Goal: Task Accomplishment & Management: Manage account settings

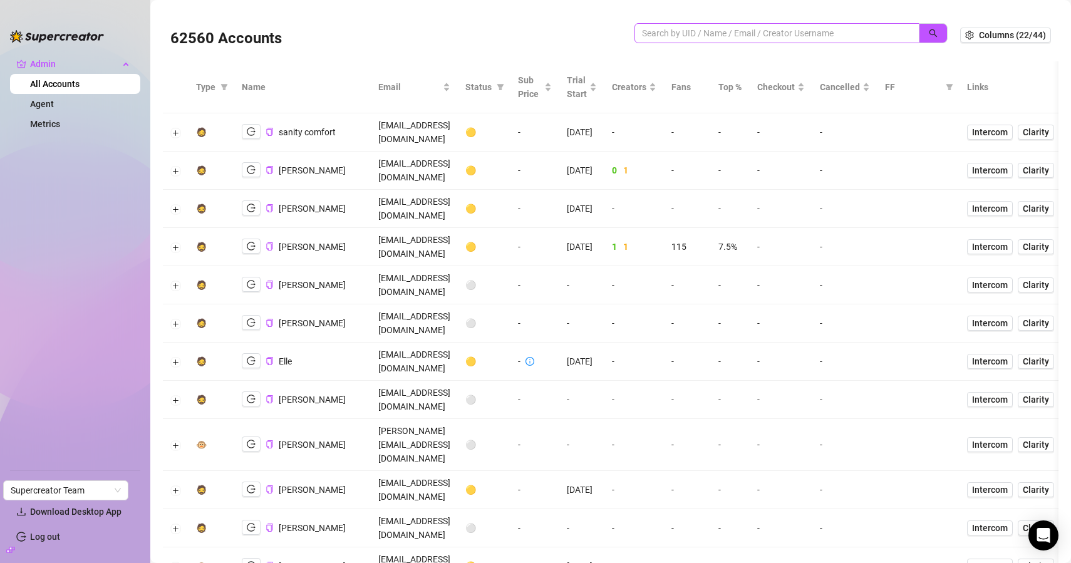
click at [682, 40] on span at bounding box center [777, 33] width 285 height 20
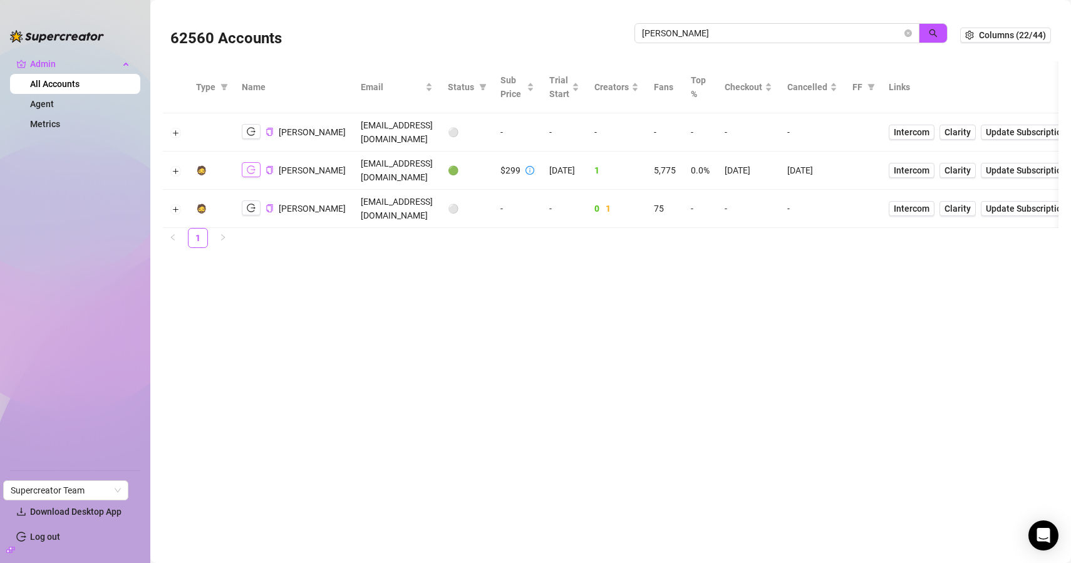
click at [247, 165] on icon "logout" at bounding box center [251, 169] width 9 height 9
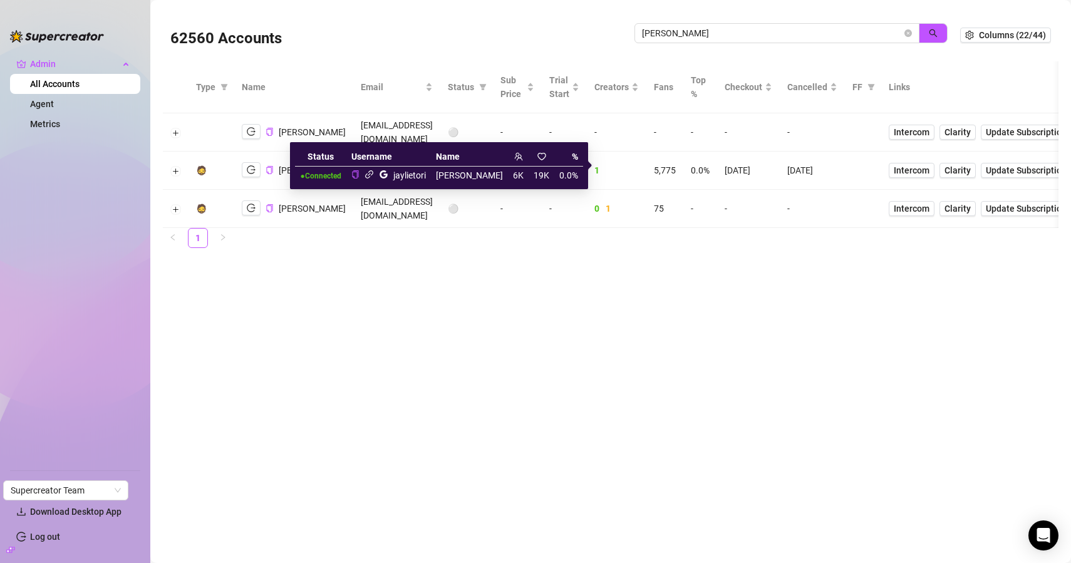
click at [374, 176] on icon "link" at bounding box center [369, 174] width 9 height 9
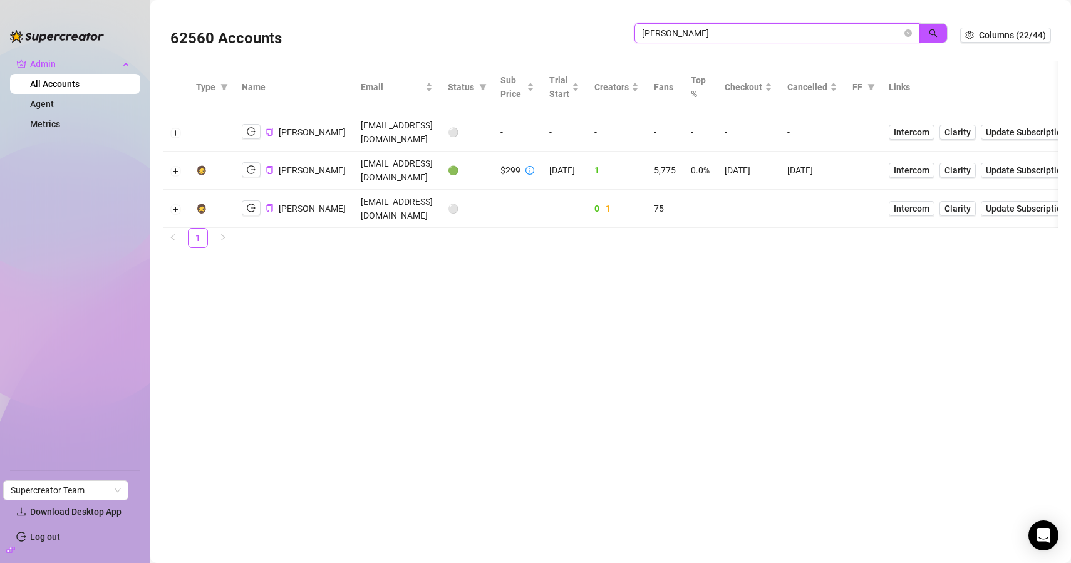
drag, startPoint x: 737, startPoint y: 30, endPoint x: 496, endPoint y: 33, distance: 241.2
click at [499, 33] on div "62560 Accounts jaylie" at bounding box center [565, 35] width 790 height 43
type input "josh"
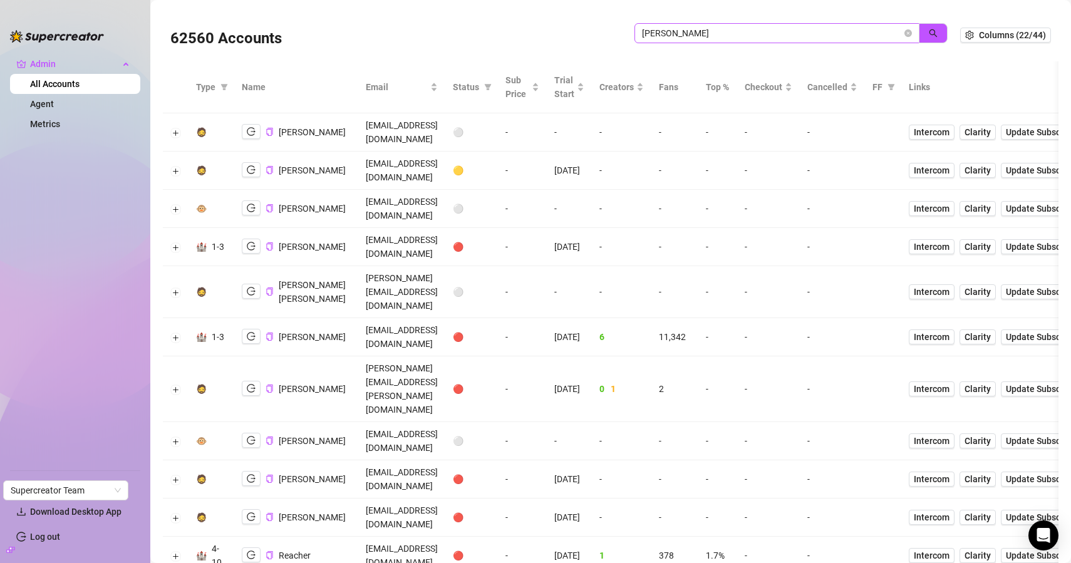
click at [693, 23] on span "josh" at bounding box center [777, 33] width 285 height 20
drag, startPoint x: 690, startPoint y: 29, endPoint x: 552, endPoint y: 31, distance: 137.8
click at [554, 32] on div "62560 Accounts josh" at bounding box center [565, 35] width 790 height 43
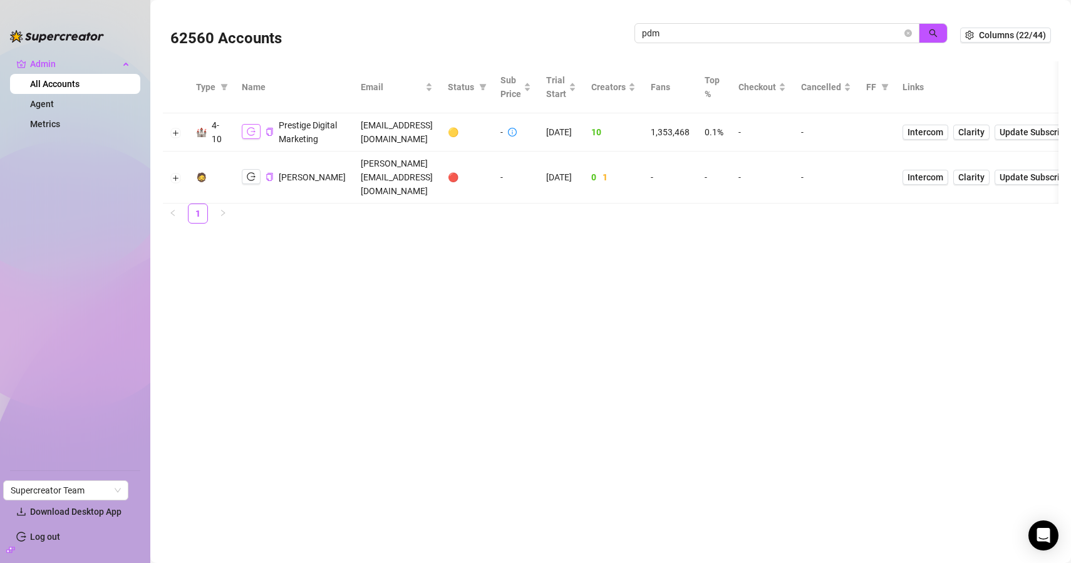
click at [249, 136] on icon "logout" at bounding box center [251, 131] width 9 height 9
drag, startPoint x: 697, startPoint y: 34, endPoint x: 566, endPoint y: 34, distance: 130.9
click at [566, 34] on div "62560 Accounts pdm" at bounding box center [565, 35] width 790 height 43
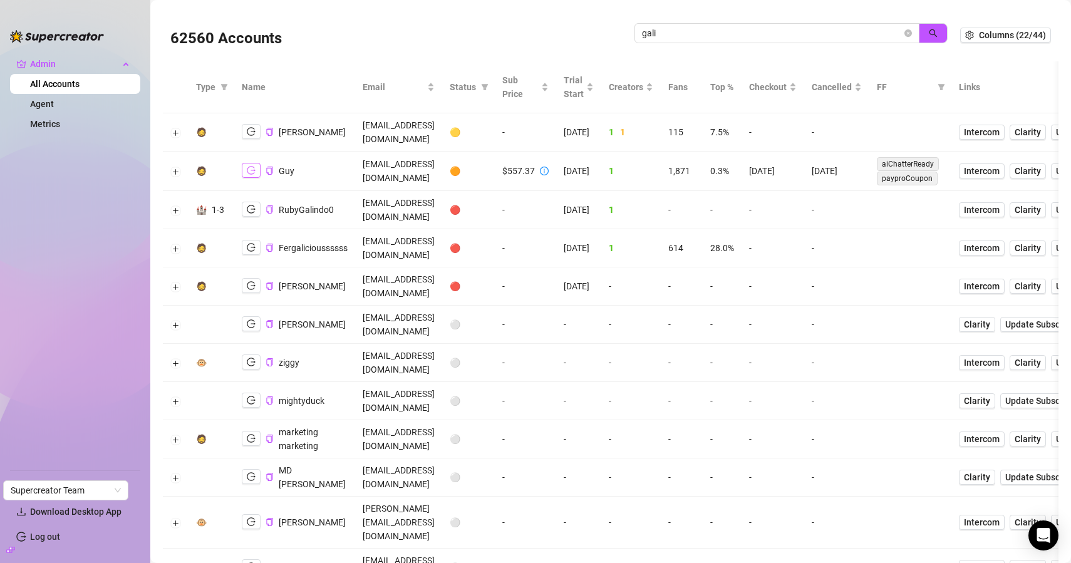
click at [252, 166] on icon "logout" at bounding box center [251, 170] width 9 height 9
drag, startPoint x: 675, startPoint y: 32, endPoint x: 503, endPoint y: 18, distance: 172.2
click at [503, 18] on div "62560 Accounts gali" at bounding box center [565, 35] width 790 height 43
paste input "18505666196"
type input "18505666196"
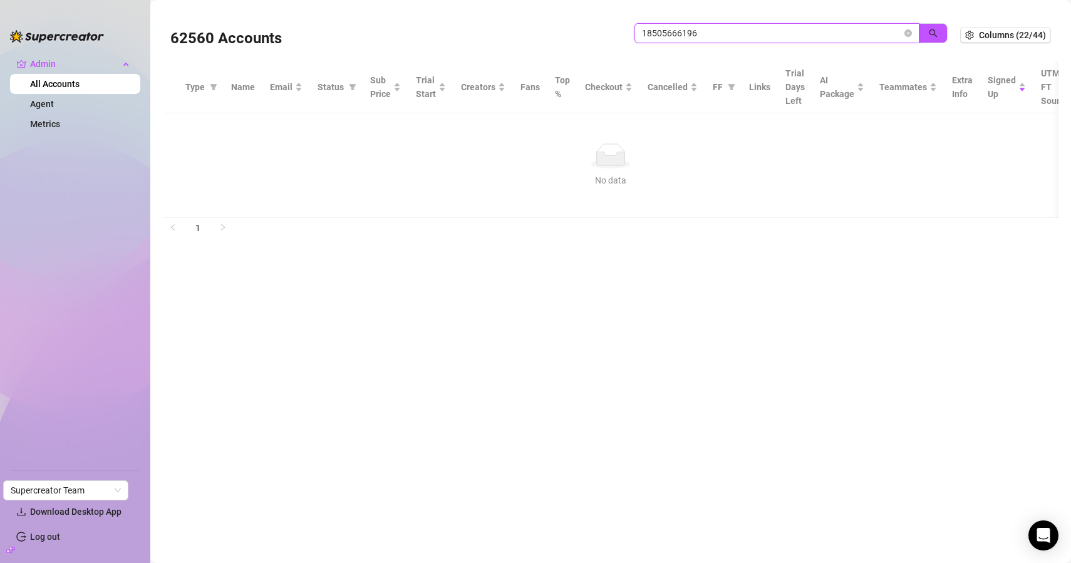
drag, startPoint x: 724, startPoint y: 31, endPoint x: 552, endPoint y: 29, distance: 171.6
click at [552, 29] on div "62560 Accounts 18505666196" at bounding box center [565, 35] width 790 height 43
paste input "9IY6GNq9MCR6oS0jCm8xfKeNTmr1"
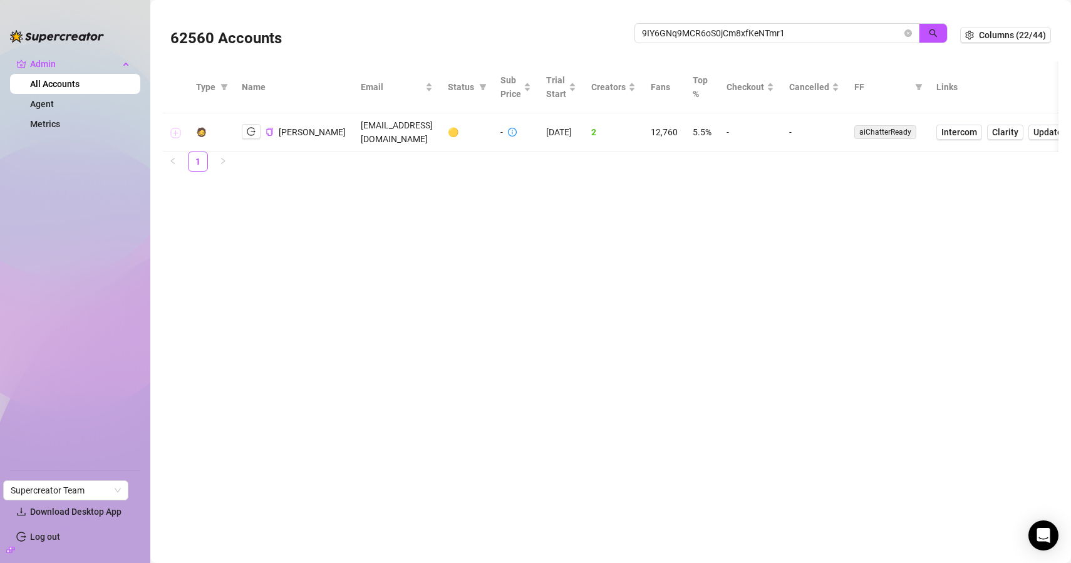
click at [175, 128] on button "Expand row" at bounding box center [176, 133] width 10 height 10
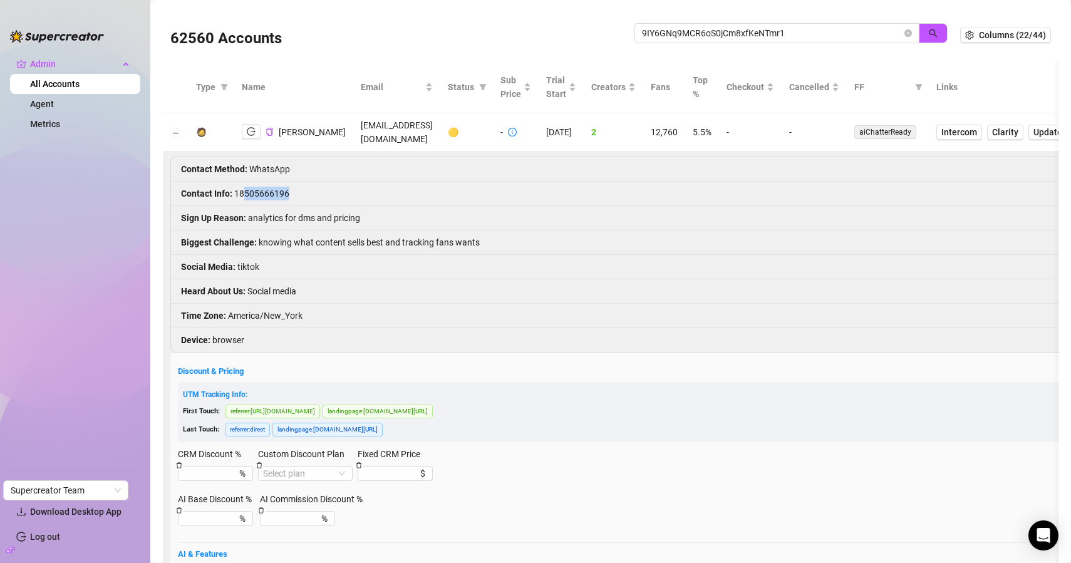
drag, startPoint x: 244, startPoint y: 192, endPoint x: 345, endPoint y: 191, distance: 101.5
click at [345, 191] on li "Contact Info : 18505666196" at bounding box center [876, 194] width 1410 height 24
drag, startPoint x: 235, startPoint y: 191, endPoint x: 299, endPoint y: 184, distance: 64.3
click at [298, 184] on li "Contact Info : 18505666196" at bounding box center [876, 194] width 1410 height 24
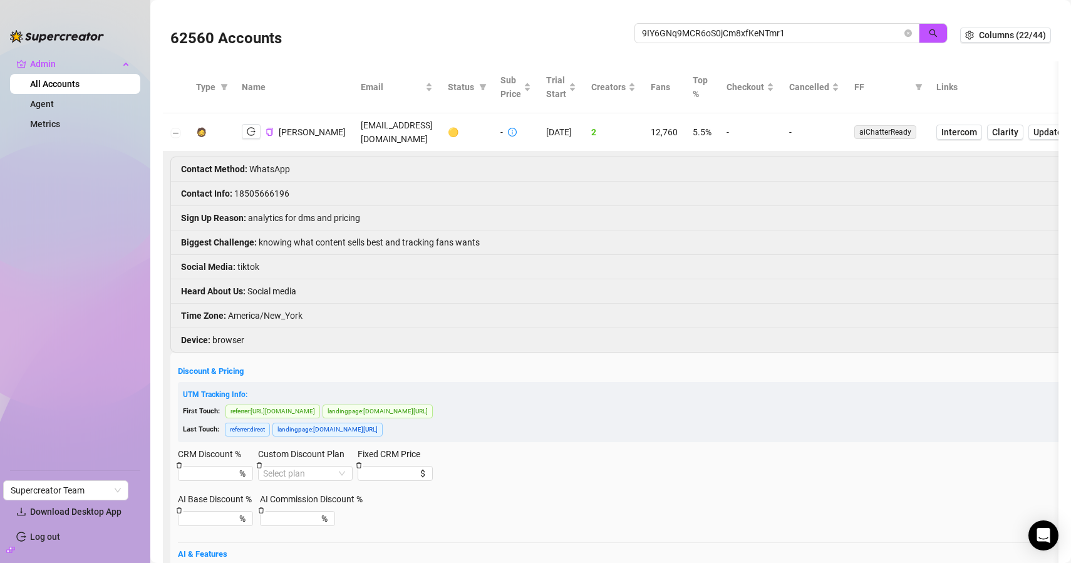
click at [267, 183] on li "Contact Info : 18505666196" at bounding box center [876, 194] width 1410 height 24
click at [263, 190] on li "Contact Info : 18505666196" at bounding box center [876, 194] width 1410 height 24
click at [272, 193] on li "Contact Info : 18505666196" at bounding box center [876, 194] width 1410 height 24
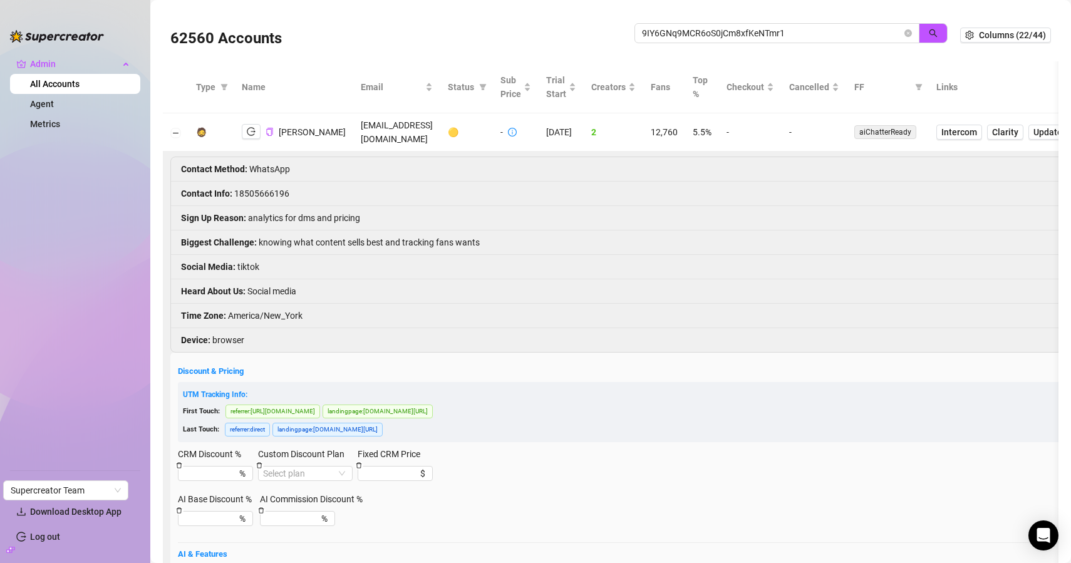
click at [267, 194] on li "Contact Info : 18505666196" at bounding box center [876, 194] width 1410 height 24
click at [252, 132] on icon "logout" at bounding box center [251, 131] width 9 height 9
click at [173, 131] on button "Collapse row" at bounding box center [176, 133] width 10 height 10
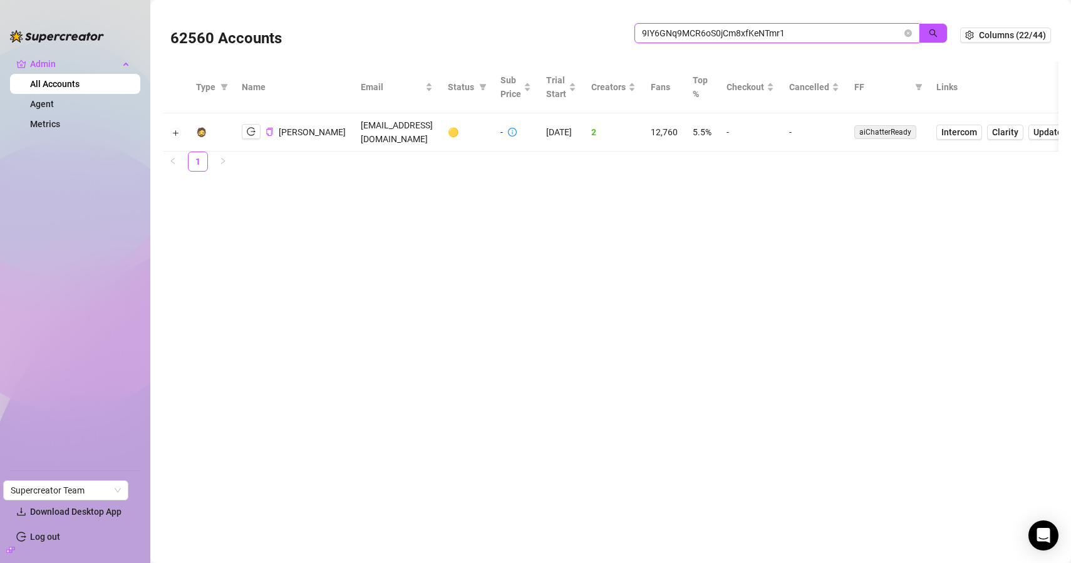
click at [670, 28] on input "9IY6GNq9MCR6oS0jCm8xfKeNTmr1" at bounding box center [772, 33] width 260 height 14
paste input "HITiEgcErmWQXpmTlbaVwhGk0M43"
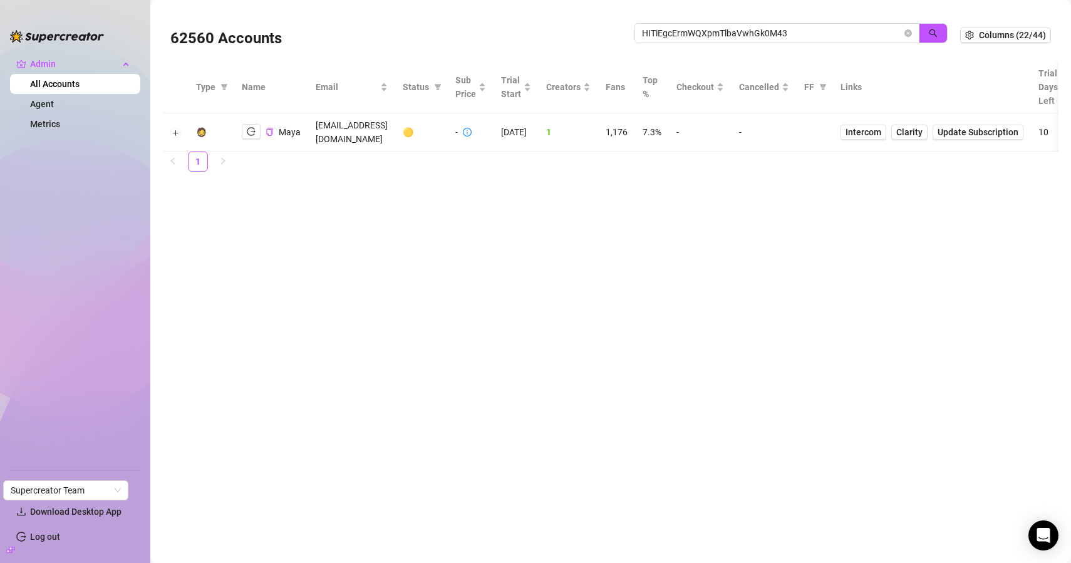
click at [286, 180] on main "62560 Accounts HITiEgcErmWQXpmTlbaVwhGk0M43 Columns (22/44) Type Name Email Sta…" at bounding box center [610, 281] width 921 height 563
click at [248, 127] on icon "logout" at bounding box center [251, 131] width 9 height 9
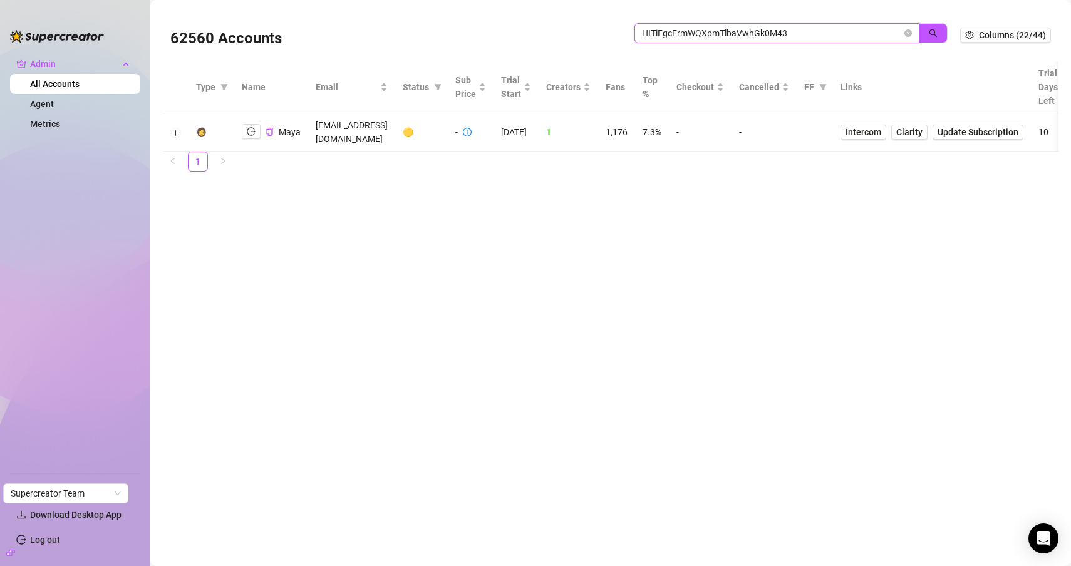
drag, startPoint x: 821, startPoint y: 31, endPoint x: 437, endPoint y: -19, distance: 387.2
click at [437, 0] on html "Admin All Accounts Agent Metrics Settings Download Desktop App Log out Supercre…" at bounding box center [535, 283] width 1071 height 566
paste input "SBlgdg4p48TD7T921C57K6Oo9oA2"
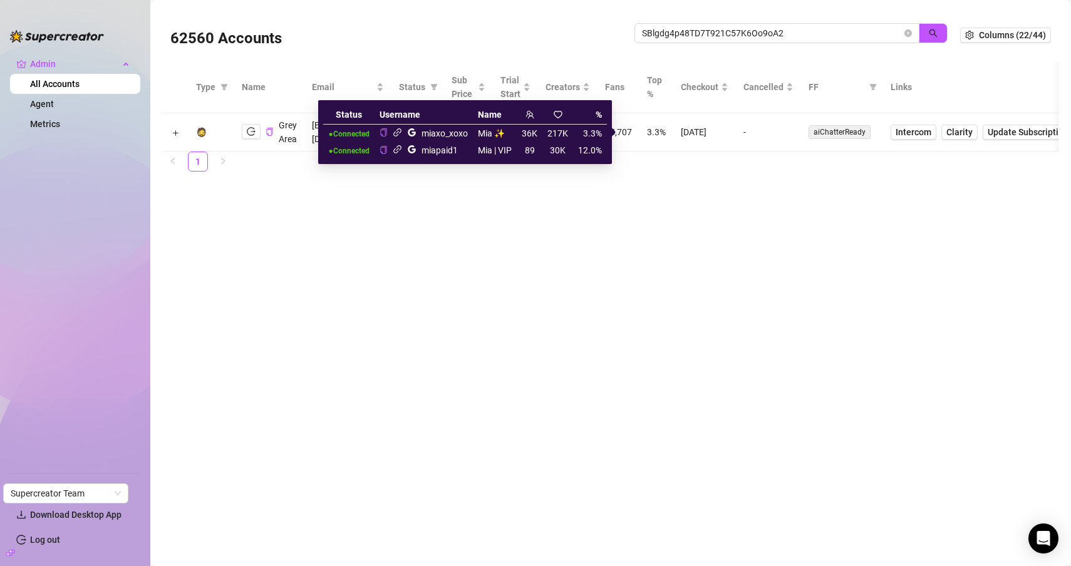
click at [396, 134] on icon "link" at bounding box center [397, 132] width 9 height 9
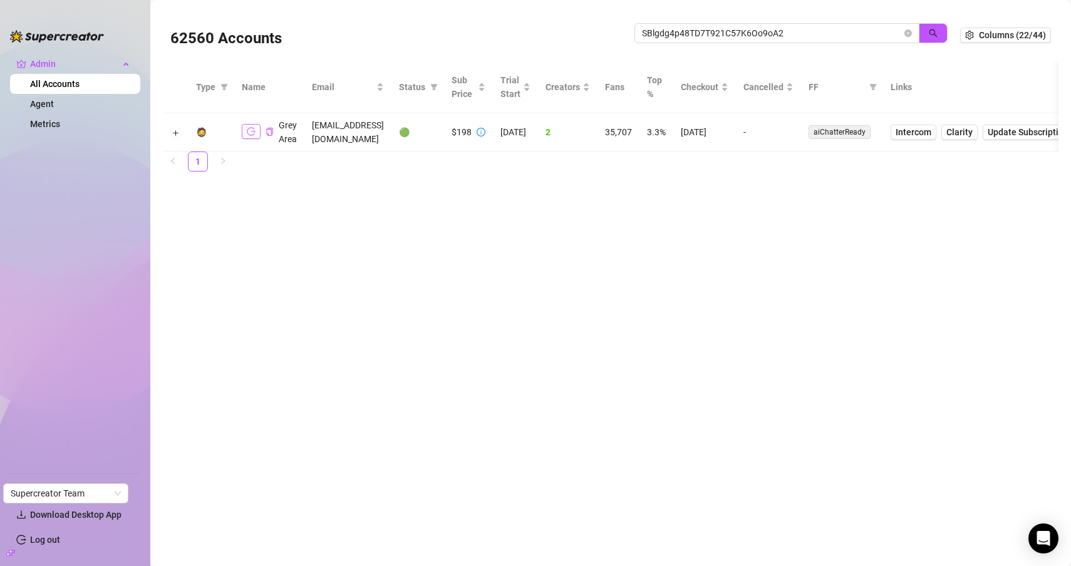
click at [244, 133] on button "button" at bounding box center [251, 131] width 19 height 15
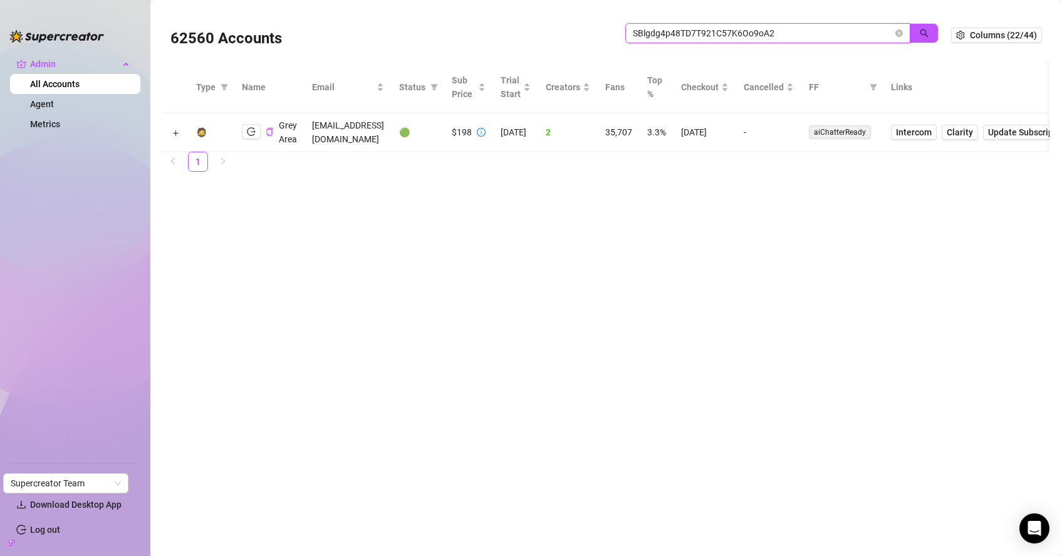
drag, startPoint x: 735, startPoint y: 31, endPoint x: 155, endPoint y: -24, distance: 582.6
click at [155, 0] on html "Admin All Accounts Agent Metrics Settings Download Desktop App Log out Supercre…" at bounding box center [531, 278] width 1062 height 556
paste input "OH5Lw6W4MBfQRednOTHvbpVoCmt1"
click at [934, 37] on button "button" at bounding box center [924, 33] width 29 height 20
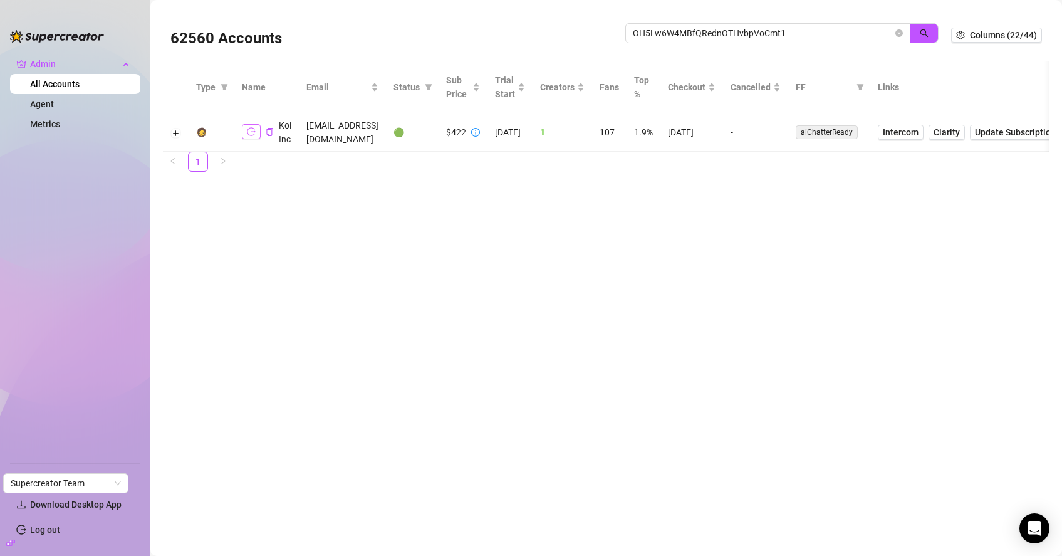
click at [254, 137] on button "button" at bounding box center [251, 131] width 19 height 15
click at [177, 135] on button "Expand row" at bounding box center [176, 133] width 10 height 10
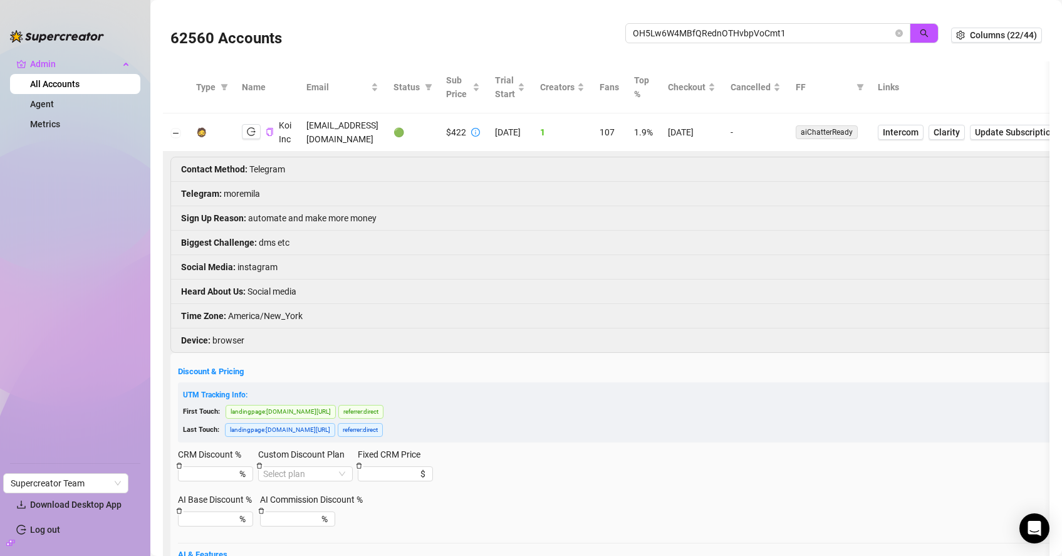
click at [331, 205] on ul "Contact Method : Telegram Telegram : moremila Sign Up Reason : automate and mak…" at bounding box center [846, 254] width 1351 height 195
click at [318, 202] on li "Telegram : moremila" at bounding box center [846, 194] width 1351 height 24
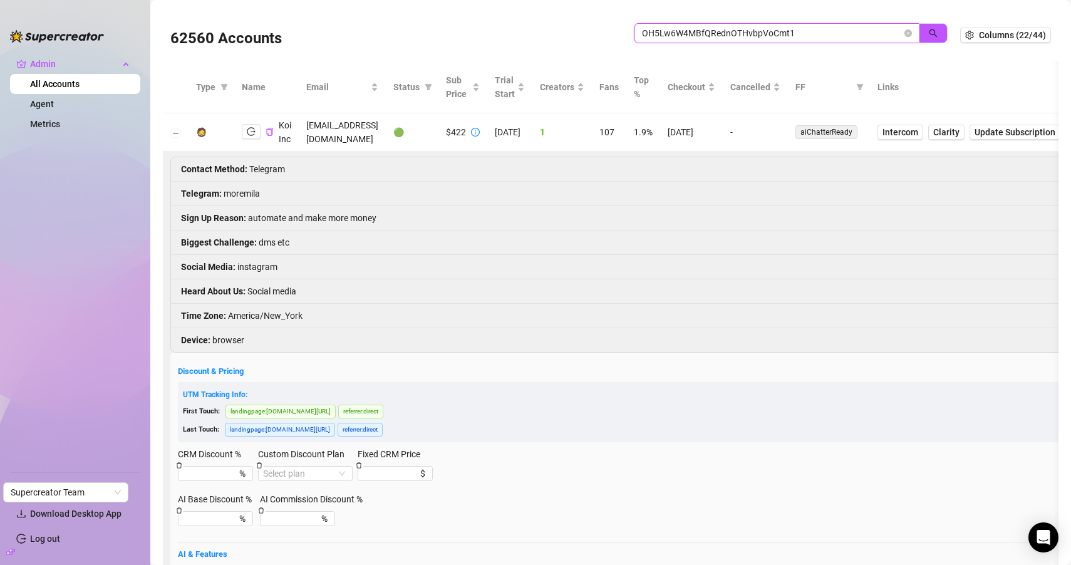
drag, startPoint x: 827, startPoint y: 40, endPoint x: 636, endPoint y: 34, distance: 190.5
click at [635, 33] on span "OH5Lw6W4MBfQRednOTHvbpVoCmt1" at bounding box center [777, 33] width 285 height 20
paste input "SBlgdg4p48TD7T921C57K6Oo9oA2"
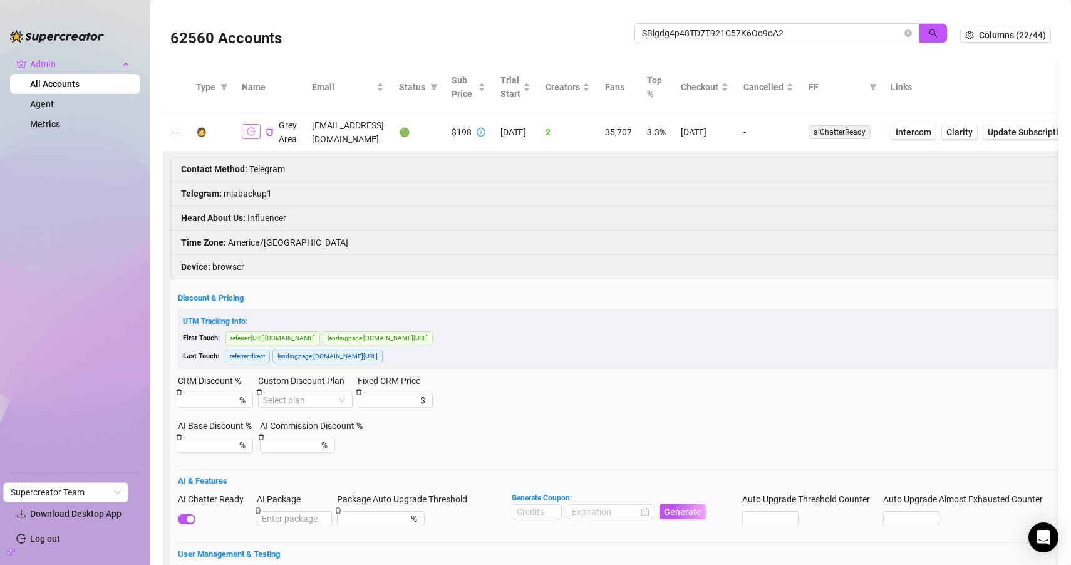
click at [251, 127] on icon "logout" at bounding box center [251, 131] width 9 height 9
click at [694, 34] on input "SBlgdg4p48TD7T921C57K6Oo9oA2" at bounding box center [772, 33] width 260 height 14
click at [693, 36] on input "SBlgdg4p48TD7T921C57K6Oo9oA2" at bounding box center [772, 33] width 260 height 14
paste input "OH5Lw6W4MBfQRednOTHvbpVoCmt1"
type input "OH5Lw6W4MBfQRednOTHvbpVoCmt1"
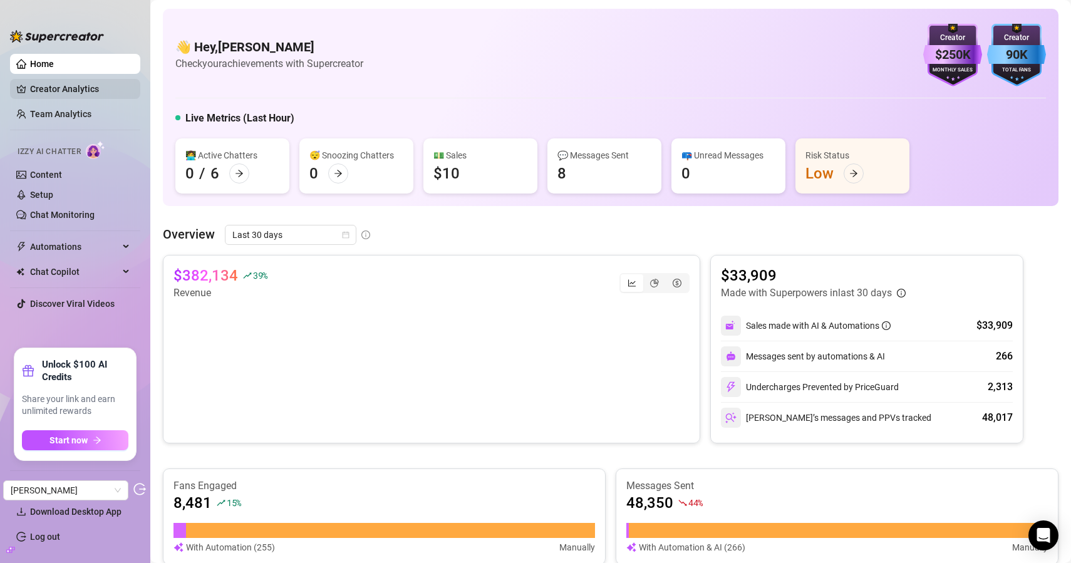
click at [106, 88] on link "Creator Analytics" at bounding box center [80, 89] width 100 height 20
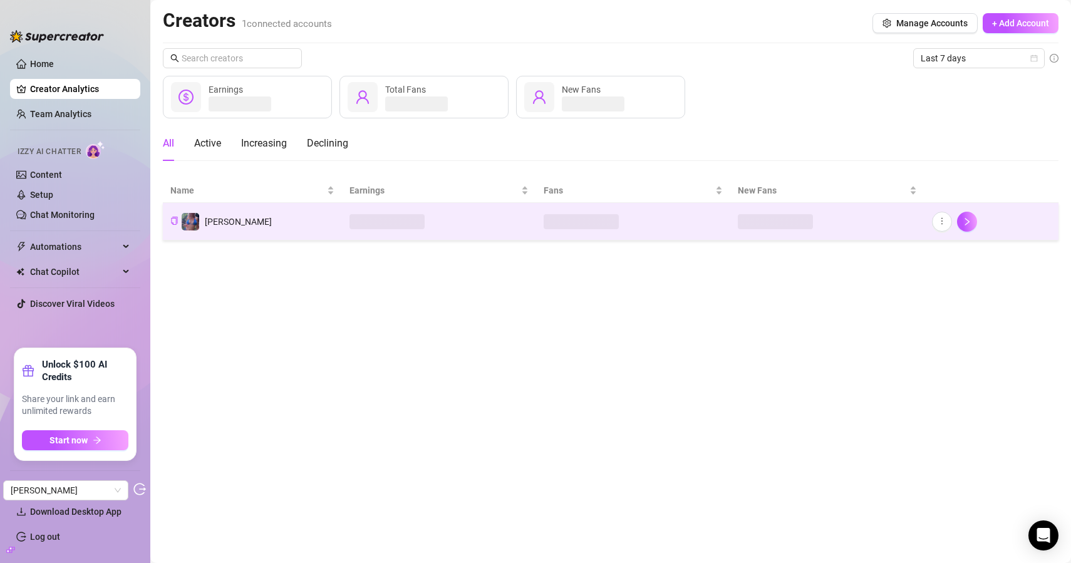
click at [302, 212] on td "[PERSON_NAME]" at bounding box center [252, 222] width 179 height 38
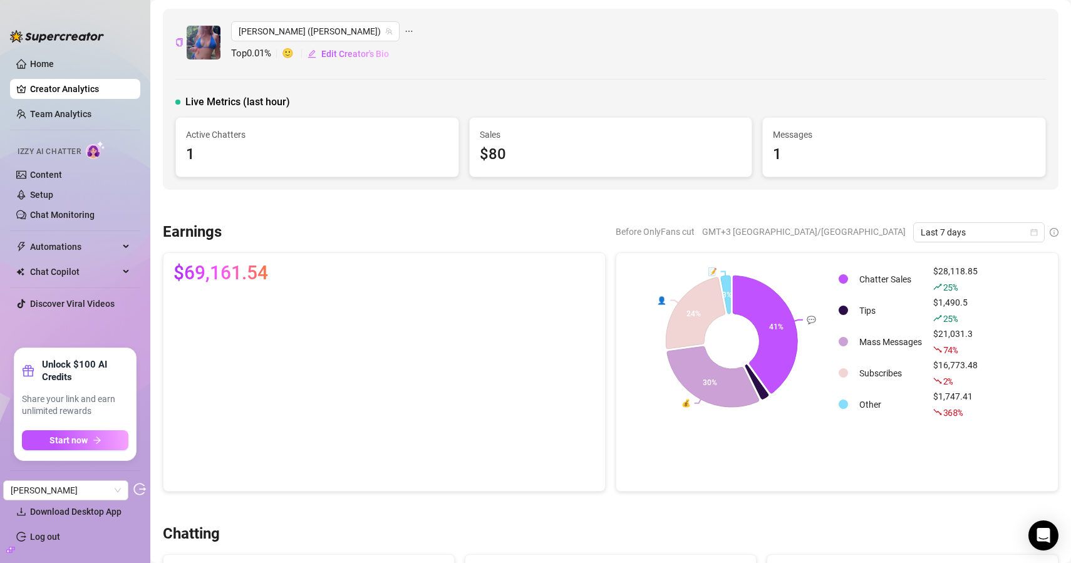
click at [91, 118] on link "Team Analytics" at bounding box center [60, 114] width 61 height 10
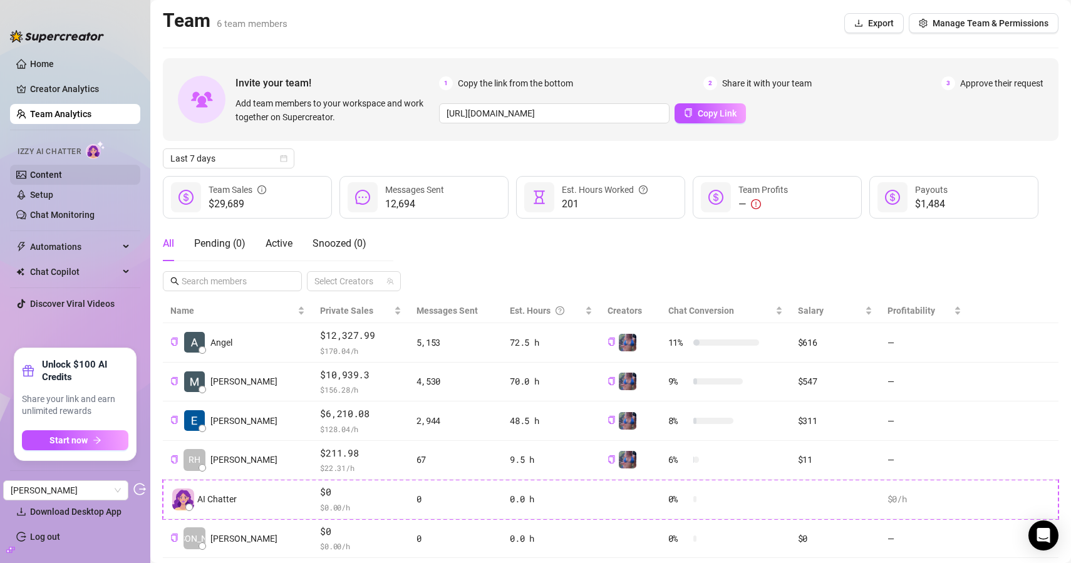
click at [55, 174] on link "Content" at bounding box center [46, 175] width 32 height 10
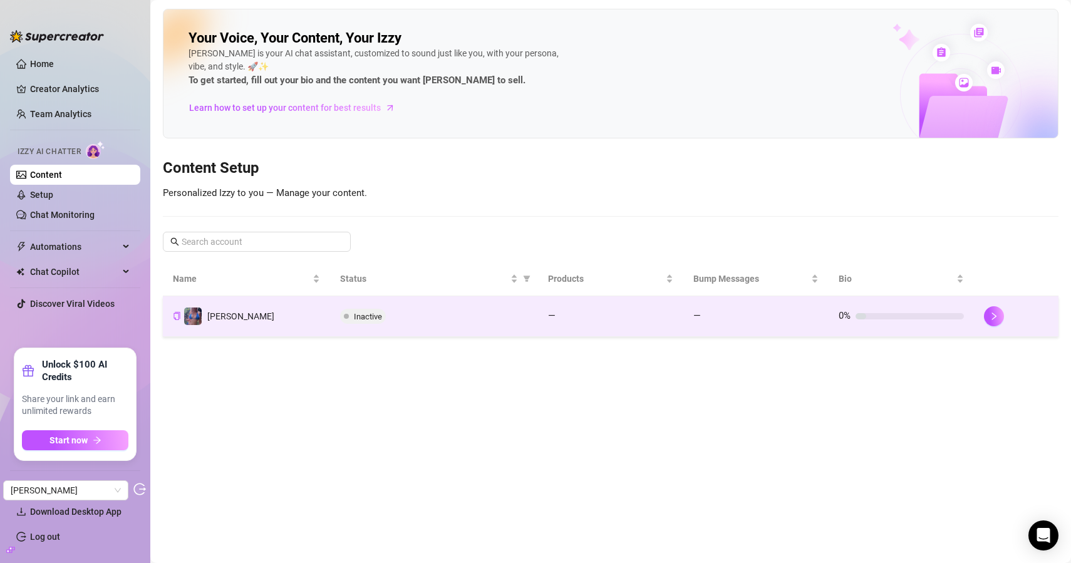
click at [440, 309] on div "Inactive" at bounding box center [434, 316] width 188 height 15
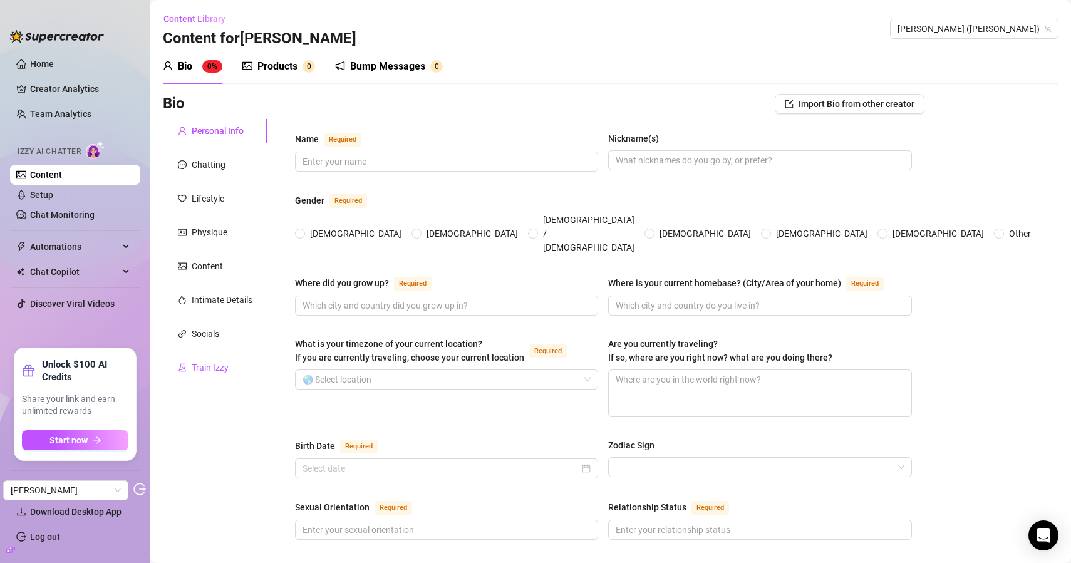
click at [210, 369] on div "Train Izzy" at bounding box center [210, 368] width 37 height 14
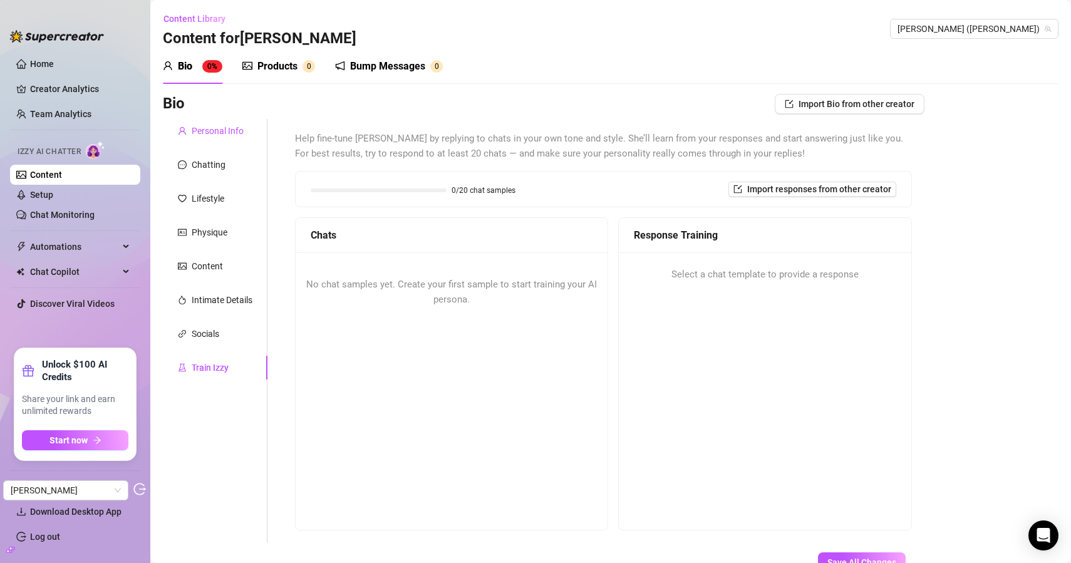
click at [220, 125] on div "Personal Info" at bounding box center [218, 131] width 52 height 14
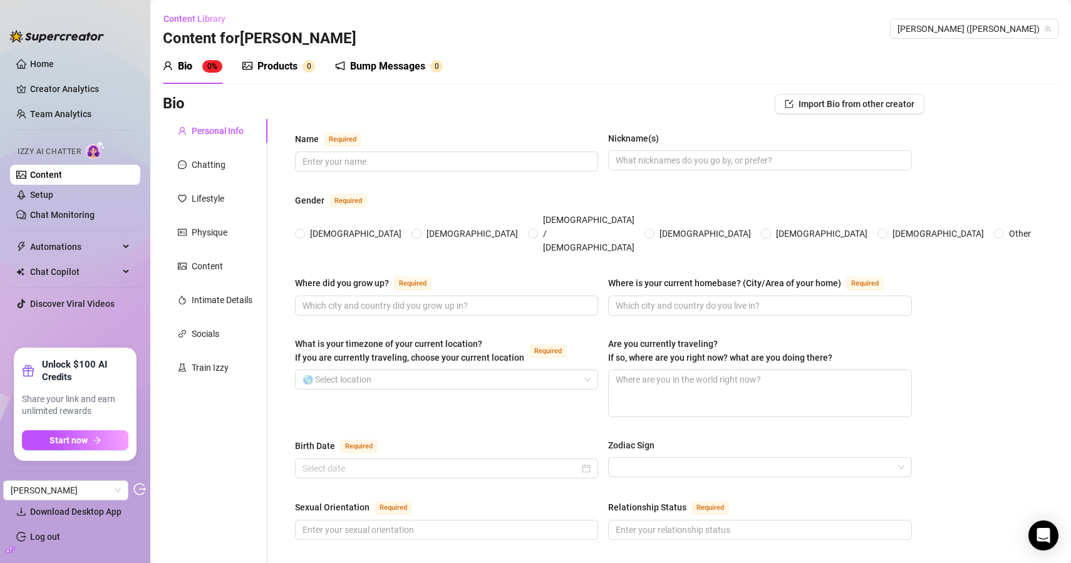
click at [290, 66] on div "Products" at bounding box center [277, 66] width 40 height 15
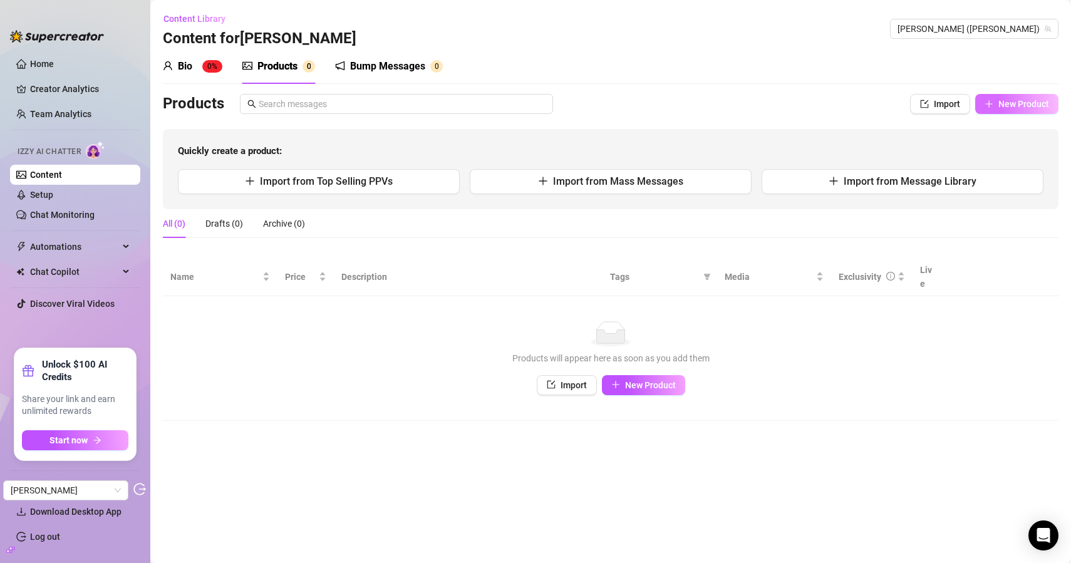
click at [1032, 99] on span "New Product" at bounding box center [1023, 104] width 51 height 10
type textarea "Type your message here..."
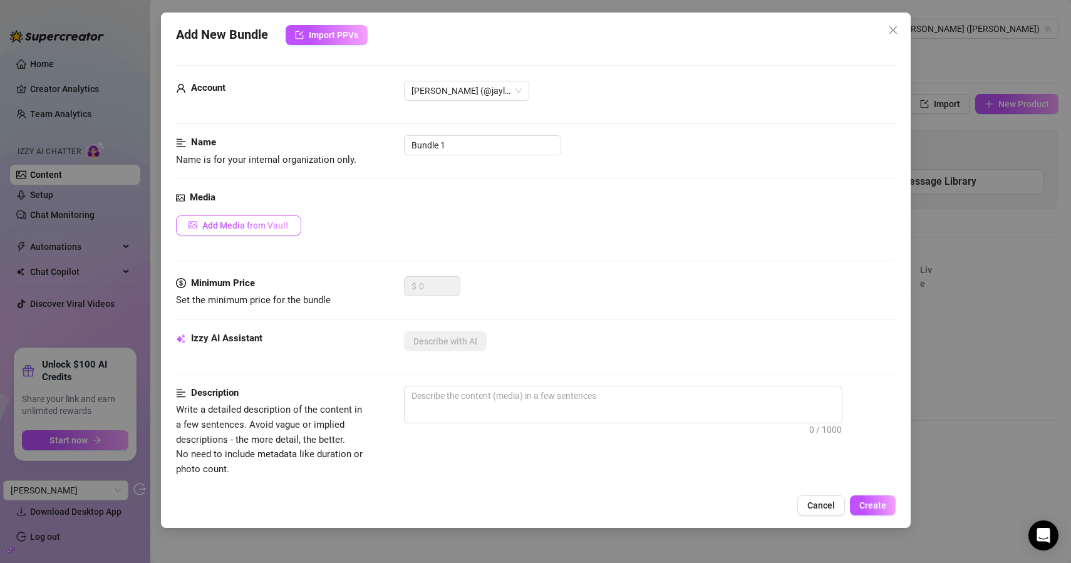
click at [229, 226] on span "Add Media from Vault" at bounding box center [245, 225] width 86 height 10
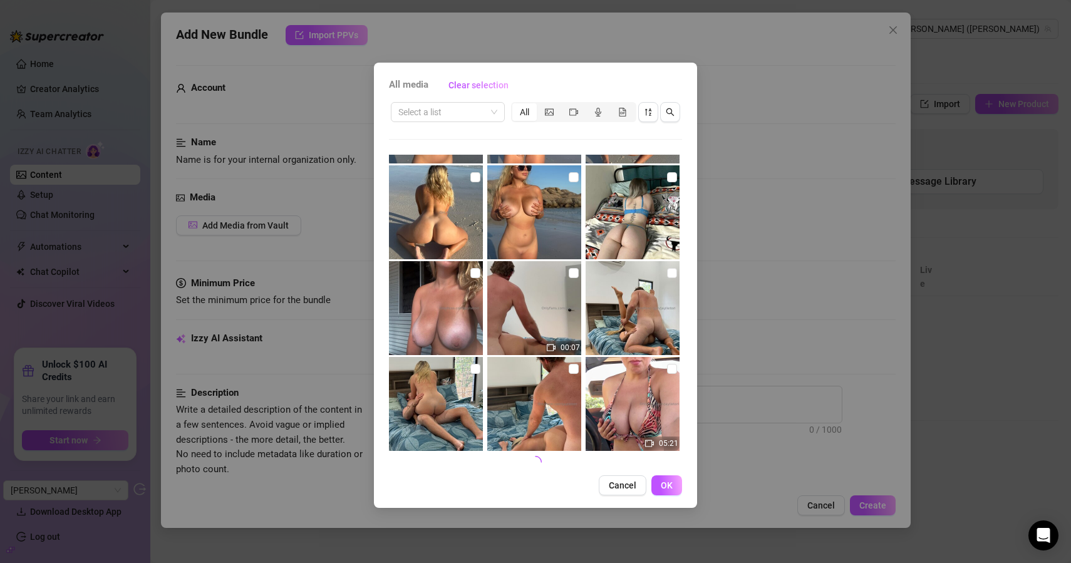
scroll to position [1239, 0]
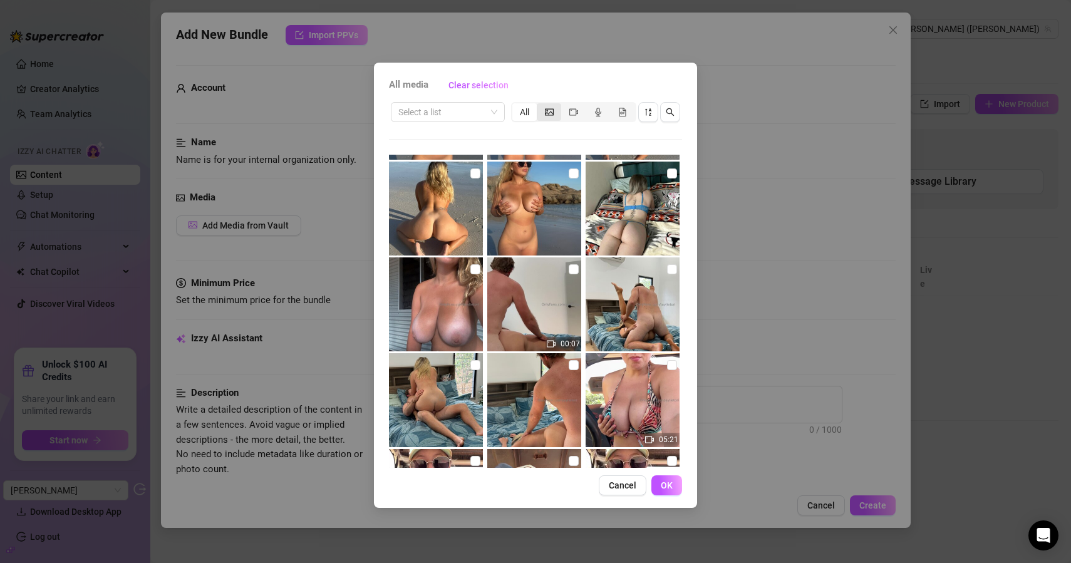
click at [552, 111] on icon "picture" at bounding box center [549, 112] width 9 height 9
click at [540, 105] on input "segmented control" at bounding box center [540, 105] width 0 height 0
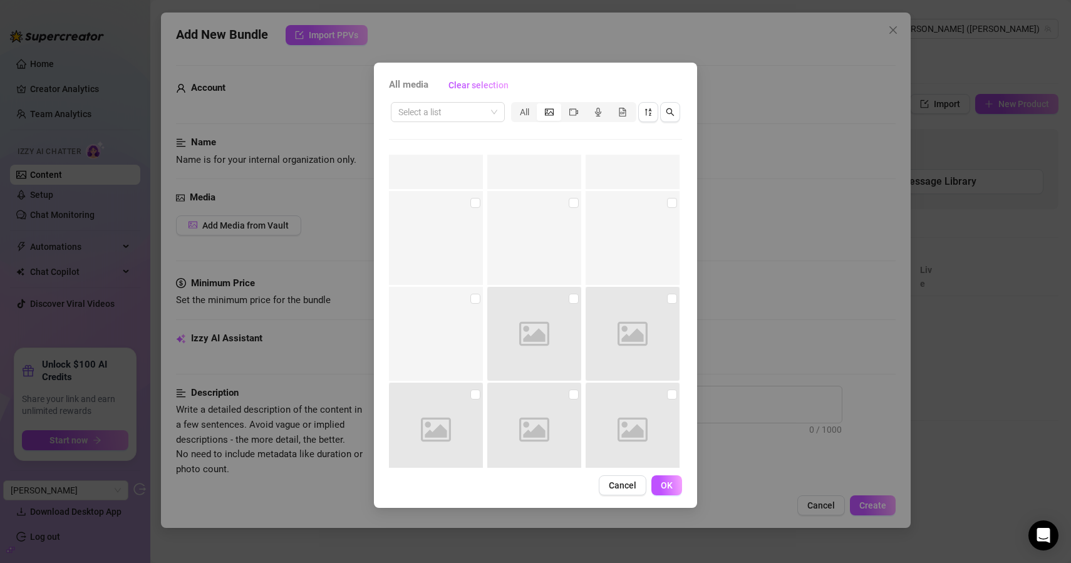
scroll to position [12740, 0]
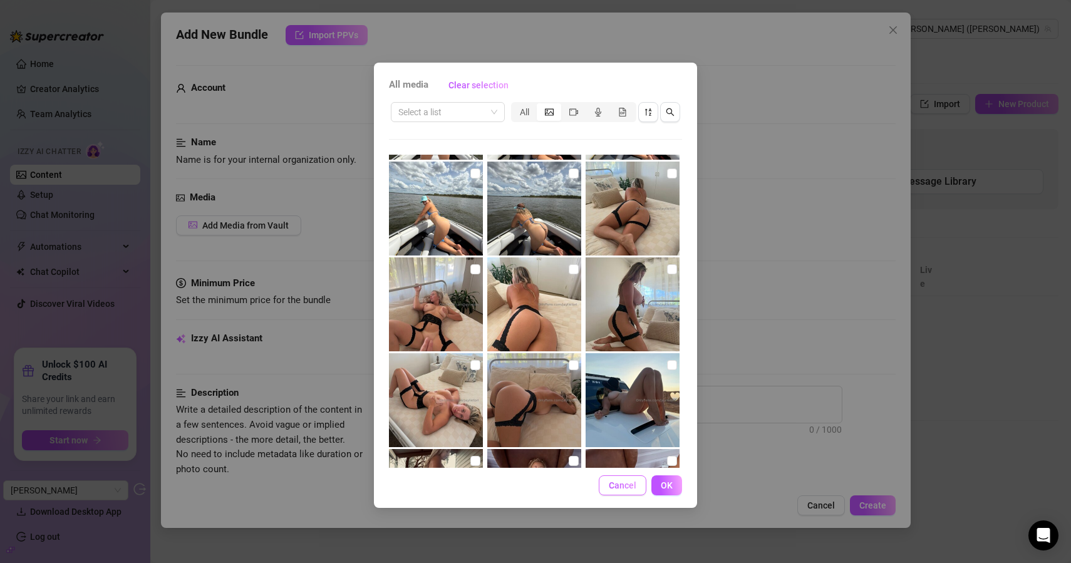
click at [618, 485] on span "Cancel" at bounding box center [623, 485] width 28 height 10
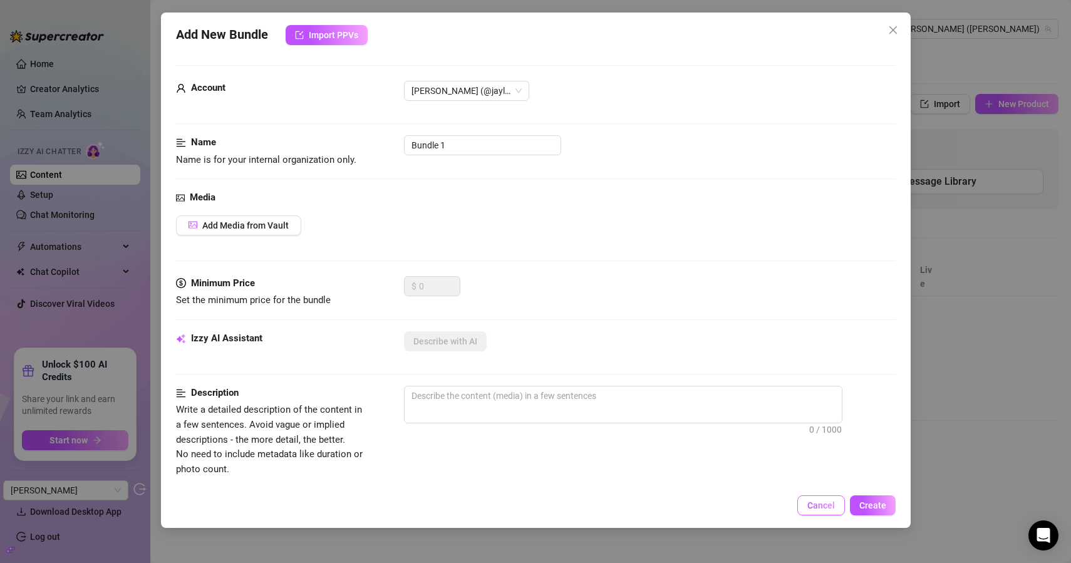
click at [809, 499] on button "Cancel" at bounding box center [821, 505] width 48 height 20
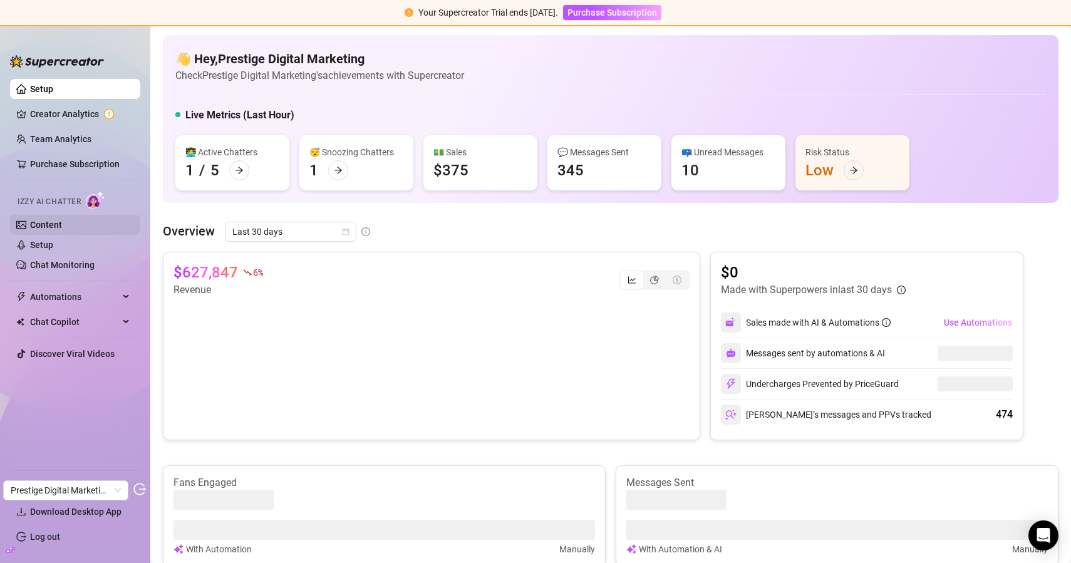
click at [62, 229] on link "Content" at bounding box center [46, 225] width 32 height 10
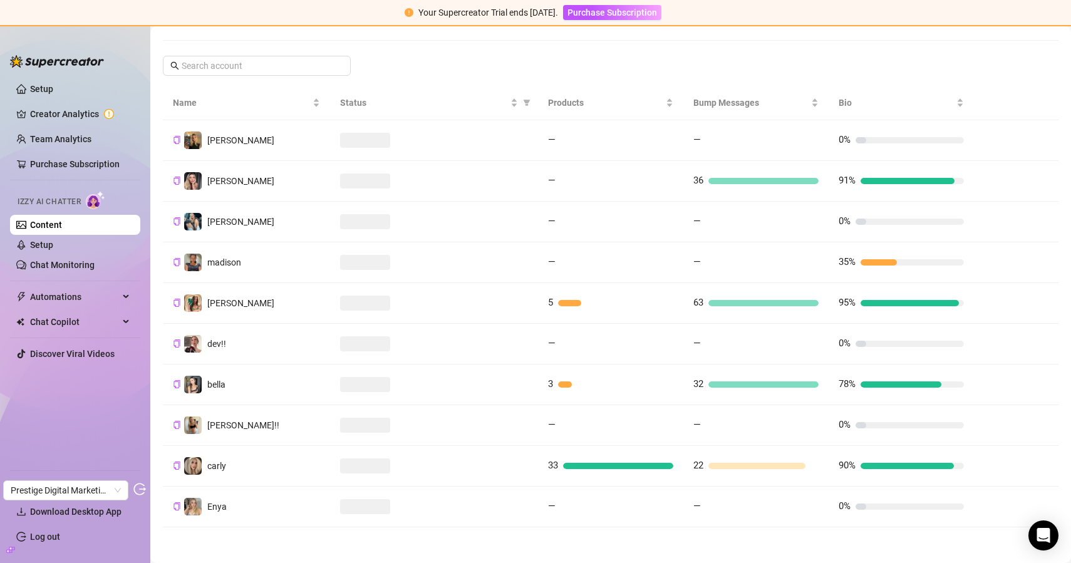
scroll to position [204, 0]
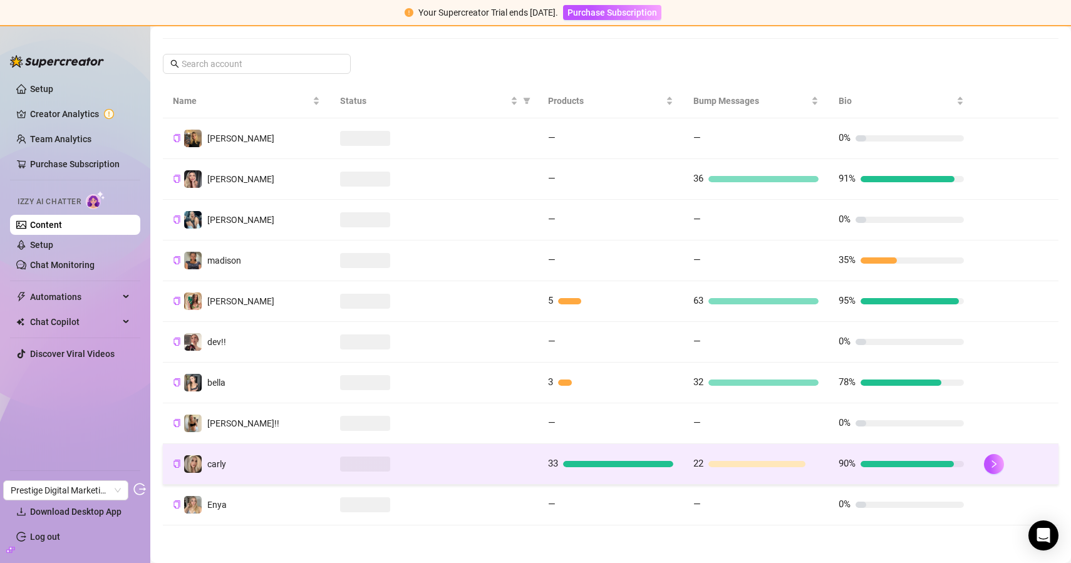
click at [299, 479] on td "carly" at bounding box center [246, 464] width 167 height 41
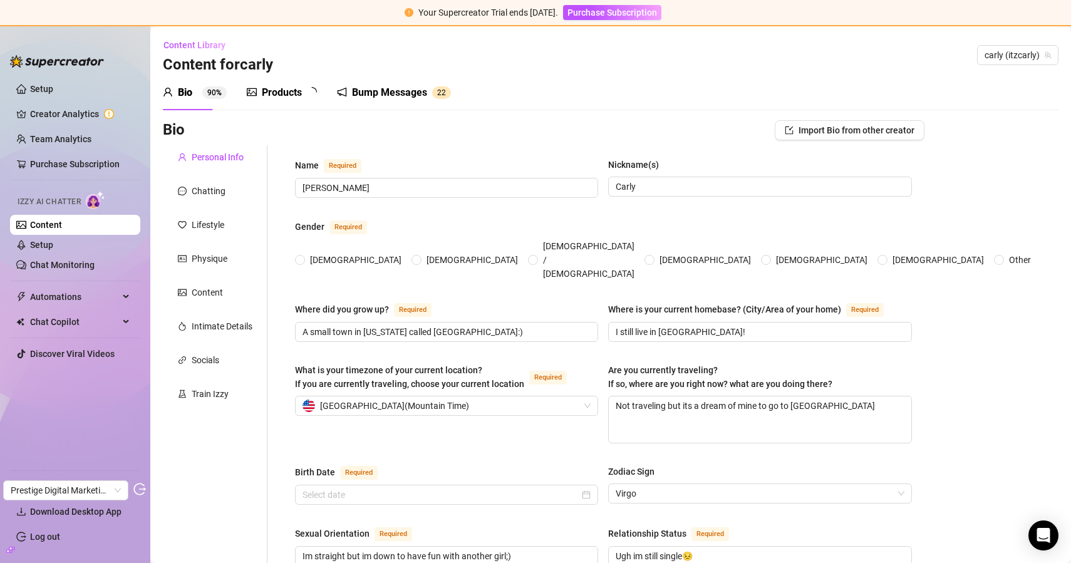
radio input "true"
type input "September 16th, 2006"
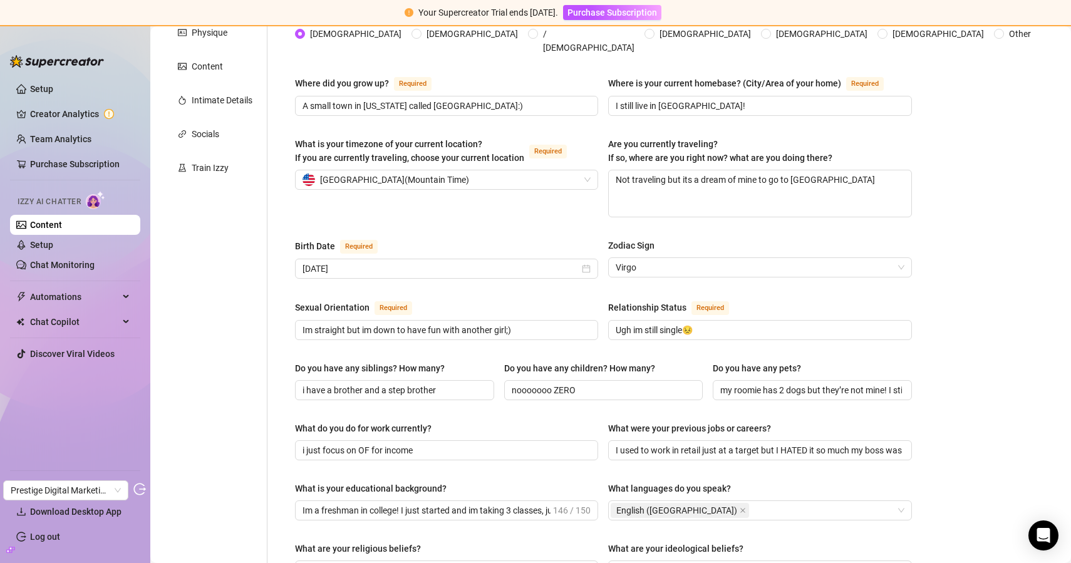
scroll to position [90, 0]
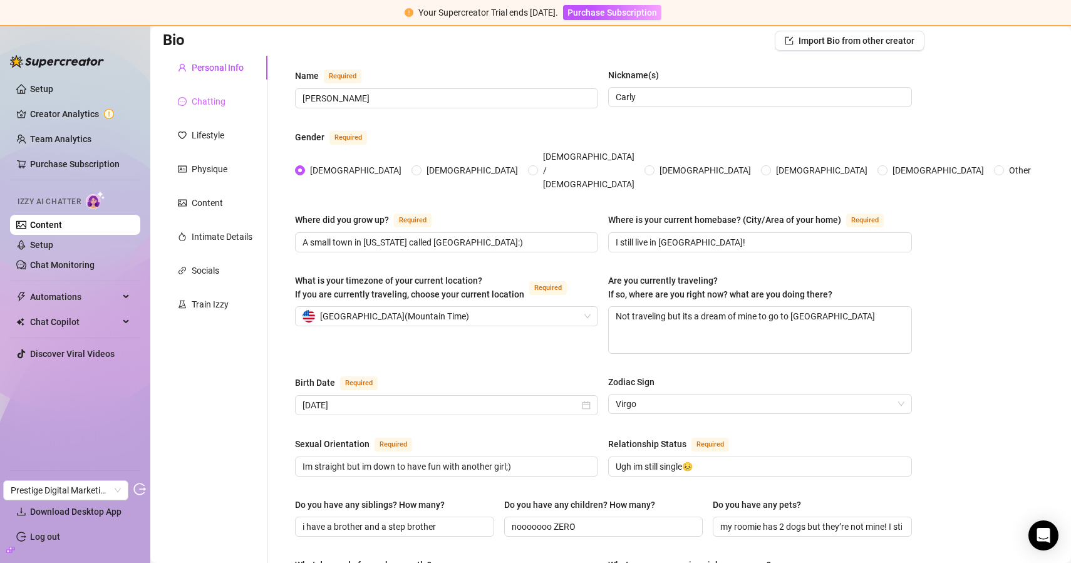
click at [227, 108] on div "Chatting" at bounding box center [215, 102] width 105 height 24
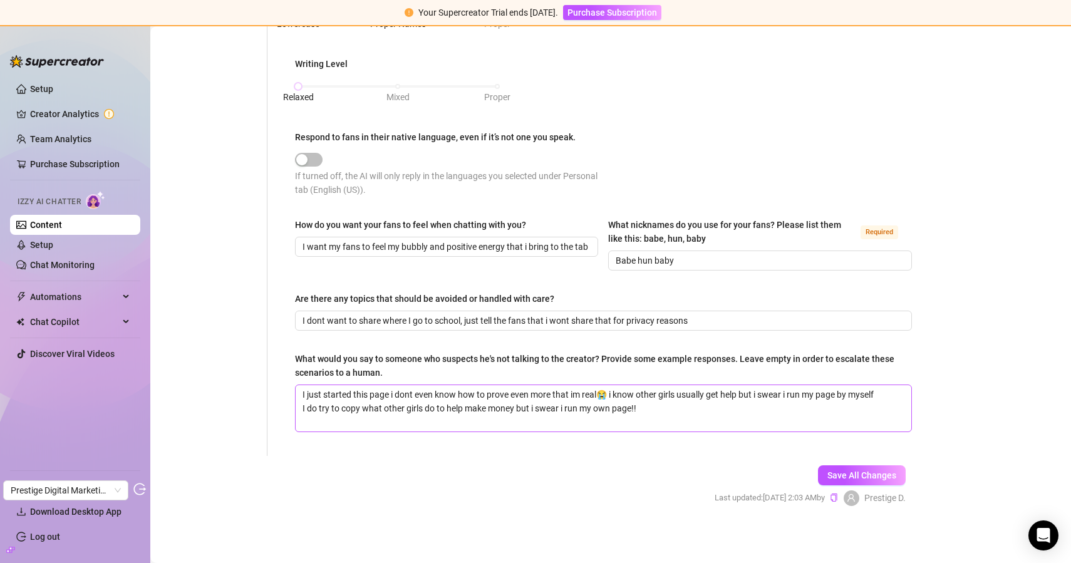
scroll to position [0, 0]
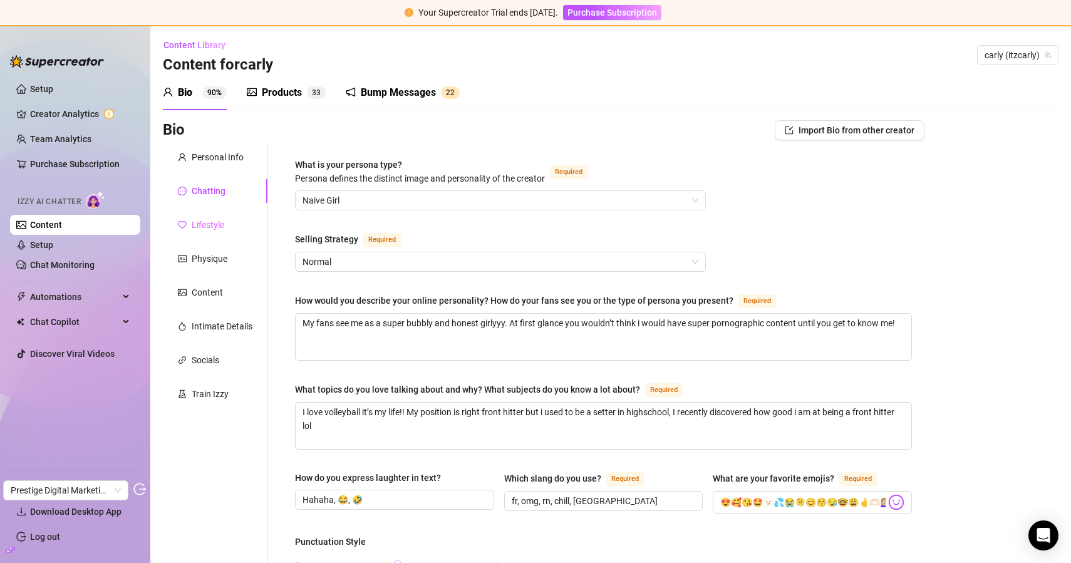
click at [231, 227] on div "Lifestyle" at bounding box center [215, 225] width 105 height 24
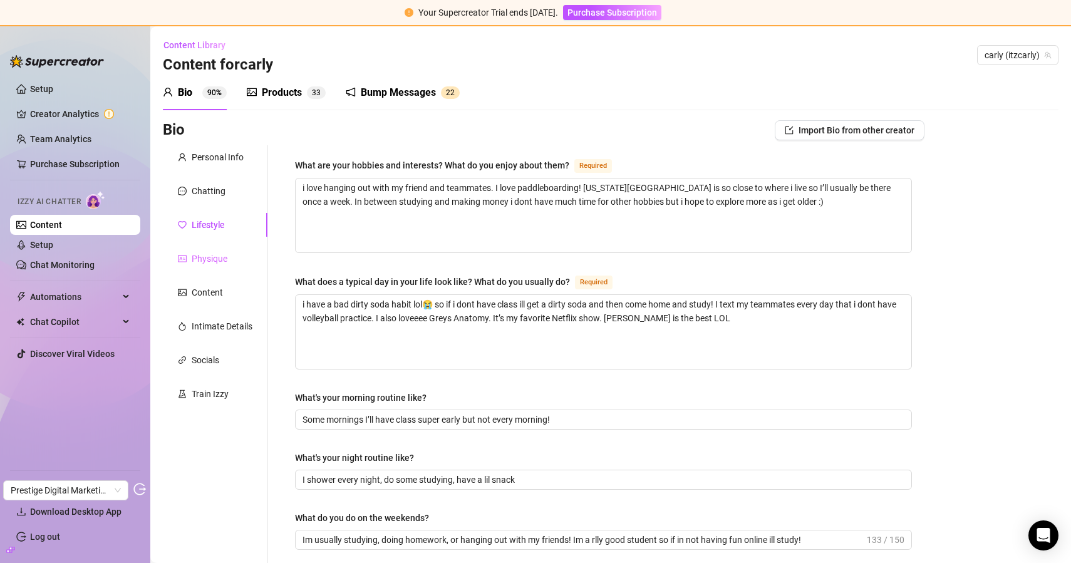
click at [209, 248] on div "Physique" at bounding box center [215, 259] width 105 height 24
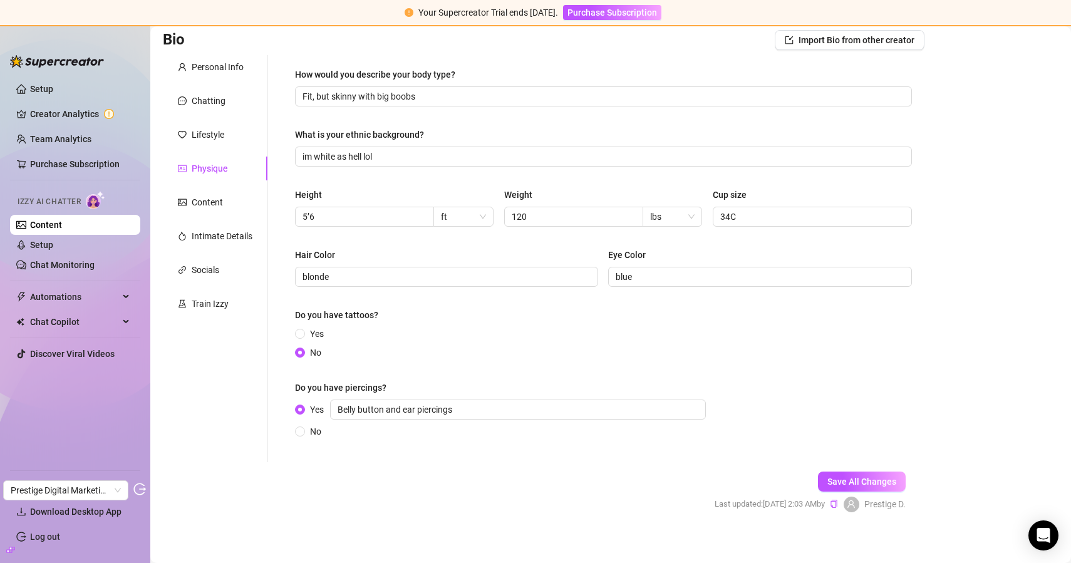
scroll to position [99, 0]
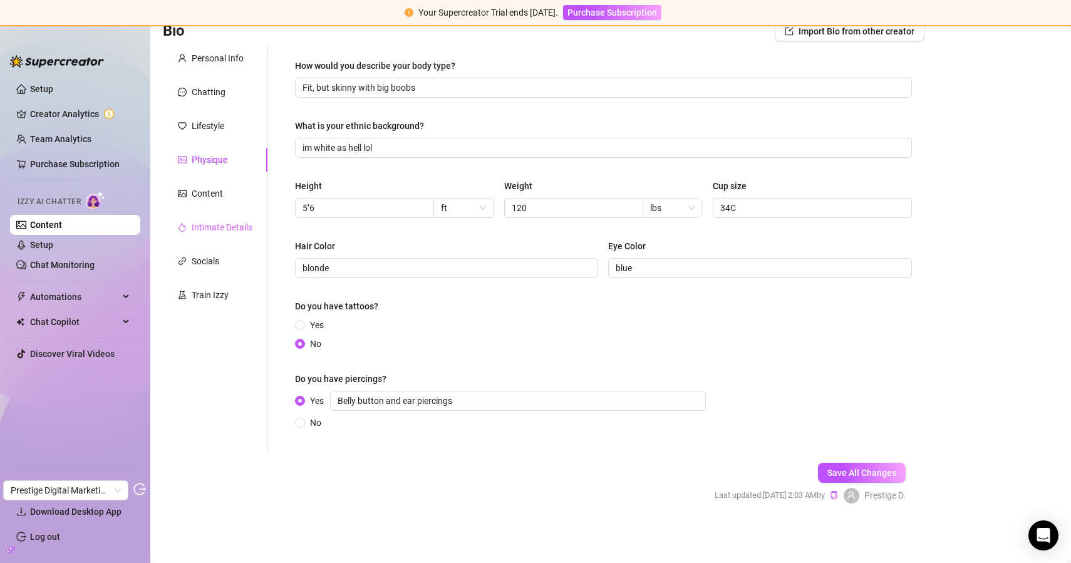
click at [215, 234] on div "Intimate Details" at bounding box center [215, 227] width 105 height 24
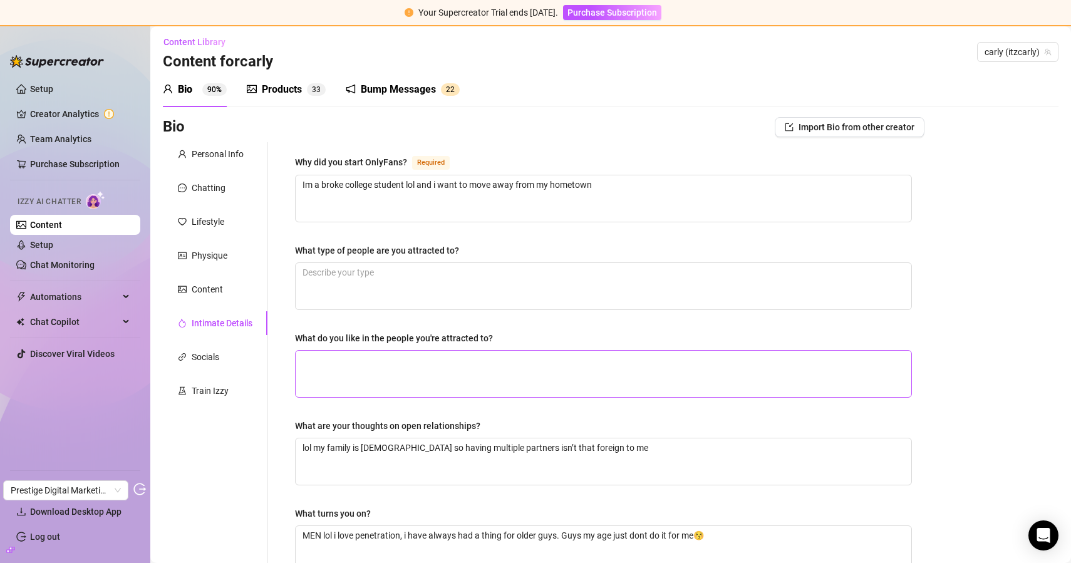
scroll to position [0, 0]
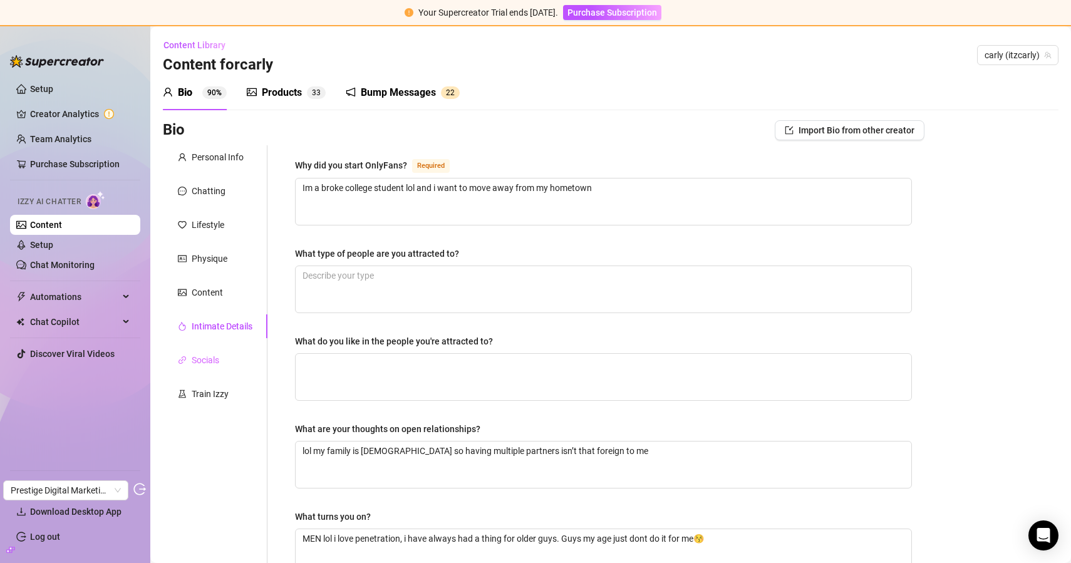
click at [224, 363] on div "Socials" at bounding box center [215, 360] width 105 height 24
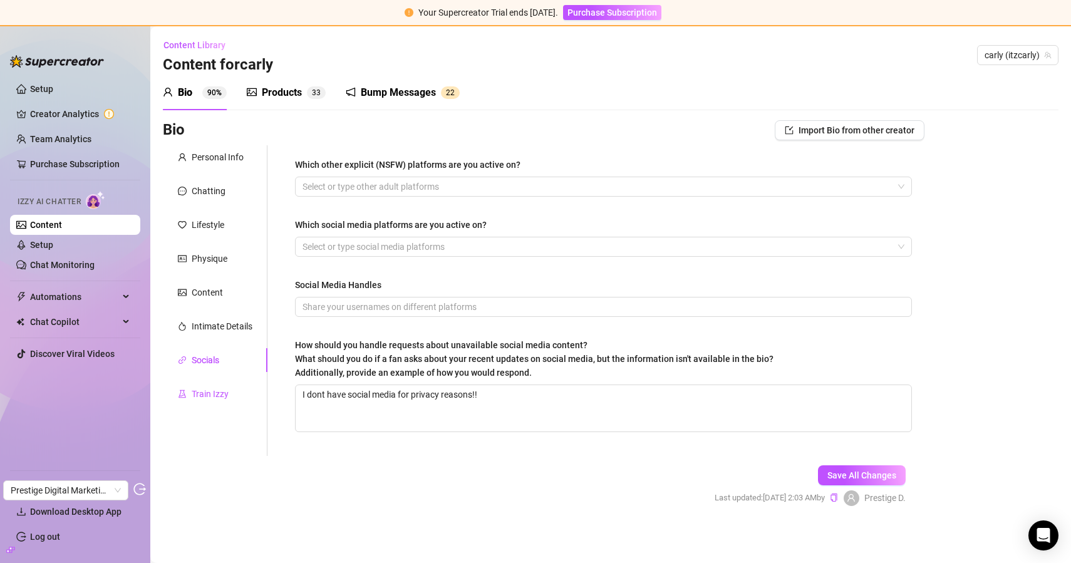
click at [210, 394] on div "Train Izzy" at bounding box center [210, 394] width 37 height 14
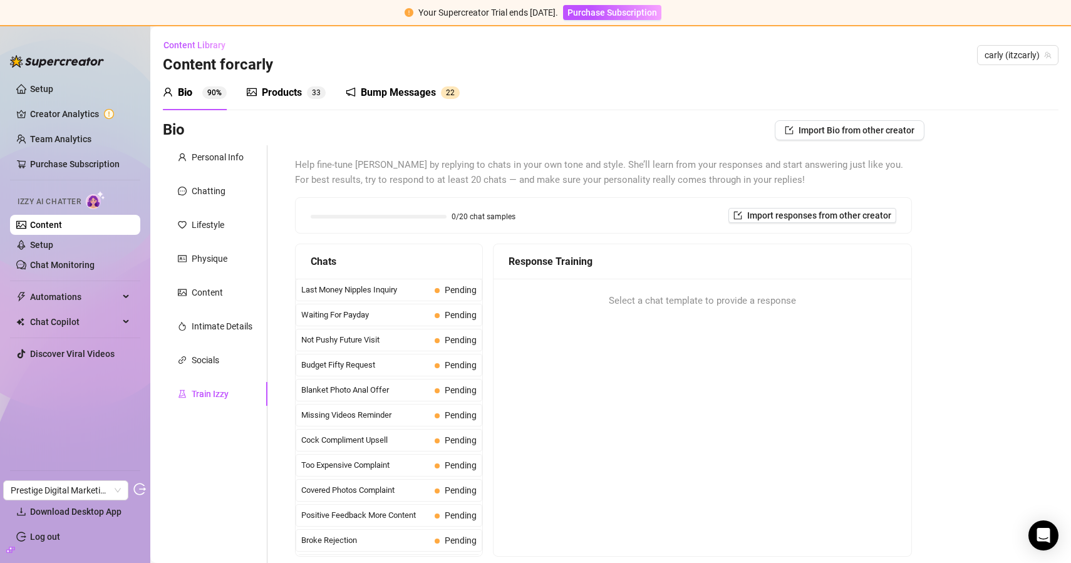
click at [287, 95] on div "Products" at bounding box center [282, 92] width 40 height 15
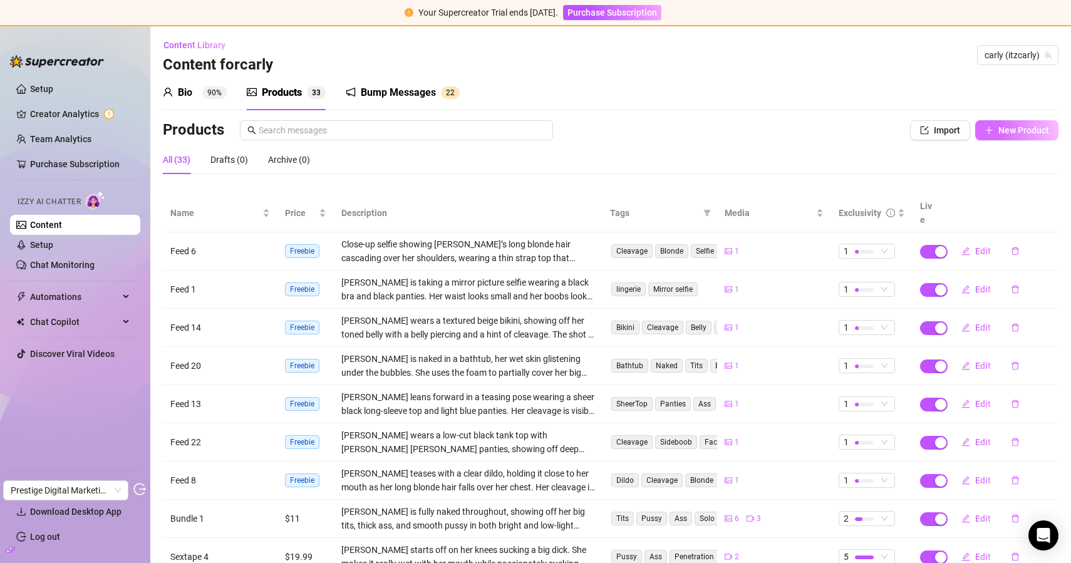
click at [996, 134] on button "New Product" at bounding box center [1016, 130] width 83 height 20
type textarea "Type your message here..."
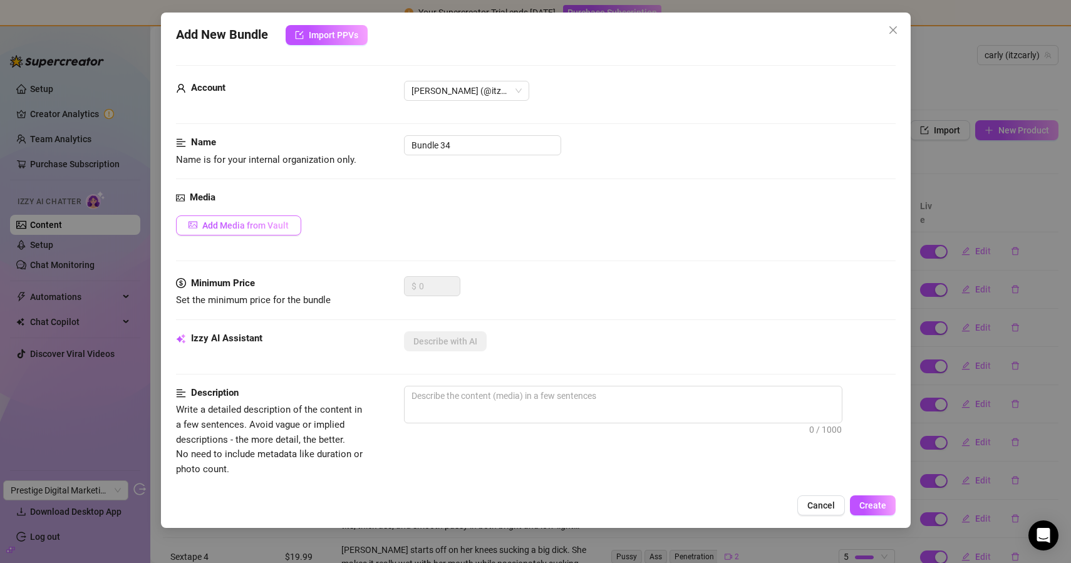
click at [272, 227] on span "Add Media from Vault" at bounding box center [245, 225] width 86 height 10
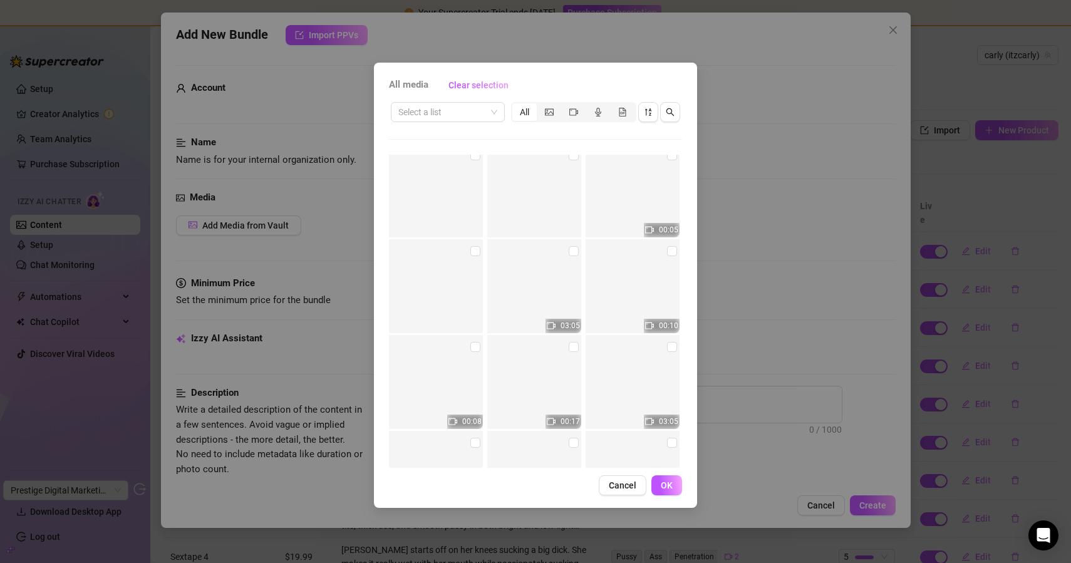
scroll to position [9883, 0]
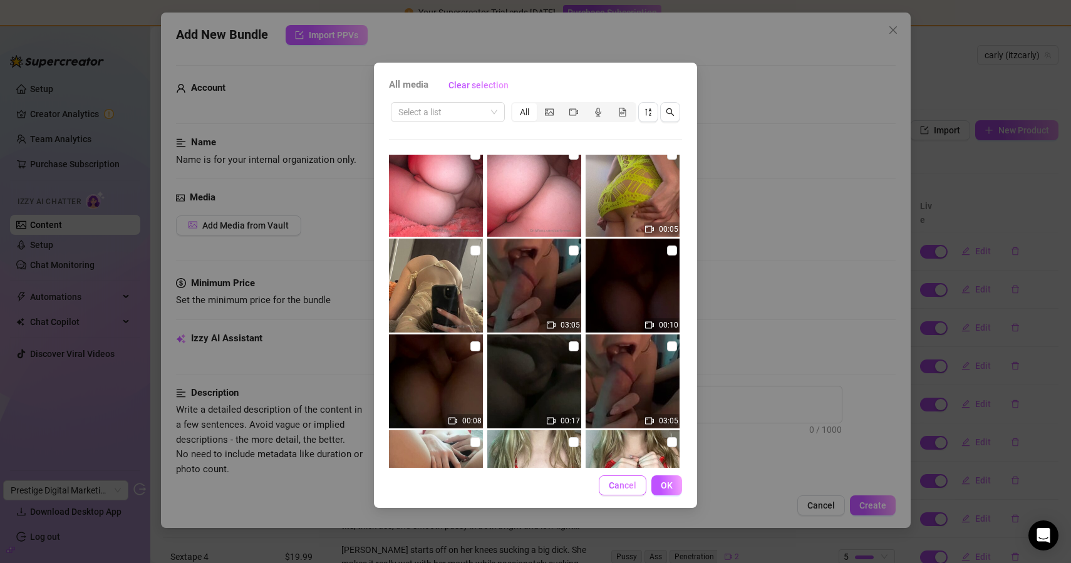
click at [620, 484] on span "Cancel" at bounding box center [623, 485] width 28 height 10
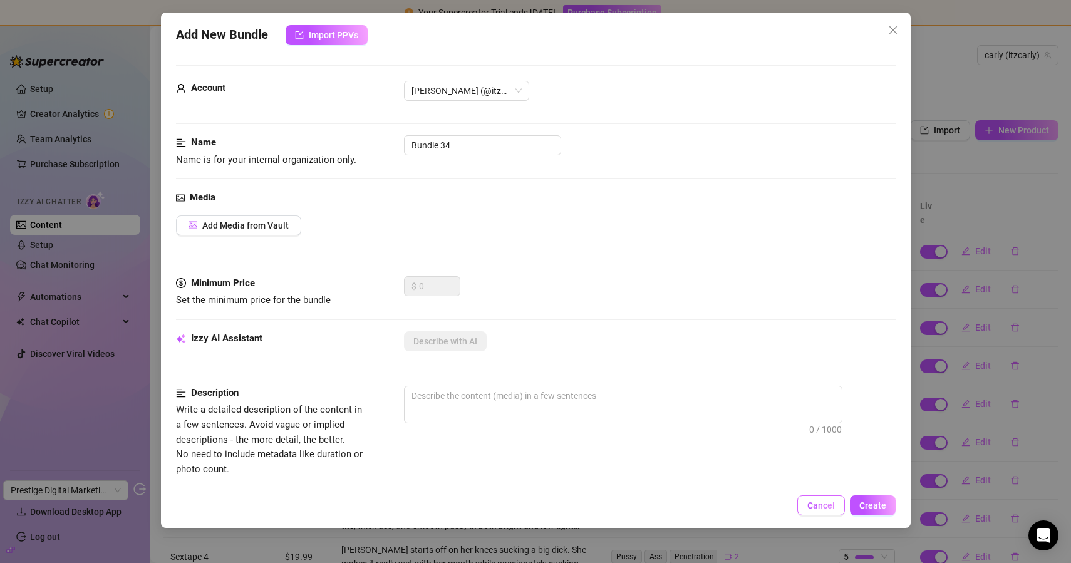
click at [802, 500] on button "Cancel" at bounding box center [821, 505] width 48 height 20
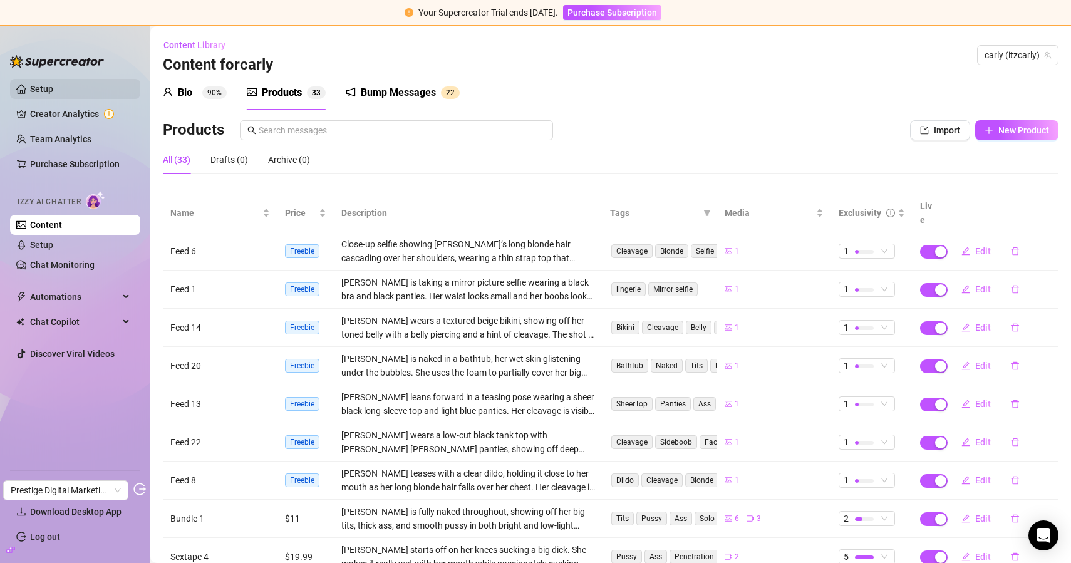
click at [48, 86] on link "Setup" at bounding box center [41, 89] width 23 height 10
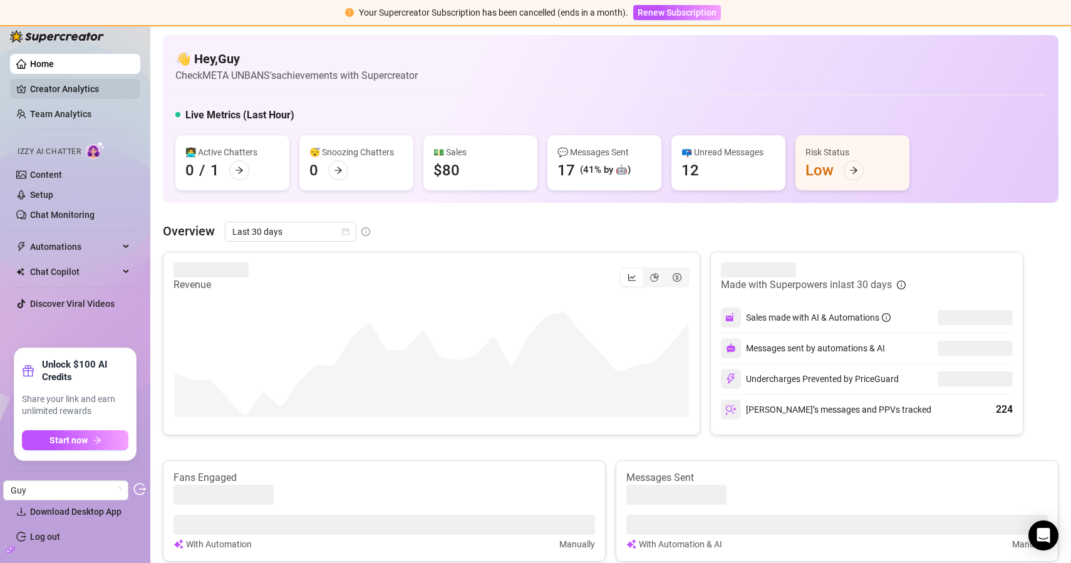
click at [65, 88] on link "Creator Analytics" at bounding box center [80, 89] width 100 height 20
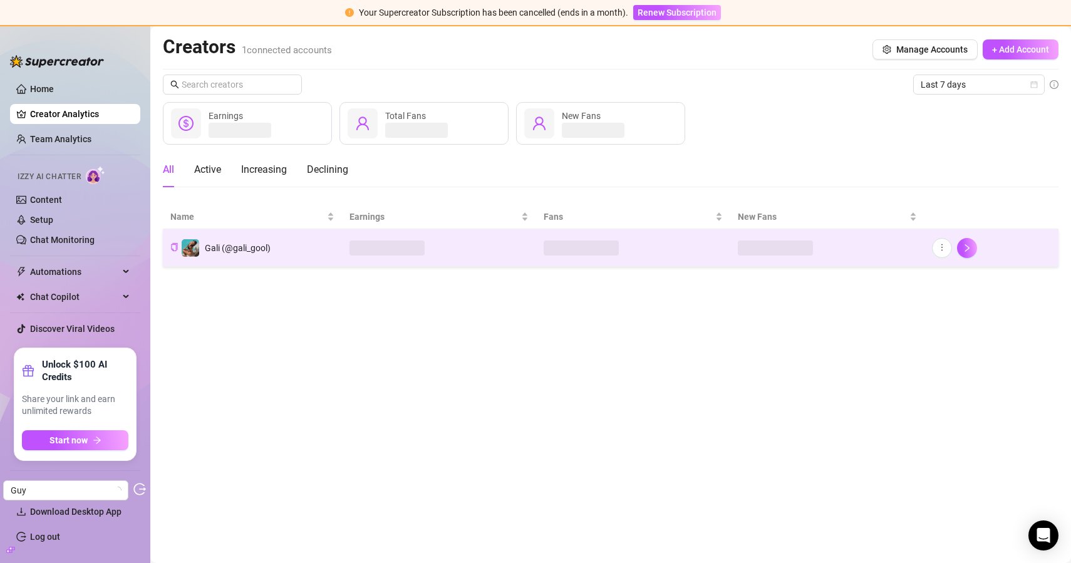
click at [281, 241] on td "Gali (@gali_gool)" at bounding box center [252, 248] width 179 height 38
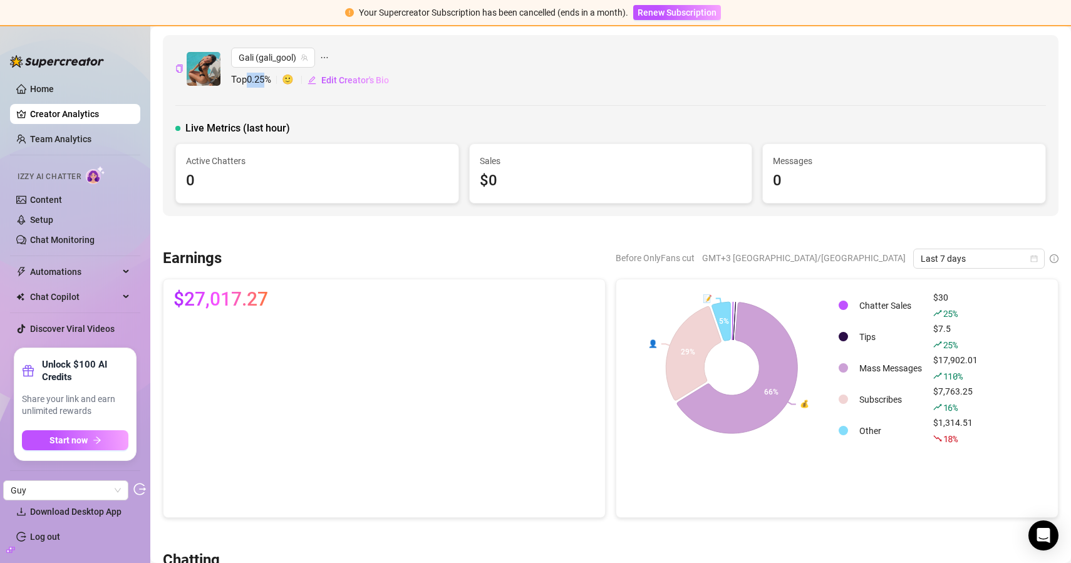
drag, startPoint x: 248, startPoint y: 78, endPoint x: 269, endPoint y: 78, distance: 21.3
click at [269, 78] on span "Top 0.25 %" at bounding box center [256, 80] width 51 height 15
click at [273, 80] on span "Top 0.25 %" at bounding box center [256, 80] width 51 height 15
drag, startPoint x: 251, startPoint y: 80, endPoint x: 279, endPoint y: 80, distance: 28.2
click at [279, 80] on span "Top 0.25 %" at bounding box center [256, 80] width 51 height 15
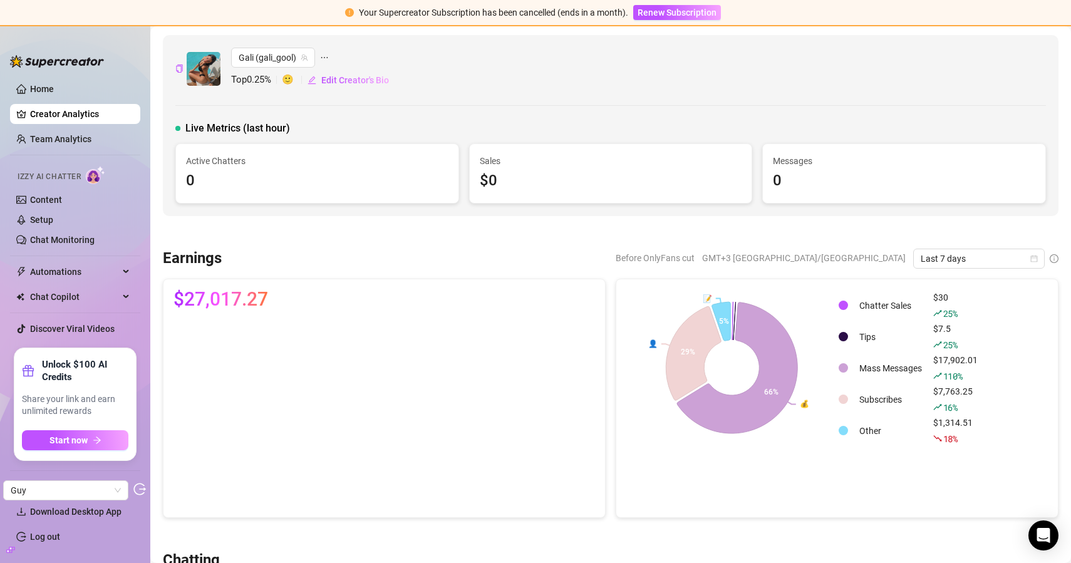
click at [452, 138] on div "Live Metrics (last hour) Active Chatters 0 Sales $0 Messages 0" at bounding box center [610, 162] width 871 height 83
click at [52, 202] on link "Content" at bounding box center [46, 200] width 32 height 10
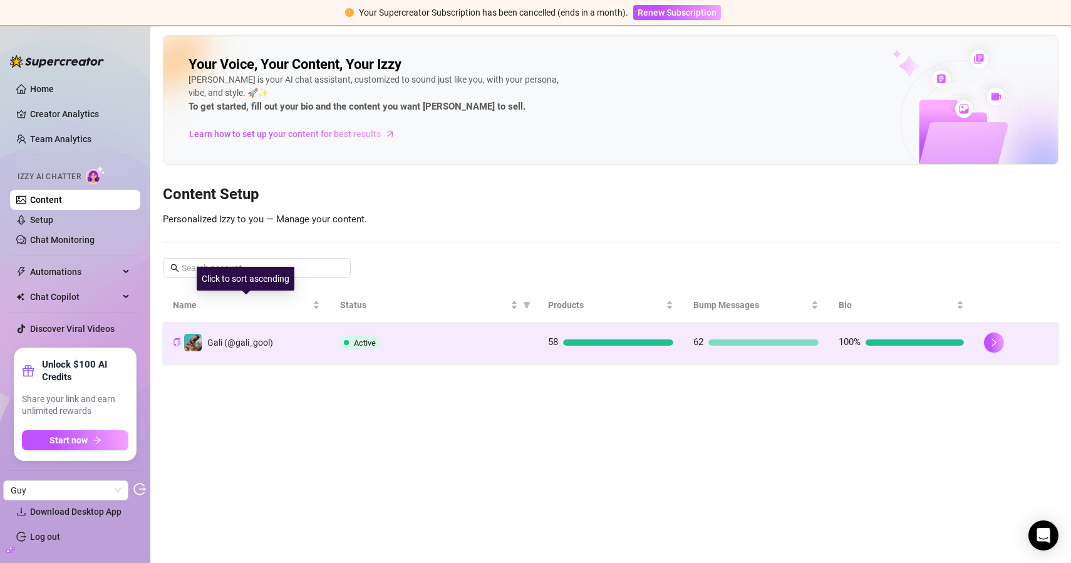
click at [298, 343] on td "Gali (@gali_gool)" at bounding box center [246, 343] width 167 height 41
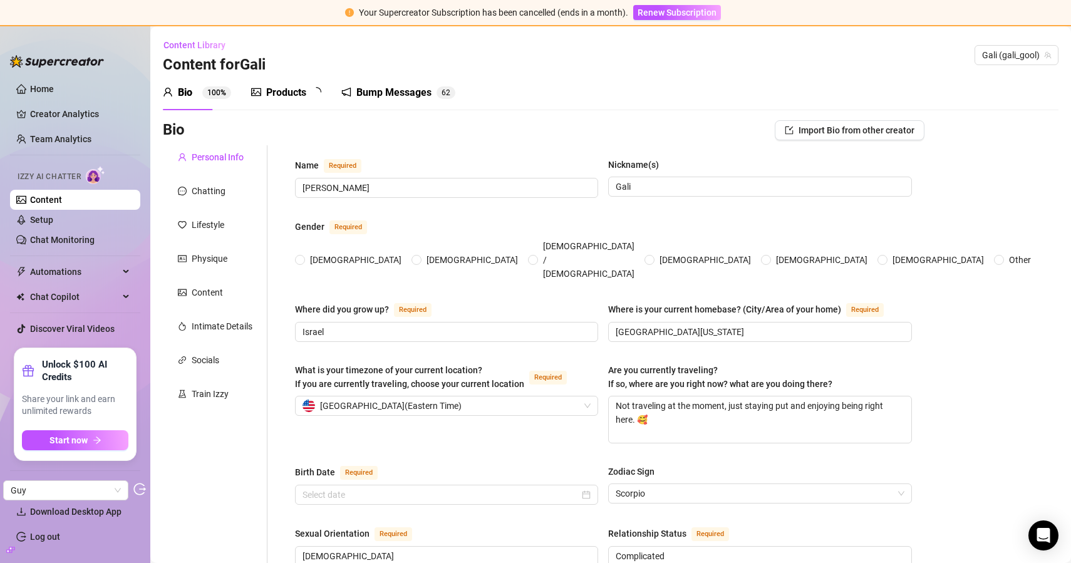
radio input "true"
type input "February 17th, 2000"
click at [292, 95] on div "Products" at bounding box center [286, 92] width 40 height 15
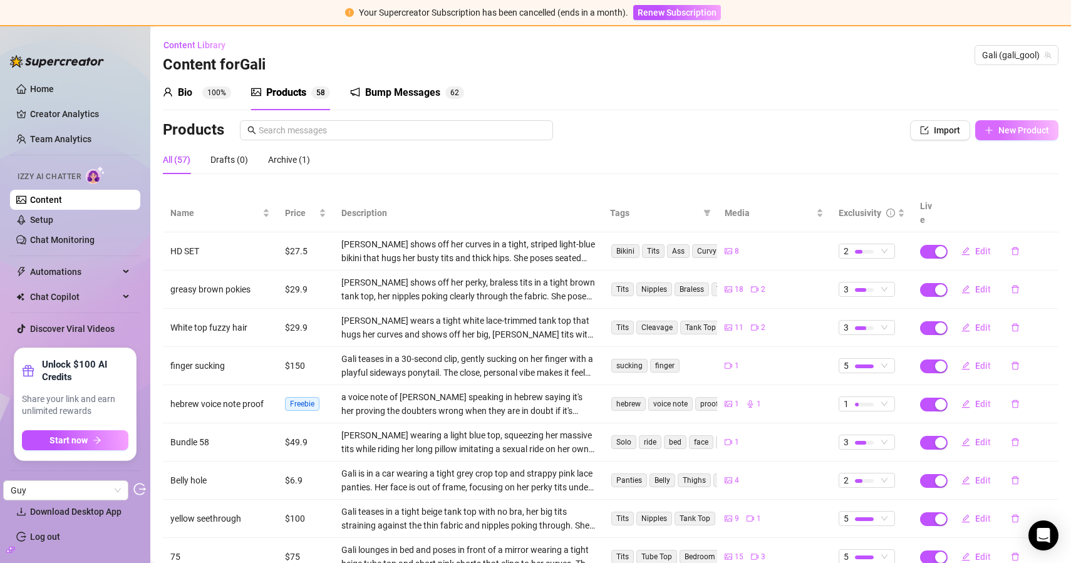
click at [1012, 132] on span "New Product" at bounding box center [1023, 130] width 51 height 10
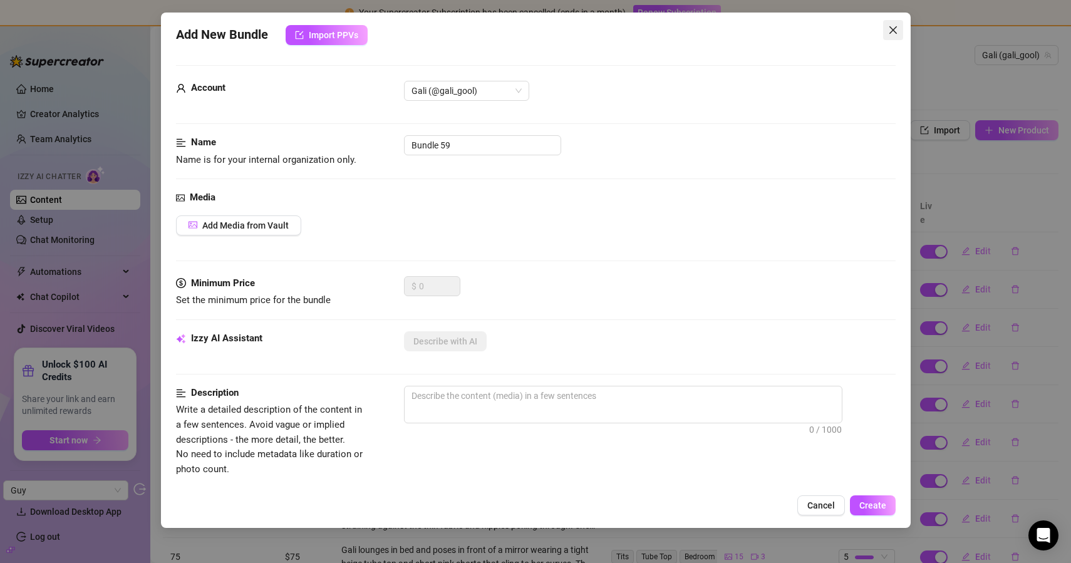
click at [896, 29] on icon "close" at bounding box center [893, 30] width 10 height 10
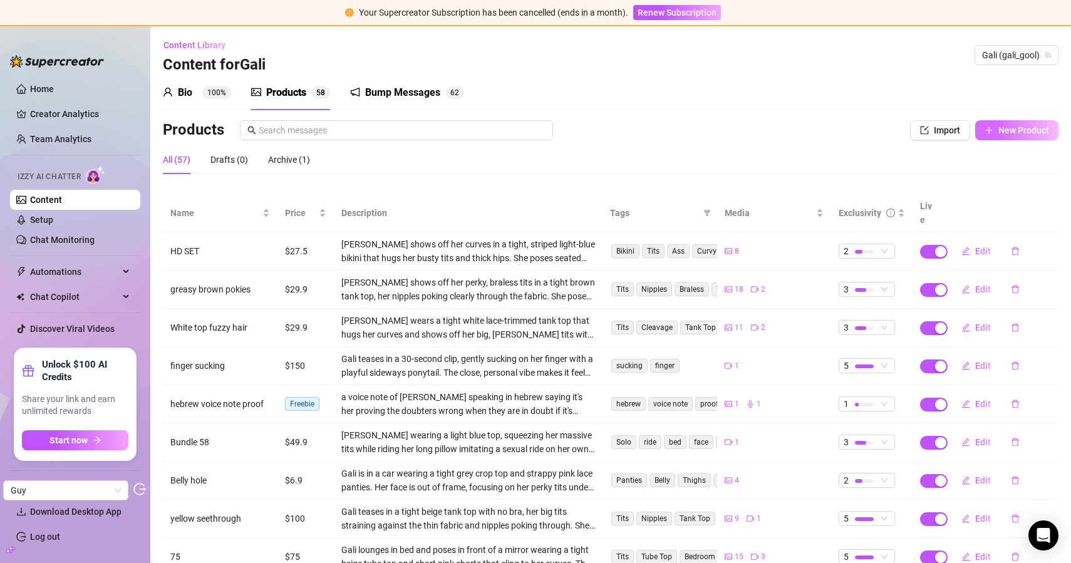
click at [1031, 135] on button "New Product" at bounding box center [1016, 130] width 83 height 20
type textarea "Type your message here..."
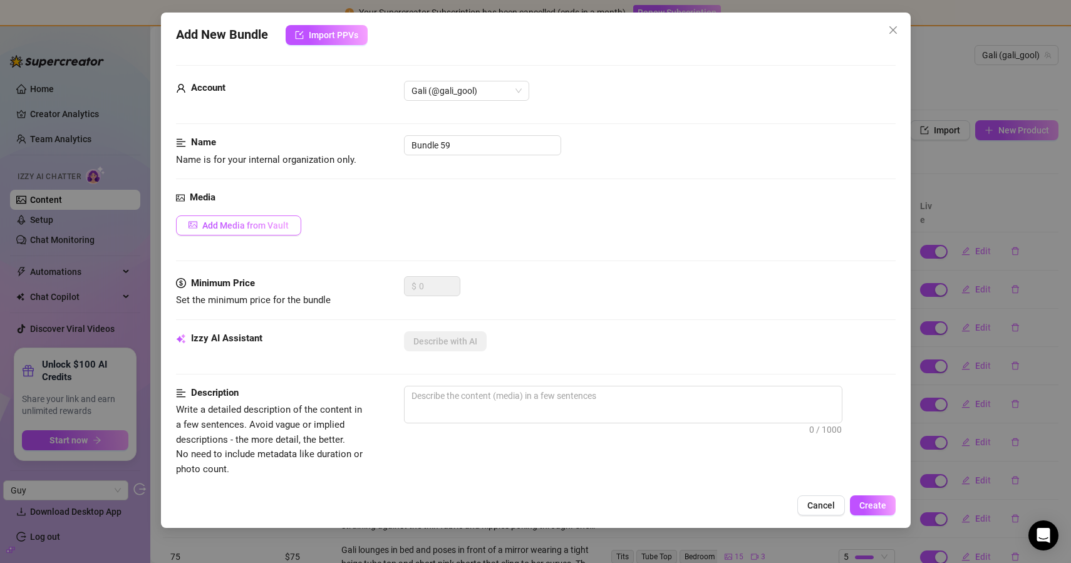
click at [229, 225] on span "Add Media from Vault" at bounding box center [245, 225] width 86 height 10
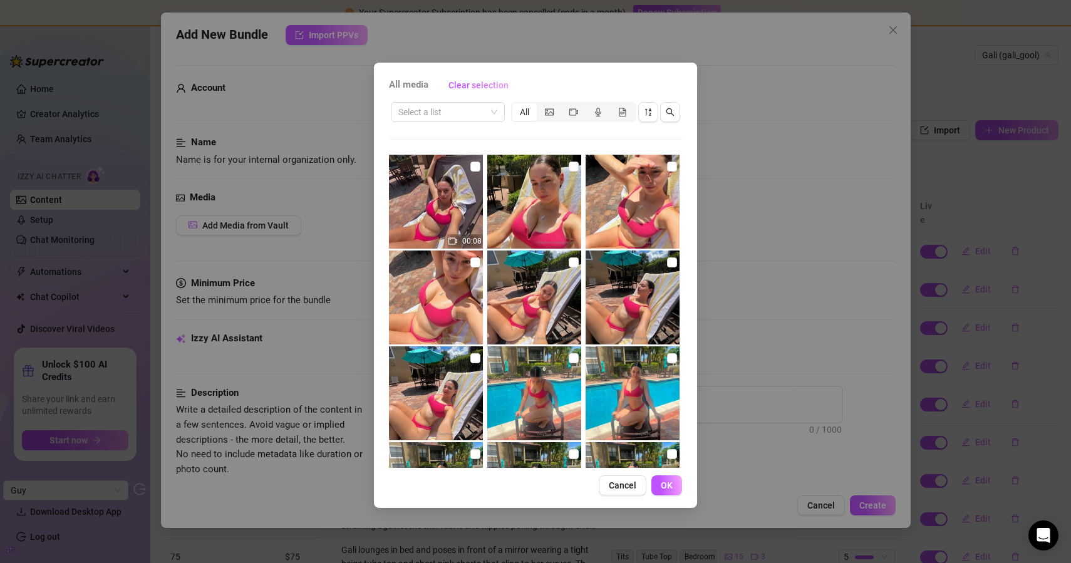
click at [104, 49] on div "All media Clear selection Select a list All 00:08 00:35 01:31 00:34 00:21 00:23…" at bounding box center [535, 281] width 1071 height 563
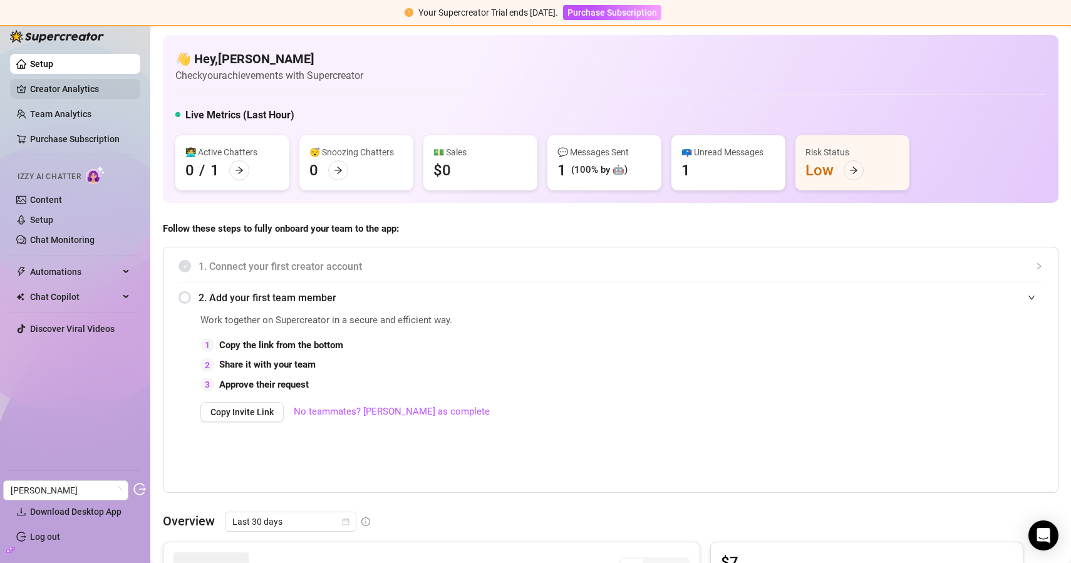
click at [68, 93] on link "Creator Analytics" at bounding box center [80, 89] width 100 height 20
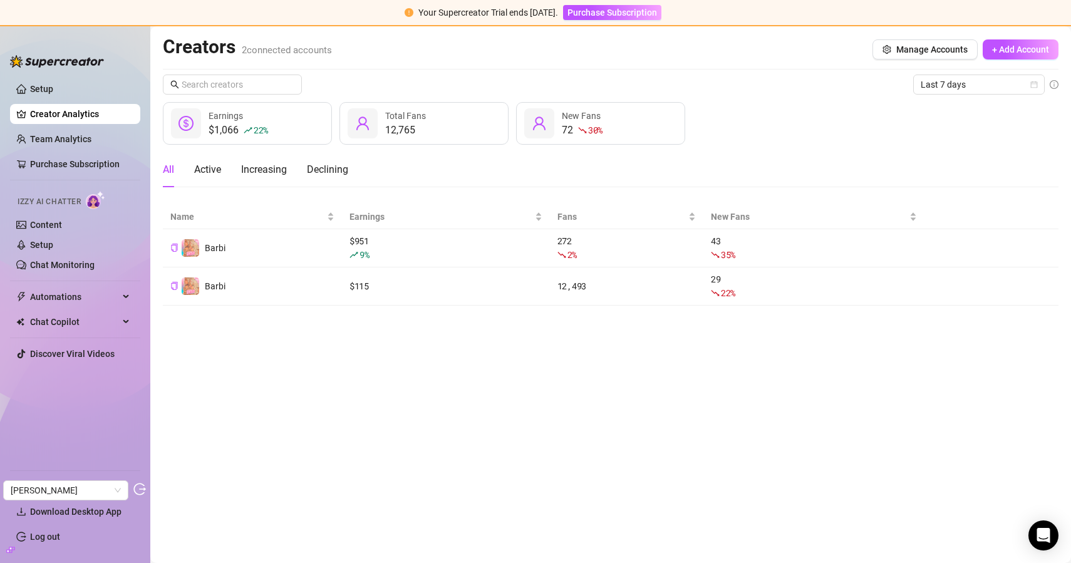
click at [534, 43] on div "Creators 2 connected accounts Manage Accounts + Add Account" at bounding box center [611, 49] width 896 height 29
click at [61, 223] on link "Content" at bounding box center [46, 225] width 32 height 10
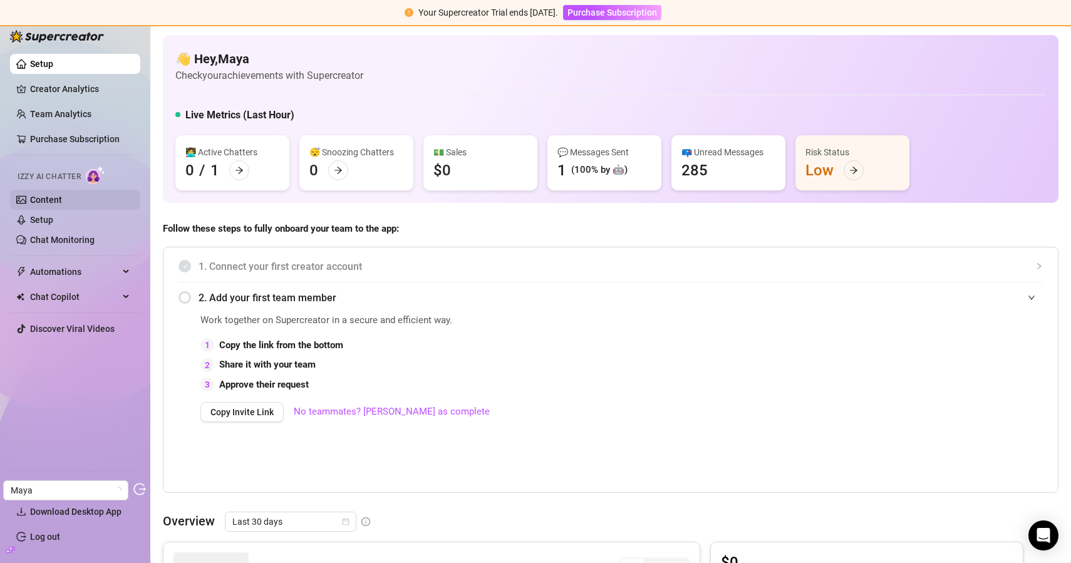
click at [51, 205] on link "Content" at bounding box center [46, 200] width 32 height 10
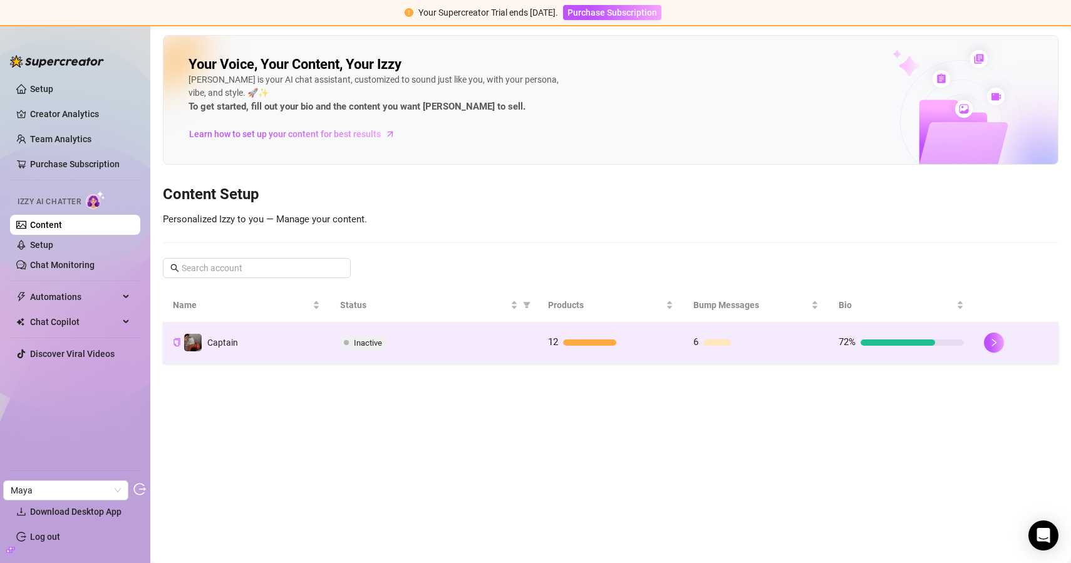
click at [415, 343] on div "Inactive" at bounding box center [434, 342] width 188 height 15
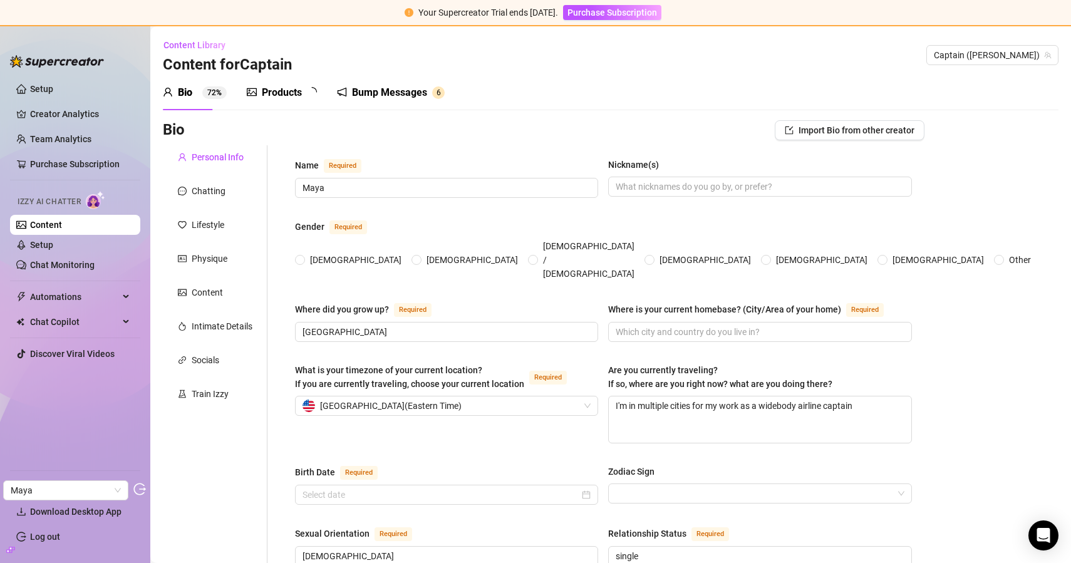
radio input "true"
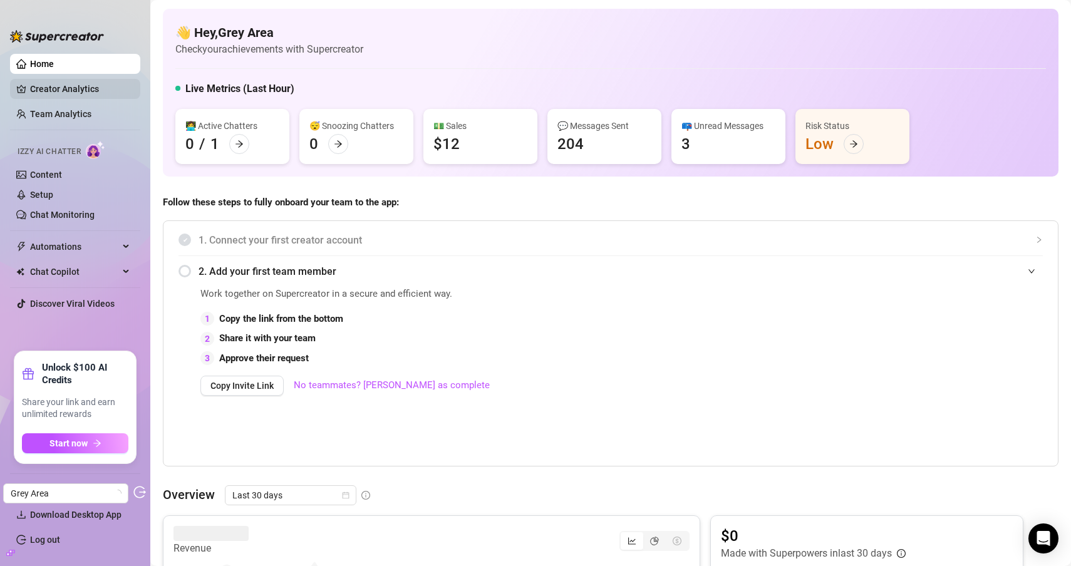
click at [83, 88] on link "Creator Analytics" at bounding box center [80, 89] width 100 height 20
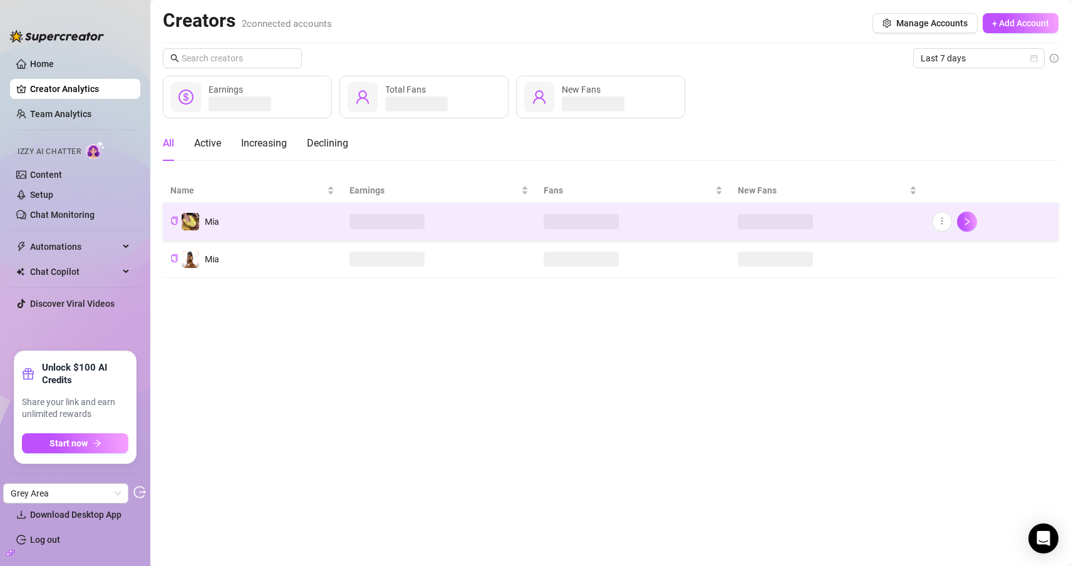
click at [239, 227] on td "Mia" at bounding box center [252, 222] width 179 height 38
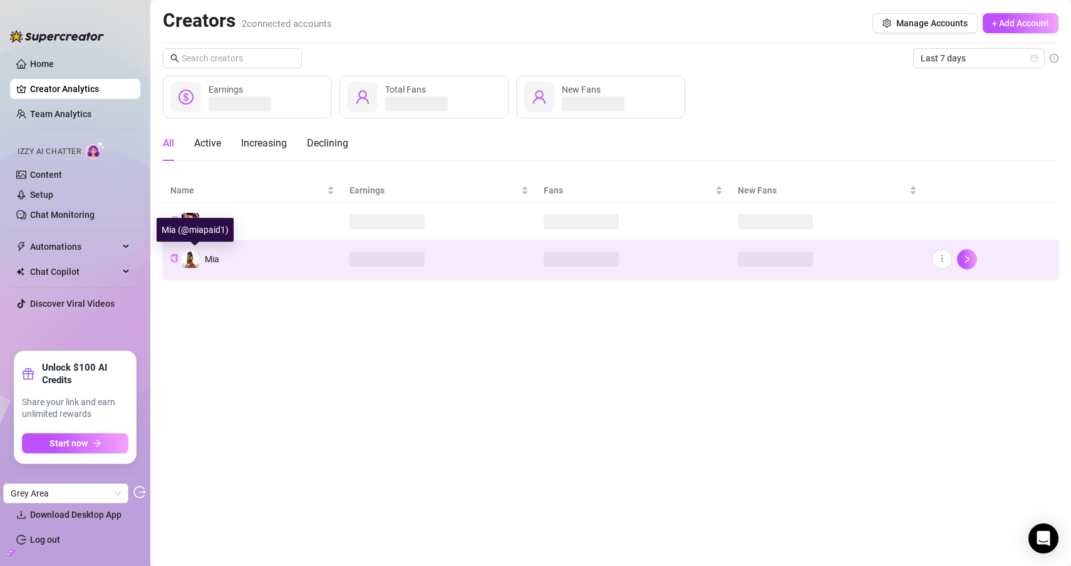
click at [209, 258] on span "Mia" at bounding box center [212, 259] width 14 height 10
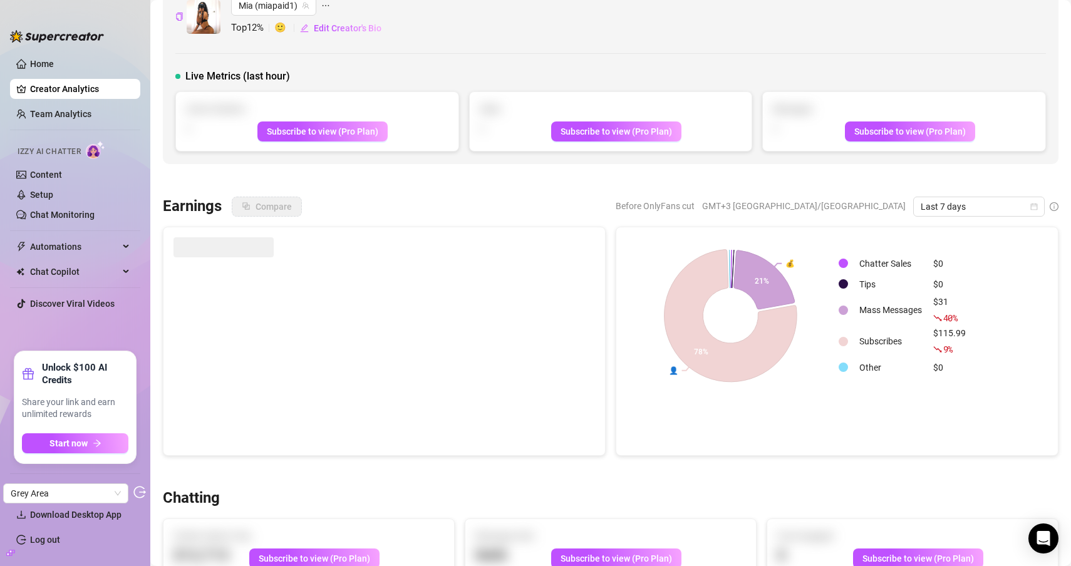
scroll to position [23, 0]
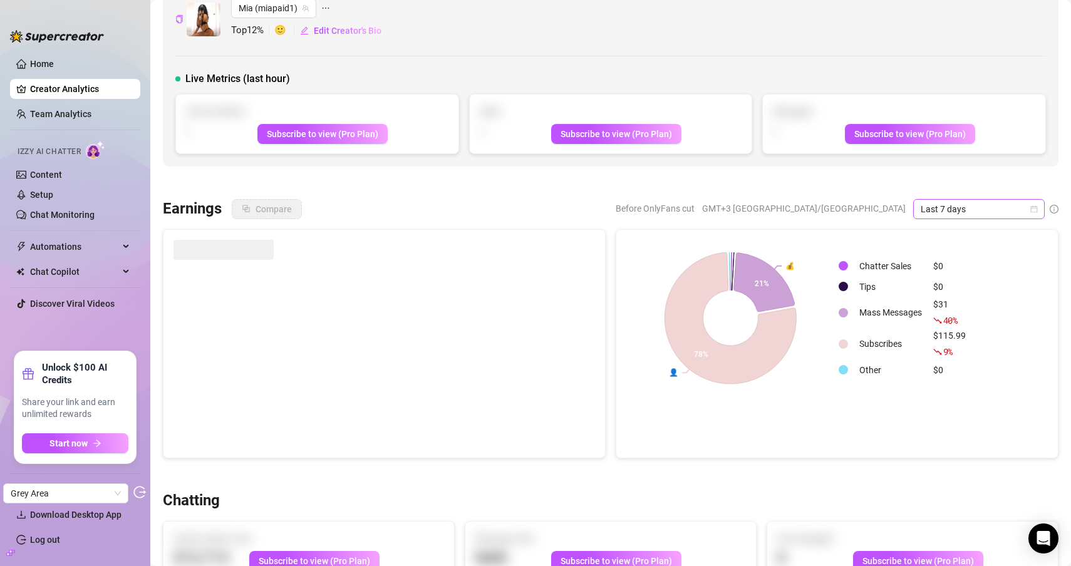
click at [967, 204] on span "Last 7 days" at bounding box center [979, 209] width 117 height 19
click at [928, 265] on div "Last 30 days" at bounding box center [969, 274] width 127 height 20
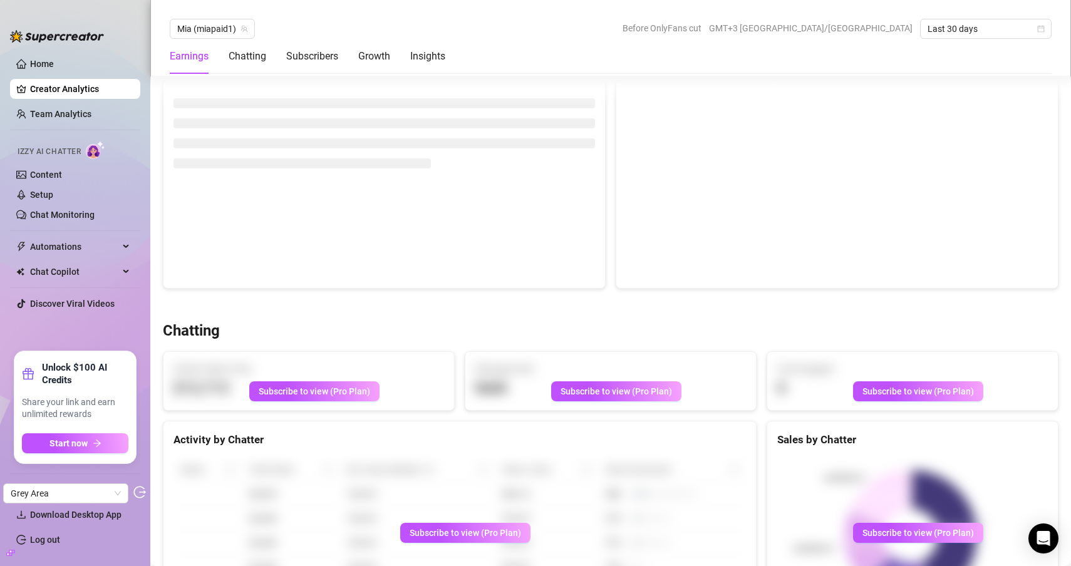
scroll to position [0, 0]
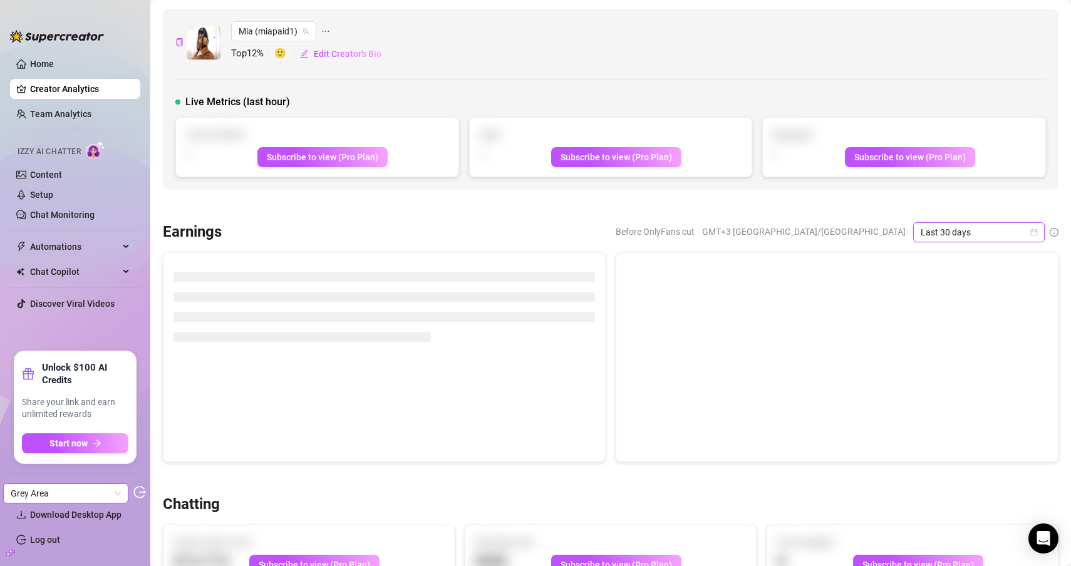
click at [121, 493] on div "Grey Area" at bounding box center [65, 494] width 125 height 20
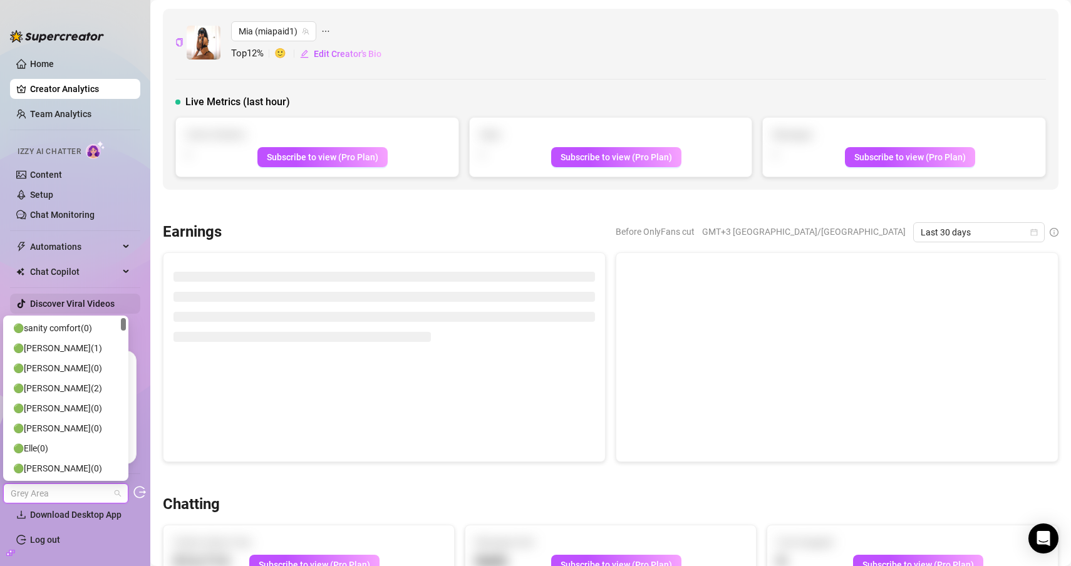
drag, startPoint x: 123, startPoint y: 328, endPoint x: 130, endPoint y: 301, distance: 27.8
click at [130, 301] on body "Home Creator Analytics Team Analytics Izzy AI Chatter Content Setup Chat Monito…" at bounding box center [535, 283] width 1071 height 566
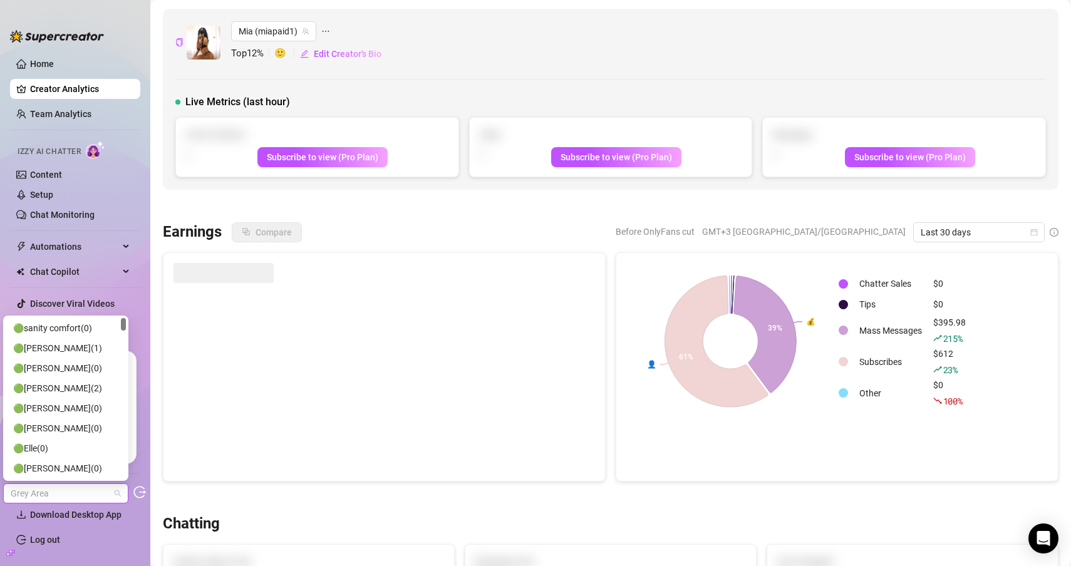
drag, startPoint x: 122, startPoint y: 325, endPoint x: 163, endPoint y: 123, distance: 206.4
click at [153, 137] on body "Home Creator Analytics Team Analytics Izzy AI Chatter Content Setup Chat Monito…" at bounding box center [535, 283] width 1071 height 566
click at [467, 56] on div "Mia (miapaid1) Top 12 % 🙂 Edit Creator's Bio" at bounding box center [610, 42] width 871 height 43
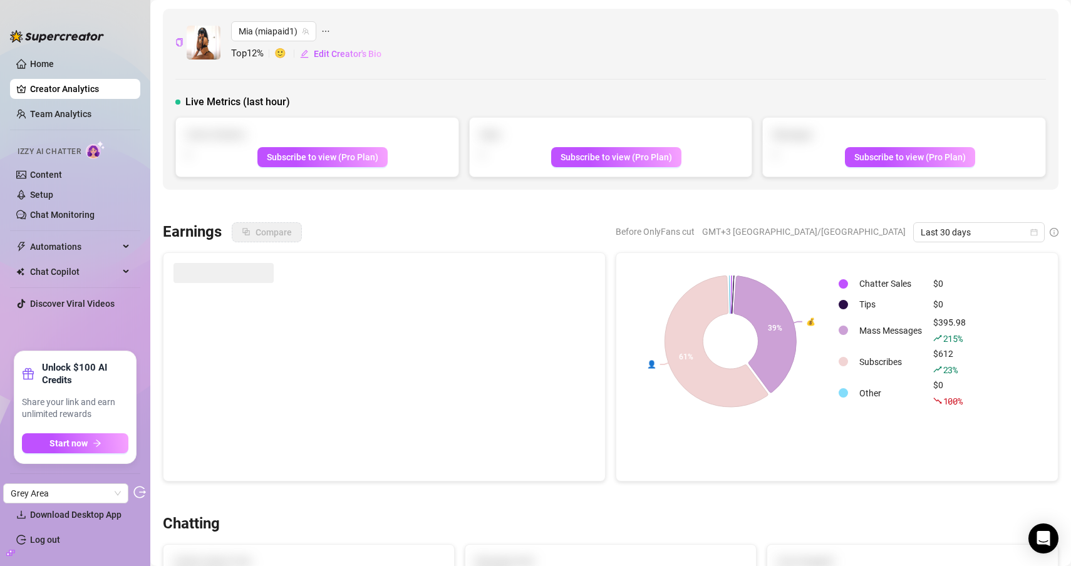
click at [58, 41] on img at bounding box center [57, 36] width 94 height 13
click at [53, 61] on link "Home" at bounding box center [42, 64] width 24 height 10
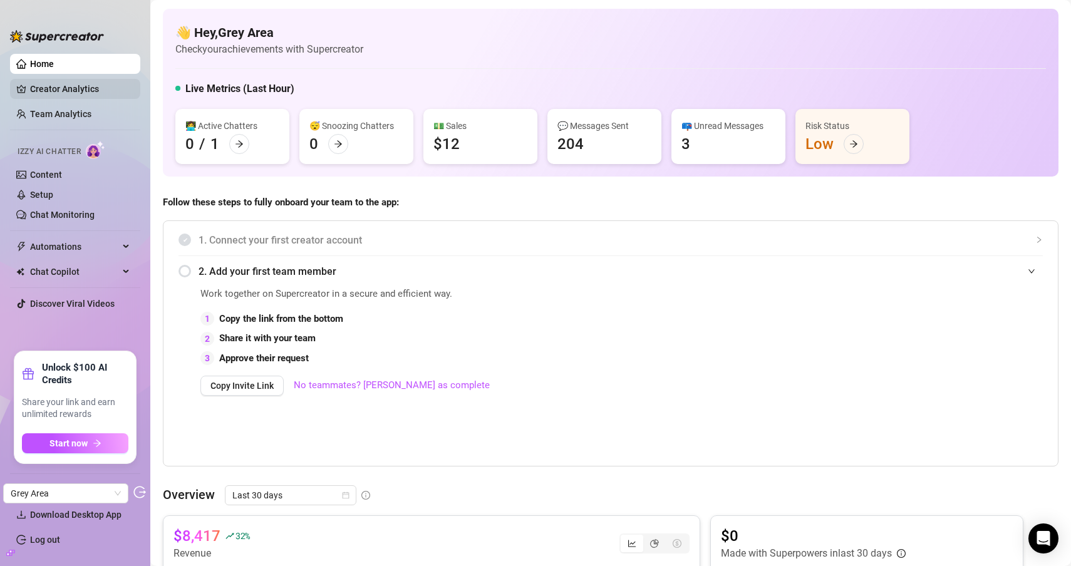
click at [72, 86] on link "Creator Analytics" at bounding box center [80, 89] width 100 height 20
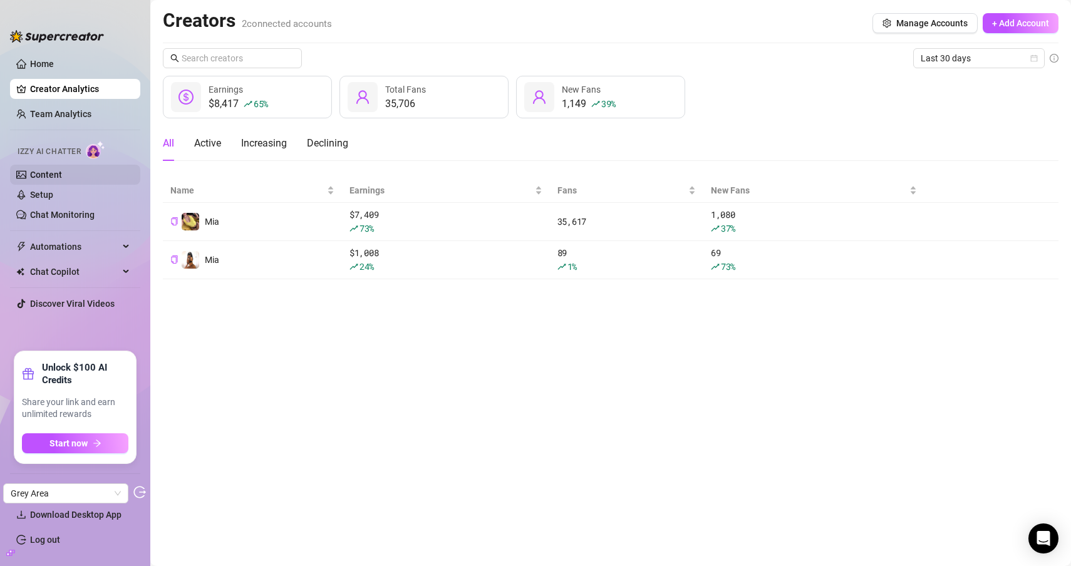
click at [50, 177] on link "Content" at bounding box center [46, 175] width 32 height 10
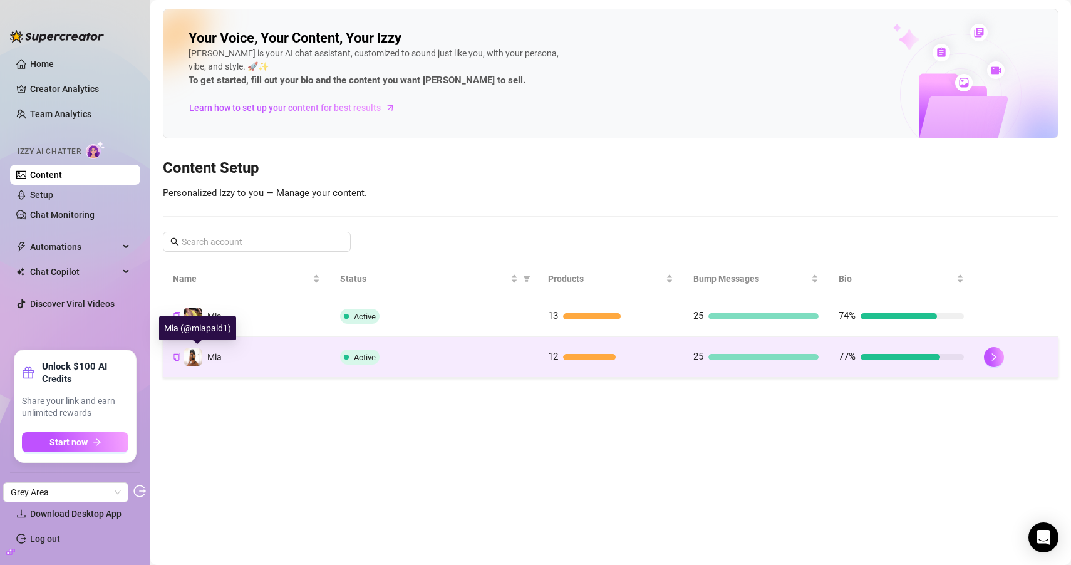
click at [275, 366] on td "Mia" at bounding box center [246, 357] width 167 height 41
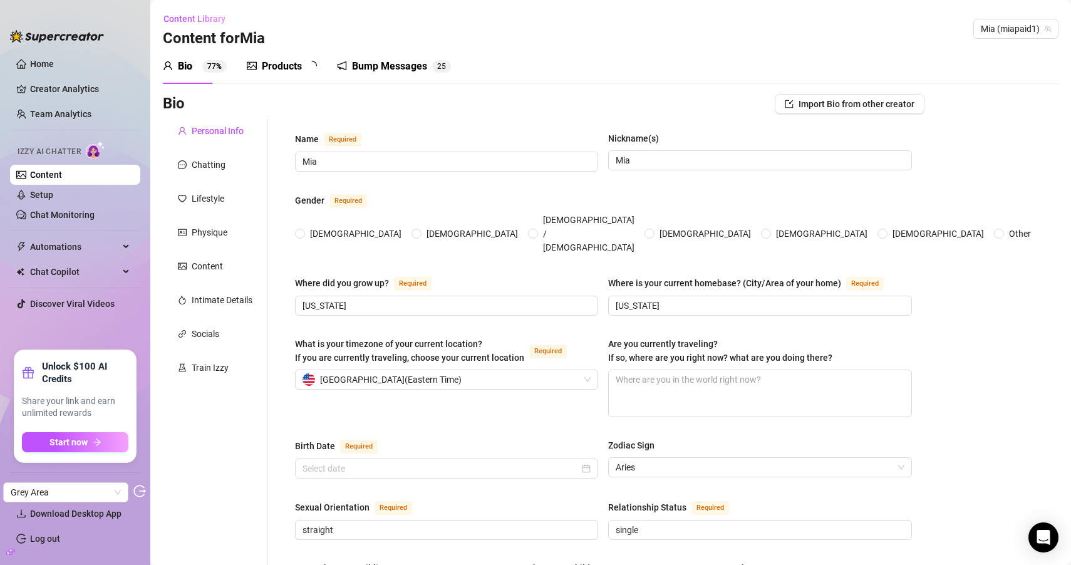
radio input "true"
type input "April 16th, 2000"
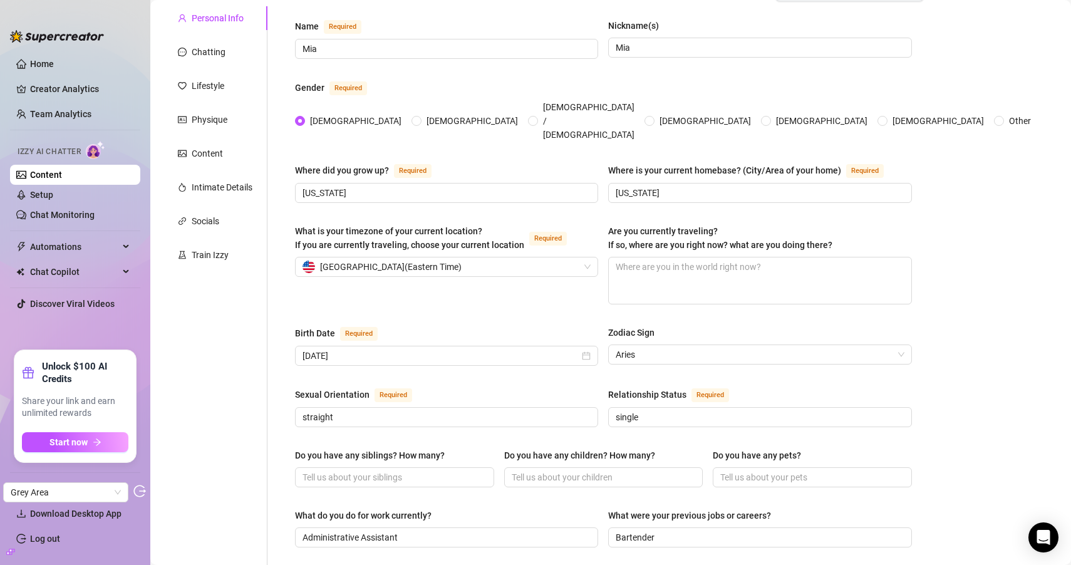
scroll to position [141, 0]
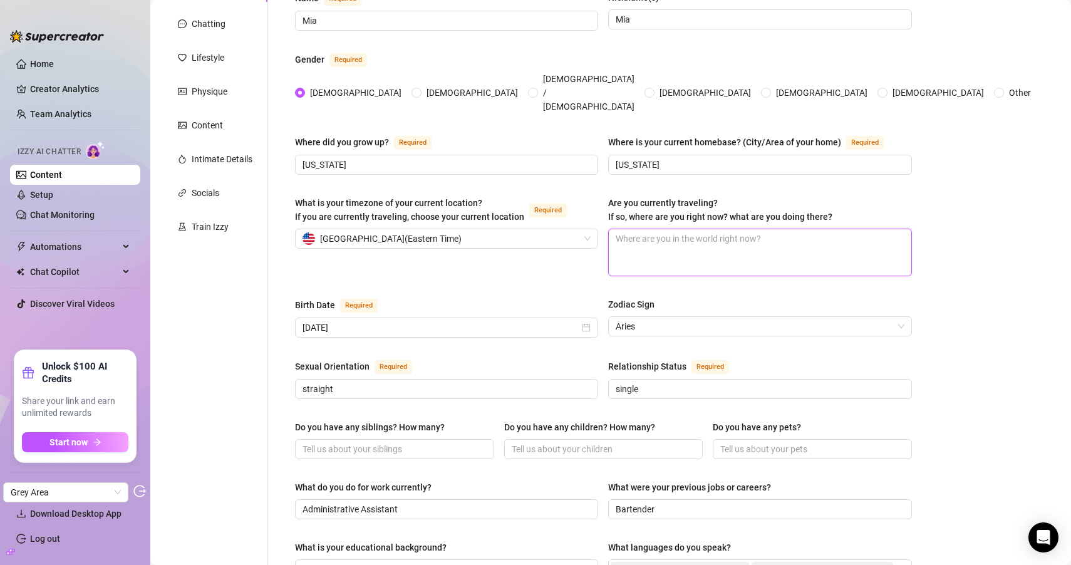
click at [668, 234] on textarea "Are you currently traveling? If so, where are you right now? what are you doing…" at bounding box center [760, 252] width 302 height 46
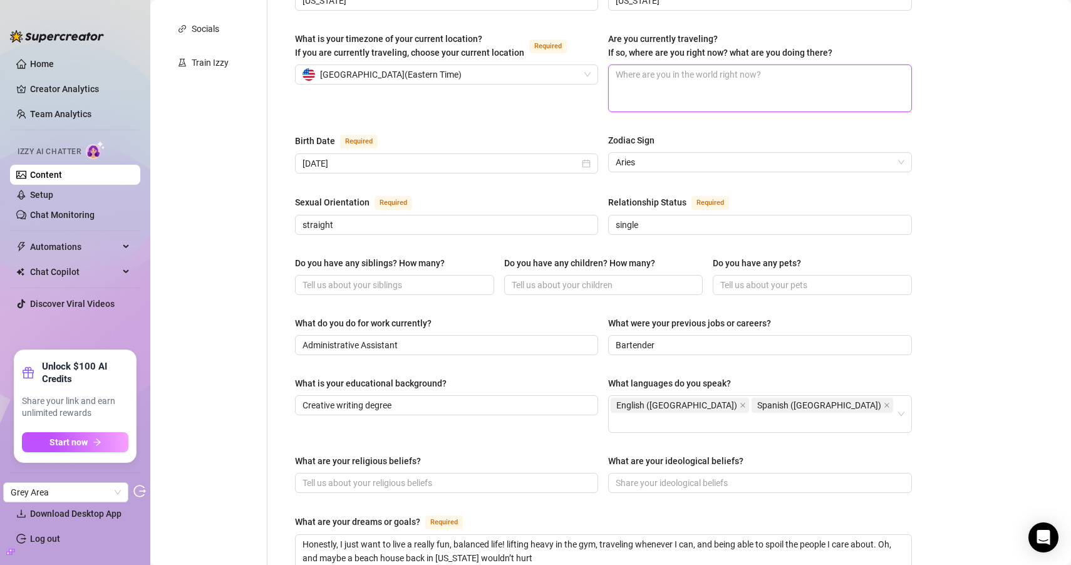
scroll to position [51, 0]
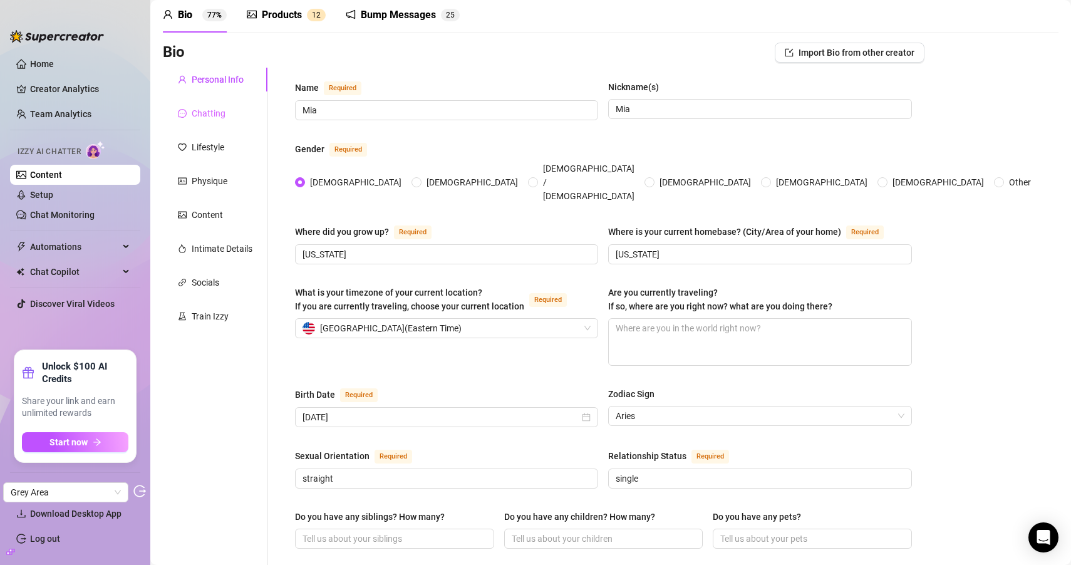
click at [236, 108] on div "Chatting" at bounding box center [215, 113] width 105 height 24
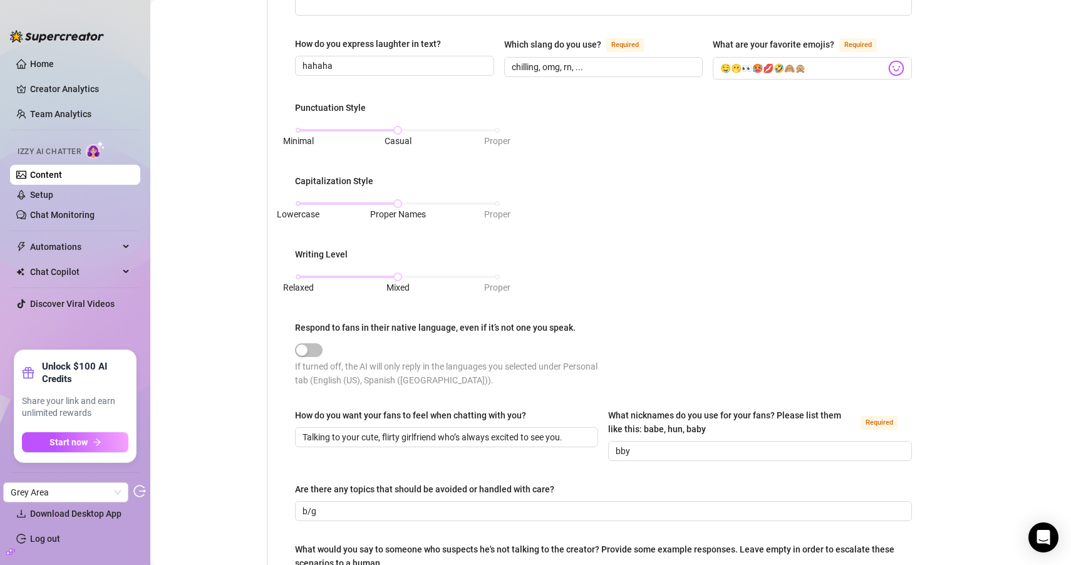
scroll to position [596, 0]
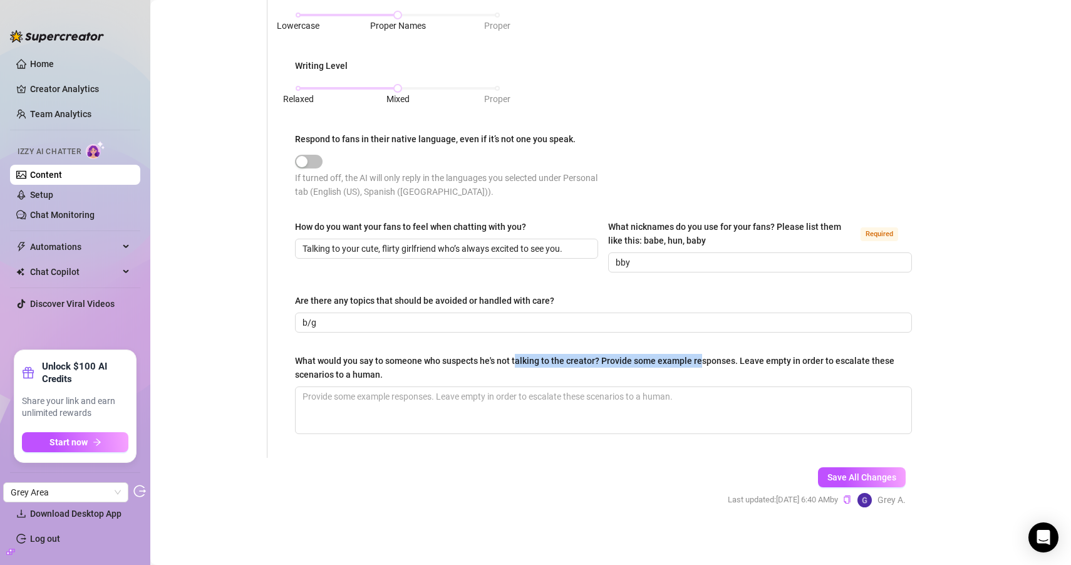
drag, startPoint x: 516, startPoint y: 360, endPoint x: 700, endPoint y: 363, distance: 184.2
click at [700, 363] on div "What would you say to someone who suspects he's not talking to the creator? Pro…" at bounding box center [599, 368] width 608 height 28
click at [701, 363] on div "What would you say to someone who suspects he's not talking to the creator? Pro…" at bounding box center [599, 368] width 608 height 28
click at [701, 387] on textarea "What would you say to someone who suspects he's not talking to the creator? Pro…" at bounding box center [604, 410] width 616 height 46
click at [394, 358] on div "What would you say to someone who suspects he's not talking to the creator? Pro…" at bounding box center [599, 368] width 608 height 28
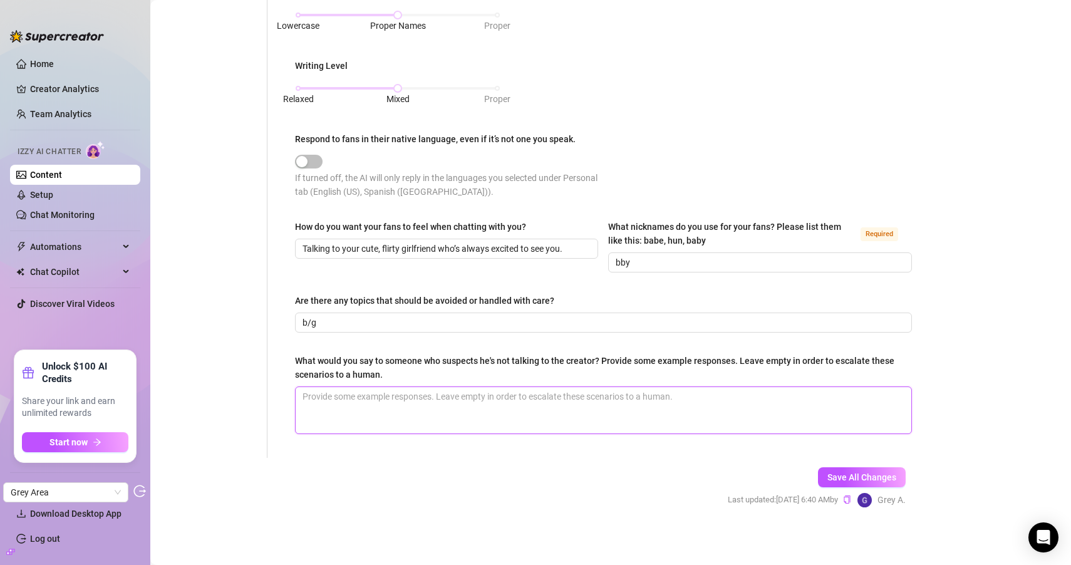
click at [394, 387] on textarea "What would you say to someone who suspects he's not talking to the creator? Pro…" at bounding box center [604, 410] width 616 height 46
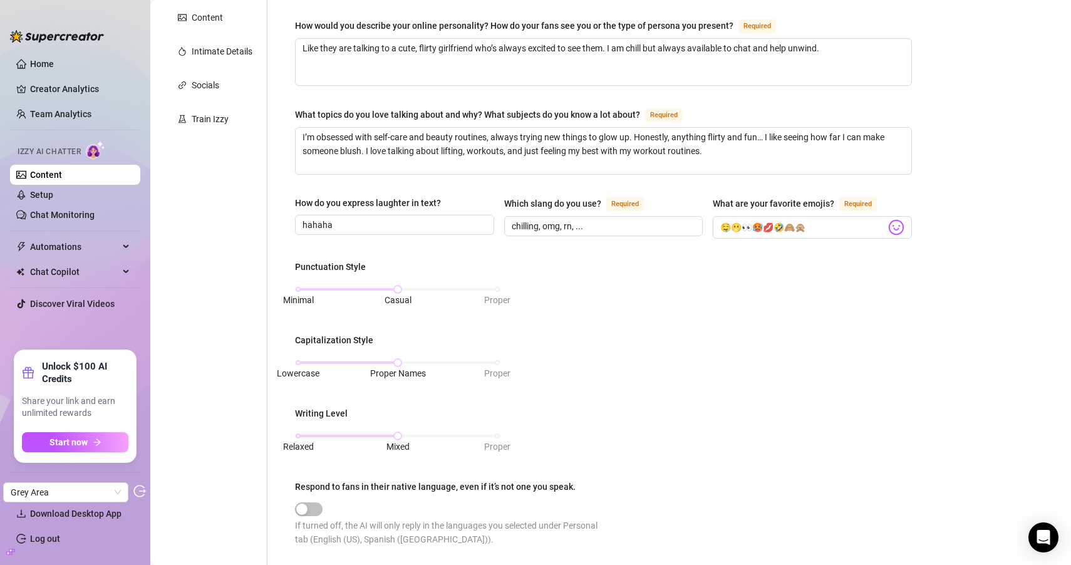
scroll to position [0, 0]
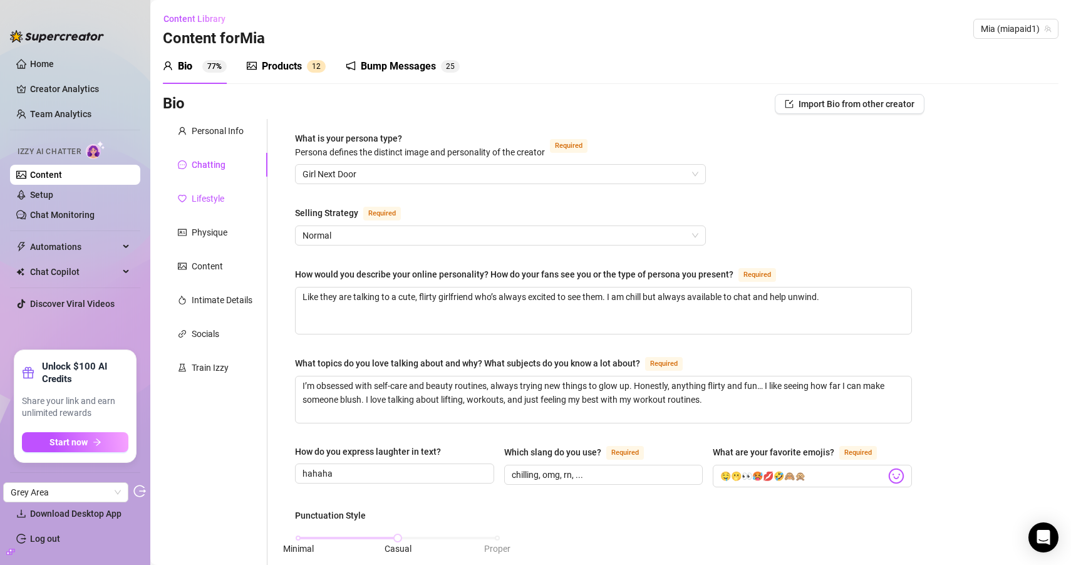
click at [220, 199] on div "Lifestyle" at bounding box center [208, 199] width 33 height 14
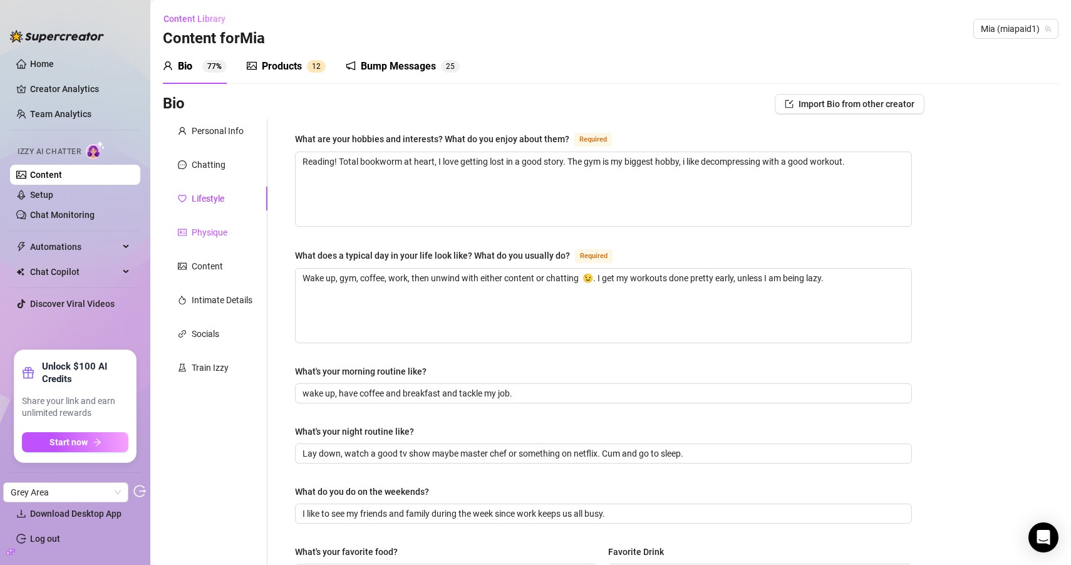
click at [217, 230] on div "Physique" at bounding box center [210, 233] width 36 height 14
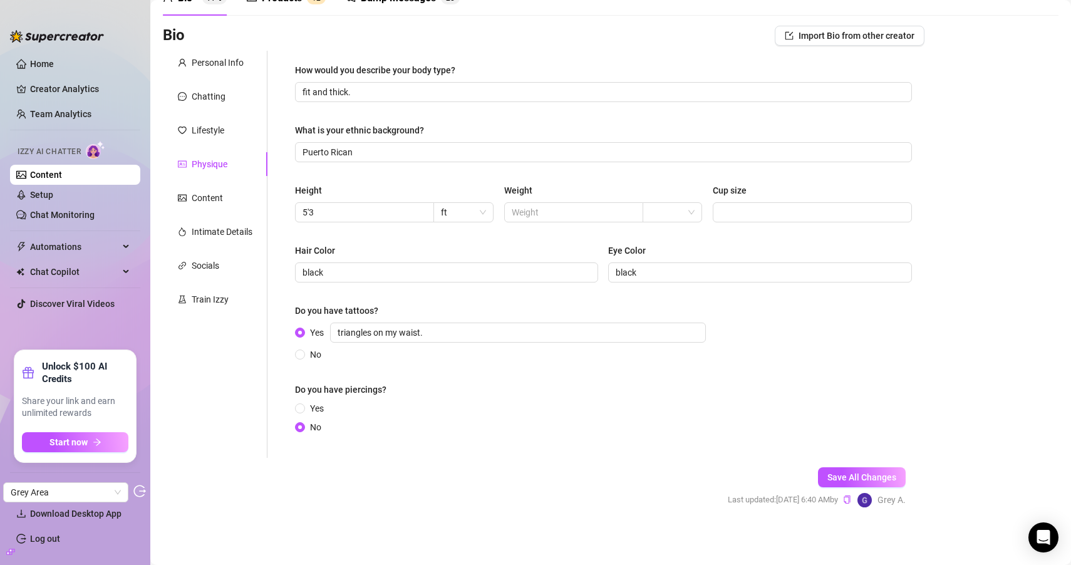
scroll to position [71, 0]
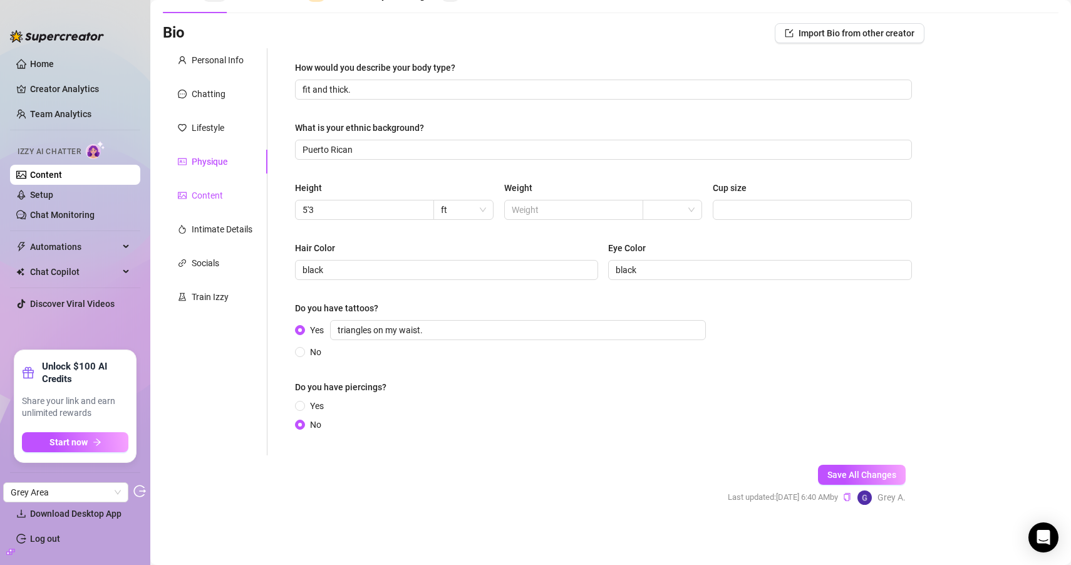
click at [221, 195] on div "Content" at bounding box center [207, 196] width 31 height 14
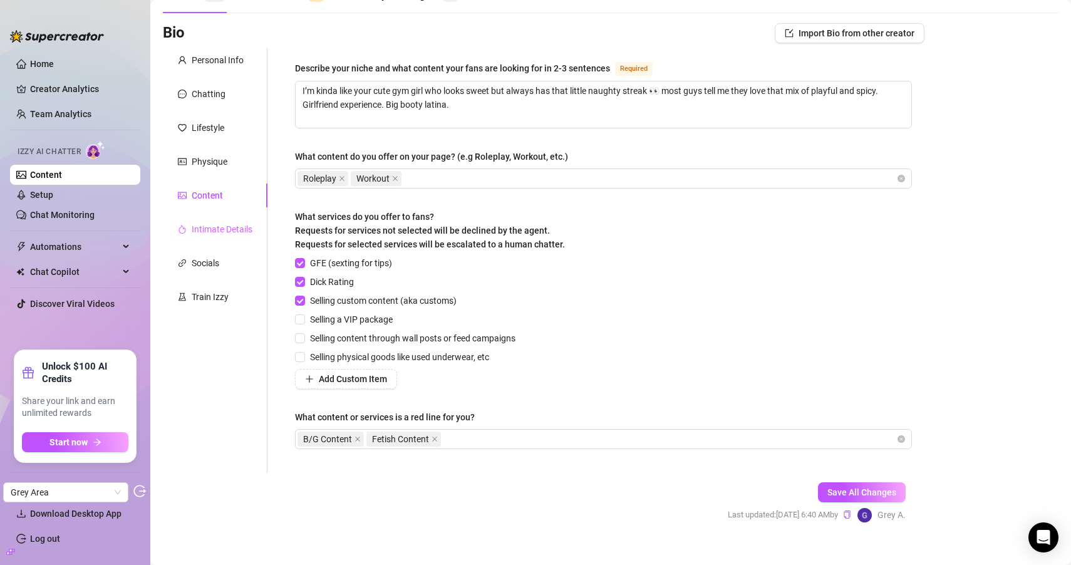
click at [204, 220] on div "Intimate Details" at bounding box center [215, 229] width 105 height 24
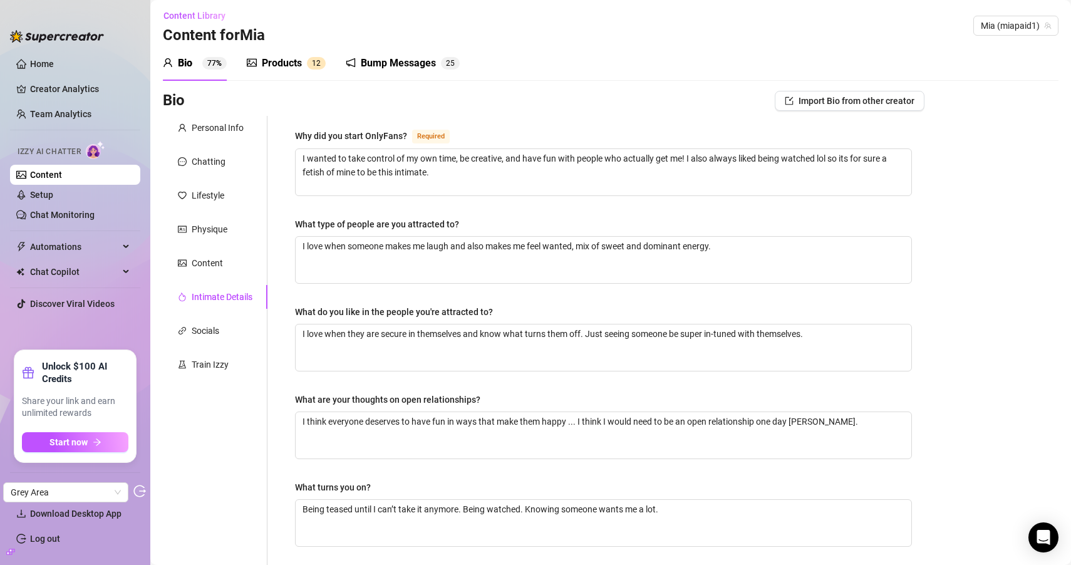
scroll to position [0, 0]
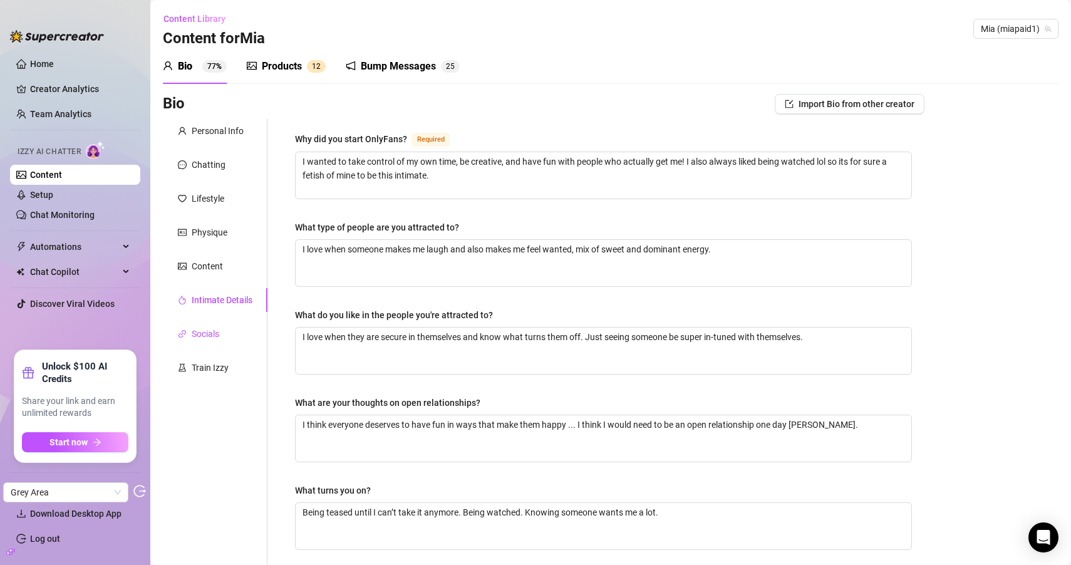
click at [203, 334] on div "Socials" at bounding box center [206, 334] width 28 height 14
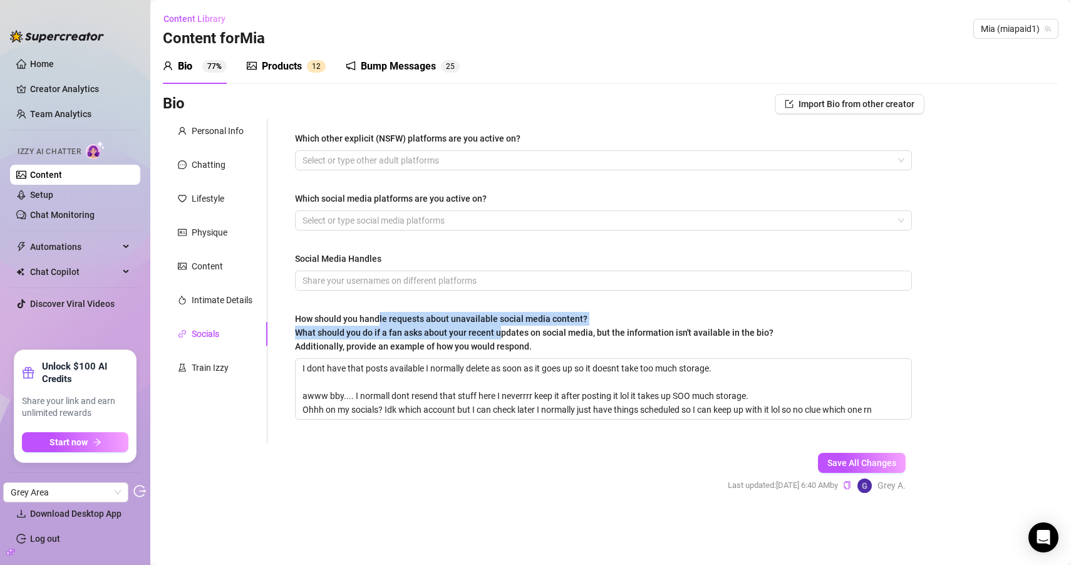
drag, startPoint x: 378, startPoint y: 322, endPoint x: 499, endPoint y: 329, distance: 121.1
click at [499, 329] on span "How should you handle requests about unavailable social media content? What sho…" at bounding box center [534, 333] width 479 height 38
click at [500, 326] on div "How should you handle requests about unavailable social media content? What sho…" at bounding box center [534, 332] width 479 height 41
click at [500, 359] on textarea "I dont have that posts available I normally delete as soon as it goes up so it …" at bounding box center [604, 389] width 616 height 60
click at [184, 355] on div "Personal Info Chatting Lifestyle Physique Content Intimate Details Socials Trai…" at bounding box center [215, 281] width 105 height 324
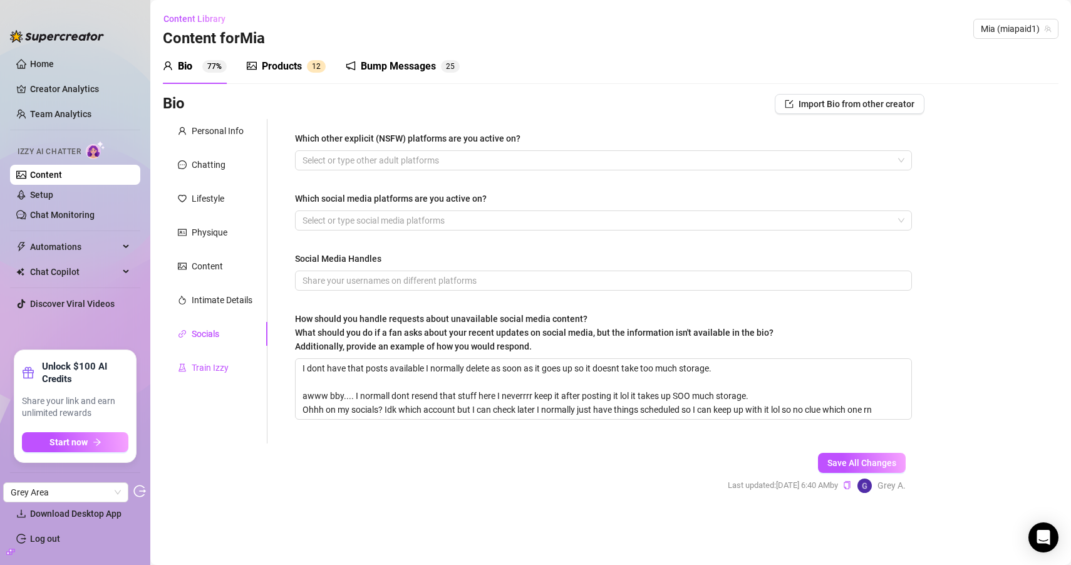
click at [193, 363] on div "Train Izzy" at bounding box center [210, 368] width 37 height 14
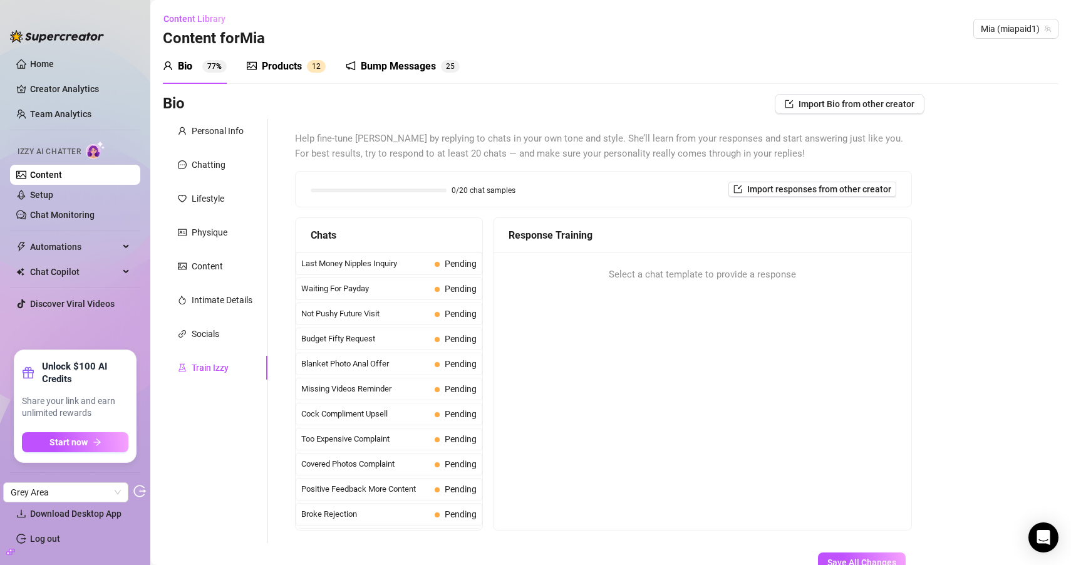
click at [412, 63] on div "Bump Messages" at bounding box center [398, 66] width 75 height 15
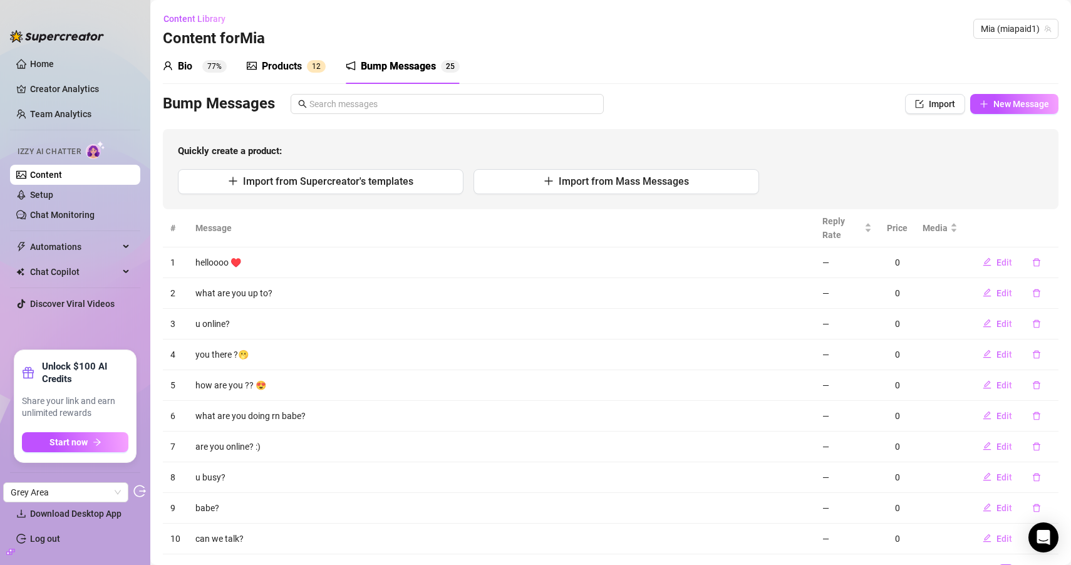
scroll to position [61, 0]
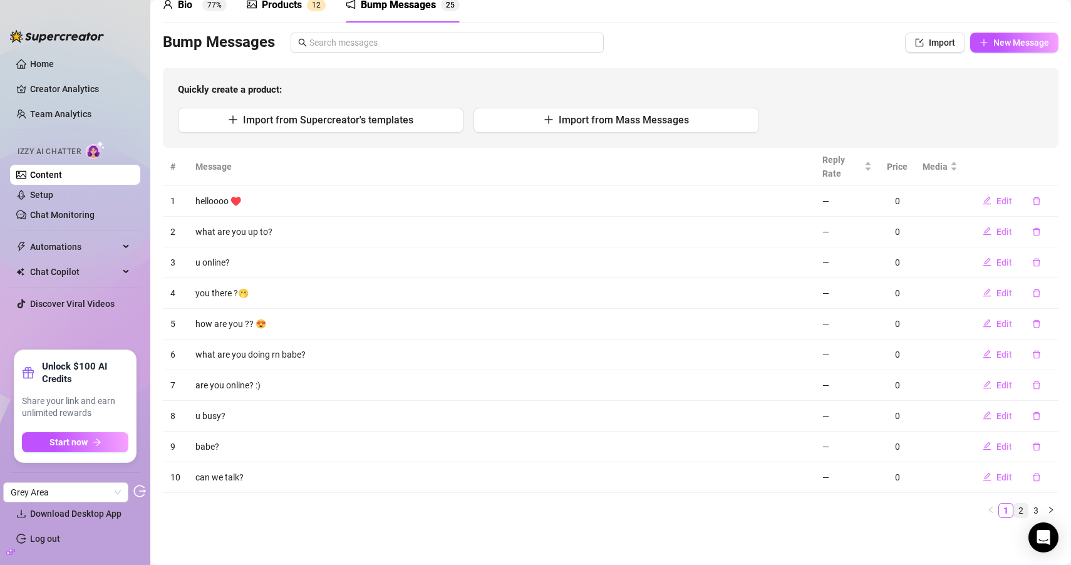
click at [1017, 506] on link "2" at bounding box center [1021, 511] width 14 height 14
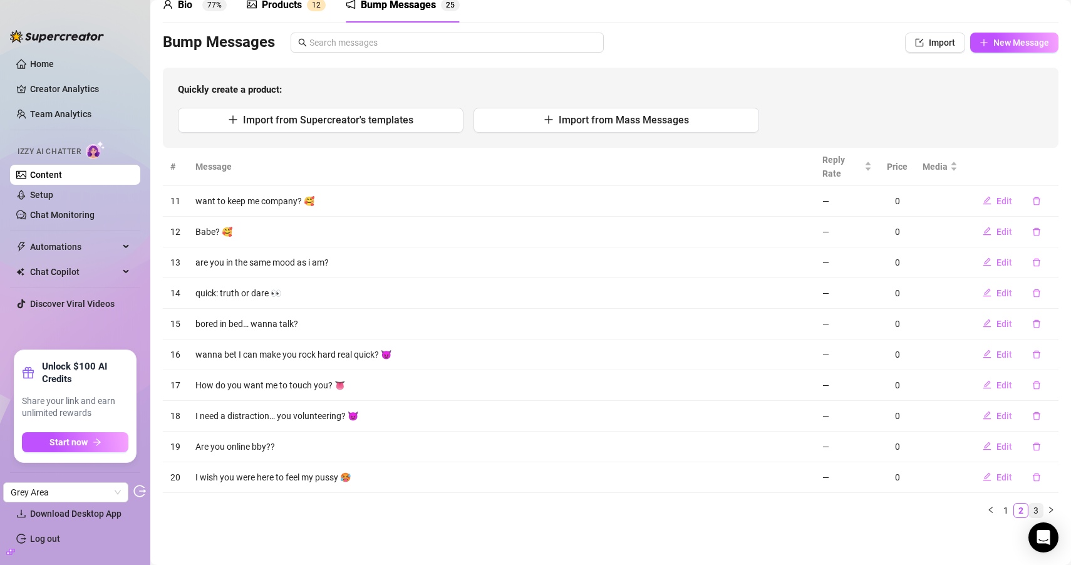
click at [1029, 508] on link "3" at bounding box center [1036, 511] width 14 height 14
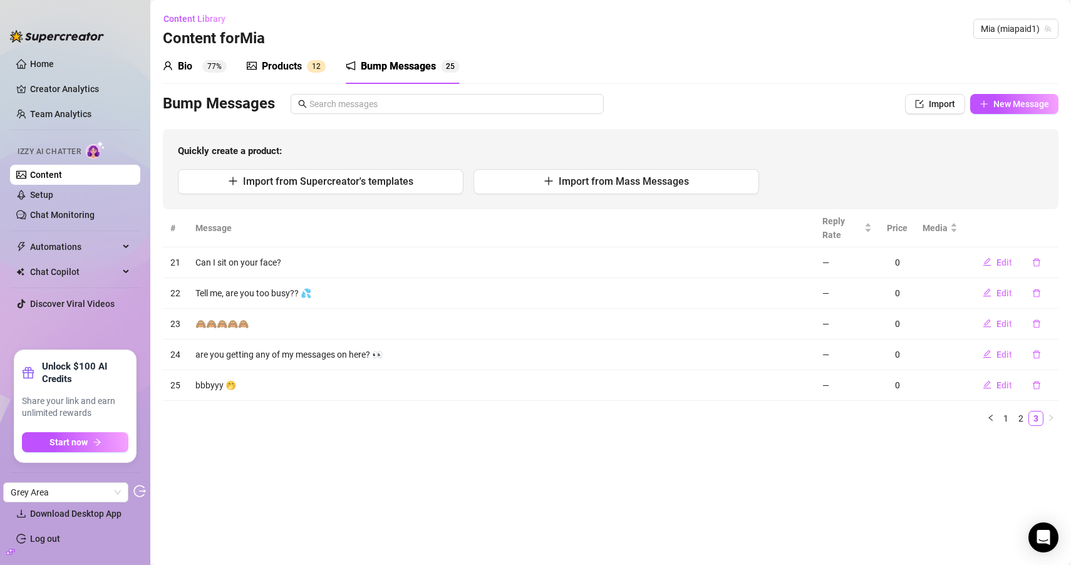
click at [299, 76] on div "Products 1 2" at bounding box center [286, 66] width 79 height 35
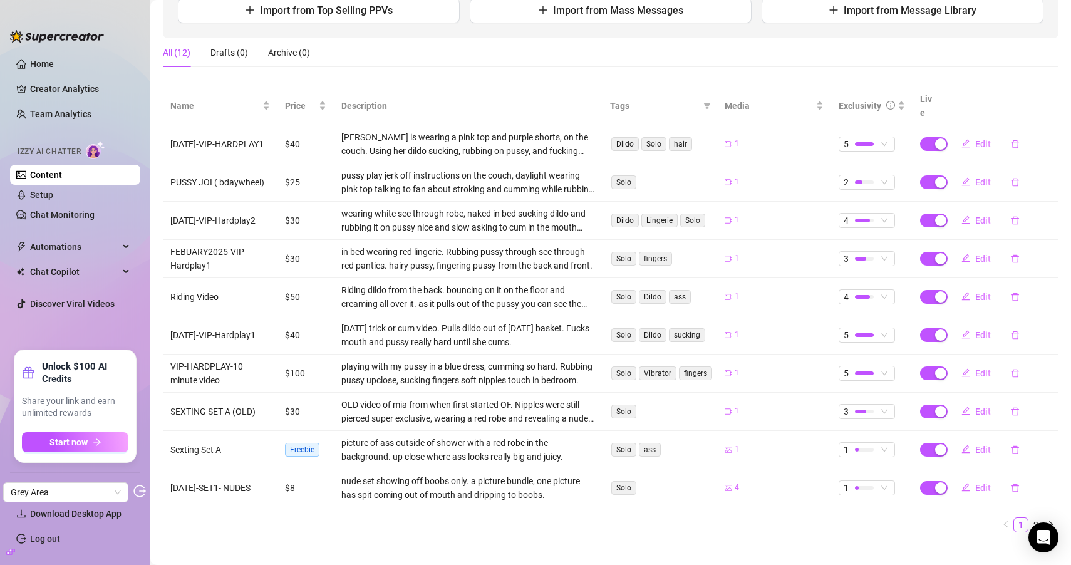
scroll to position [172, 0]
click at [988, 134] on button "Edit" at bounding box center [976, 143] width 49 height 20
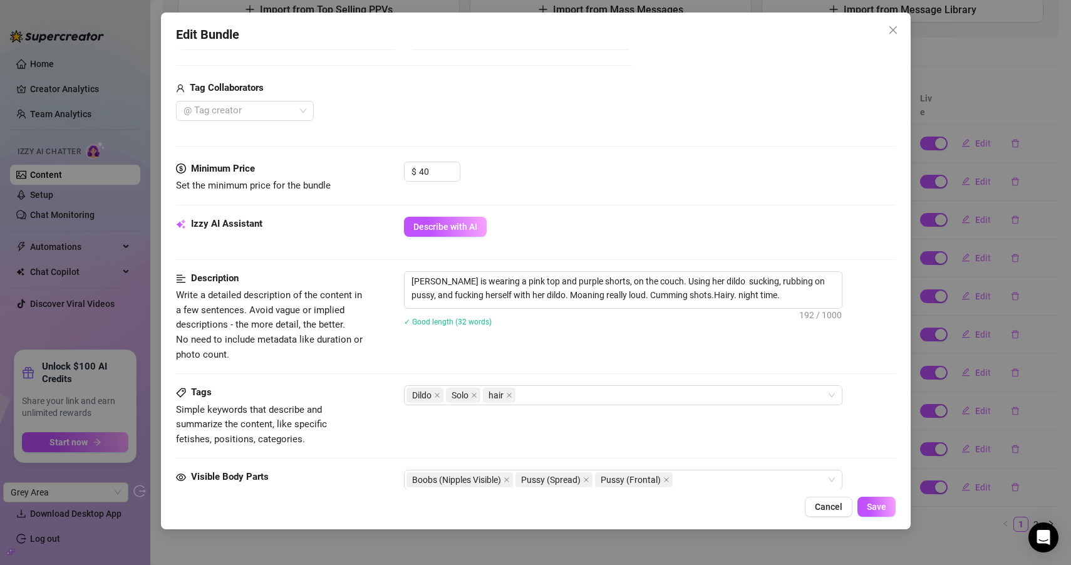
scroll to position [613, 0]
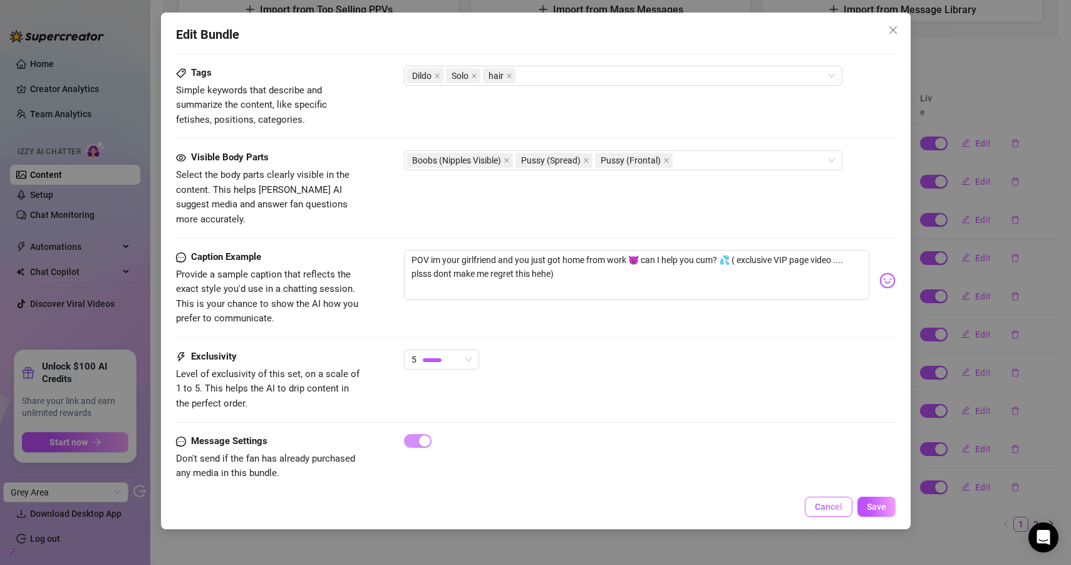
click at [819, 505] on span "Cancel" at bounding box center [829, 507] width 28 height 10
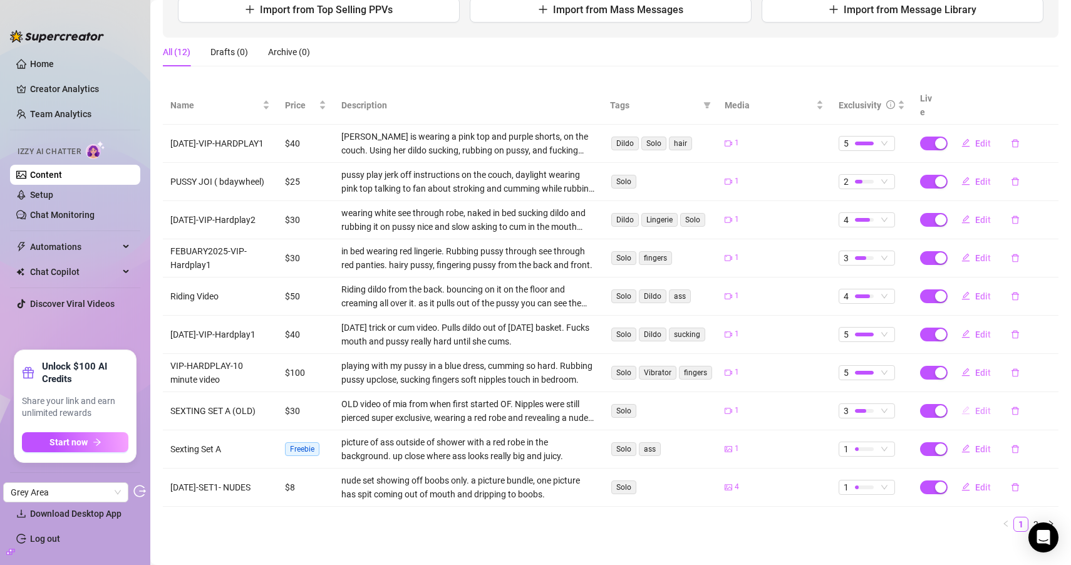
click at [962, 406] on icon "edit" at bounding box center [966, 410] width 9 height 9
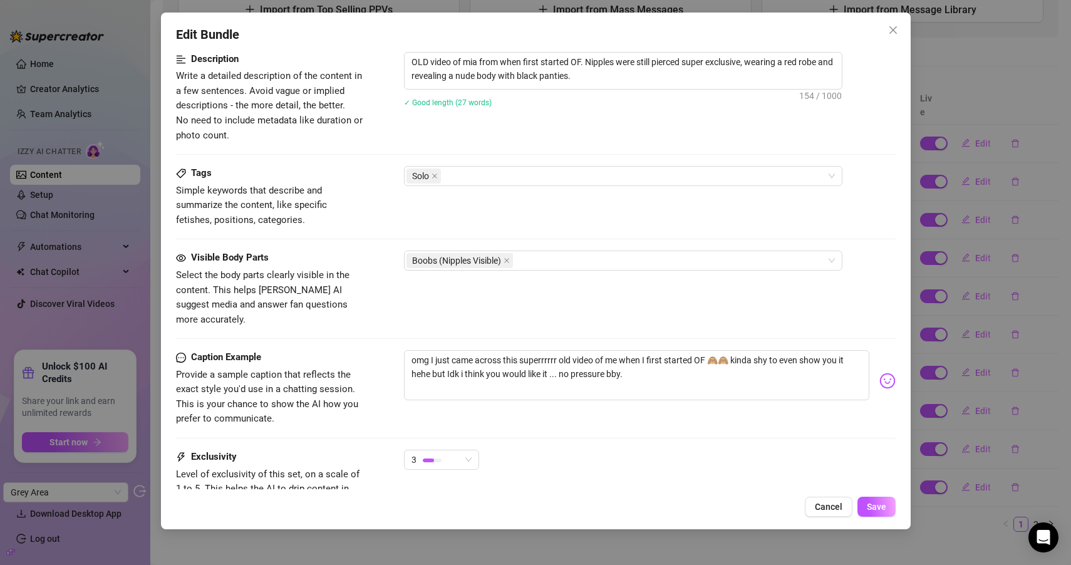
scroll to position [512, 0]
click at [895, 34] on icon "close" at bounding box center [893, 30] width 10 height 10
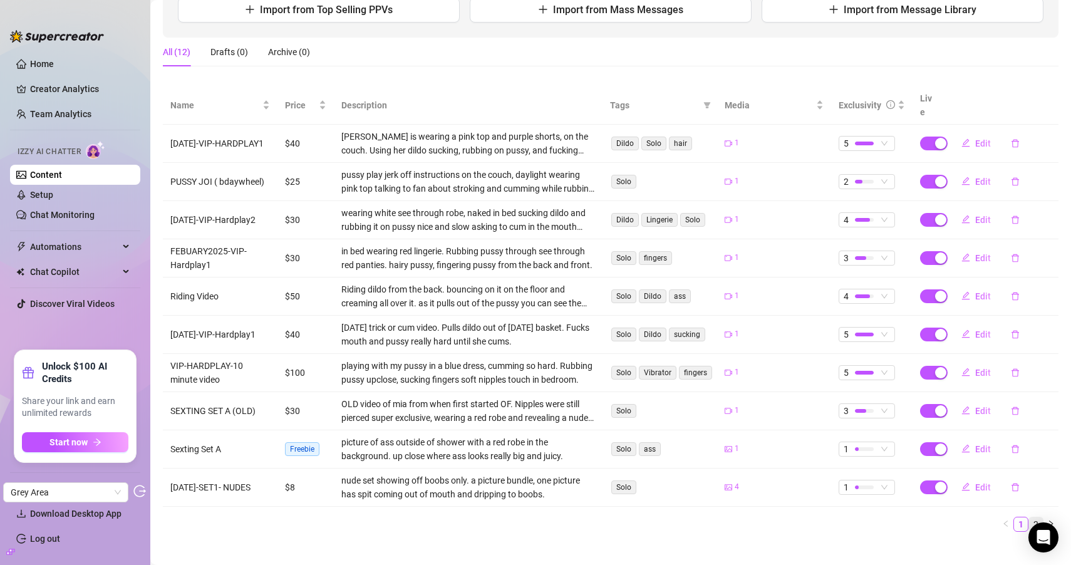
click at [1030, 517] on link "2" at bounding box center [1036, 524] width 14 height 14
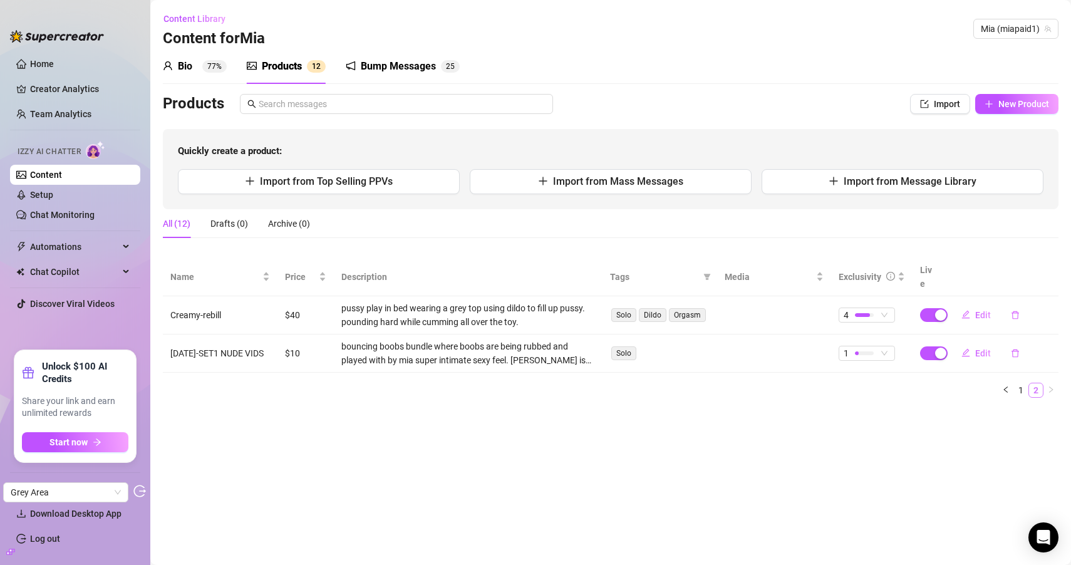
scroll to position [0, 0]
click at [965, 348] on icon "edit" at bounding box center [966, 352] width 9 height 9
type textarea "sucking my fingers and showing off for you bby .... do you like it?🤤🤤"
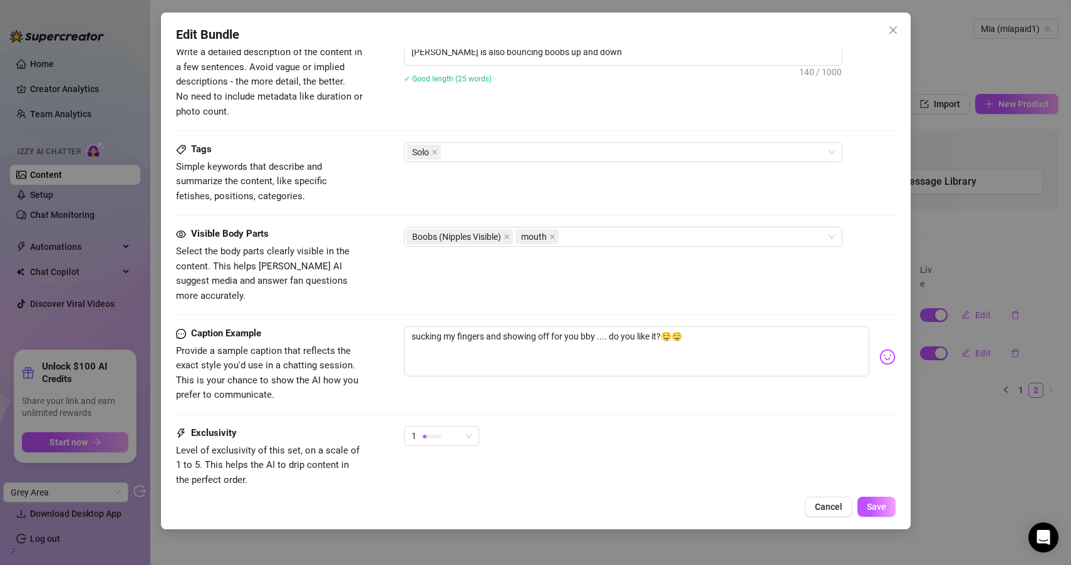
scroll to position [514, 0]
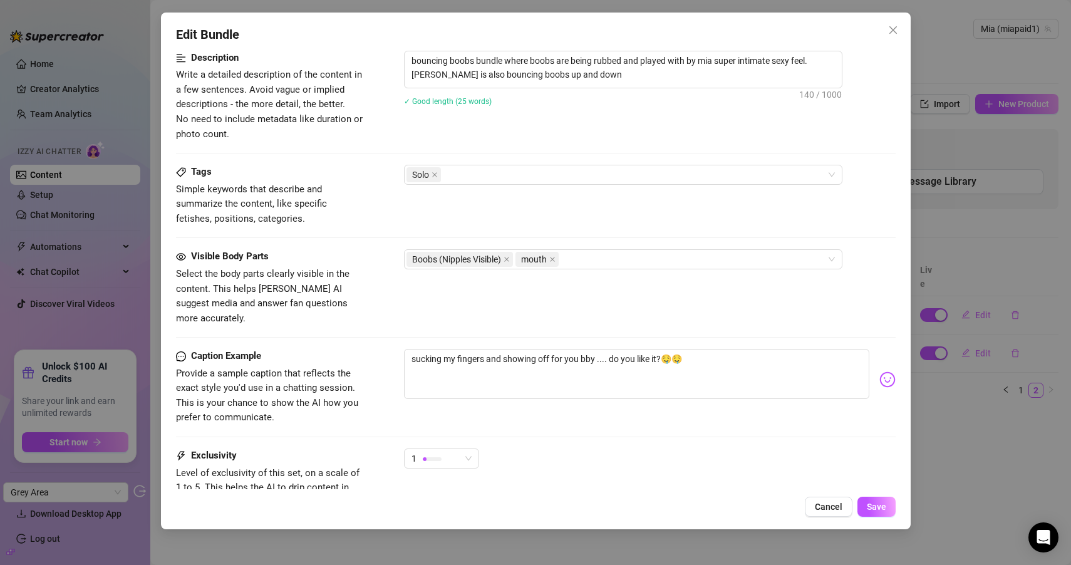
click at [893, 37] on button "Close" at bounding box center [893, 30] width 20 height 20
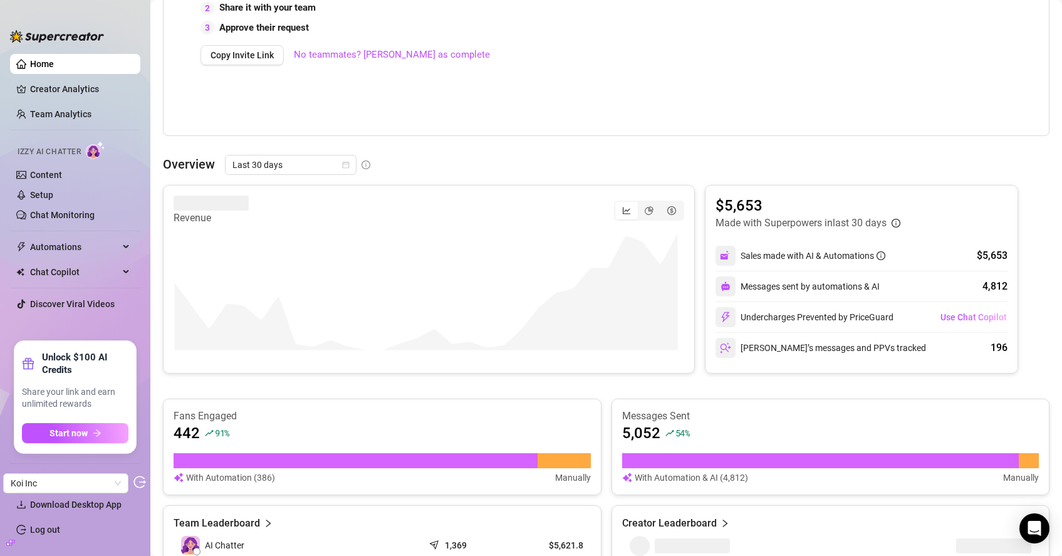
scroll to position [334, 0]
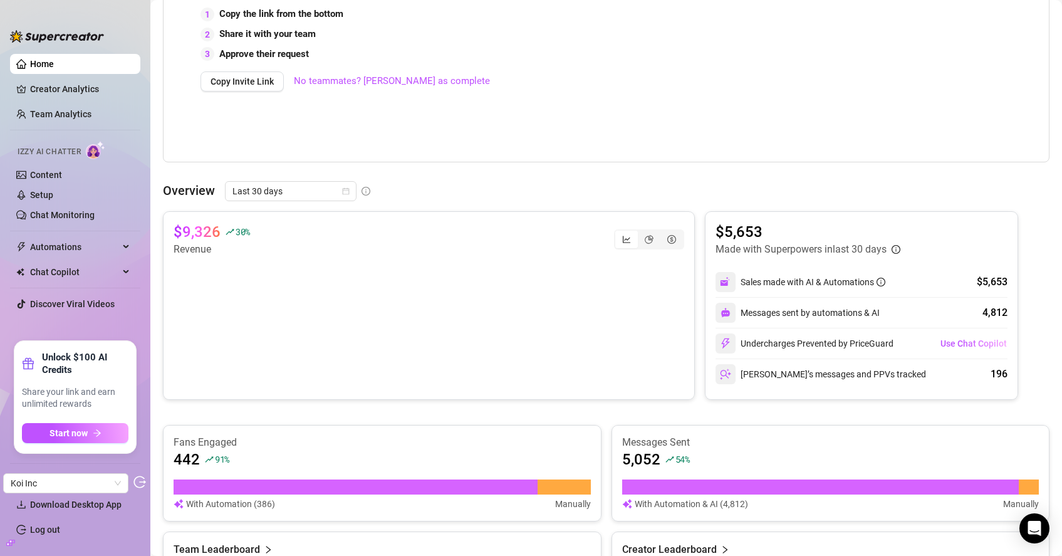
click at [9, 546] on icon "build" at bounding box center [10, 542] width 9 height 9
click at [12, 544] on icon "build" at bounding box center [10, 542] width 9 height 9
click at [13, 542] on icon "build" at bounding box center [10, 542] width 9 height 9
click at [11, 543] on icon "build" at bounding box center [10, 542] width 9 height 6
click at [115, 484] on span "Koi Inc" at bounding box center [66, 483] width 110 height 19
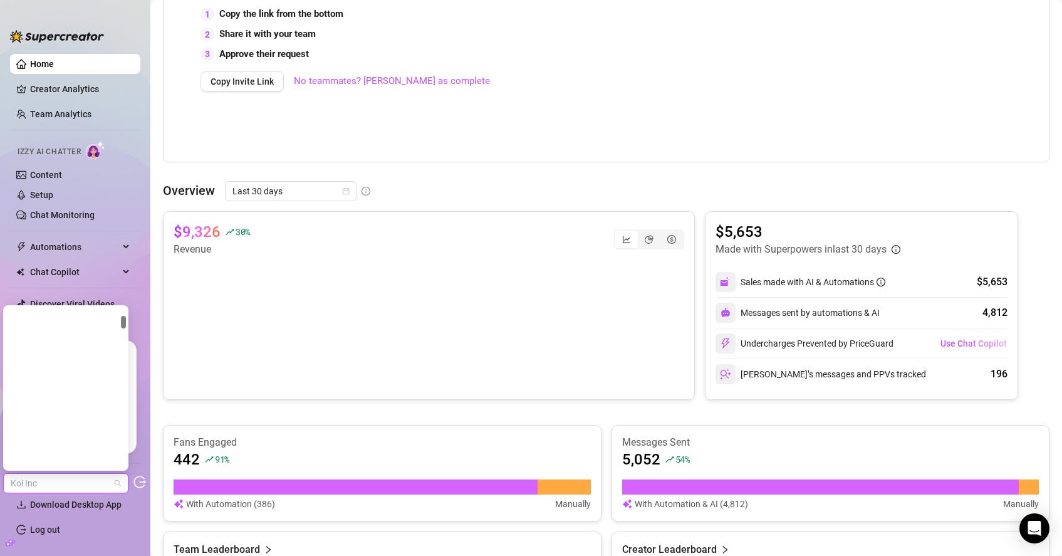
scroll to position [0, 0]
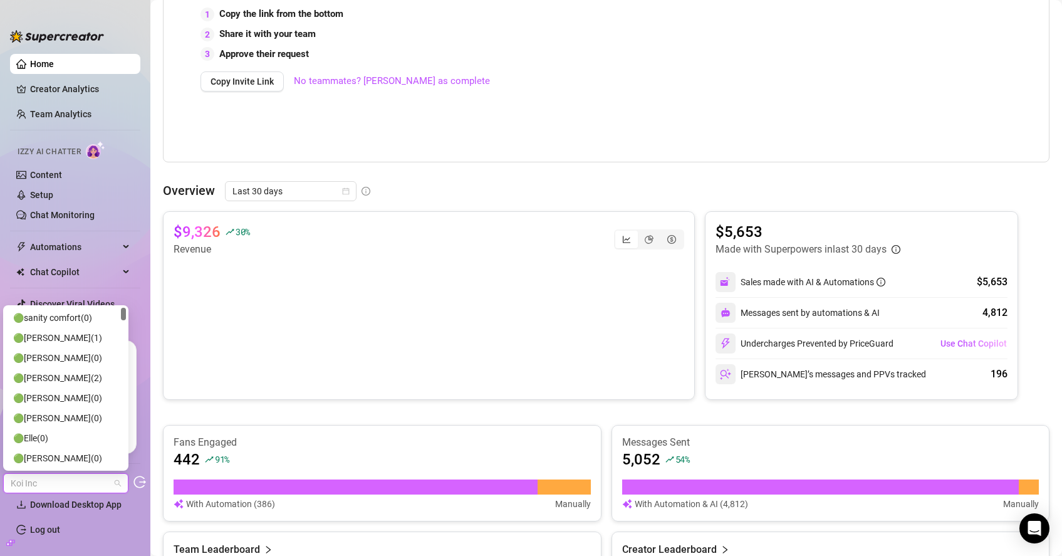
drag, startPoint x: 123, startPoint y: 314, endPoint x: 140, endPoint y: 286, distance: 33.4
click at [145, 295] on body "Home Creator Analytics Team Analytics Izzy AI Chatter Content Setup Chat Monito…" at bounding box center [531, 278] width 1062 height 556
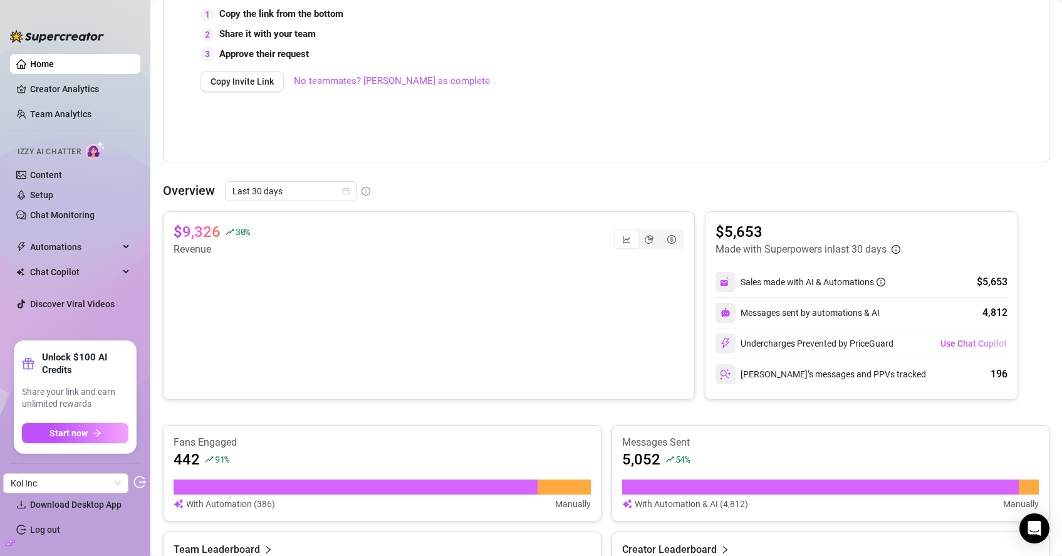
click at [144, 279] on aside "Home Creator Analytics Team Analytics Izzy AI Chatter Content Setup Chat Monito…" at bounding box center [75, 278] width 150 height 556
click at [10, 542] on icon "build" at bounding box center [10, 542] width 9 height 6
drag, startPoint x: 62, startPoint y: 480, endPoint x: 94, endPoint y: 474, distance: 32.4
click at [62, 480] on link "Settings" at bounding box center [46, 479] width 33 height 10
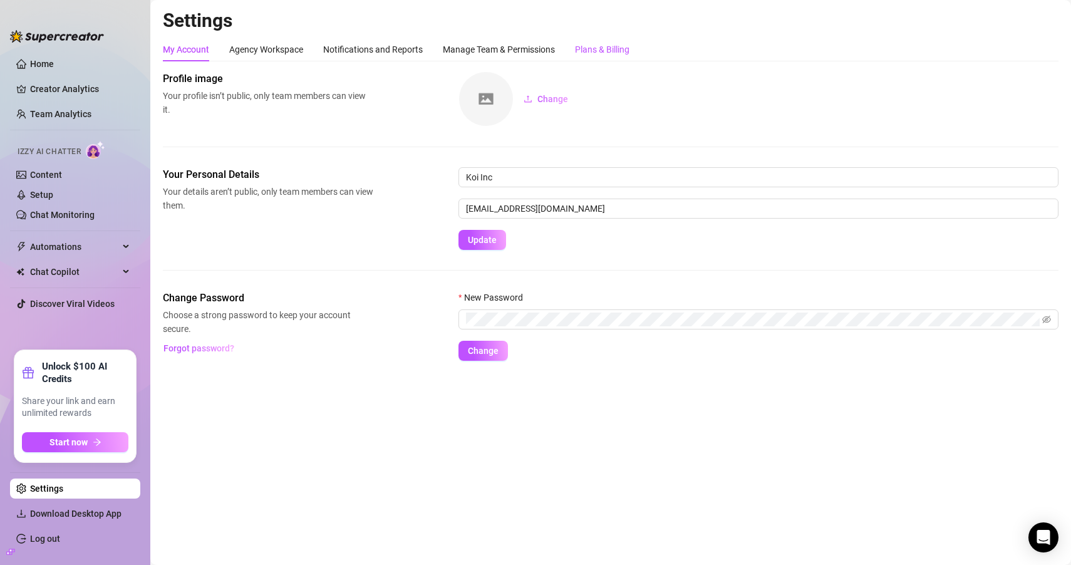
click at [605, 51] on div "Plans & Billing" at bounding box center [602, 50] width 54 height 14
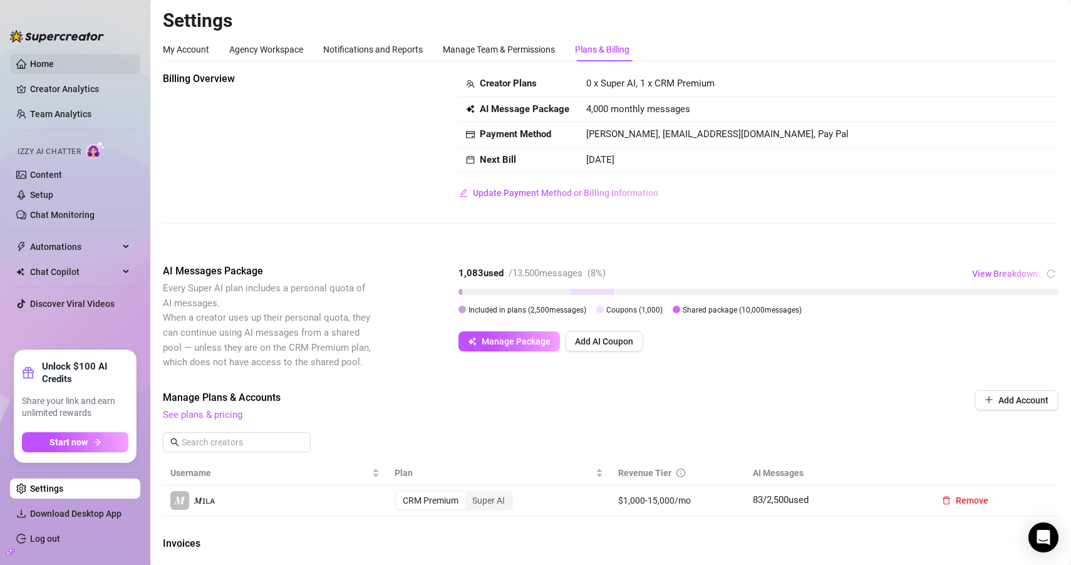
click at [54, 61] on link "Home" at bounding box center [42, 64] width 24 height 10
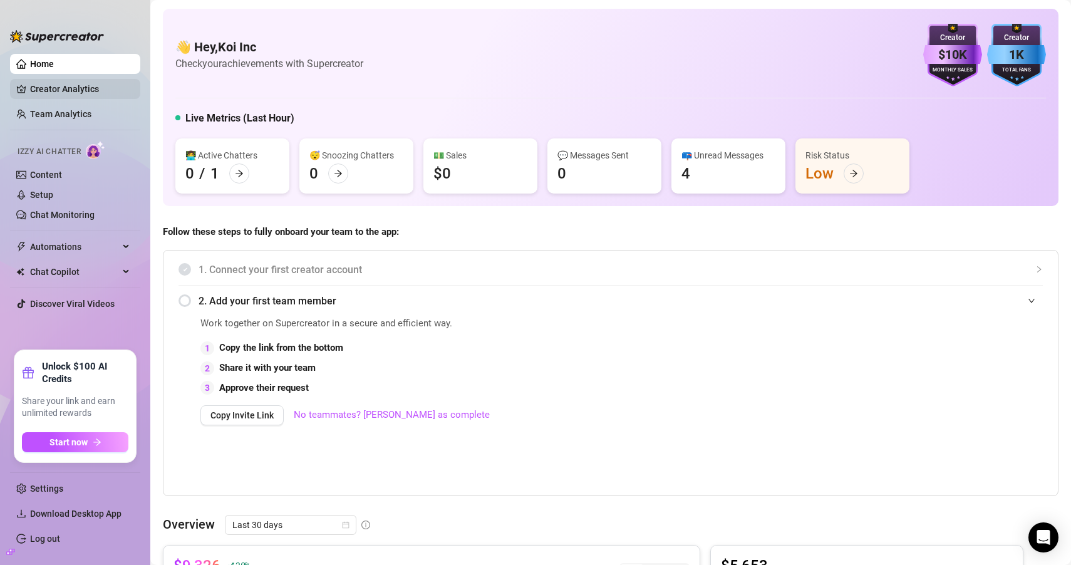
click at [90, 91] on link "Creator Analytics" at bounding box center [80, 89] width 100 height 20
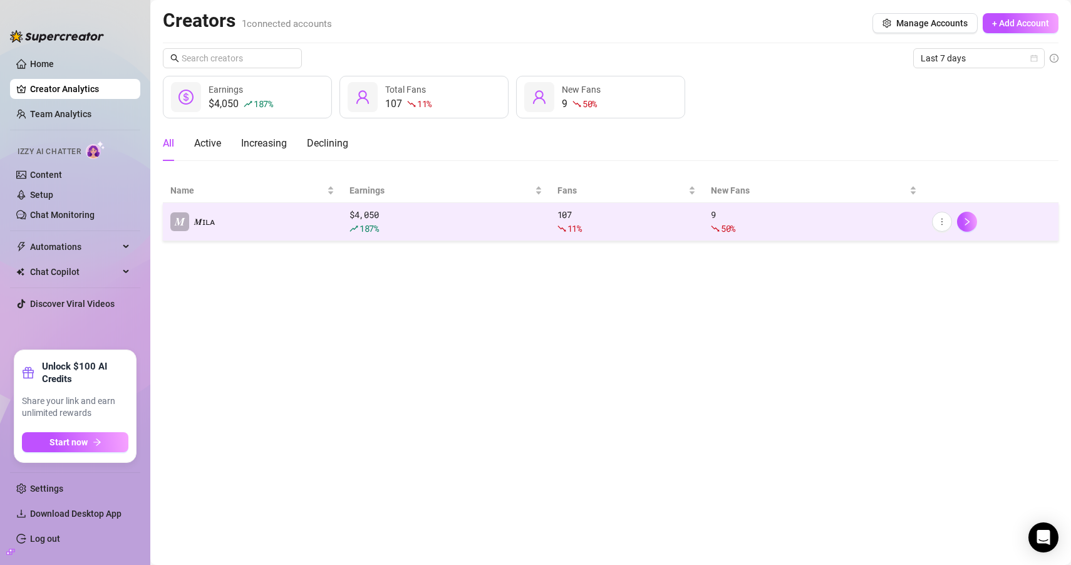
click at [258, 234] on td "𝑴 𝑴ɪʟᴀ" at bounding box center [252, 222] width 179 height 38
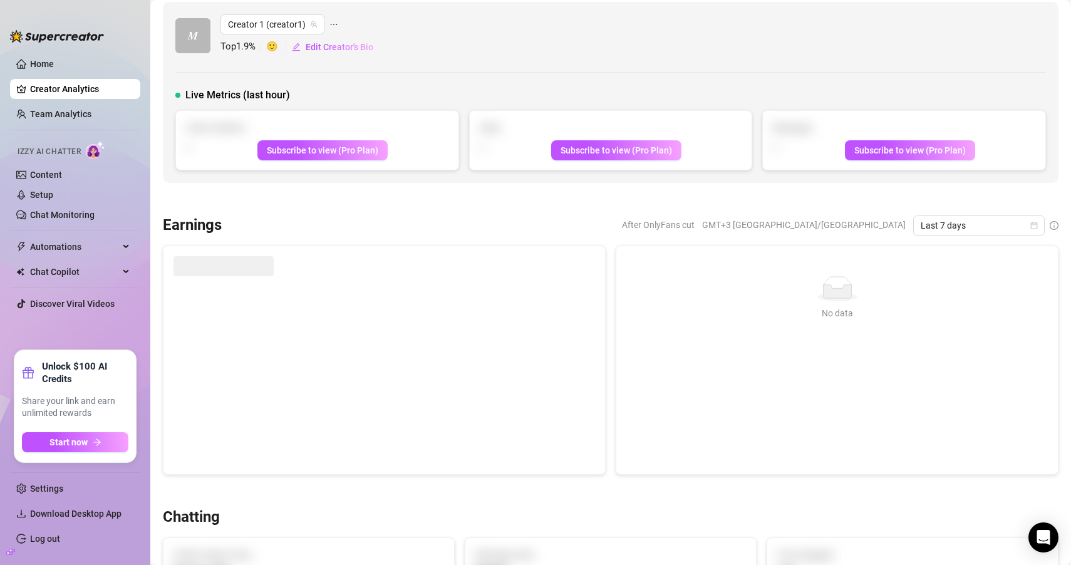
scroll to position [8, 0]
click at [960, 224] on span "Last 7 days" at bounding box center [979, 224] width 117 height 19
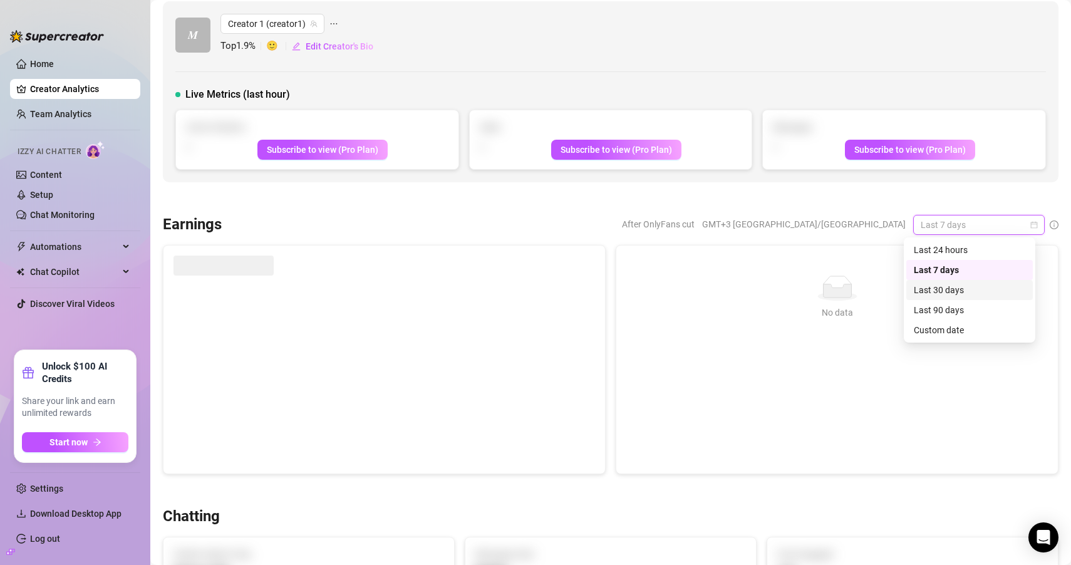
click at [952, 286] on div "Last 30 days" at bounding box center [969, 290] width 111 height 14
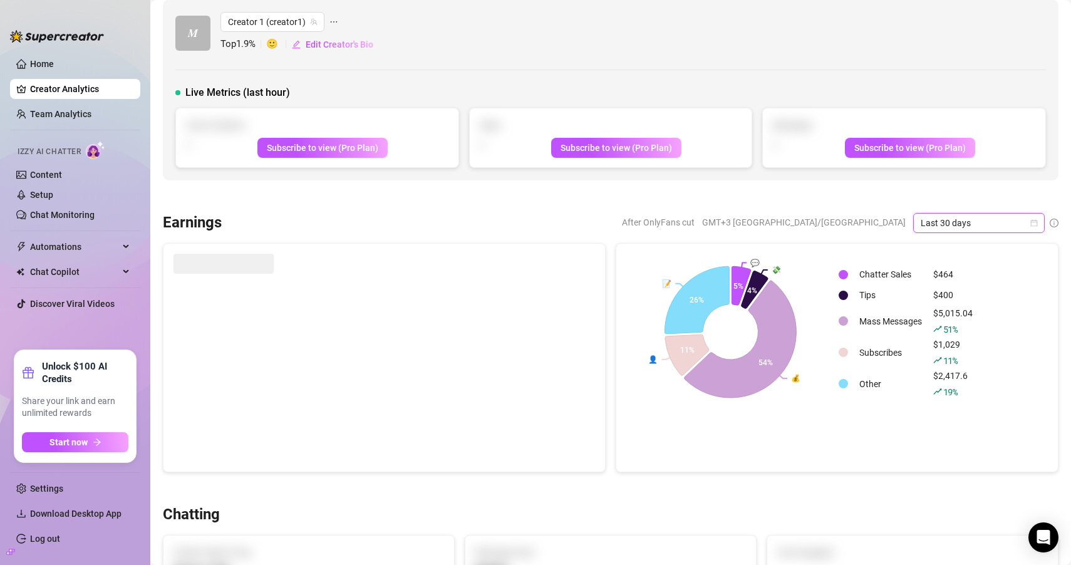
scroll to position [10, 0]
click at [999, 217] on span "Last 30 days" at bounding box center [979, 222] width 117 height 19
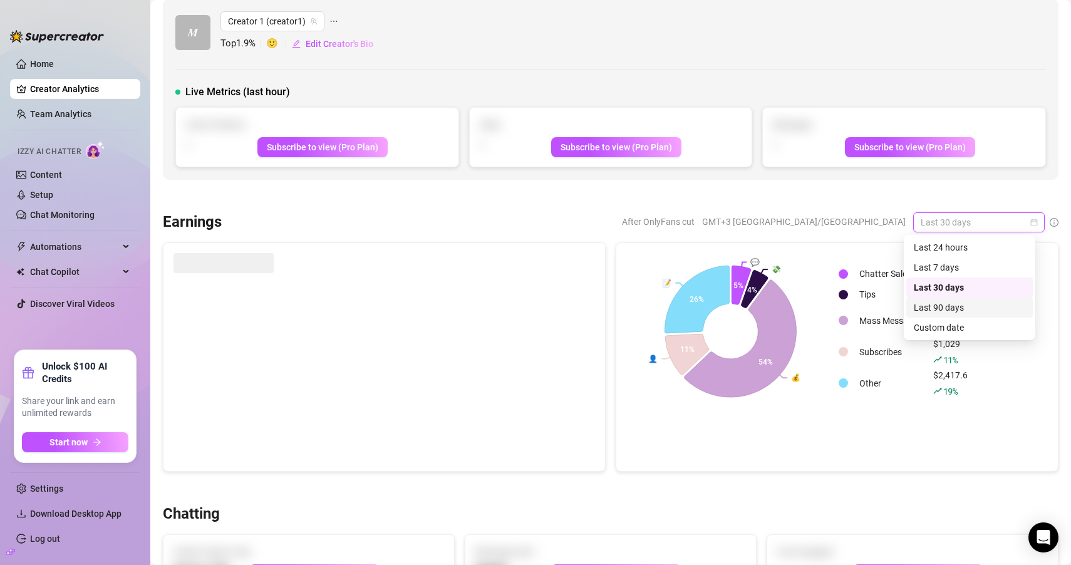
click at [970, 307] on div "Last 90 days" at bounding box center [969, 308] width 111 height 14
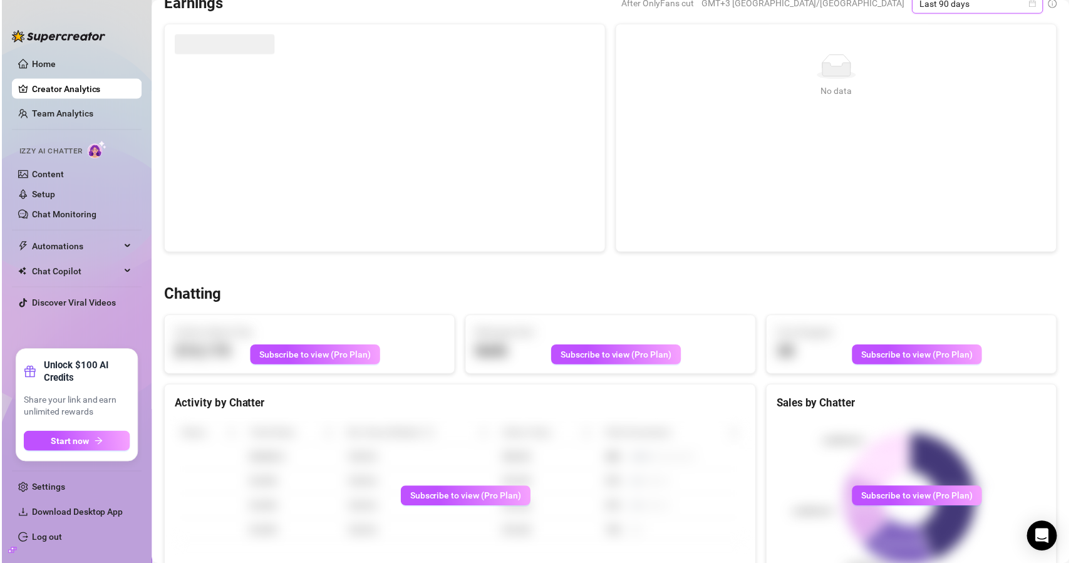
scroll to position [0, 0]
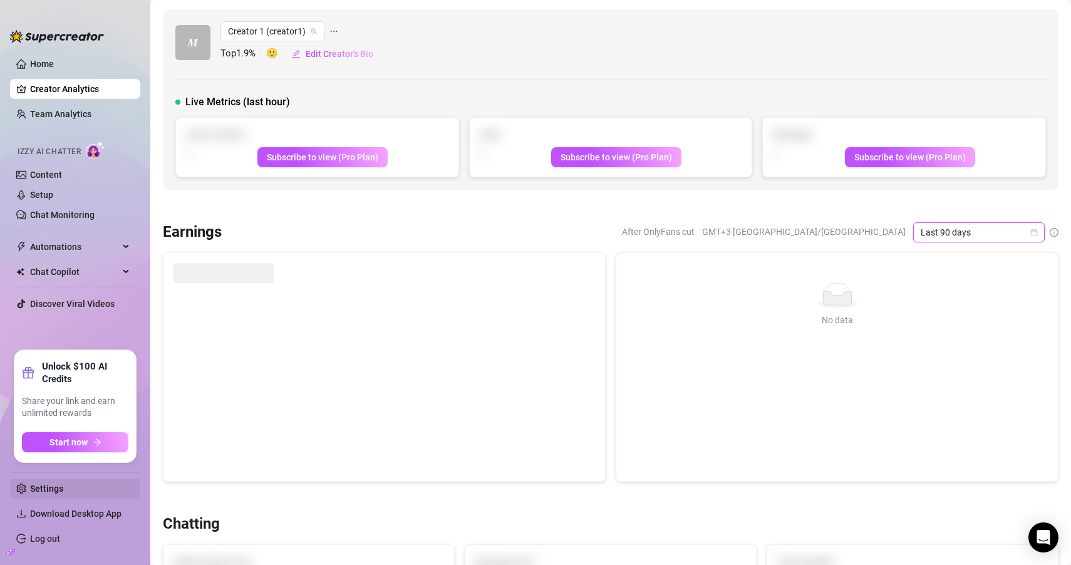
click at [63, 490] on link "Settings" at bounding box center [46, 489] width 33 height 10
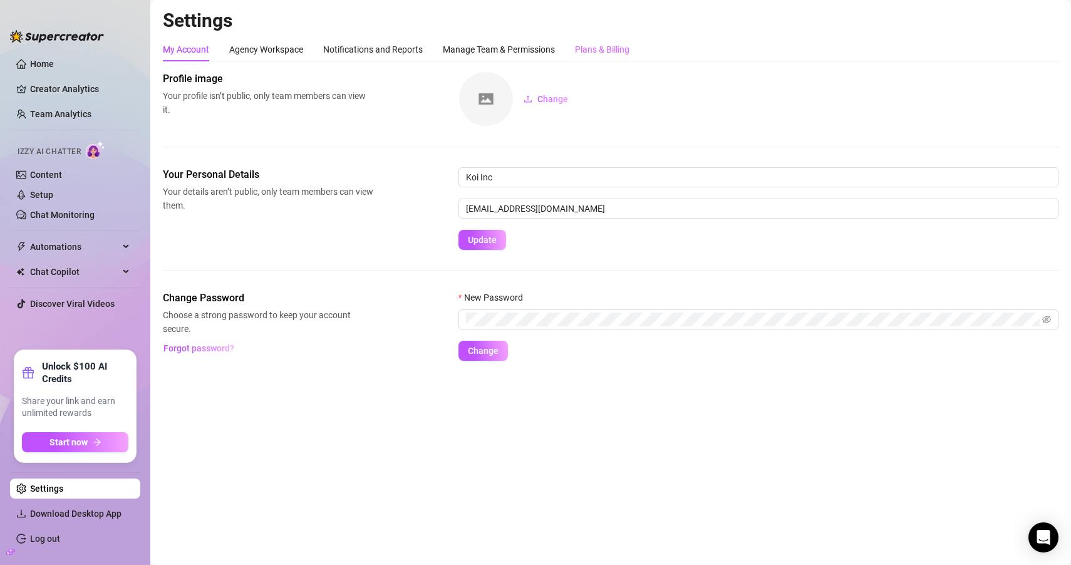
click at [602, 42] on div "Plans & Billing" at bounding box center [602, 50] width 54 height 24
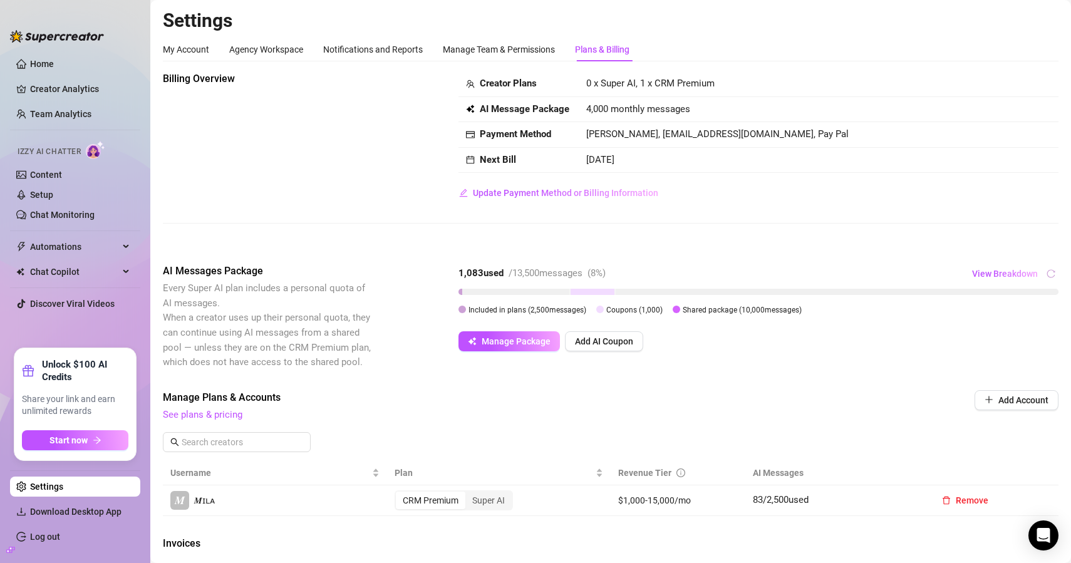
drag, startPoint x: 680, startPoint y: 311, endPoint x: 818, endPoint y: 319, distance: 138.0
click at [817, 319] on div "1,083 used / 13,500 messages ( 8 %) View Breakdown Included in plans ( 2,500 me…" at bounding box center [759, 293] width 600 height 58
click at [818, 319] on div "1,083 used / 13,500 messages ( 8 %) View Breakdown Included in plans ( 2,500 me…" at bounding box center [759, 293] width 600 height 58
drag, startPoint x: 462, startPoint y: 309, endPoint x: 789, endPoint y: 321, distance: 327.8
click at [777, 321] on div "1,083 used / 13,500 messages ( 8 %) View Breakdown Included in plans ( 2,500 me…" at bounding box center [759, 293] width 600 height 58
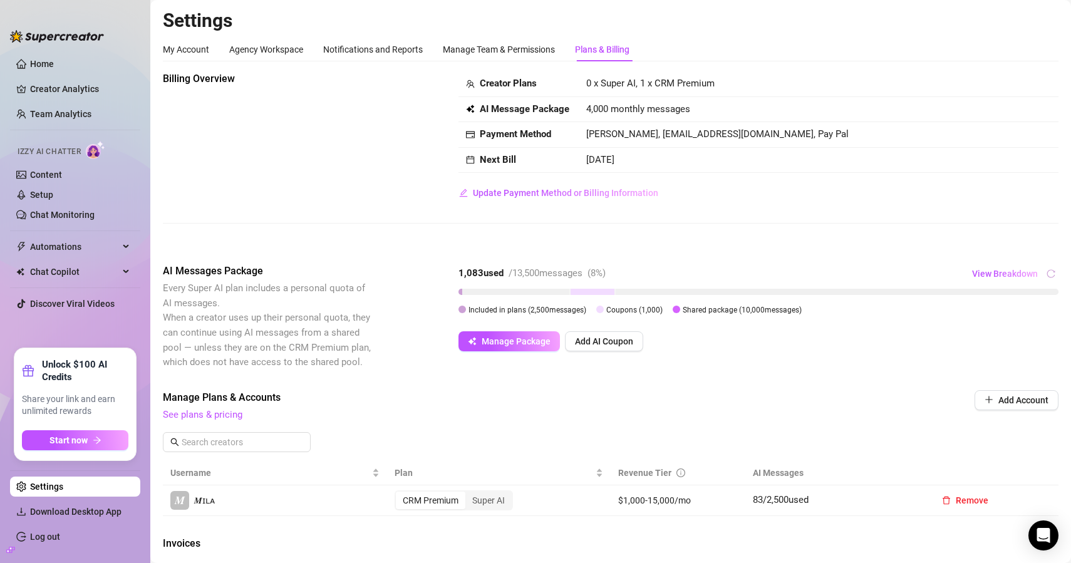
click at [900, 334] on div "Manage Package Add AI Coupon" at bounding box center [759, 341] width 600 height 20
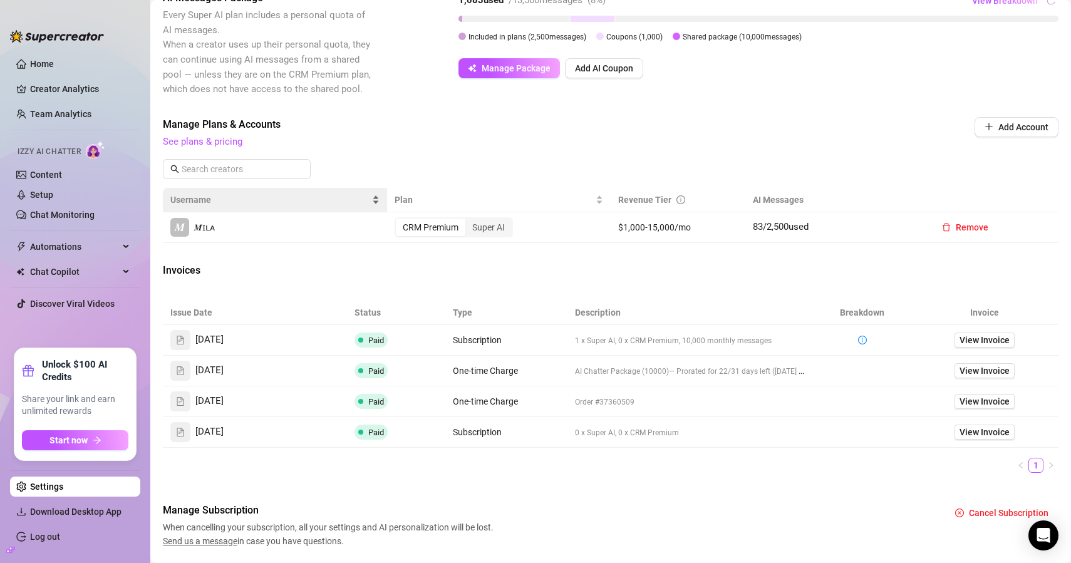
scroll to position [311, 0]
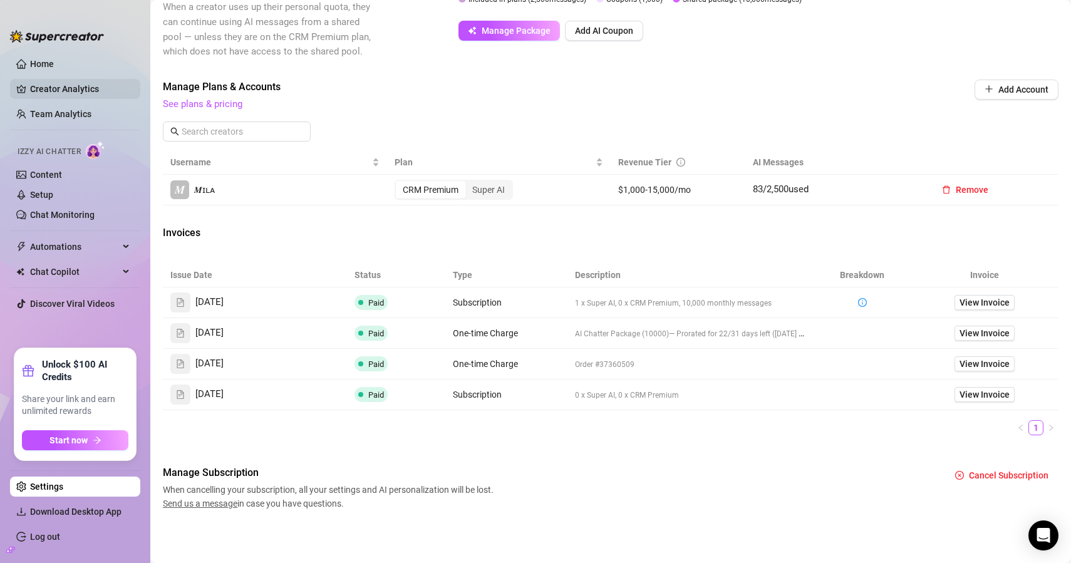
click at [78, 95] on link "Creator Analytics" at bounding box center [80, 89] width 100 height 20
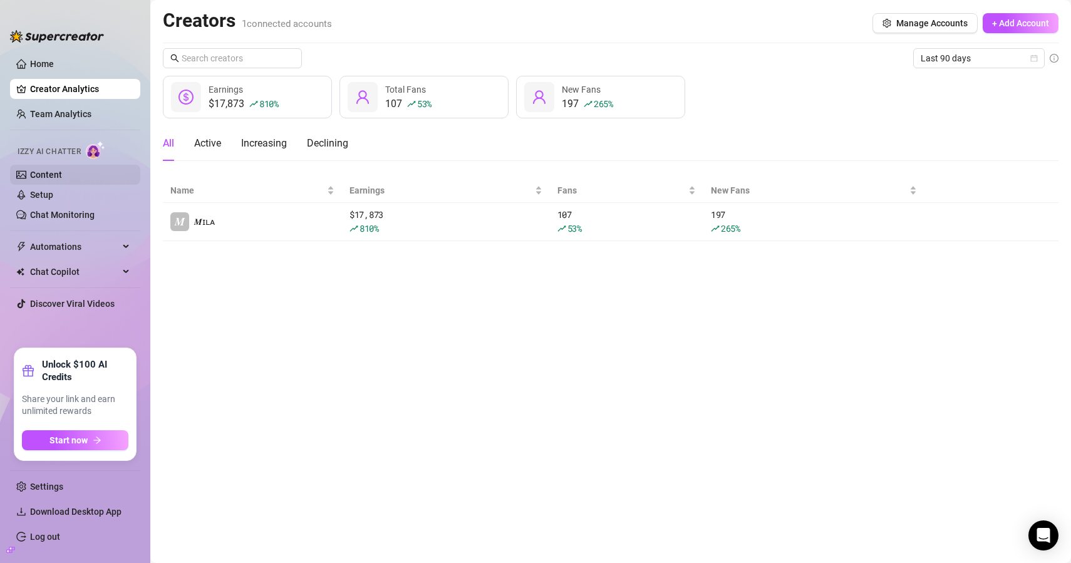
click at [62, 180] on link "Content" at bounding box center [46, 175] width 32 height 10
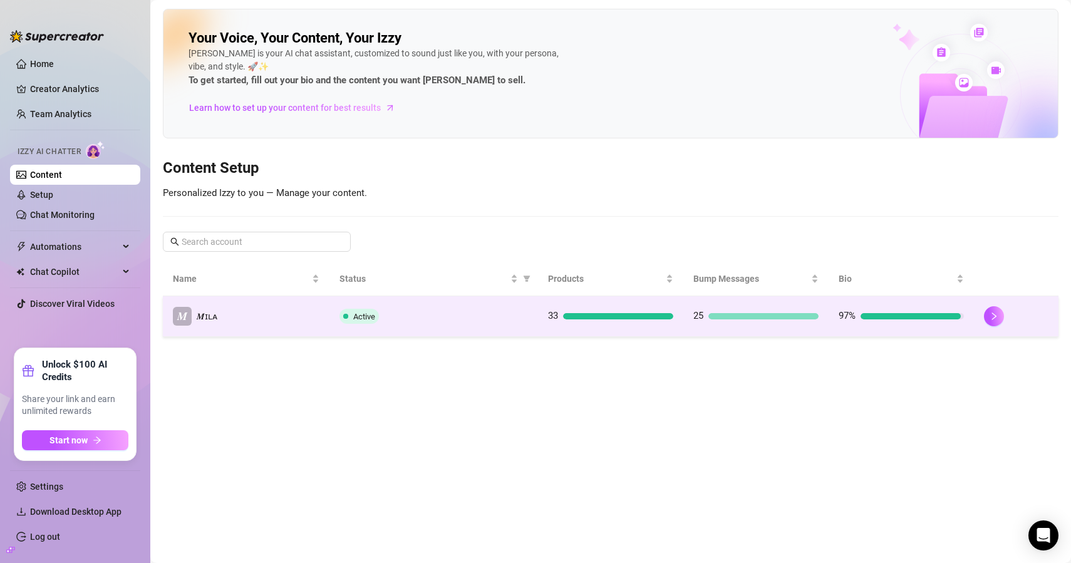
click at [313, 318] on td "𝑴 𝑴ɪʟᴀ" at bounding box center [246, 316] width 167 height 41
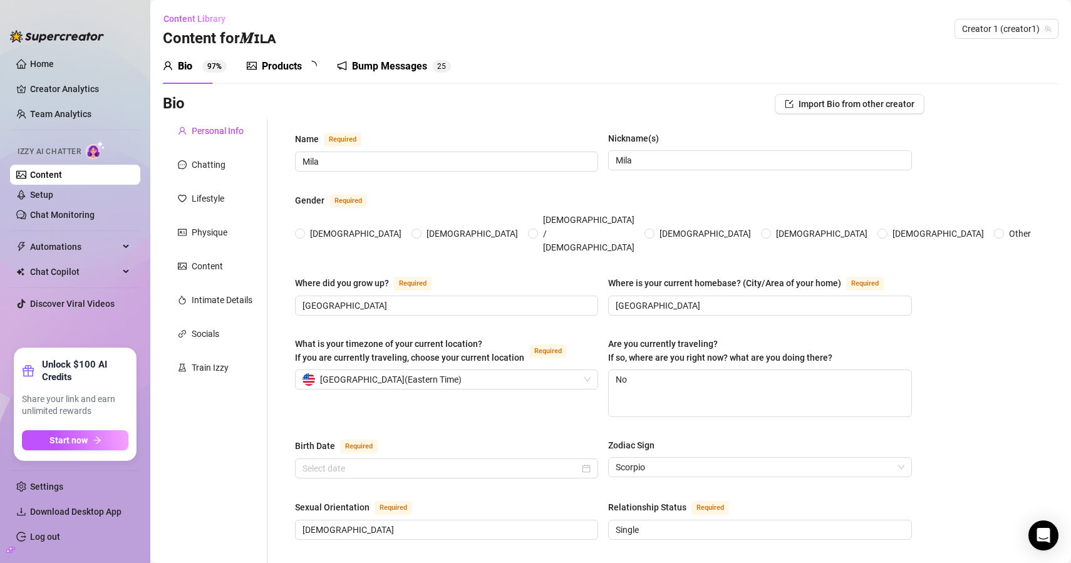
radio input "true"
type input "October 31st, 2000"
click at [220, 161] on div "Chatting" at bounding box center [209, 165] width 34 height 14
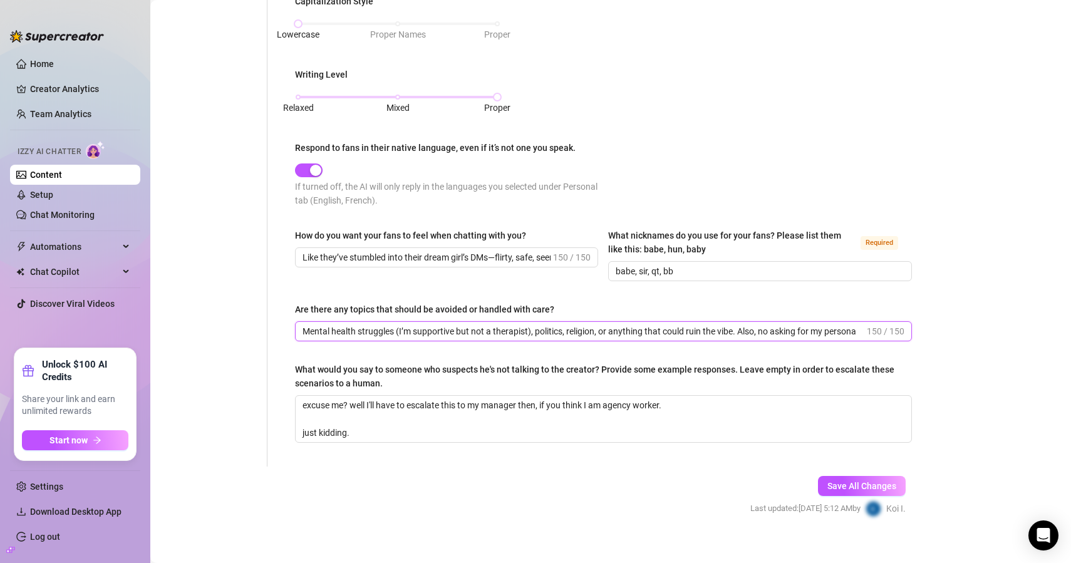
scroll to position [0, 2]
drag, startPoint x: 539, startPoint y: 329, endPoint x: 976, endPoint y: 313, distance: 437.5
click at [976, 313] on div "Bio Import Bio from other creator Personal Info Chatting Lifestyle Physique Con…" at bounding box center [611, 22] width 896 height 1032
click at [813, 326] on input "Mental health struggles (I’m supportive but not a therapist), politics, religio…" at bounding box center [584, 331] width 562 height 14
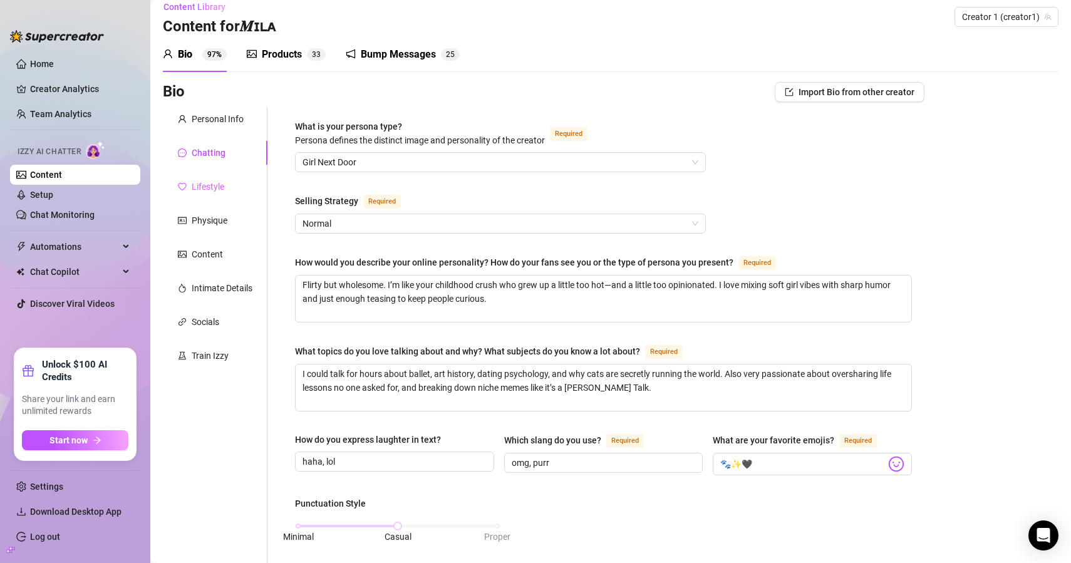
scroll to position [0, 0]
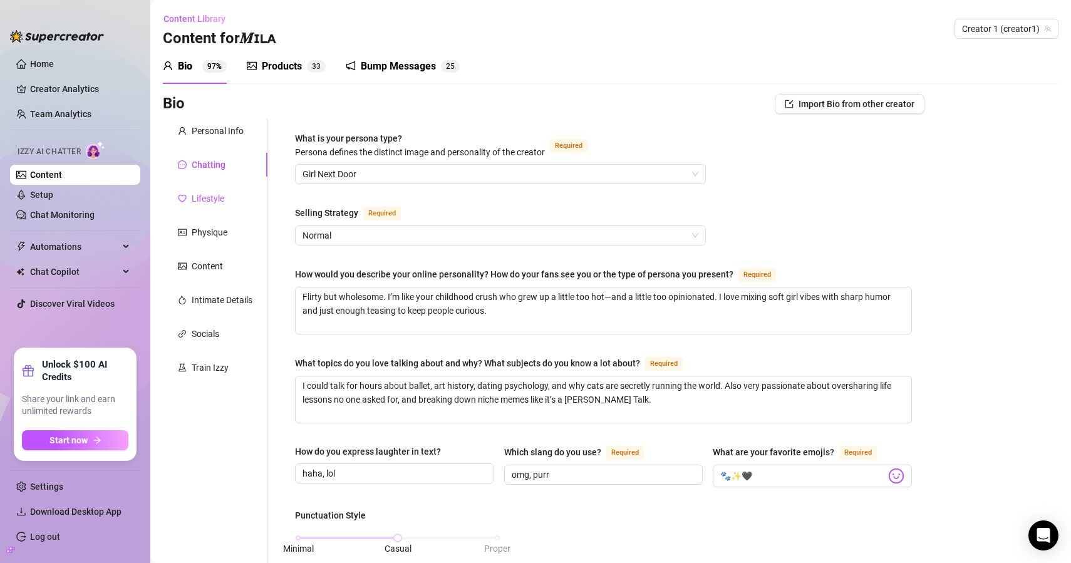
click at [215, 192] on div "Lifestyle" at bounding box center [208, 199] width 33 height 14
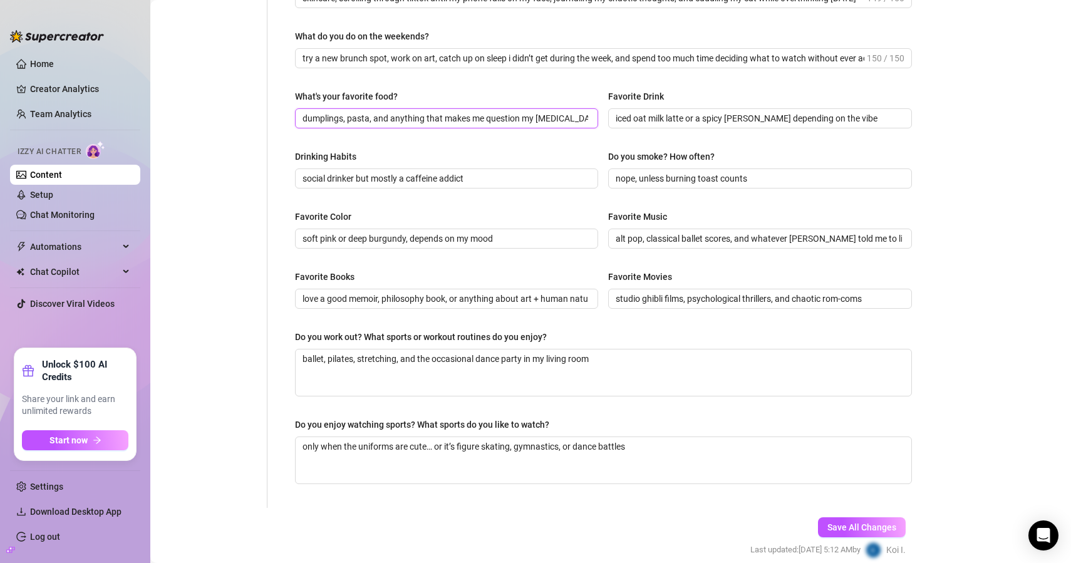
scroll to position [0, 25]
drag, startPoint x: 509, startPoint y: 116, endPoint x: 704, endPoint y: 135, distance: 196.3
click at [704, 135] on div "What's your favorite food? dumplings, pasta, and anything that makes me questio…" at bounding box center [603, 115] width 617 height 50
click at [556, 144] on div "What are your hobbies and interests? What do you enjoy about them? Required wha…" at bounding box center [603, 85] width 617 height 819
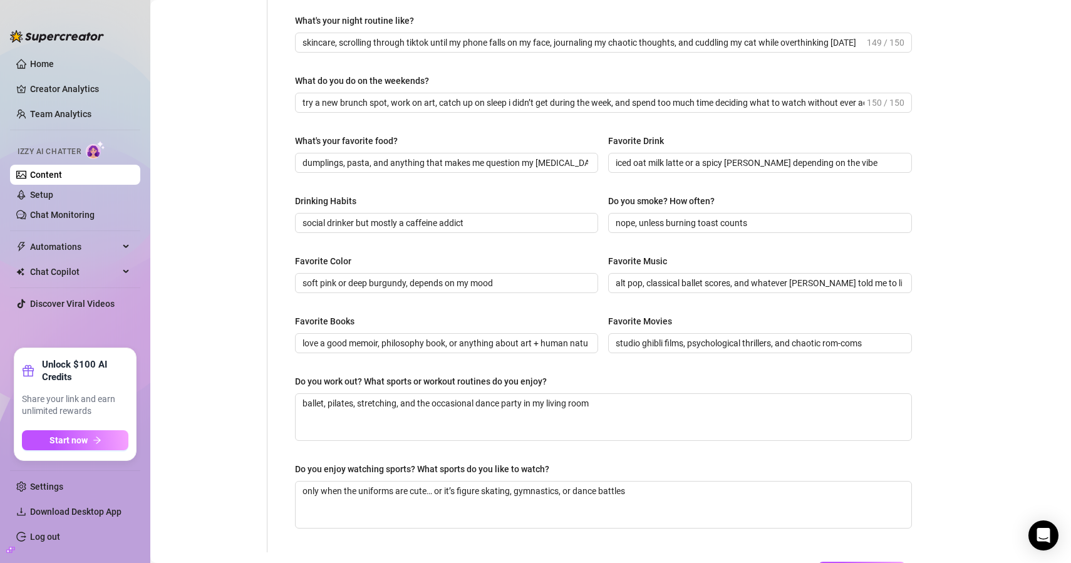
scroll to position [0, 0]
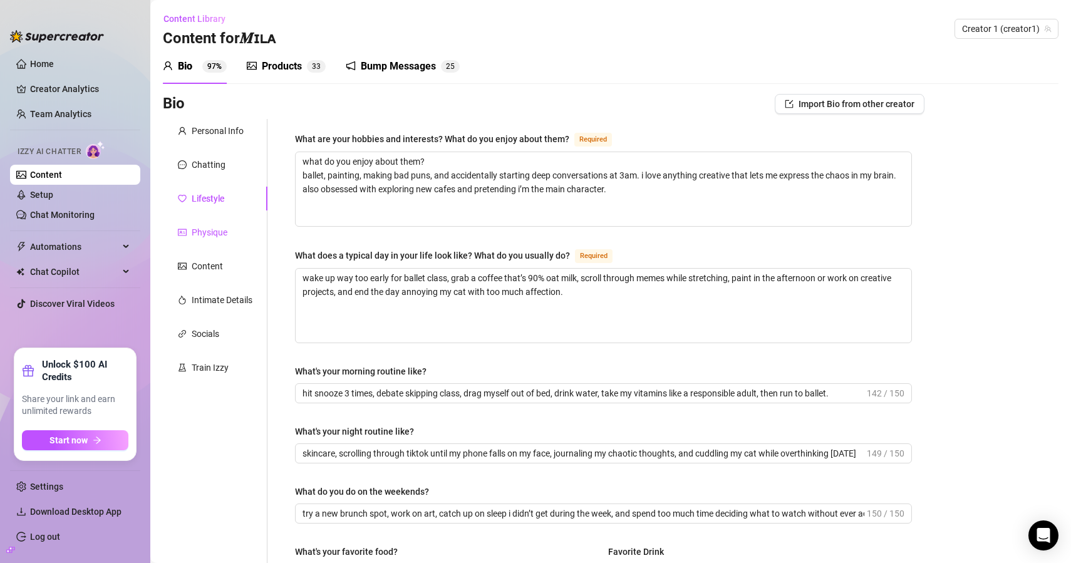
click at [197, 231] on div "Physique" at bounding box center [210, 233] width 36 height 14
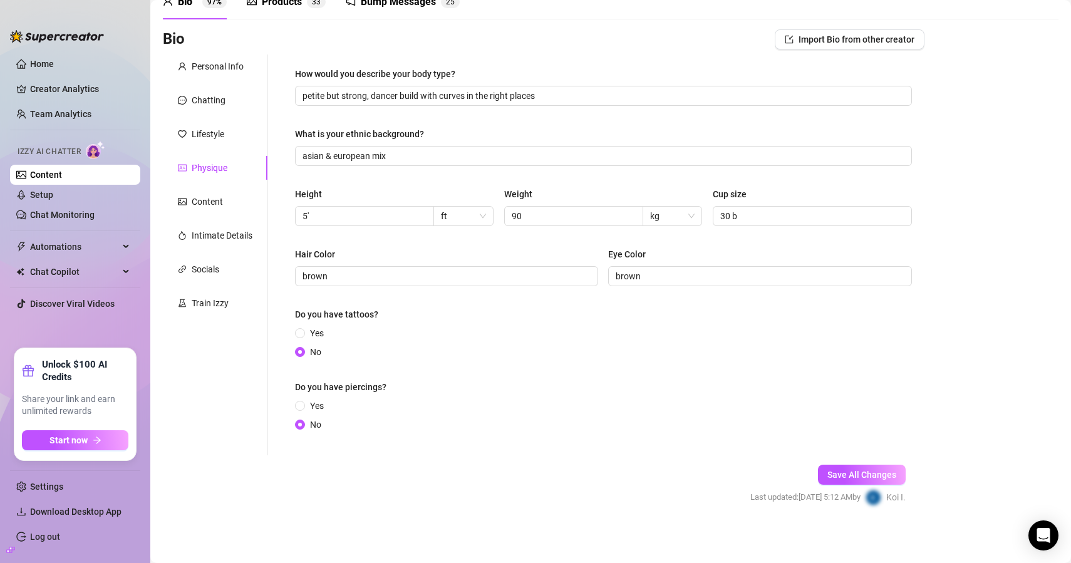
scroll to position [66, 0]
drag, startPoint x: 196, startPoint y: 195, endPoint x: 202, endPoint y: 196, distance: 6.4
click at [196, 195] on div "Content" at bounding box center [207, 200] width 31 height 14
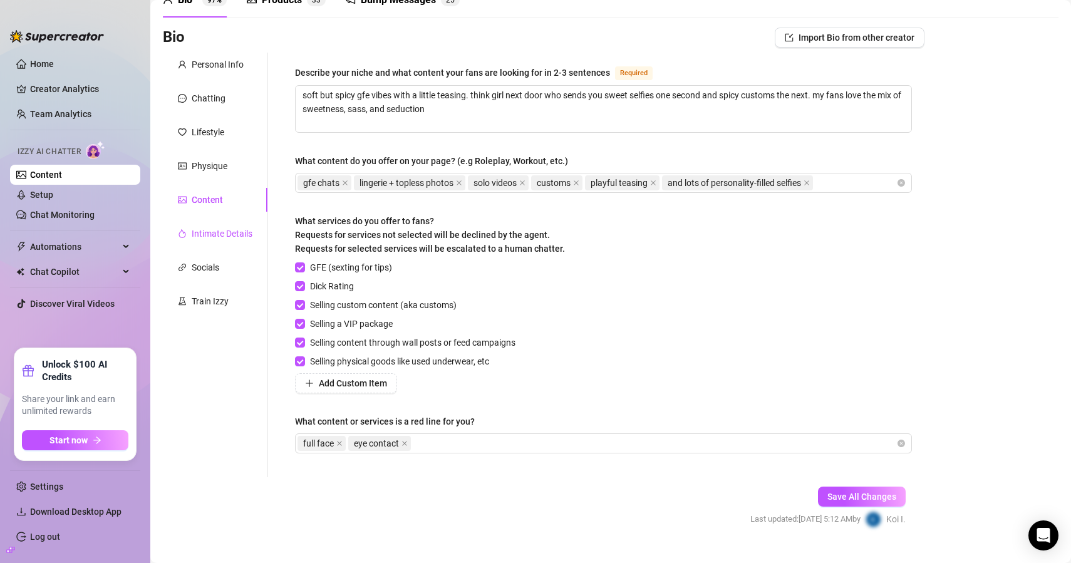
click at [225, 230] on div "Intimate Details" at bounding box center [222, 234] width 61 height 14
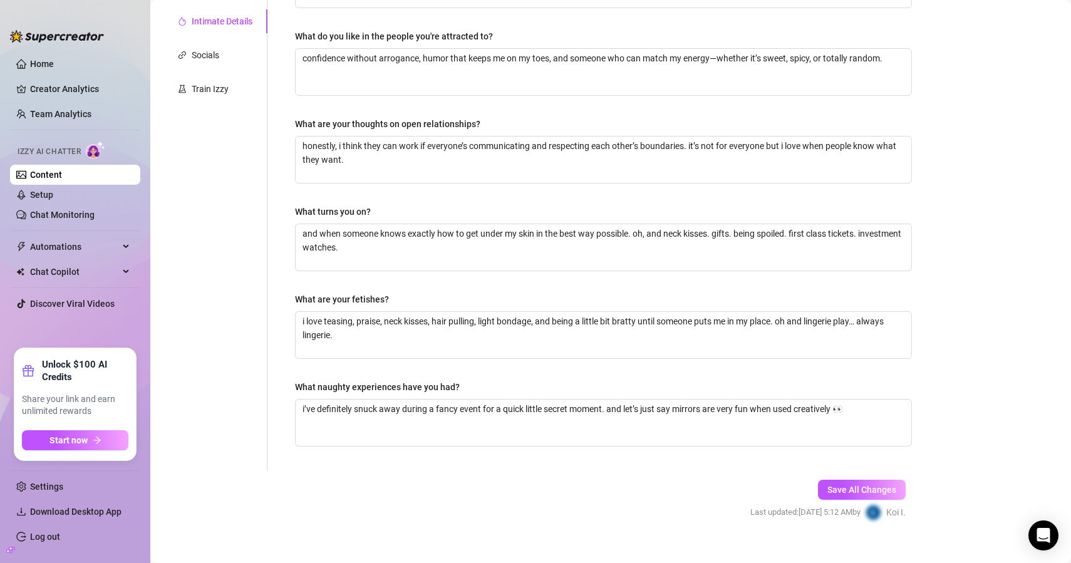
scroll to position [295, 0]
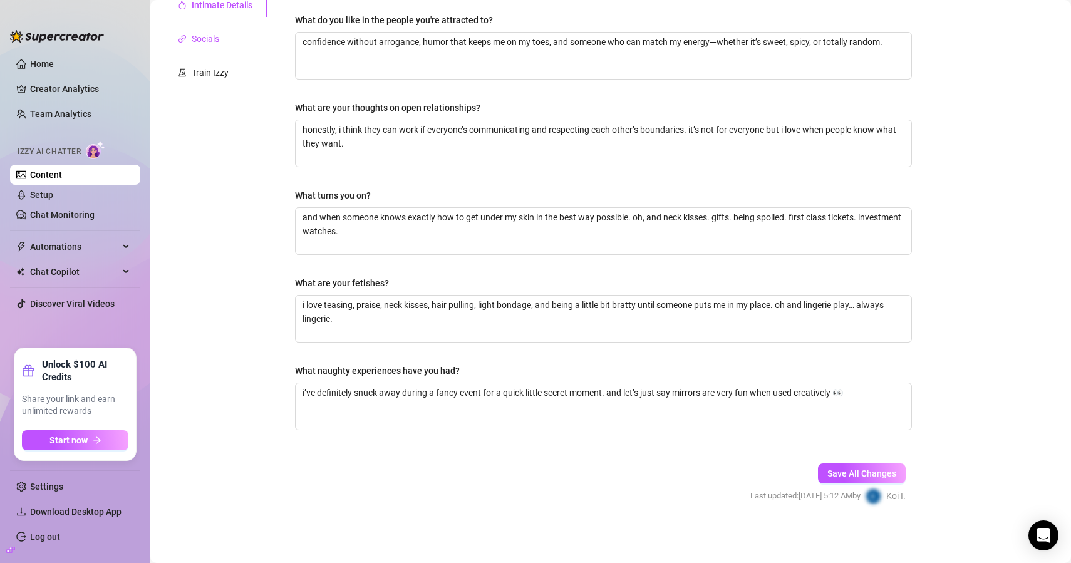
click at [206, 41] on div "Socials" at bounding box center [206, 39] width 28 height 14
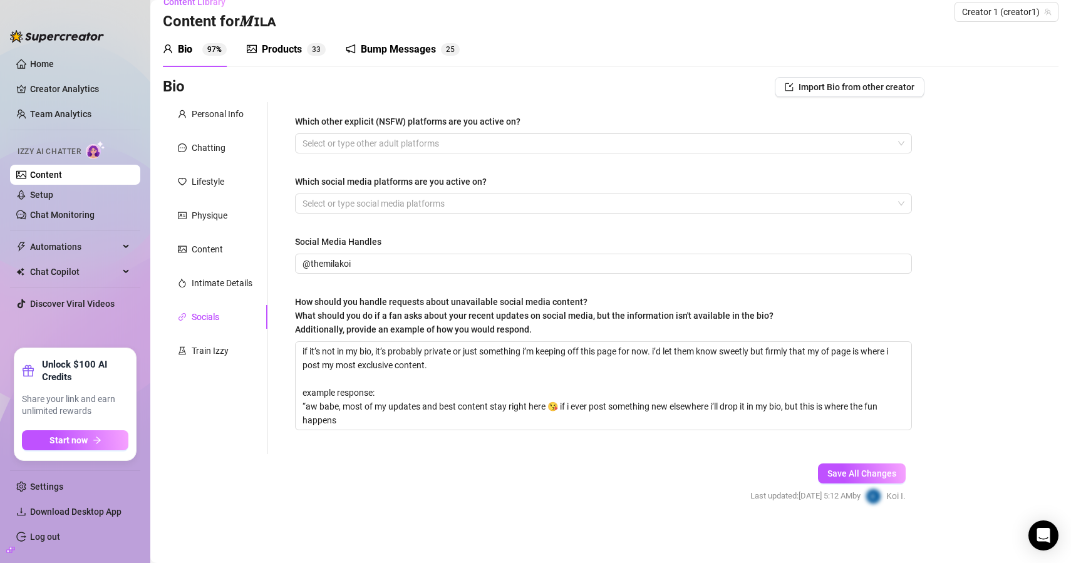
scroll to position [18, 0]
click at [226, 350] on div "Train Izzy" at bounding box center [210, 350] width 37 height 14
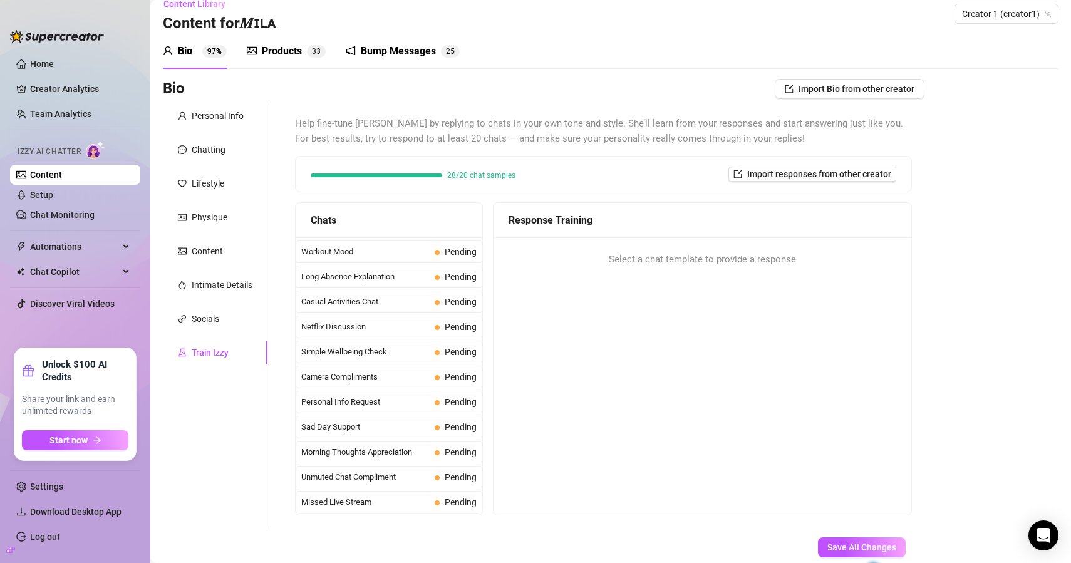
scroll to position [15, 0]
click at [390, 53] on div "Bump Messages" at bounding box center [398, 51] width 75 height 15
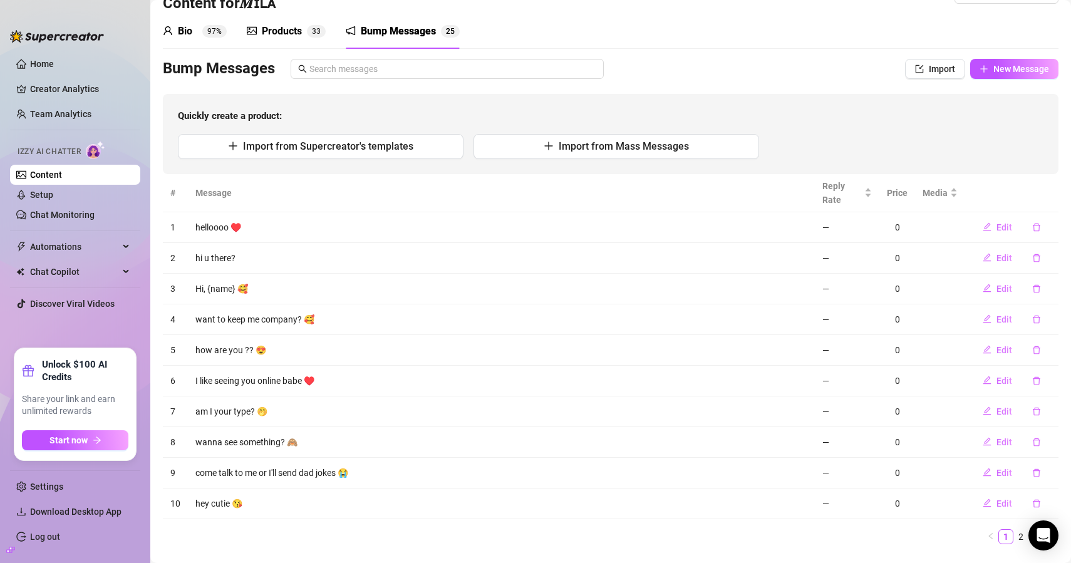
scroll to position [63, 0]
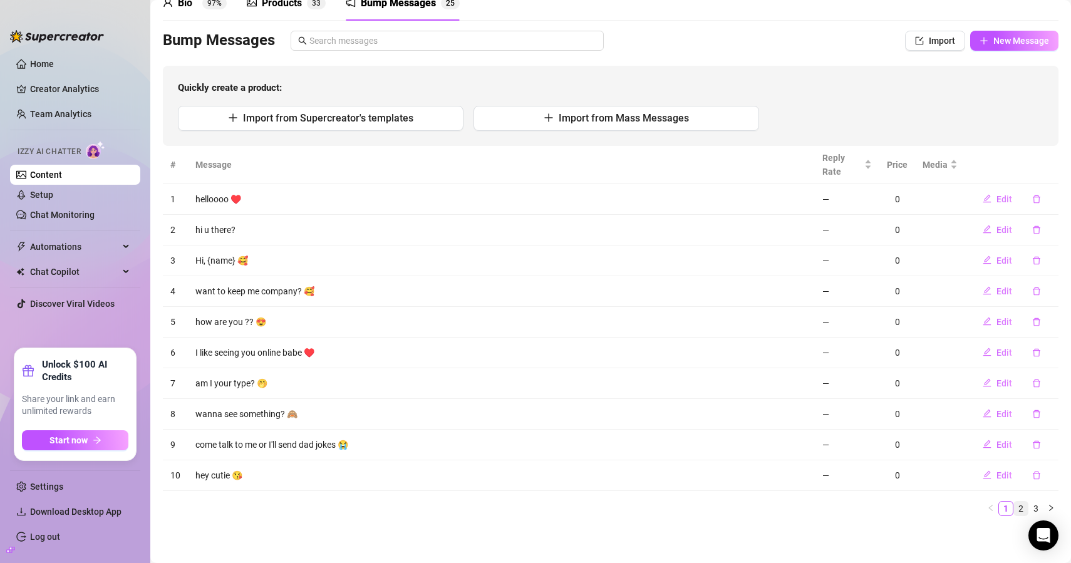
click at [1016, 505] on link "2" at bounding box center [1021, 509] width 14 height 14
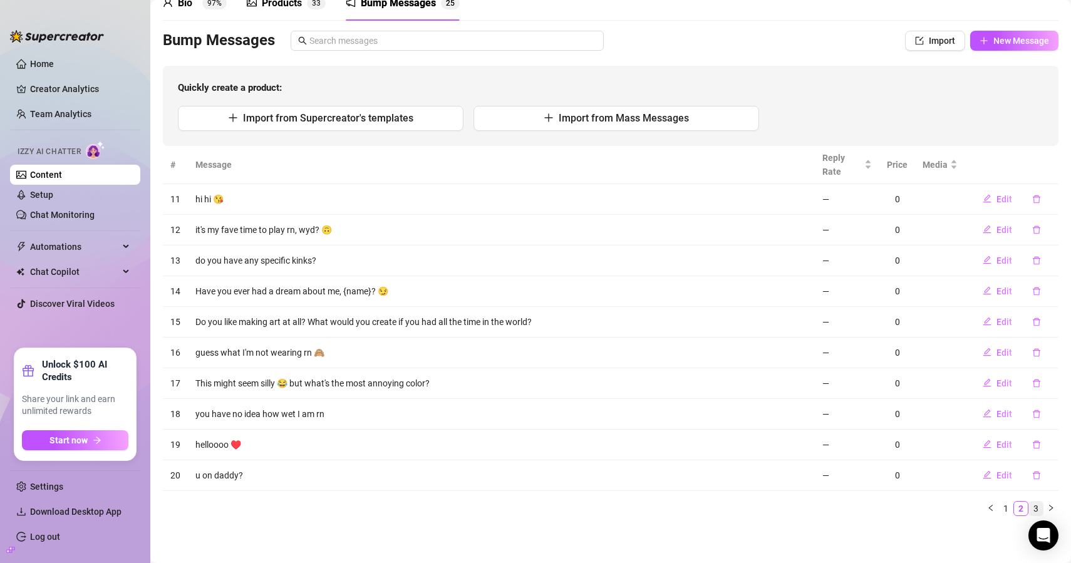
click at [1029, 506] on link "3" at bounding box center [1036, 509] width 14 height 14
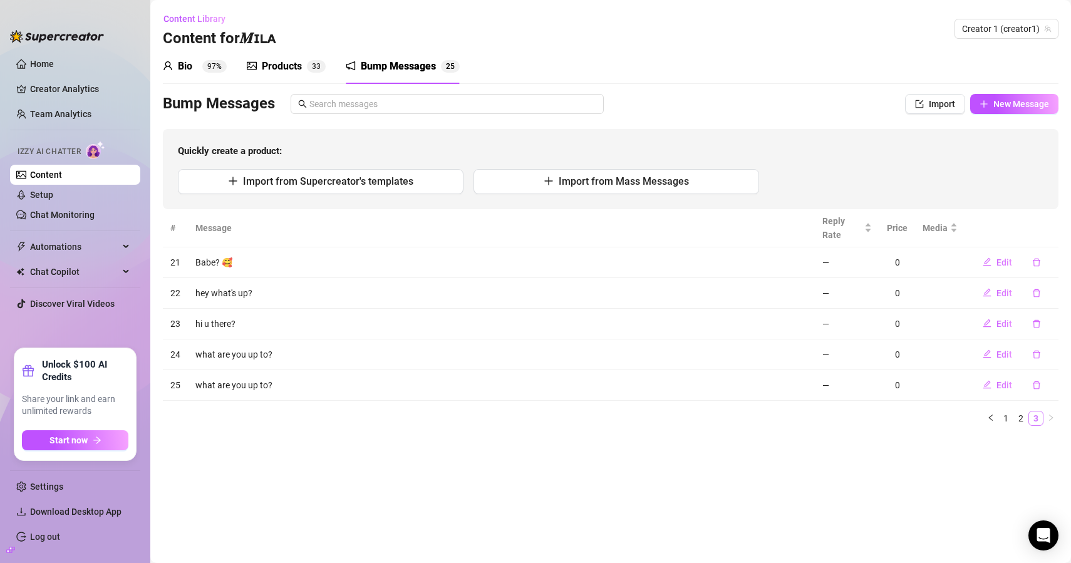
scroll to position [0, 0]
click at [298, 49] on div "Products 3 3" at bounding box center [286, 66] width 79 height 35
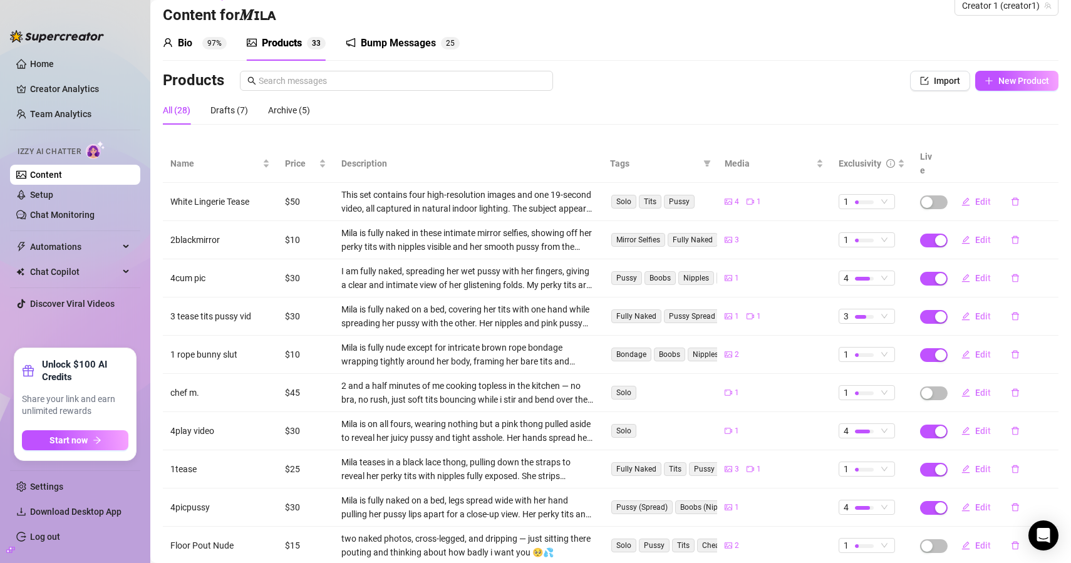
scroll to position [84, 0]
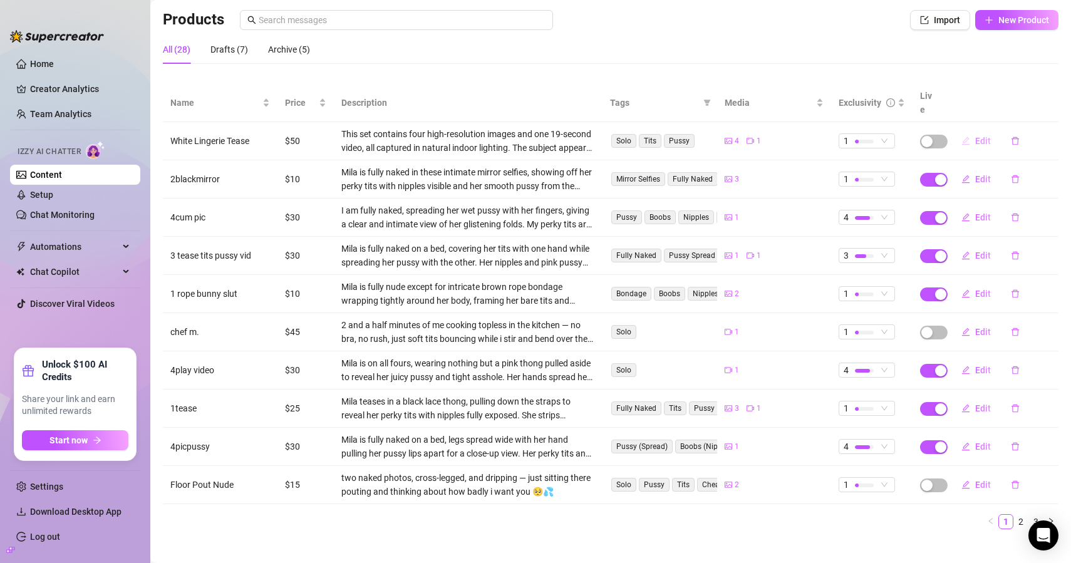
click at [973, 132] on button "Edit" at bounding box center [976, 141] width 49 height 20
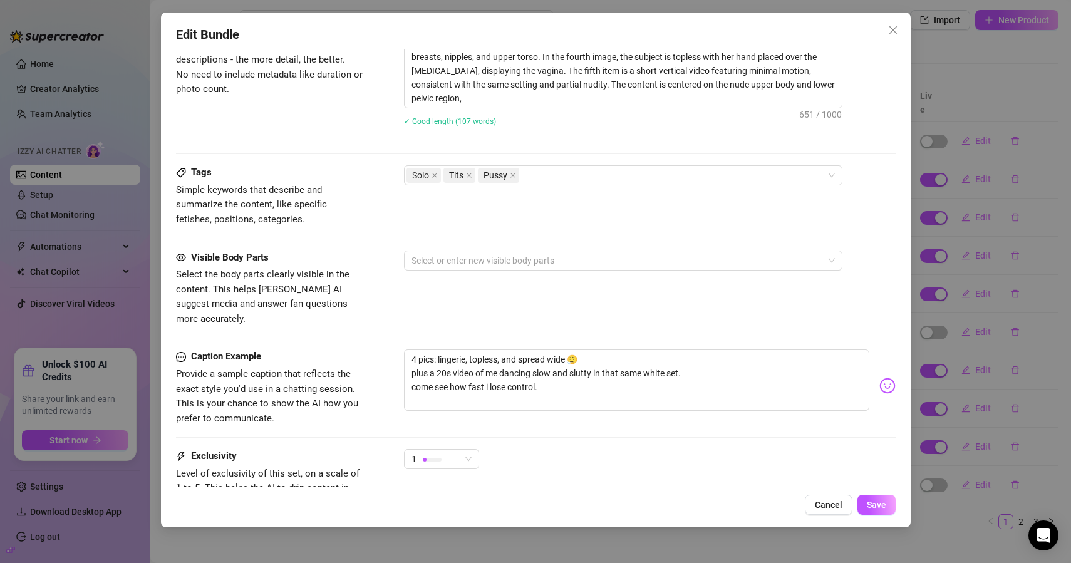
scroll to position [726, 0]
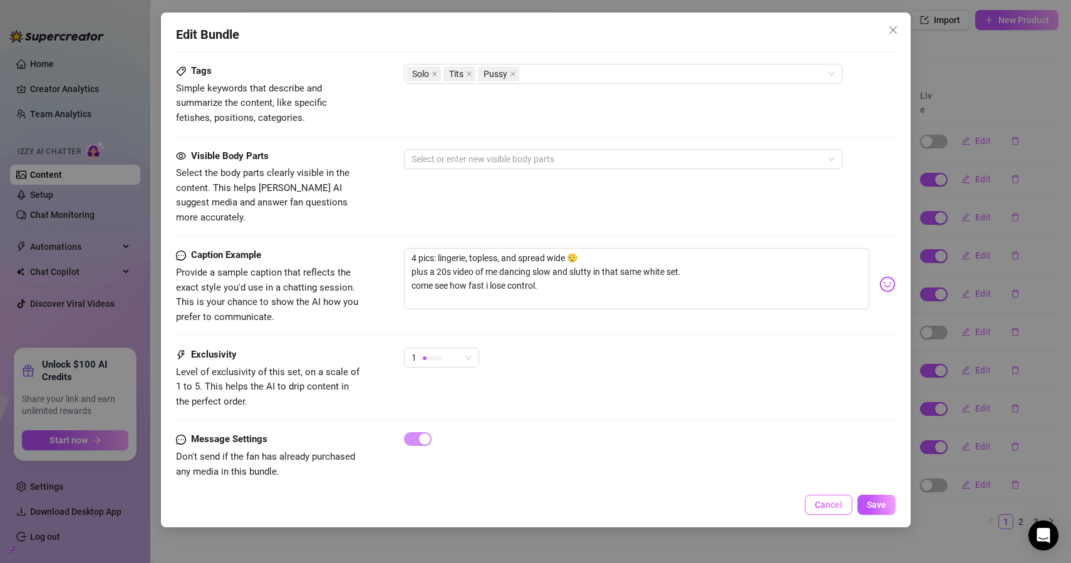
click at [829, 511] on button "Cancel" at bounding box center [829, 505] width 48 height 20
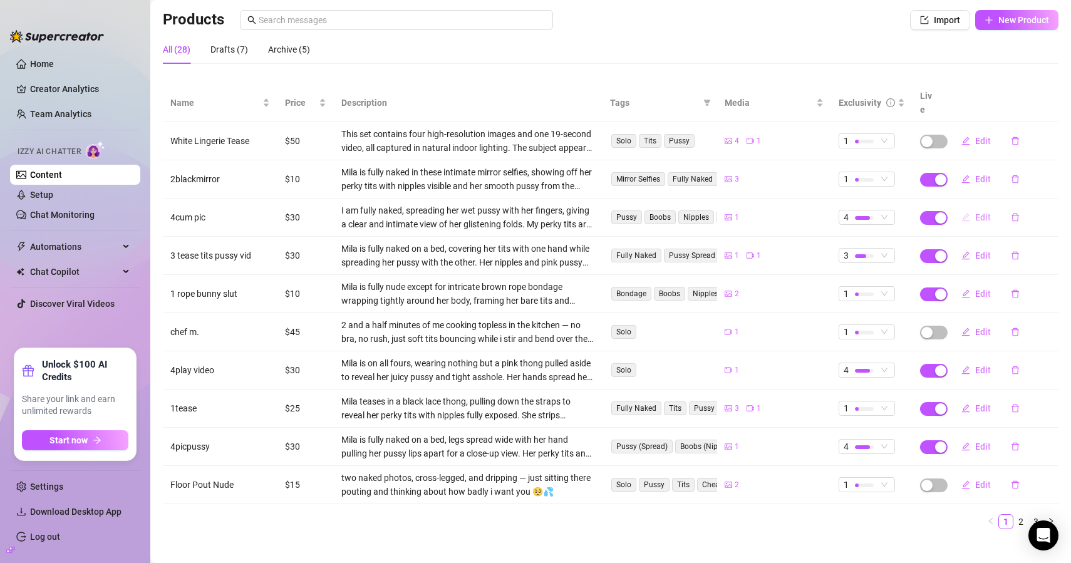
click at [975, 212] on span "Edit" at bounding box center [983, 217] width 16 height 10
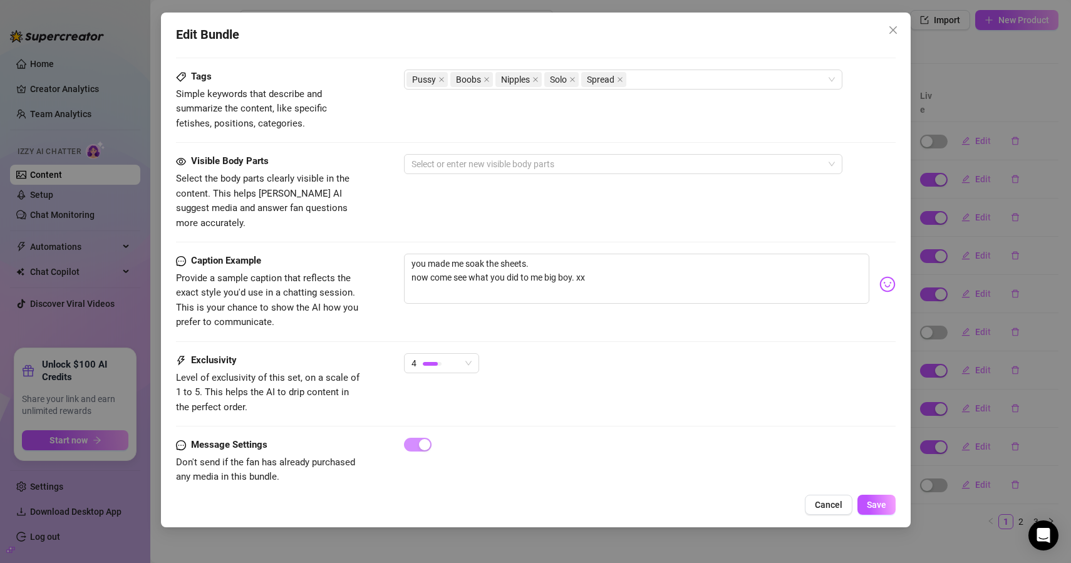
scroll to position [614, 0]
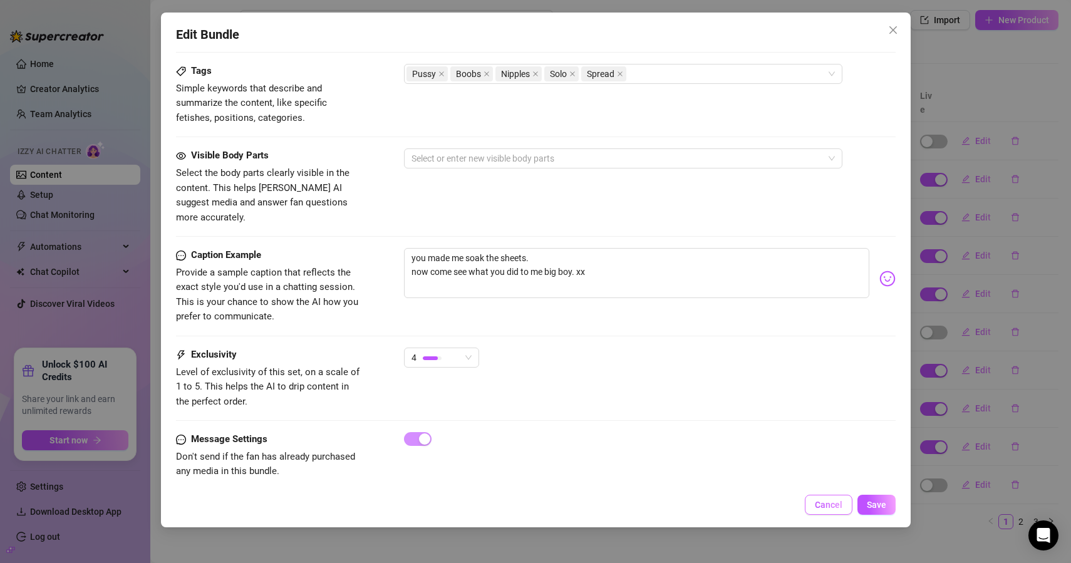
click at [823, 505] on span "Cancel" at bounding box center [829, 505] width 28 height 10
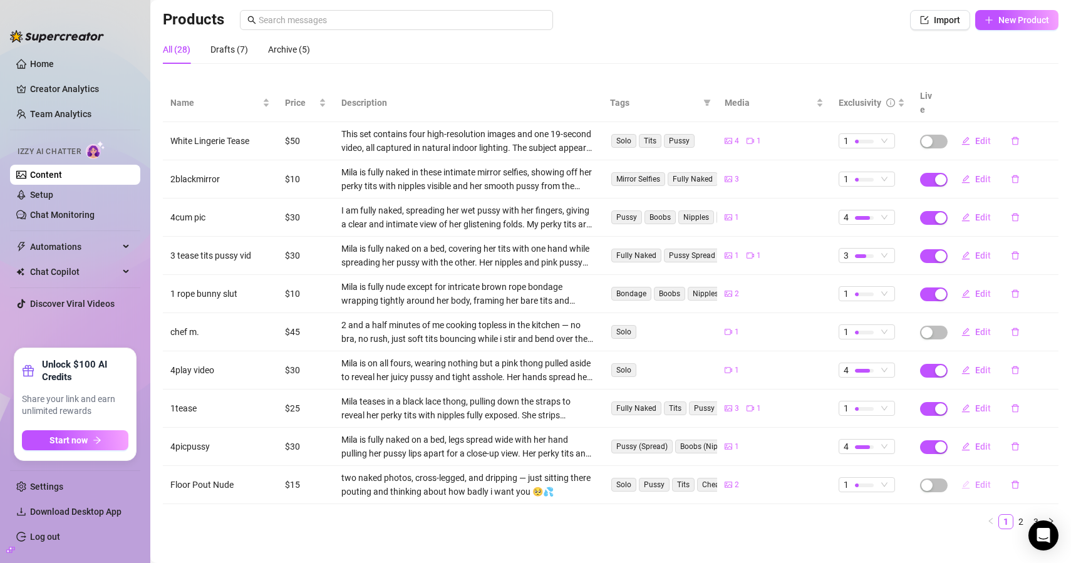
click at [976, 477] on button "Edit" at bounding box center [976, 485] width 49 height 20
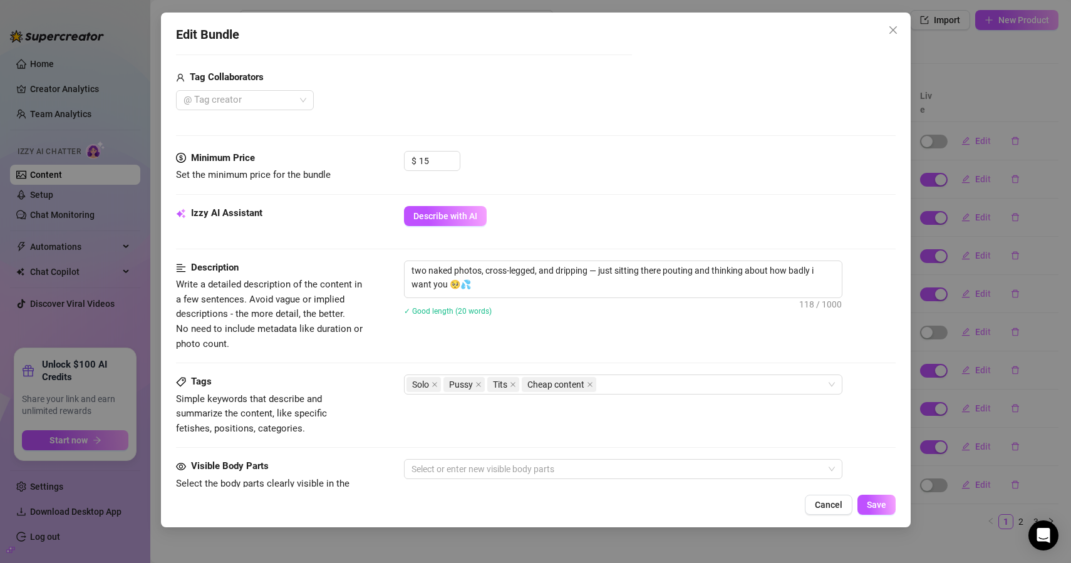
scroll to position [419, 0]
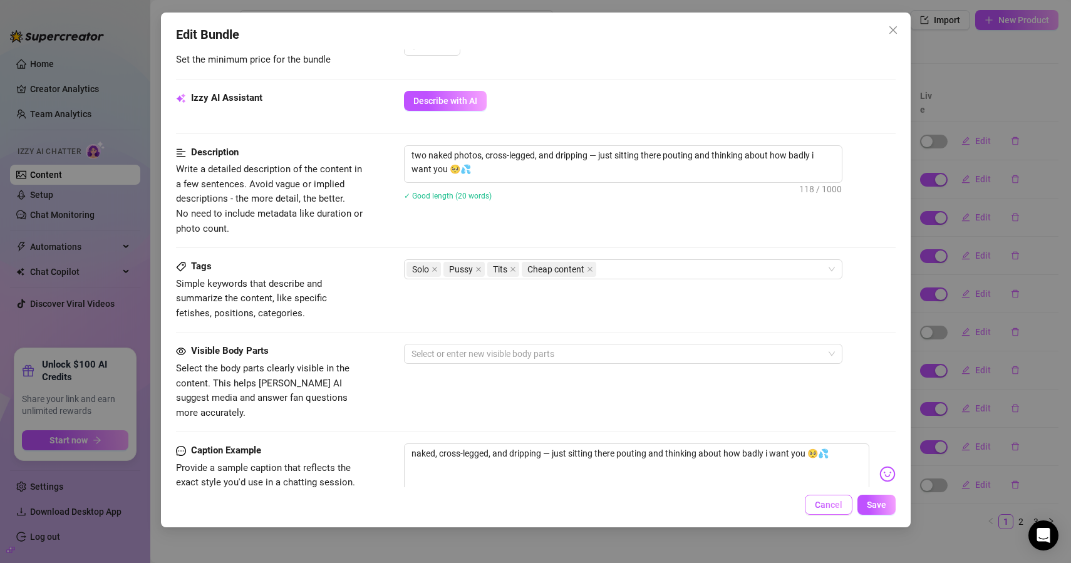
click at [831, 510] on span "Cancel" at bounding box center [829, 505] width 28 height 10
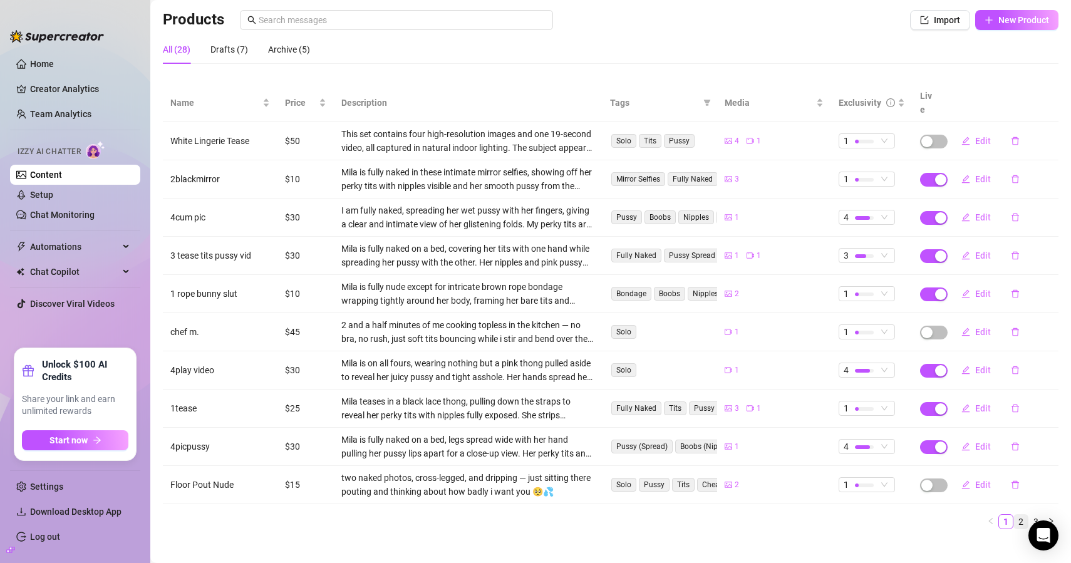
click at [1014, 515] on link "2" at bounding box center [1021, 522] width 14 height 14
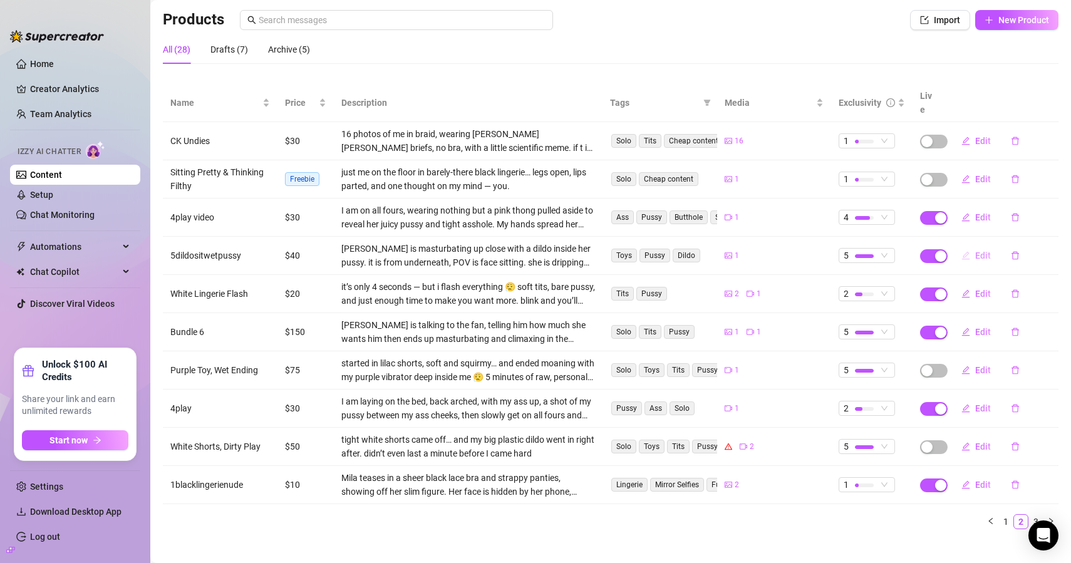
click at [975, 251] on span "Edit" at bounding box center [983, 256] width 16 height 10
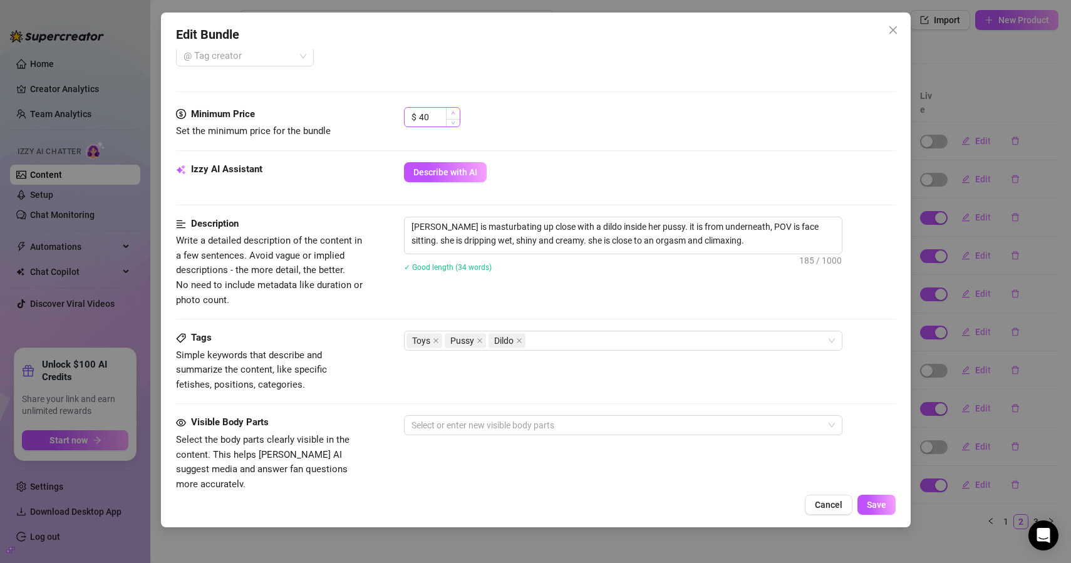
scroll to position [348, 0]
click at [828, 511] on button "Cancel" at bounding box center [829, 505] width 48 height 20
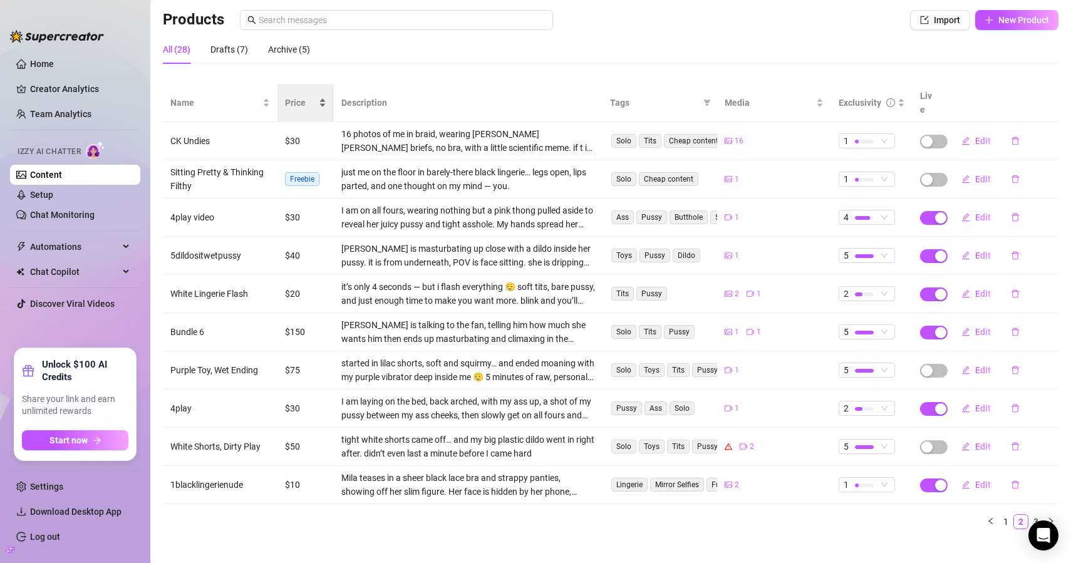
click at [285, 96] on div "Price" at bounding box center [305, 103] width 41 height 14
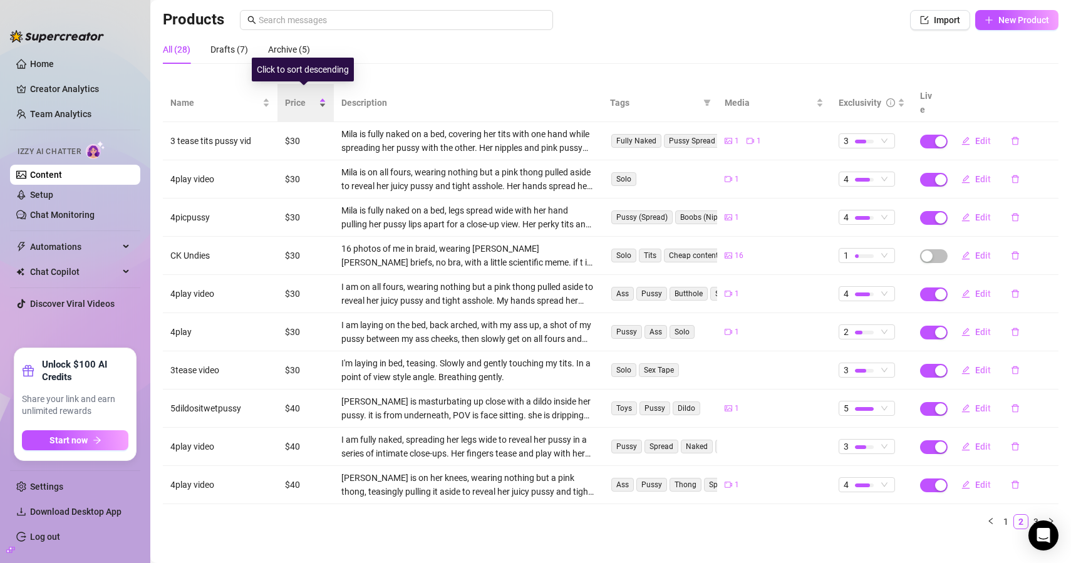
click at [285, 96] on div "Price" at bounding box center [305, 103] width 41 height 14
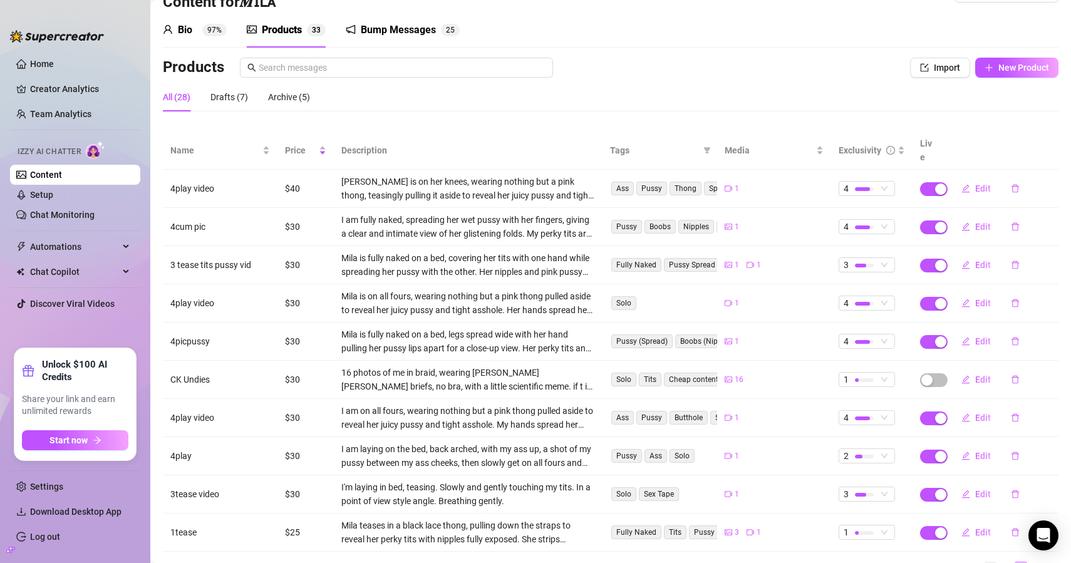
scroll to position [84, 0]
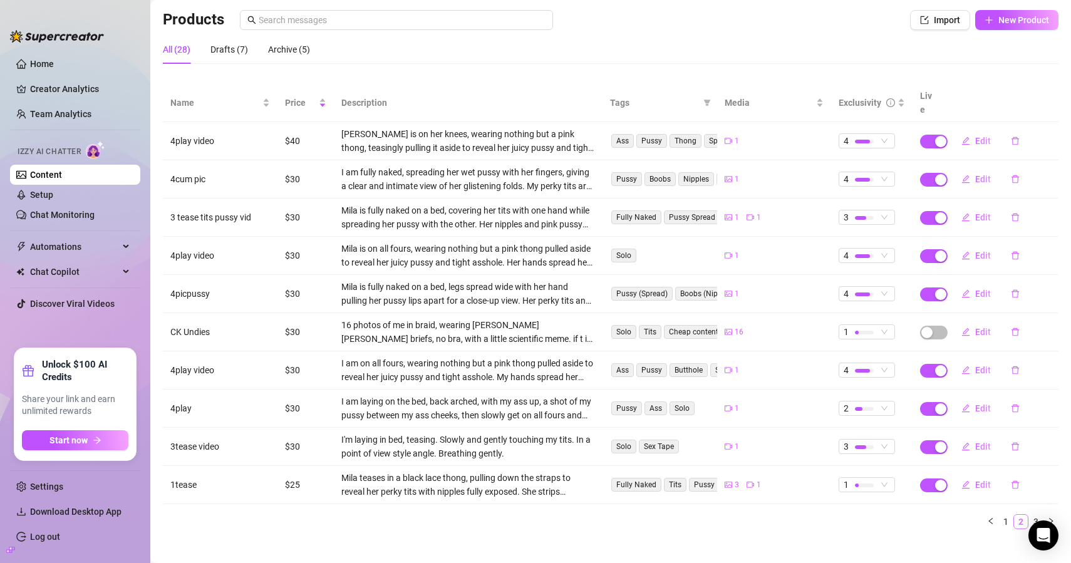
click at [1014, 515] on link "2" at bounding box center [1021, 522] width 14 height 14
click at [1001, 515] on link "1" at bounding box center [1006, 522] width 14 height 14
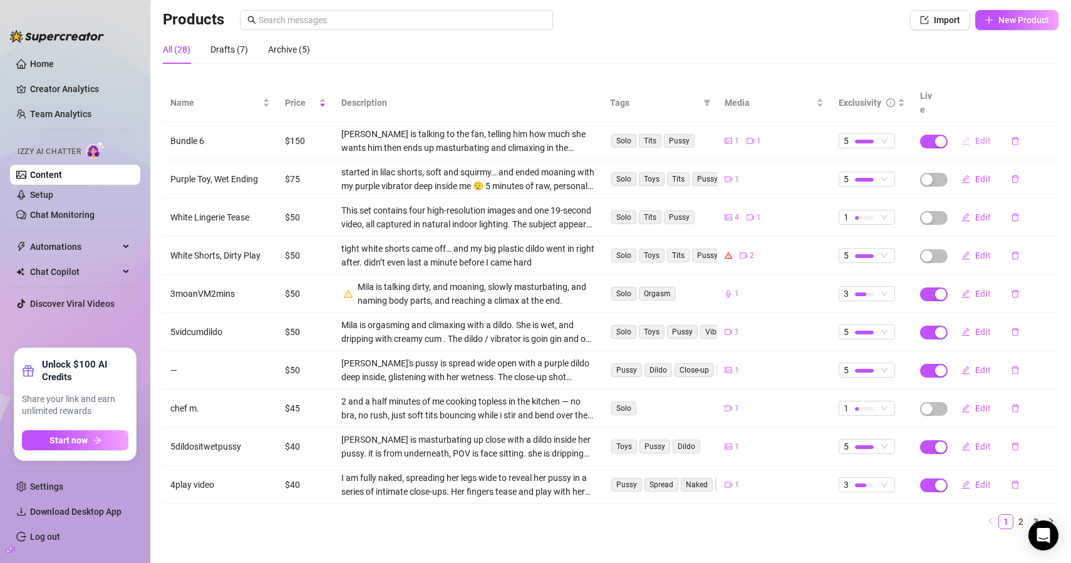
click at [965, 131] on button "Edit" at bounding box center [976, 141] width 49 height 20
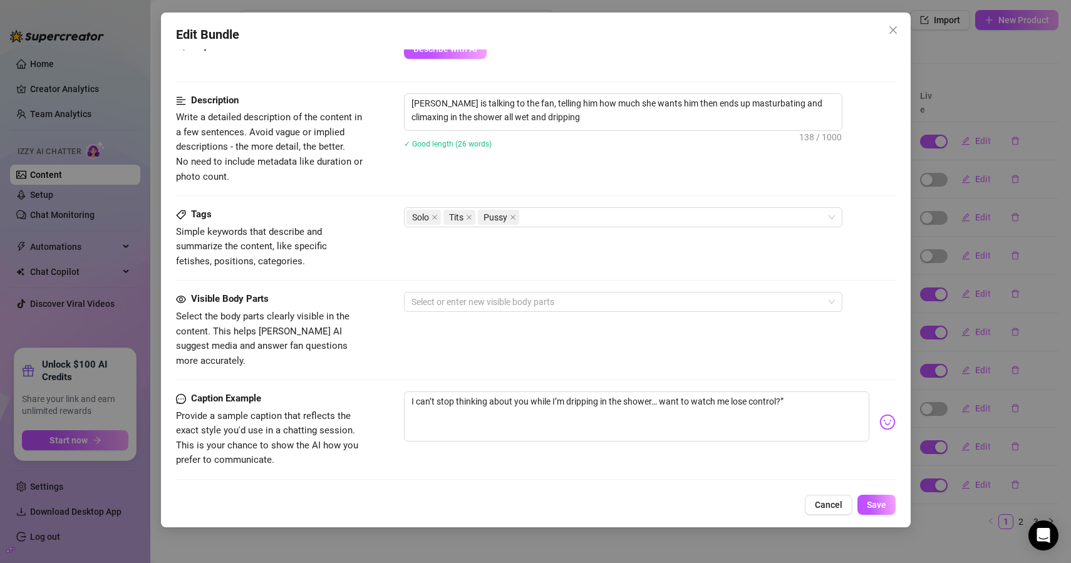
scroll to position [480, 0]
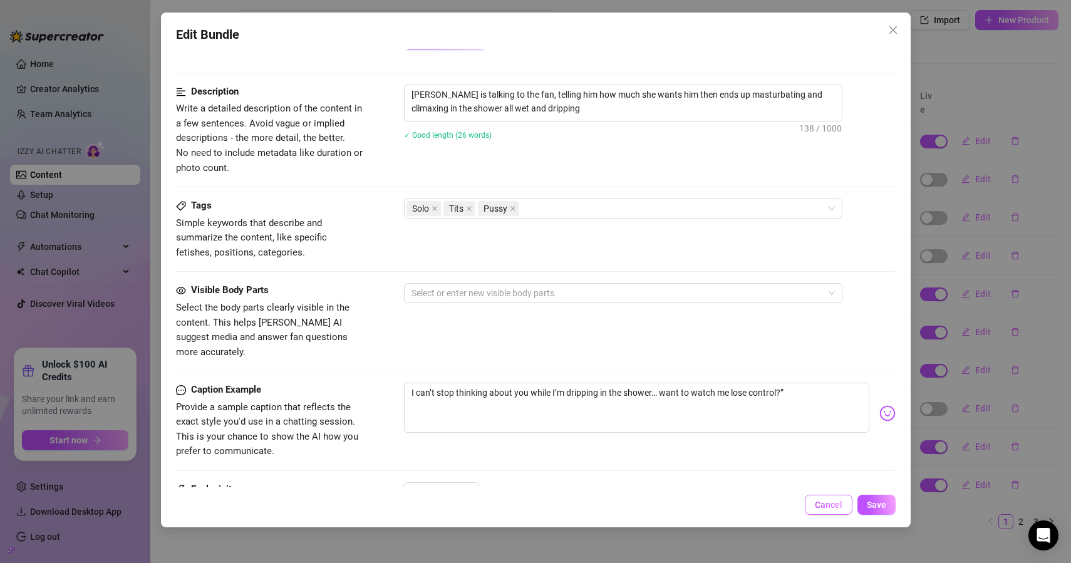
click at [833, 510] on button "Cancel" at bounding box center [829, 505] width 48 height 20
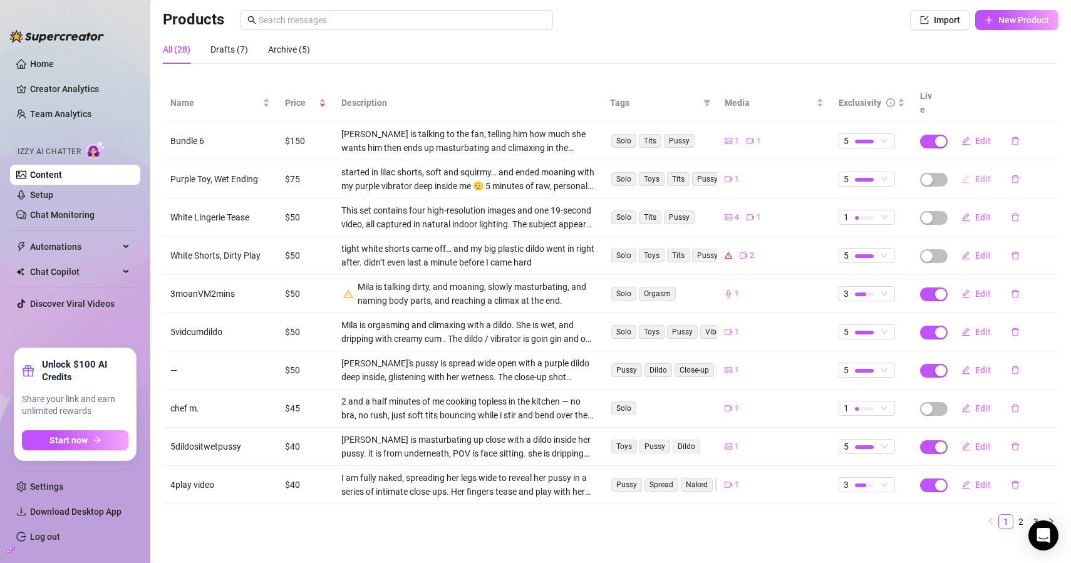
click at [965, 175] on button "Edit" at bounding box center [976, 179] width 49 height 20
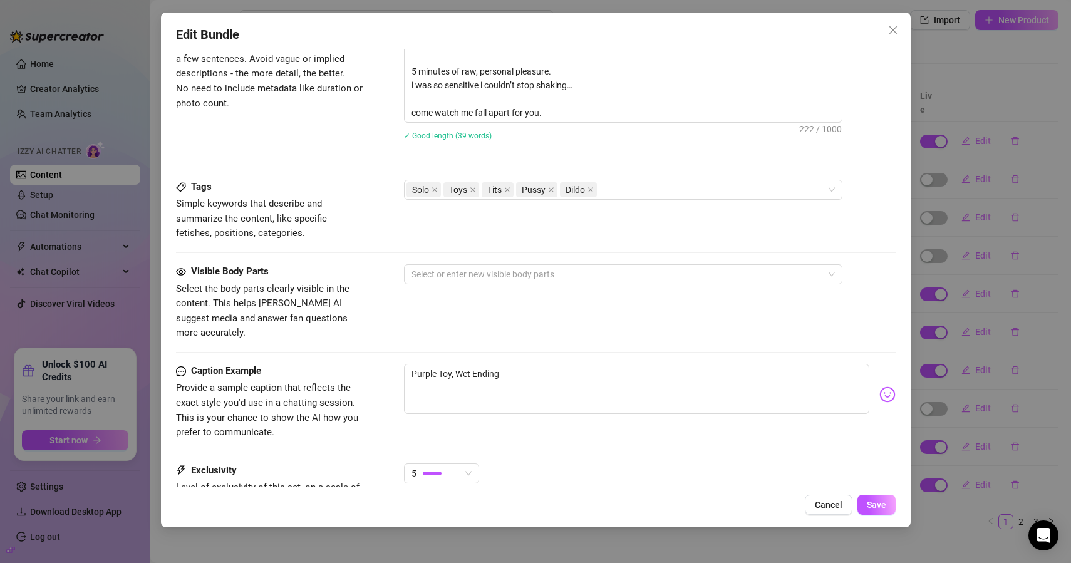
scroll to position [660, 0]
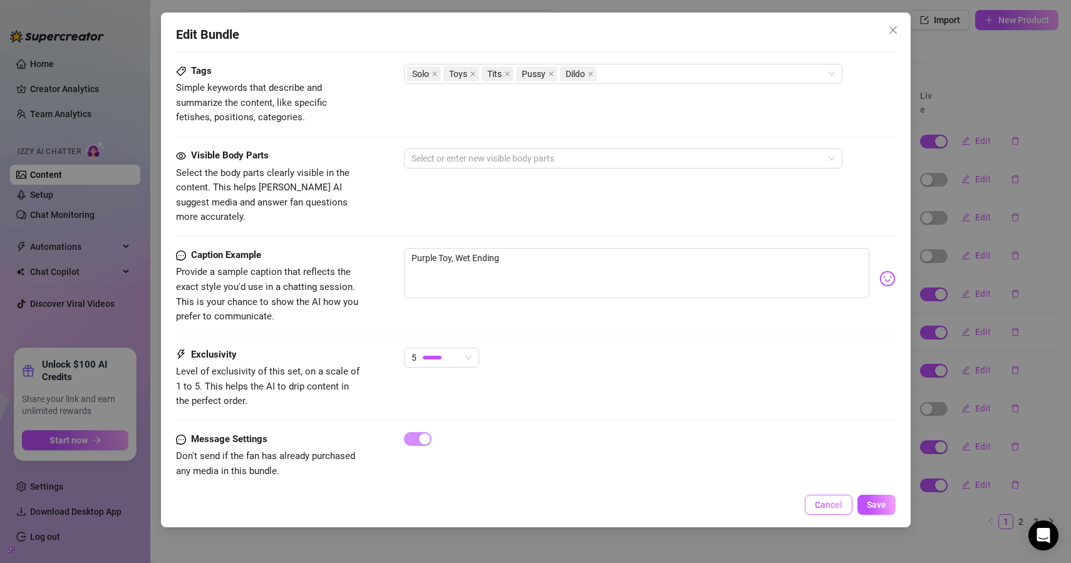
click at [838, 507] on span "Cancel" at bounding box center [829, 505] width 28 height 10
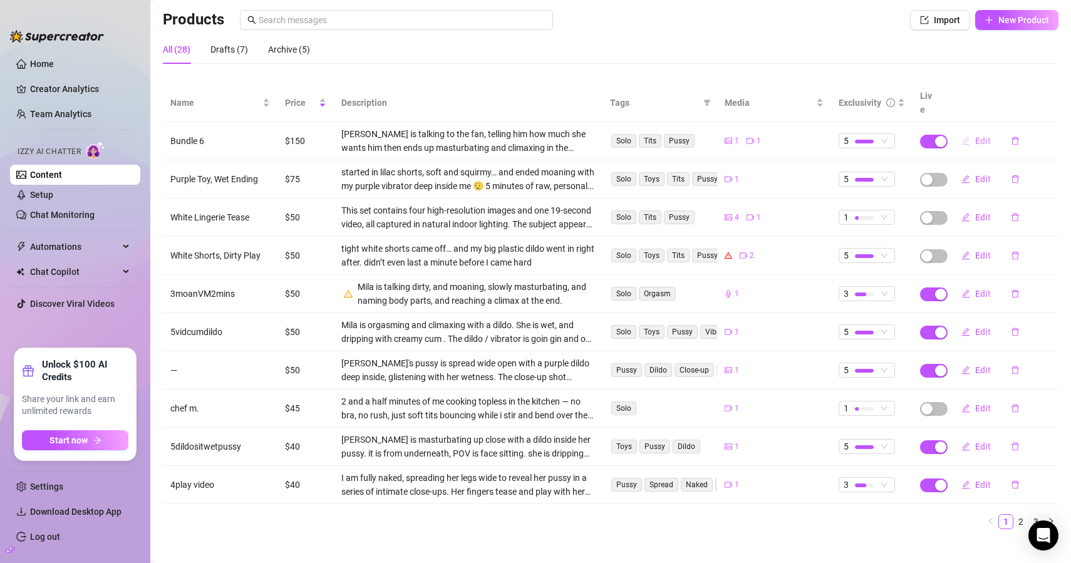
click at [963, 133] on button "Edit" at bounding box center [976, 141] width 49 height 20
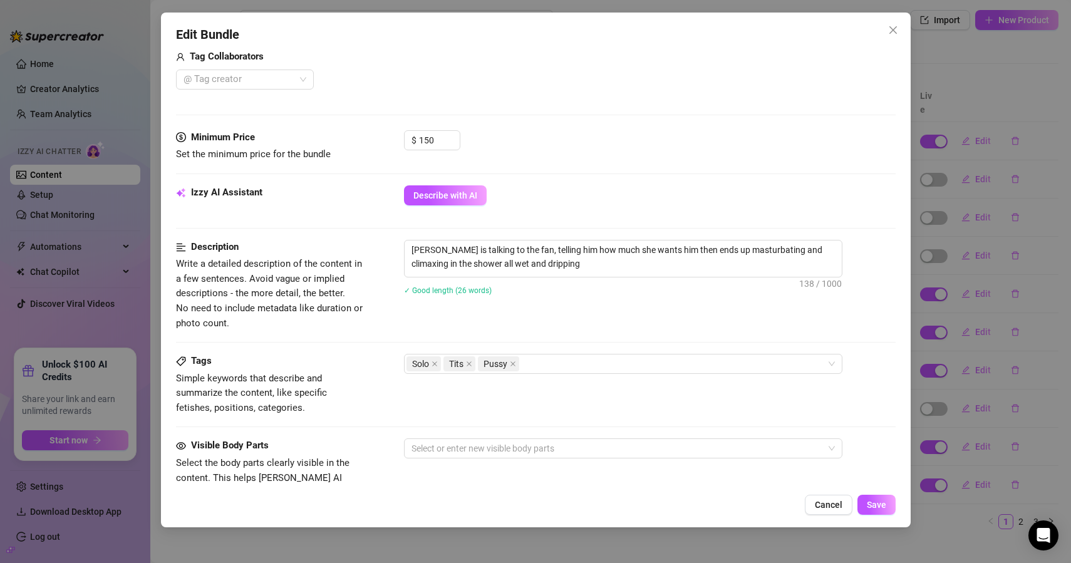
scroll to position [614, 0]
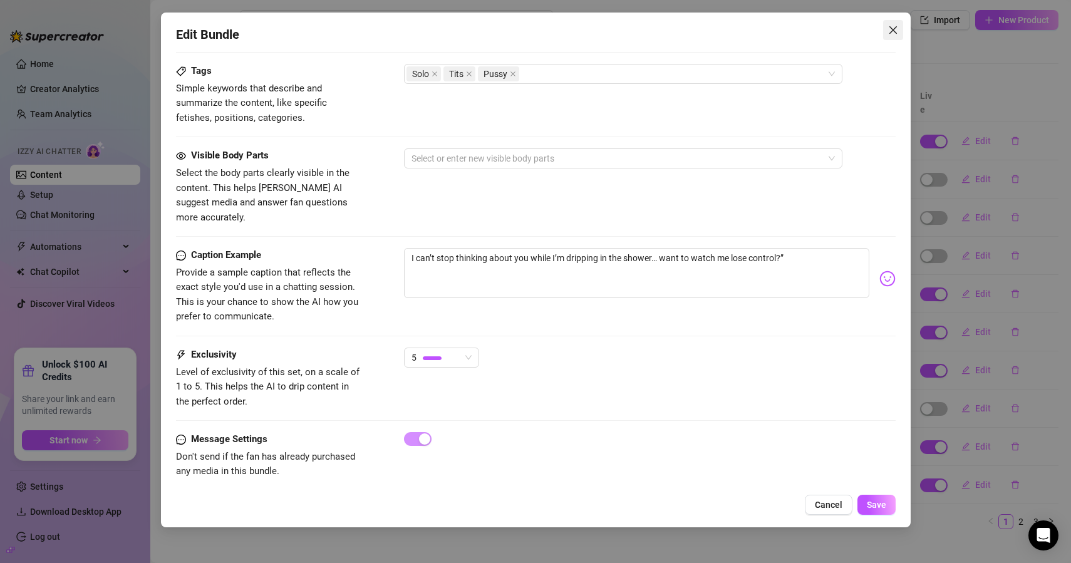
click at [894, 33] on icon "close" at bounding box center [893, 30] width 10 height 10
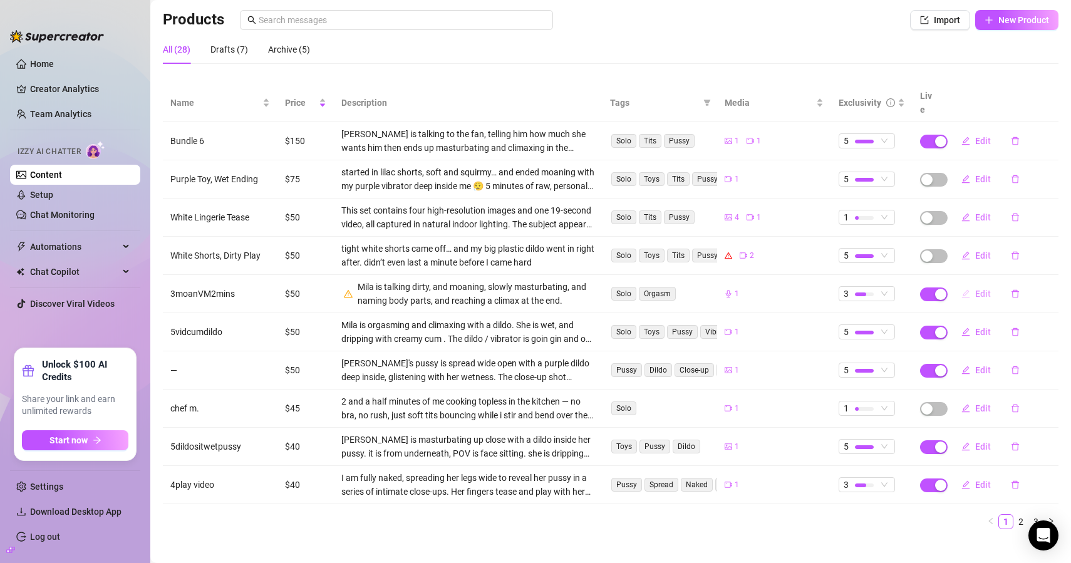
click at [967, 284] on button "Edit" at bounding box center [976, 294] width 49 height 20
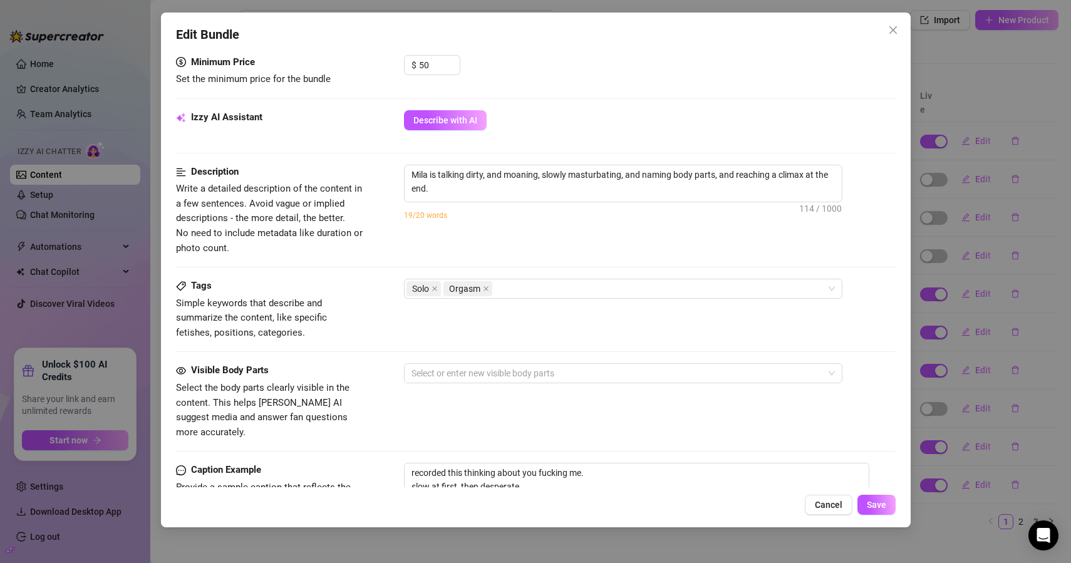
scroll to position [413, 0]
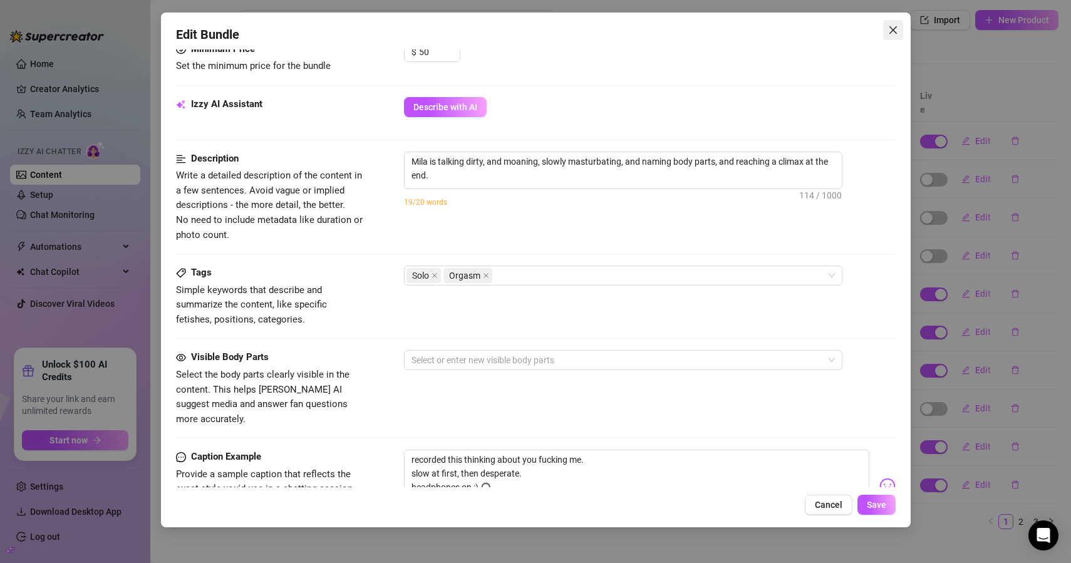
click at [896, 32] on icon "close" at bounding box center [893, 30] width 10 height 10
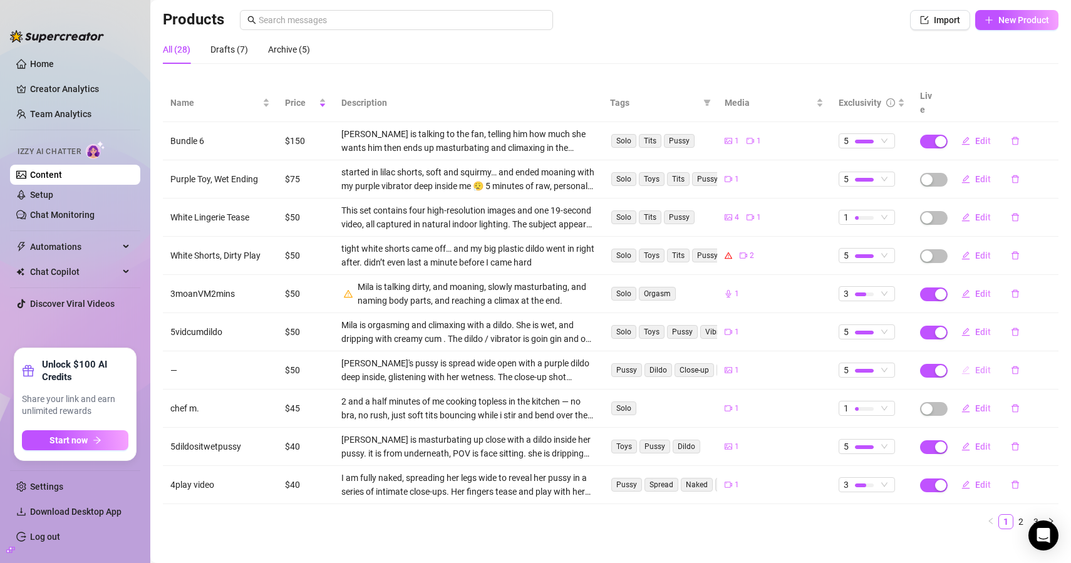
click at [975, 365] on span "Edit" at bounding box center [983, 370] width 16 height 10
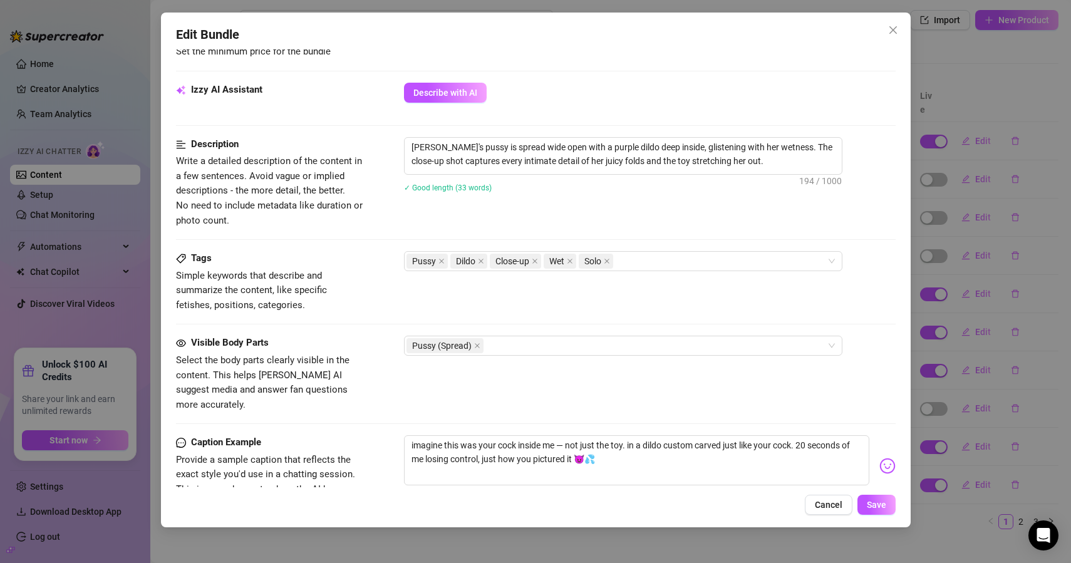
scroll to position [211, 0]
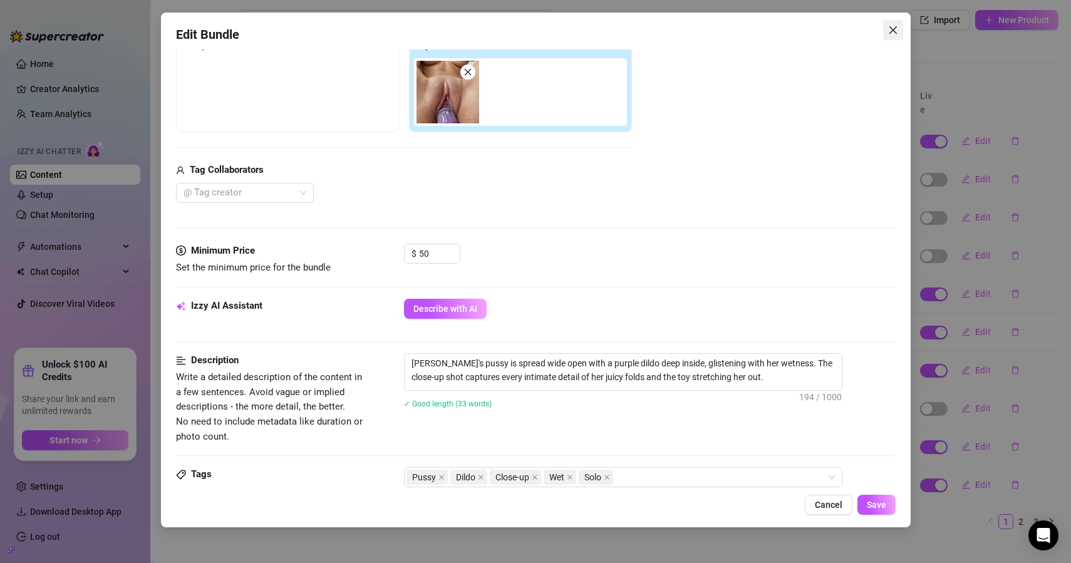
click at [896, 27] on icon "close" at bounding box center [893, 30] width 8 height 8
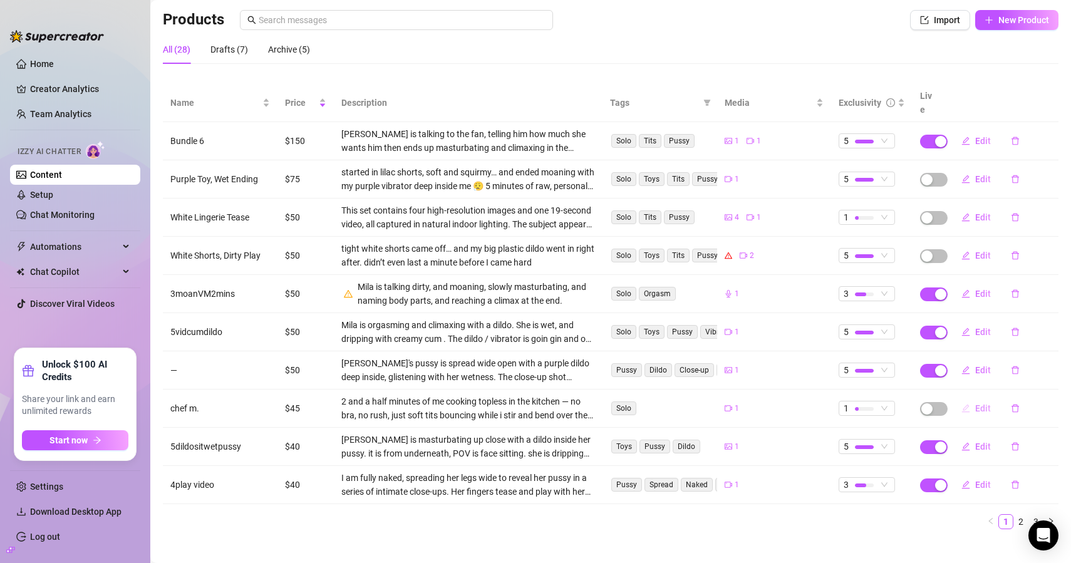
click at [975, 403] on span "Edit" at bounding box center [983, 408] width 16 height 10
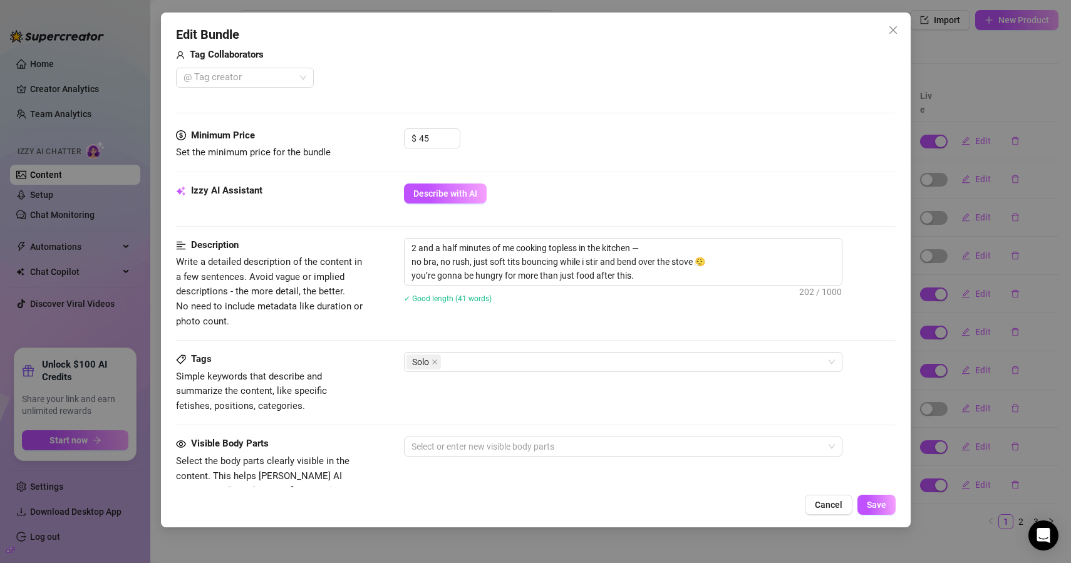
scroll to position [425, 0]
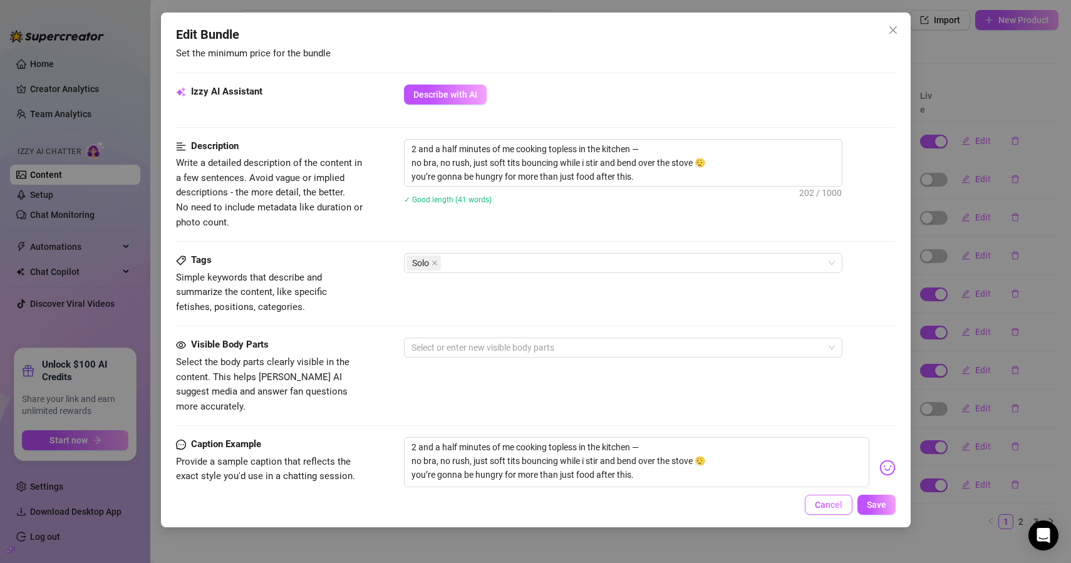
click at [835, 502] on span "Cancel" at bounding box center [829, 505] width 28 height 10
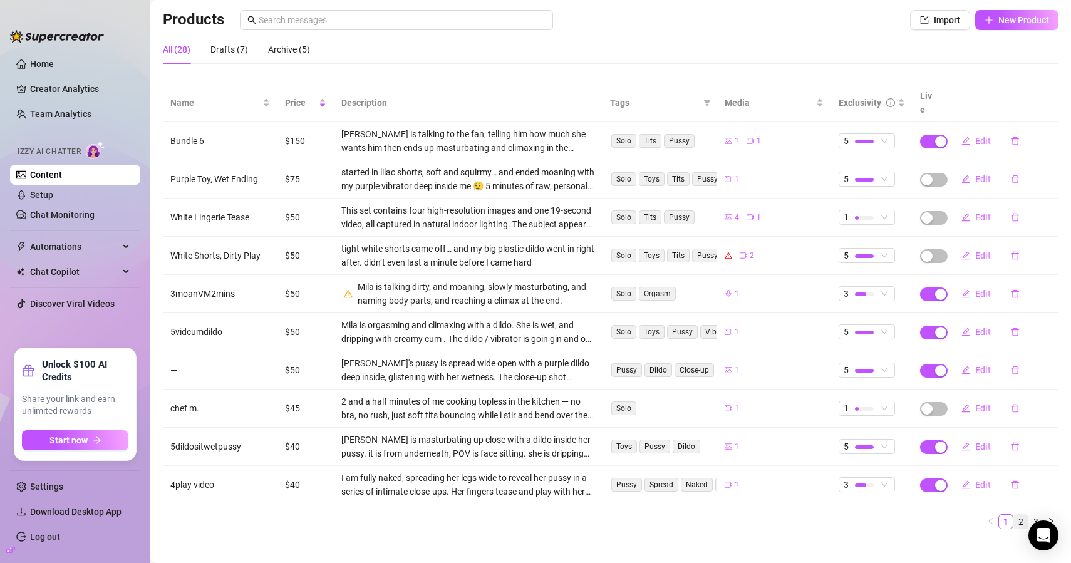
click at [1017, 515] on link "2" at bounding box center [1021, 522] width 14 height 14
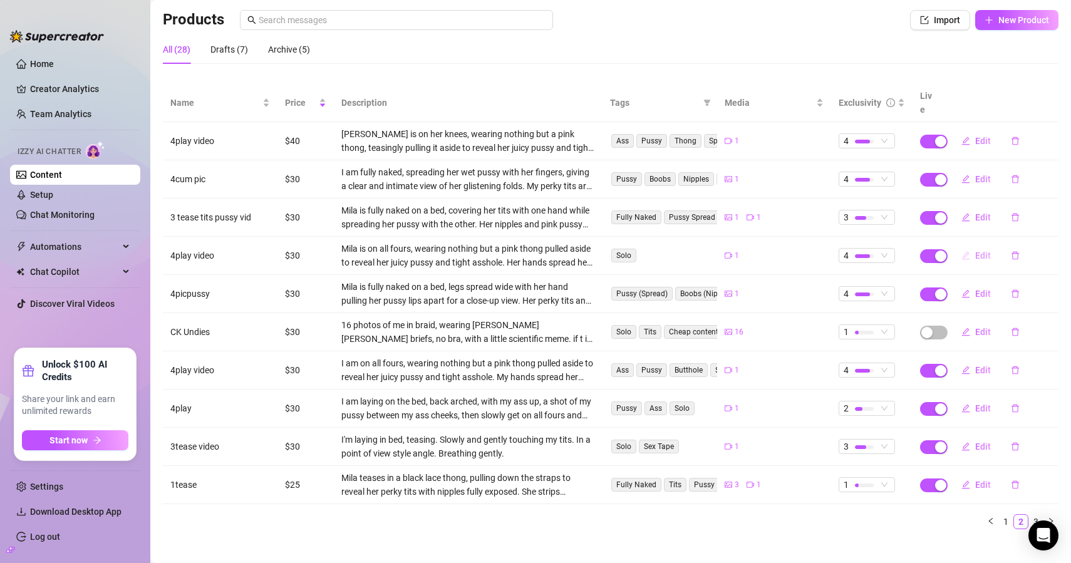
click at [975, 251] on span "Edit" at bounding box center [983, 256] width 16 height 10
type textarea "you were such a good buy and begged so nicely. so is my arching my back for you…"
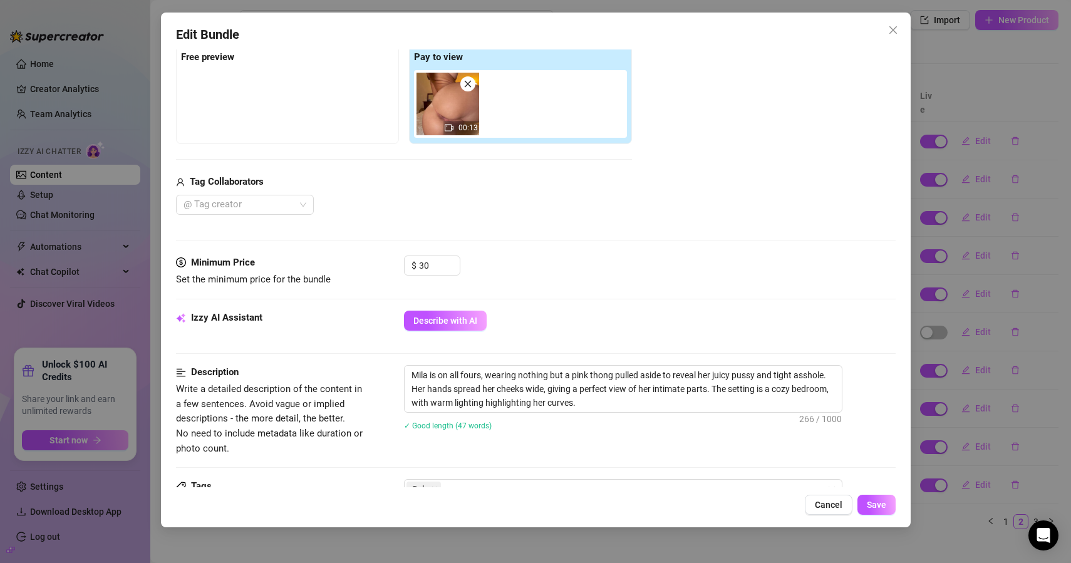
scroll to position [0, 0]
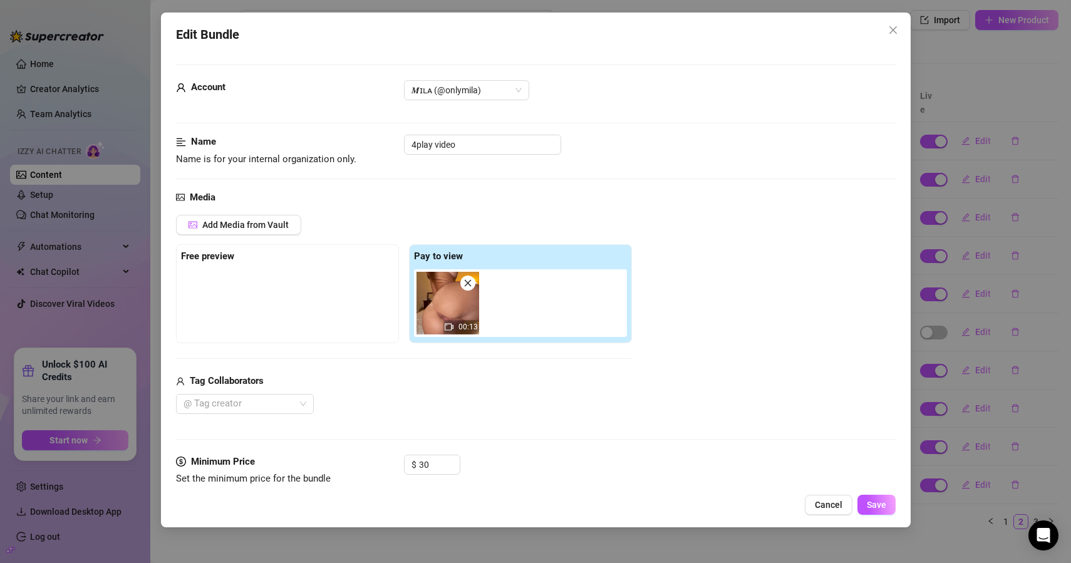
click at [898, 24] on button "Close" at bounding box center [893, 30] width 20 height 20
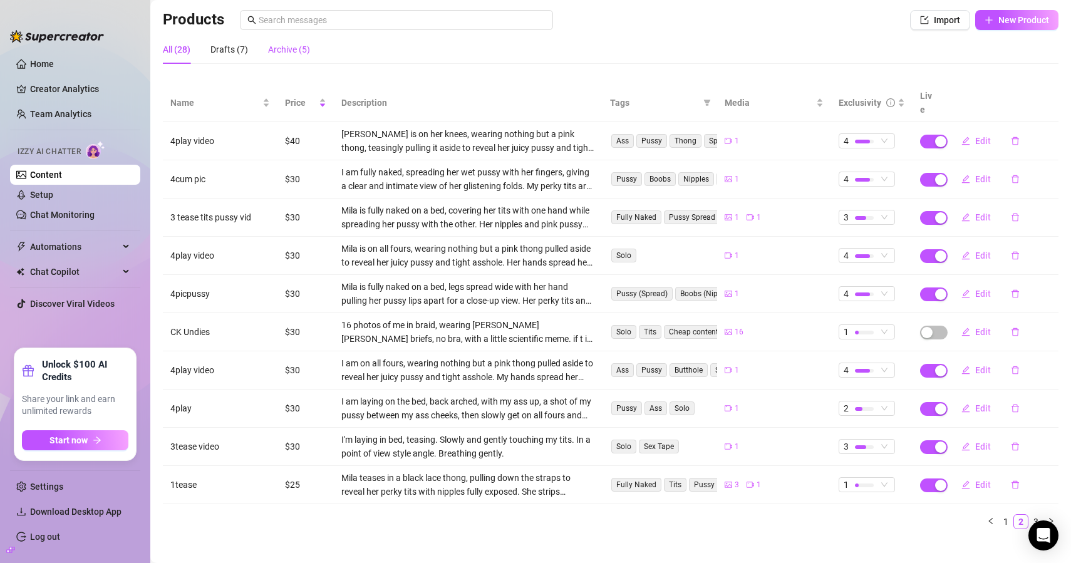
click at [289, 53] on div "Archive (5)" at bounding box center [289, 50] width 42 height 14
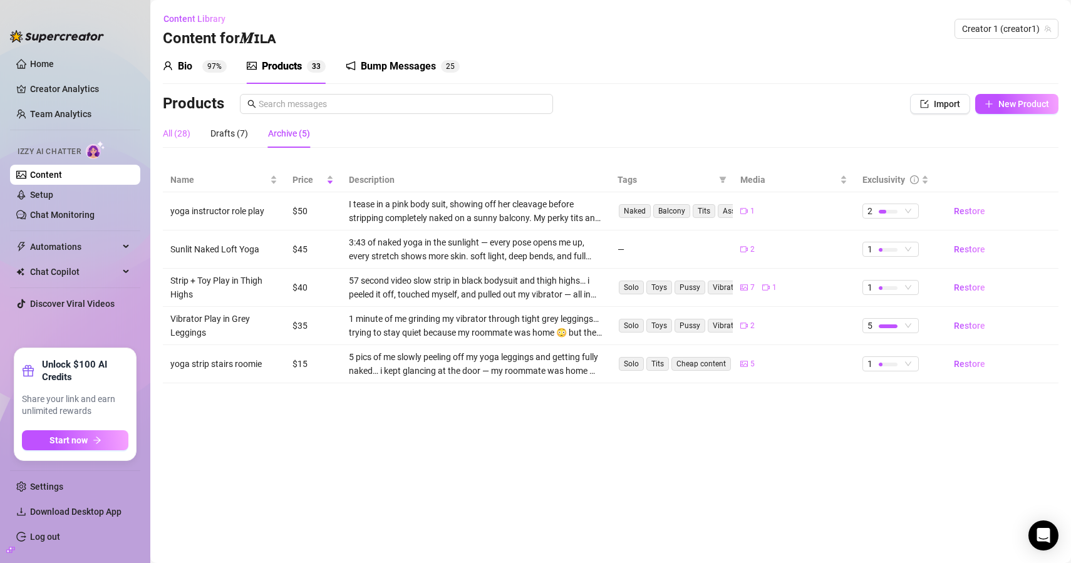
click at [180, 122] on div "All (28)" at bounding box center [177, 133] width 28 height 29
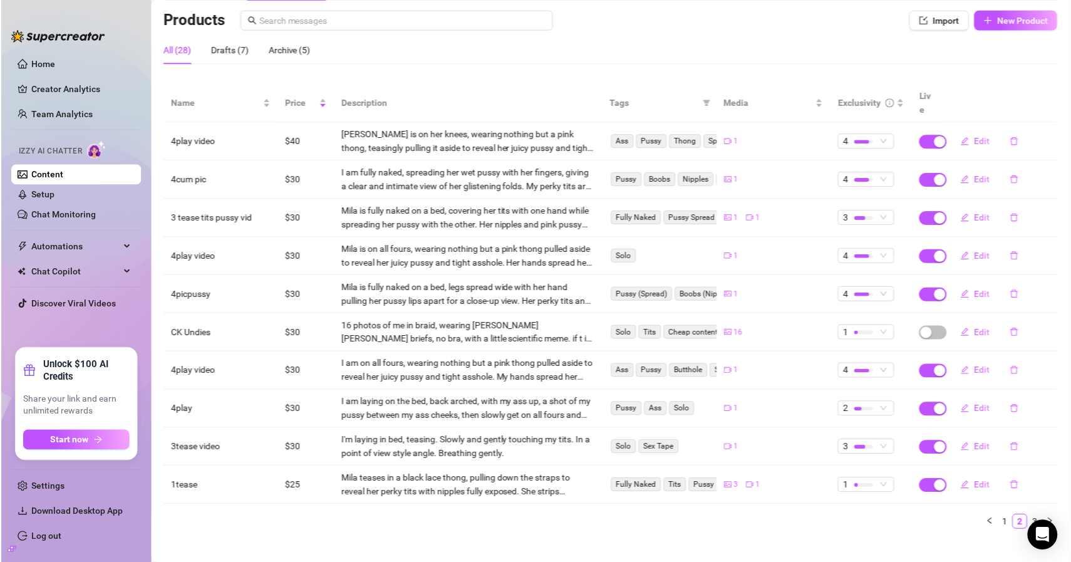
scroll to position [84, 0]
click at [999, 515] on link "1" at bounding box center [1006, 522] width 14 height 14
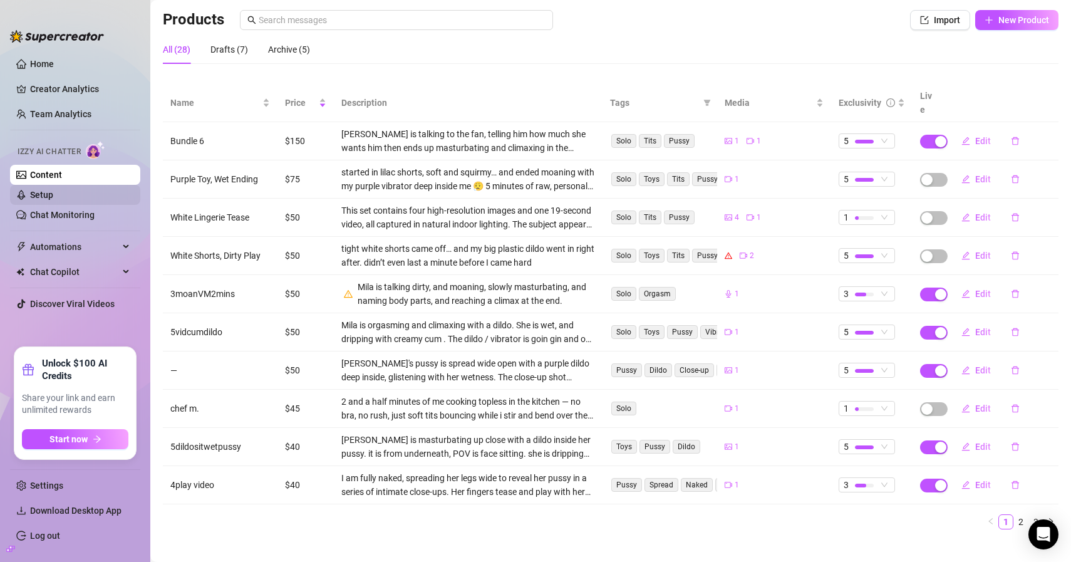
click at [53, 190] on link "Setup" at bounding box center [41, 195] width 23 height 10
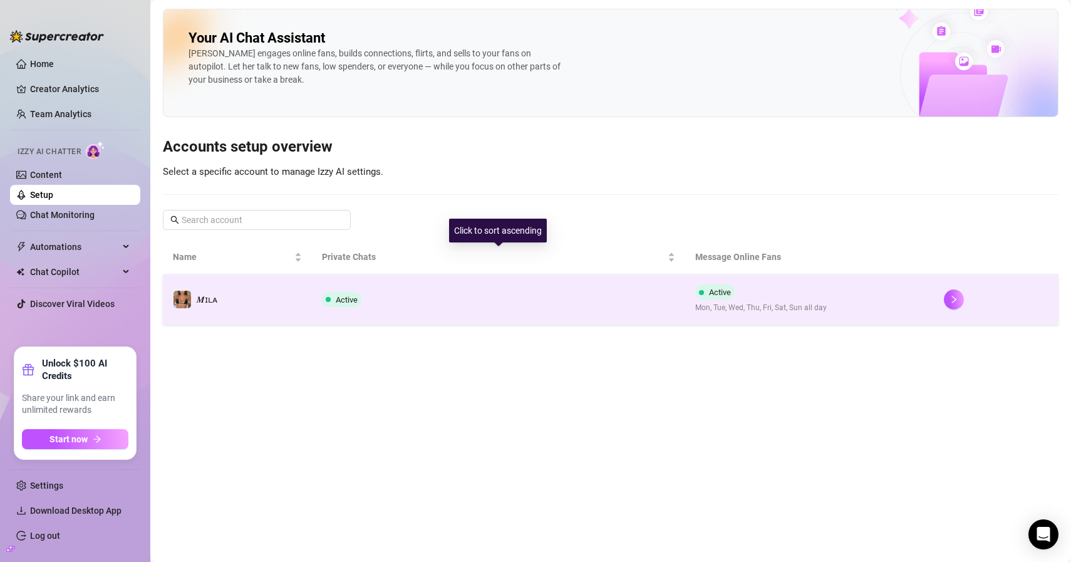
click at [380, 297] on td "Active" at bounding box center [498, 299] width 373 height 50
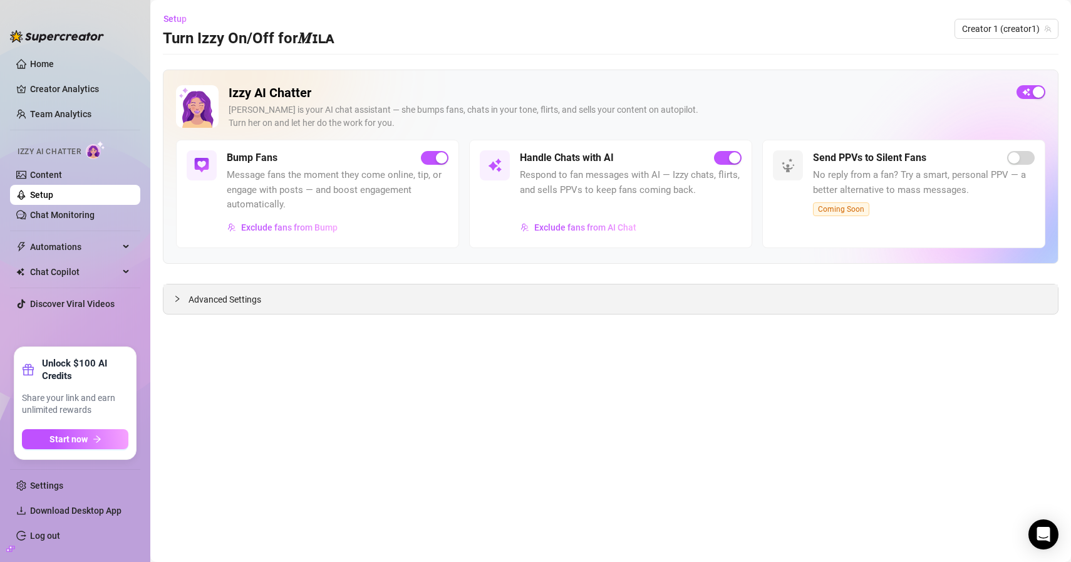
click at [287, 306] on div "Advanced Settings" at bounding box center [610, 298] width 894 height 29
click at [229, 297] on span "Advanced Settings" at bounding box center [225, 300] width 73 height 14
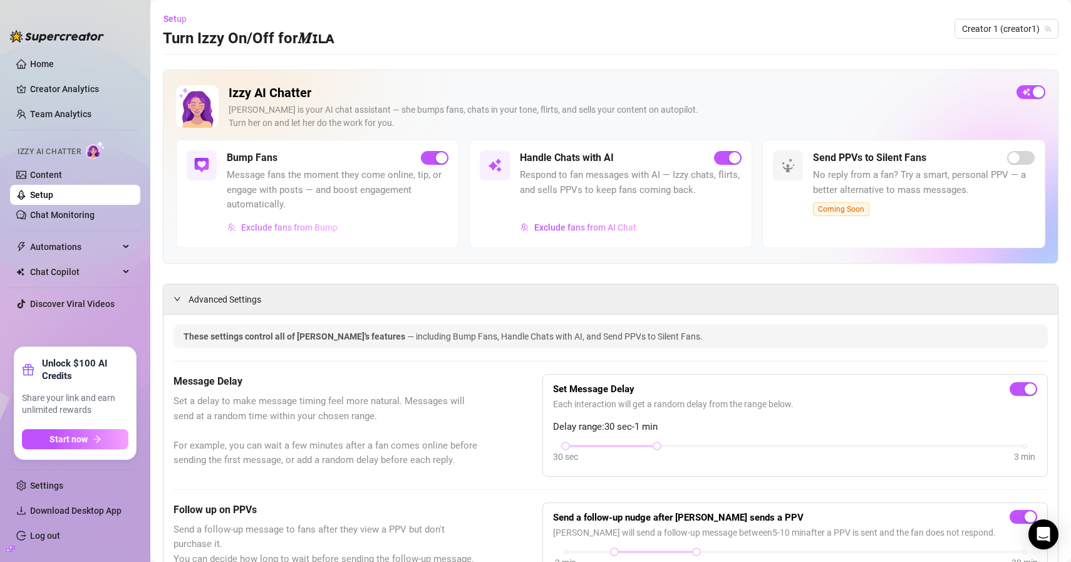
click at [292, 224] on span "Exclude fans from Bump" at bounding box center [289, 227] width 96 height 10
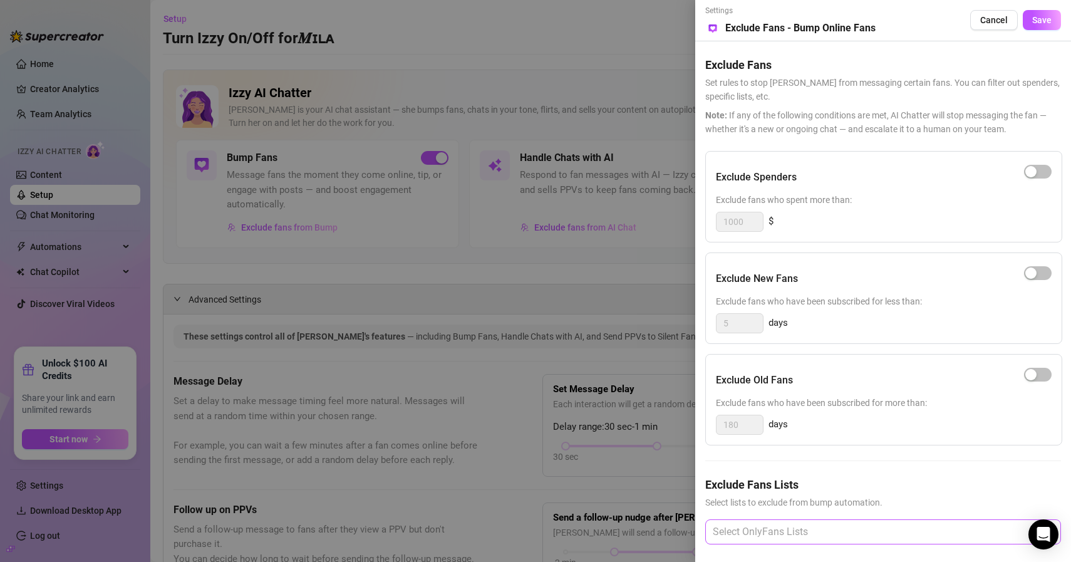
click at [815, 522] on div at bounding box center [877, 532] width 338 height 23
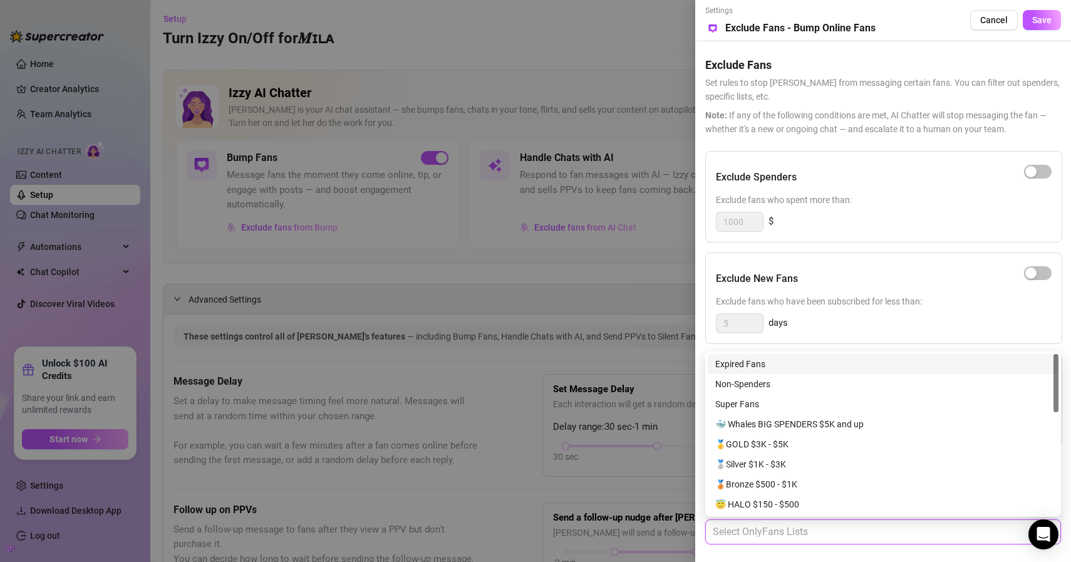
click at [832, 283] on div "Exclude New Fans" at bounding box center [884, 278] width 336 height 31
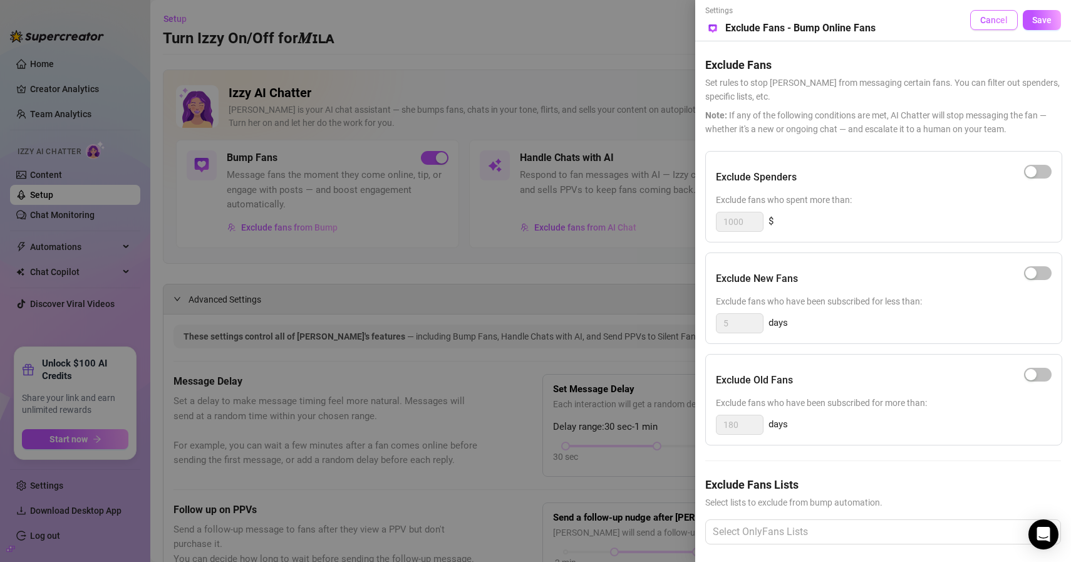
click at [985, 20] on span "Cancel" at bounding box center [994, 20] width 28 height 10
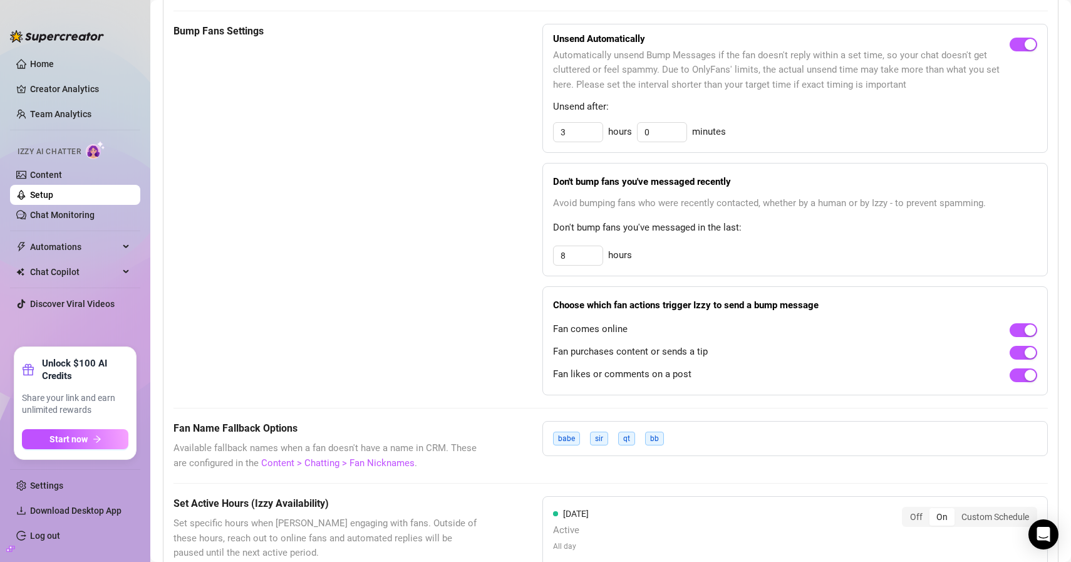
scroll to position [601, 0]
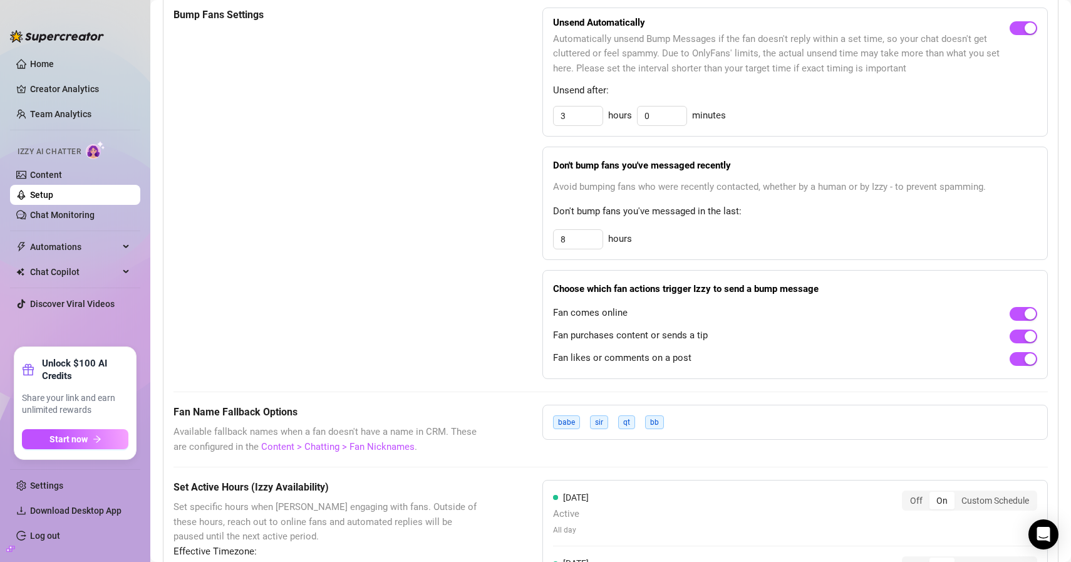
click at [401, 456] on div "These settings control all of Izzy's features — including Bump Fans, Handle Cha…" at bounding box center [611, 383] width 874 height 1318
click at [401, 454] on span "Available fallback names when a fan doesn't have a name in CRM. These are confi…" at bounding box center [327, 439] width 306 height 29
click at [401, 450] on link "Content > Chatting > Fan Nicknames" at bounding box center [337, 446] width 153 height 11
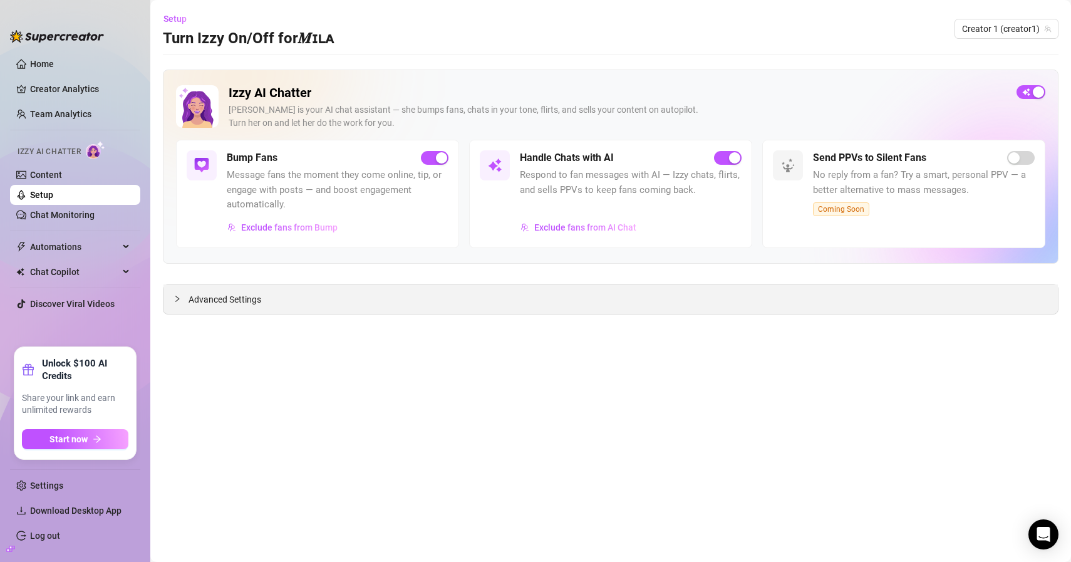
click at [223, 289] on div "Advanced Settings" at bounding box center [610, 298] width 894 height 29
click at [217, 301] on span "Advanced Settings" at bounding box center [225, 300] width 73 height 14
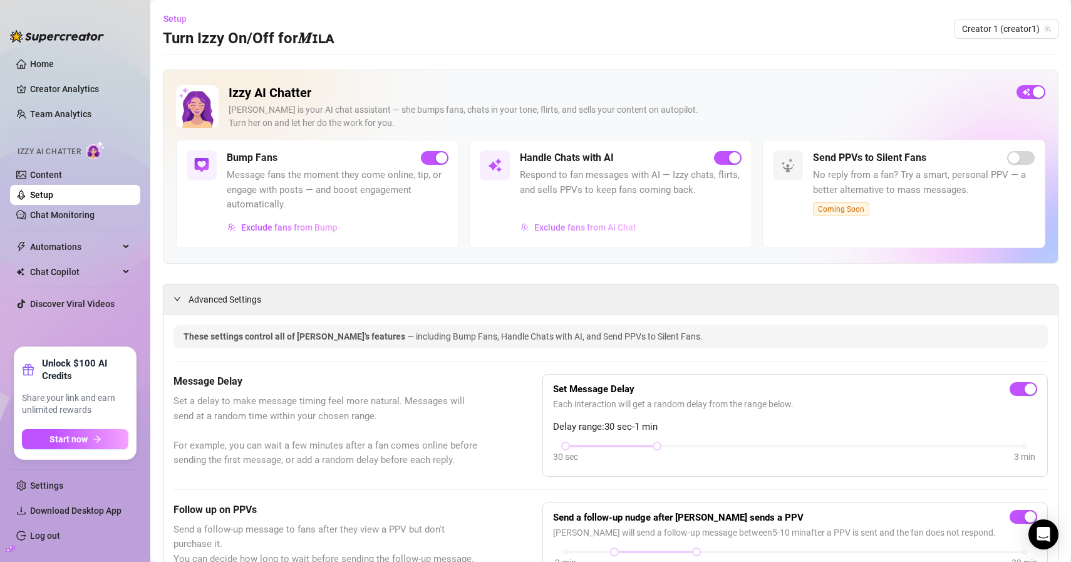
click at [620, 226] on span "Exclude fans from AI Chat" at bounding box center [585, 227] width 102 height 10
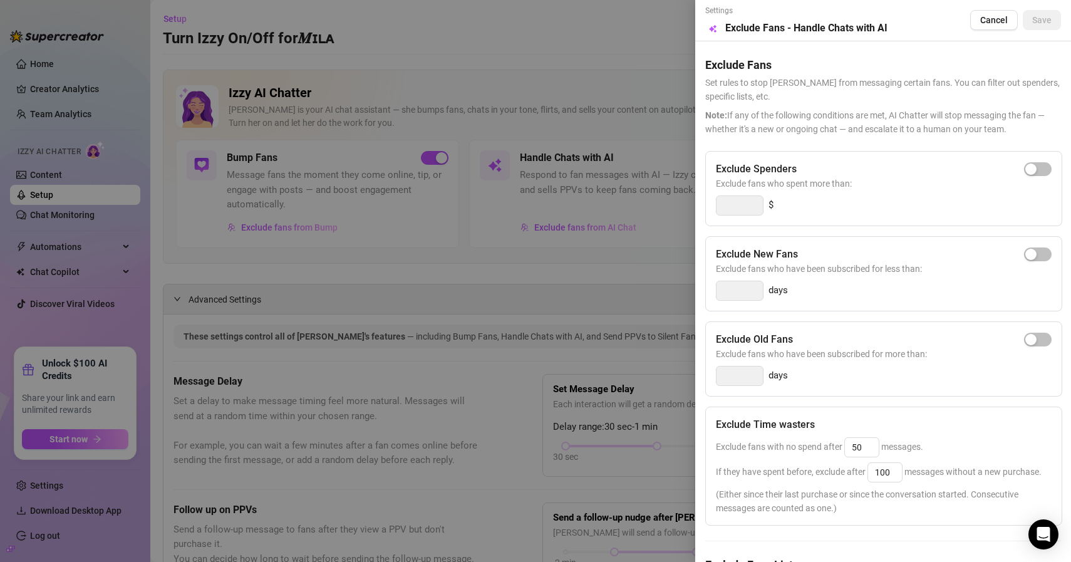
click at [618, 30] on div at bounding box center [535, 281] width 1071 height 562
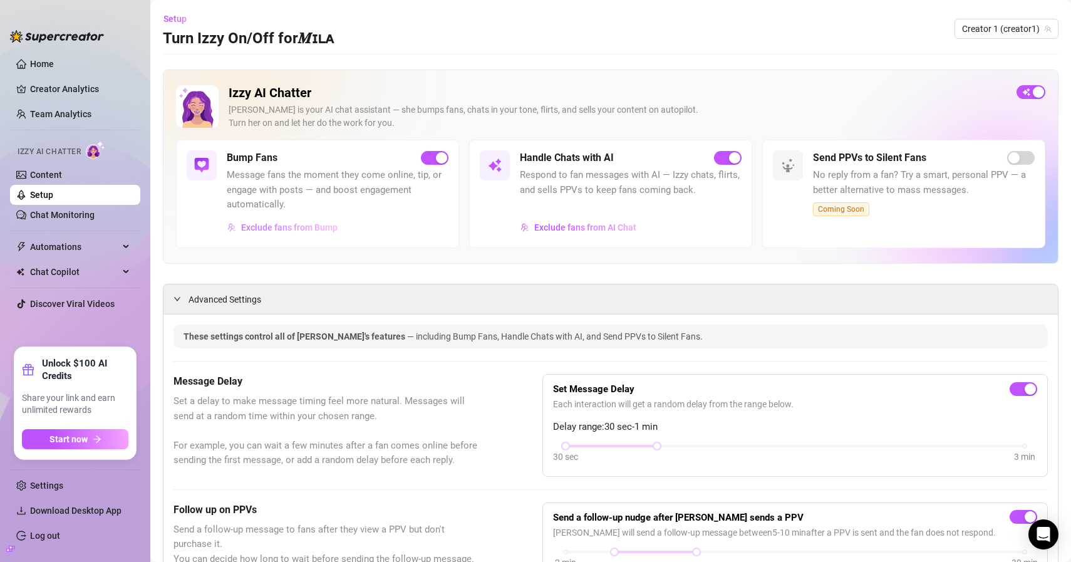
click at [287, 226] on span "Exclude fans from Bump" at bounding box center [289, 227] width 96 height 10
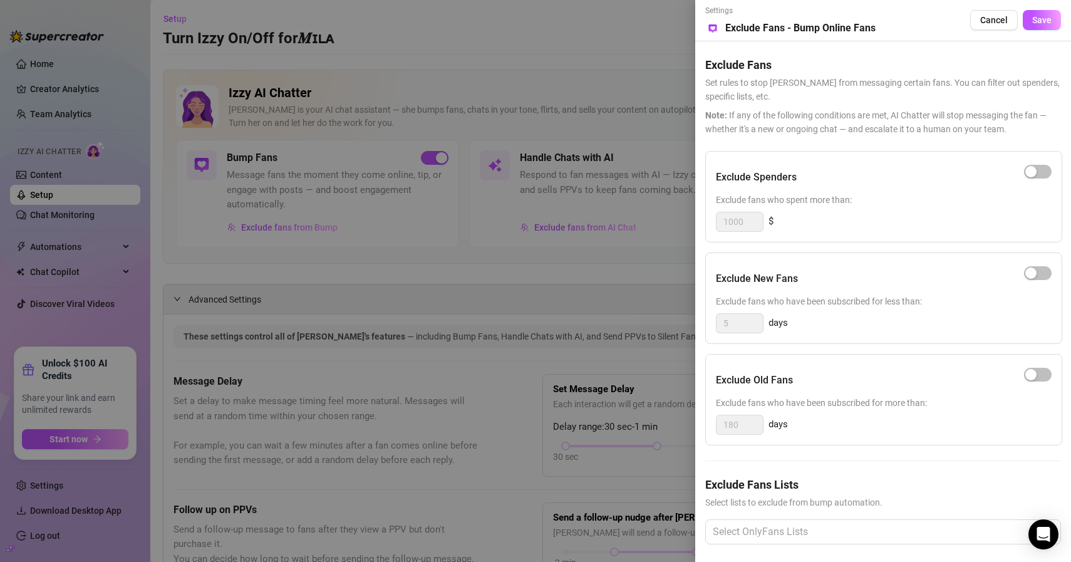
drag, startPoint x: 567, startPoint y: 56, endPoint x: 578, endPoint y: 64, distance: 13.6
click at [568, 56] on div at bounding box center [535, 281] width 1071 height 562
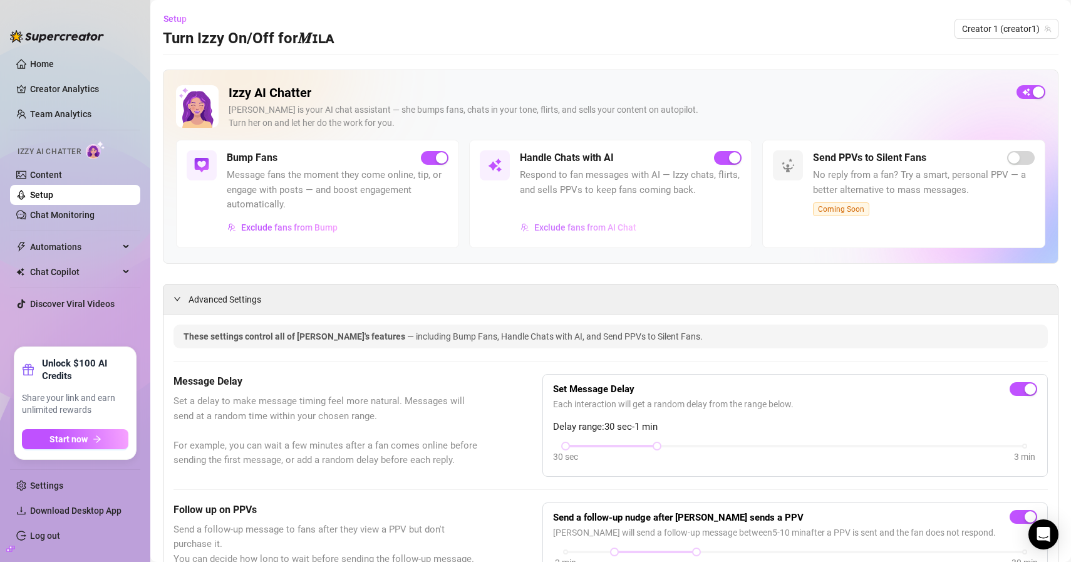
click at [559, 235] on button "Exclude fans from AI Chat" at bounding box center [578, 227] width 117 height 20
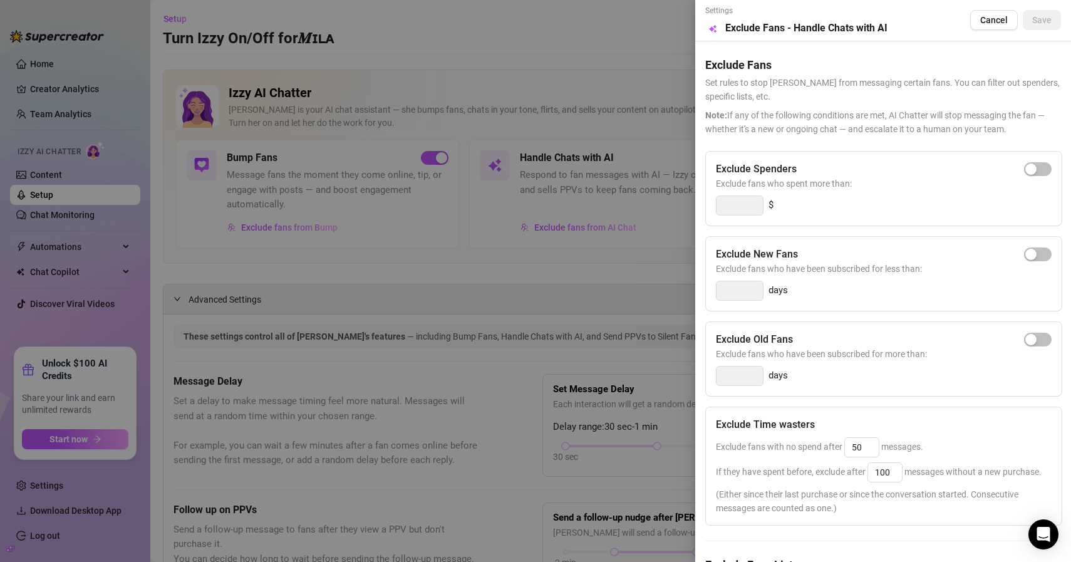
click at [608, 50] on div at bounding box center [535, 281] width 1071 height 562
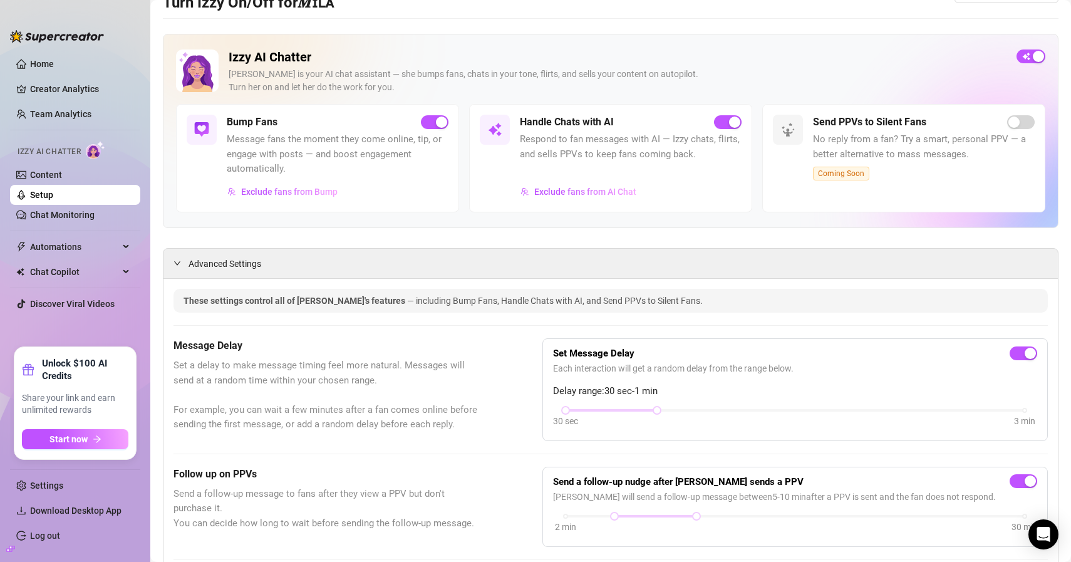
scroll to position [44, 0]
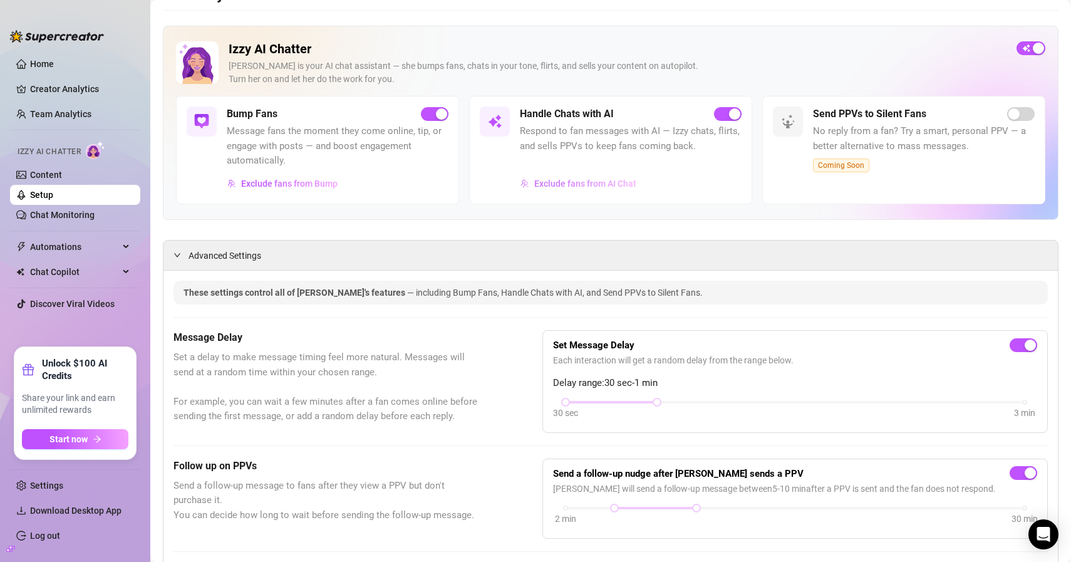
click at [592, 187] on span "Exclude fans from AI Chat" at bounding box center [585, 184] width 102 height 10
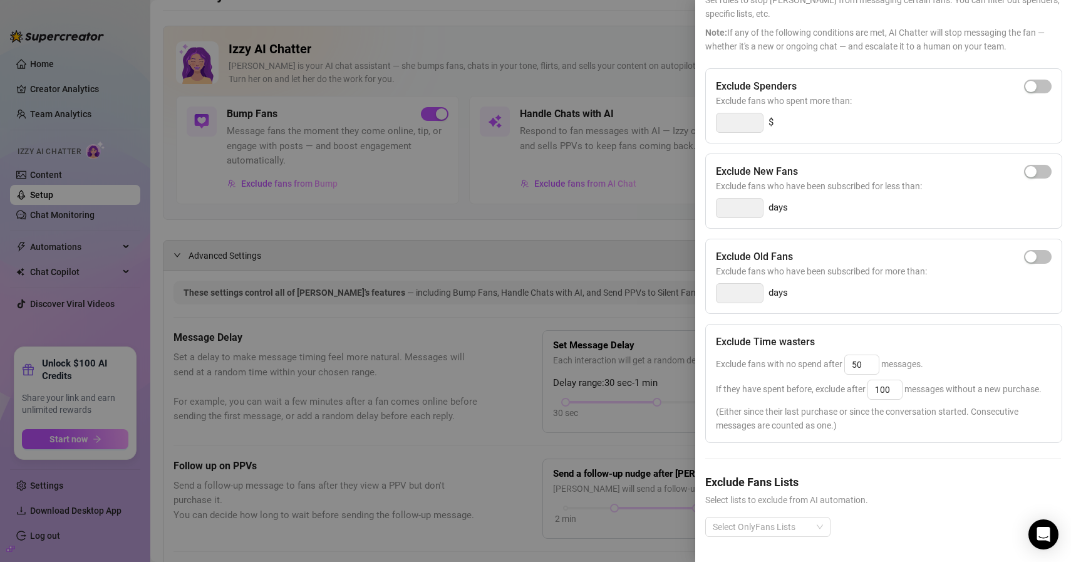
scroll to position [0, 0]
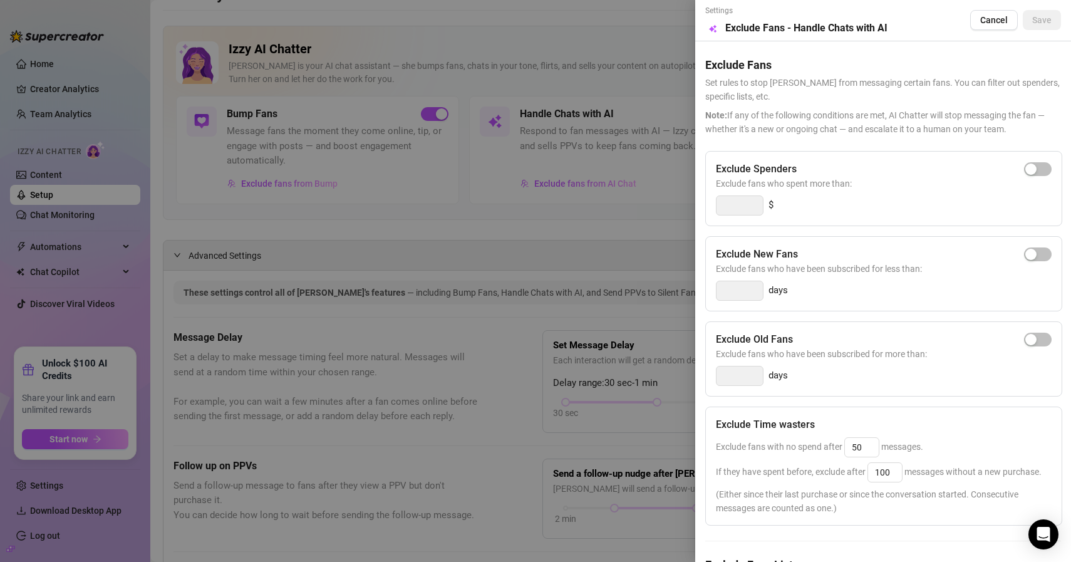
click at [611, 56] on div at bounding box center [535, 281] width 1071 height 562
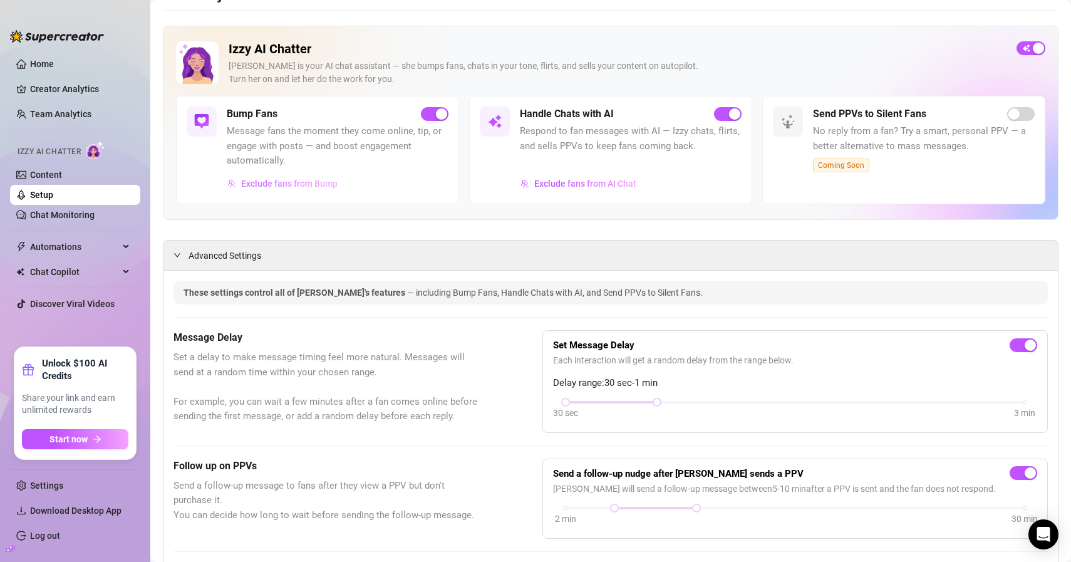
click at [298, 175] on button "Exclude fans from Bump" at bounding box center [282, 184] width 111 height 20
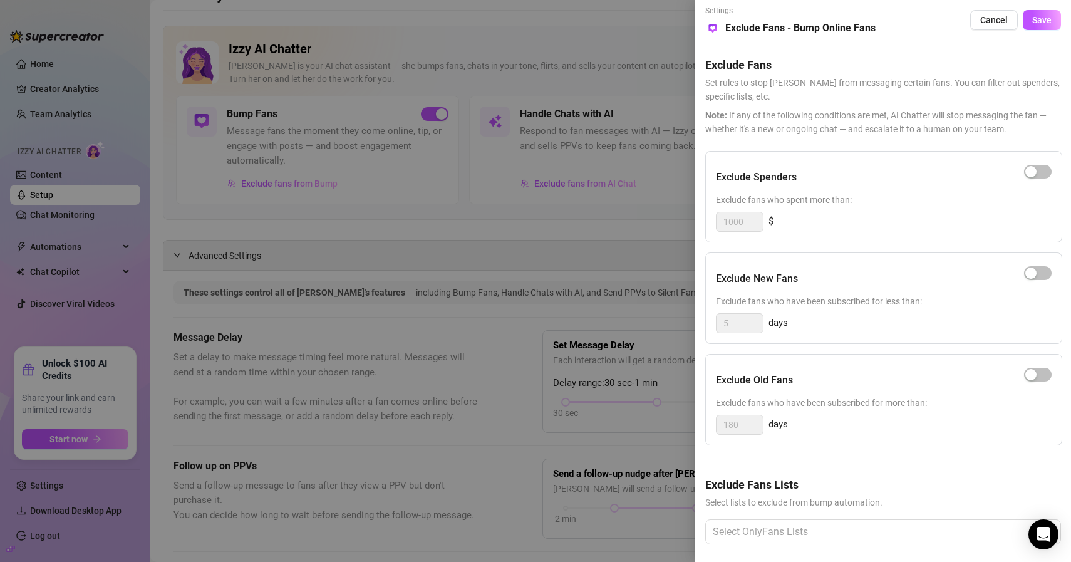
click at [670, 147] on div at bounding box center [535, 281] width 1071 height 562
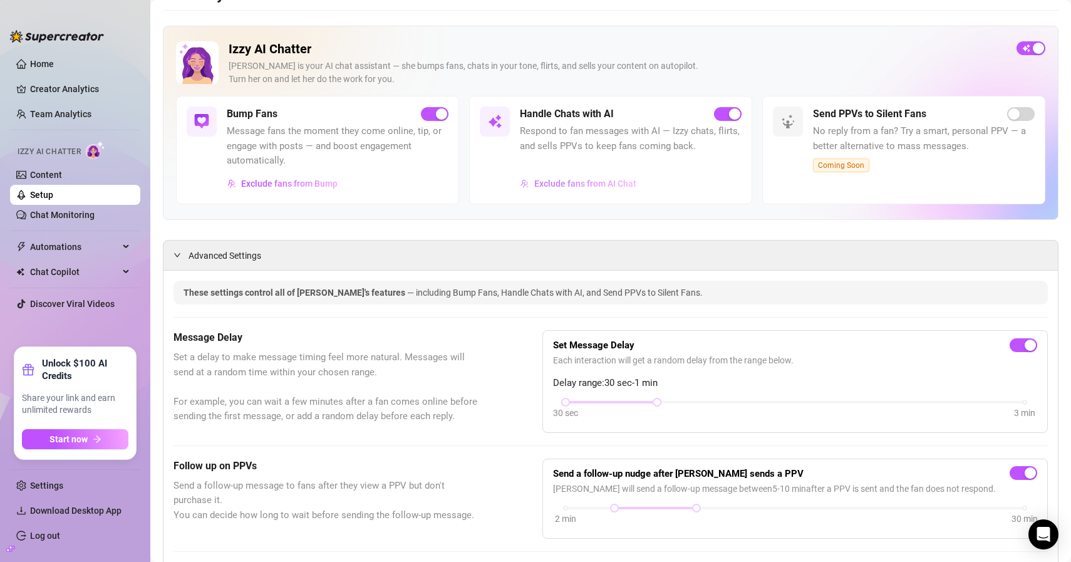
click at [571, 185] on span "Exclude fans from AI Chat" at bounding box center [585, 184] width 102 height 10
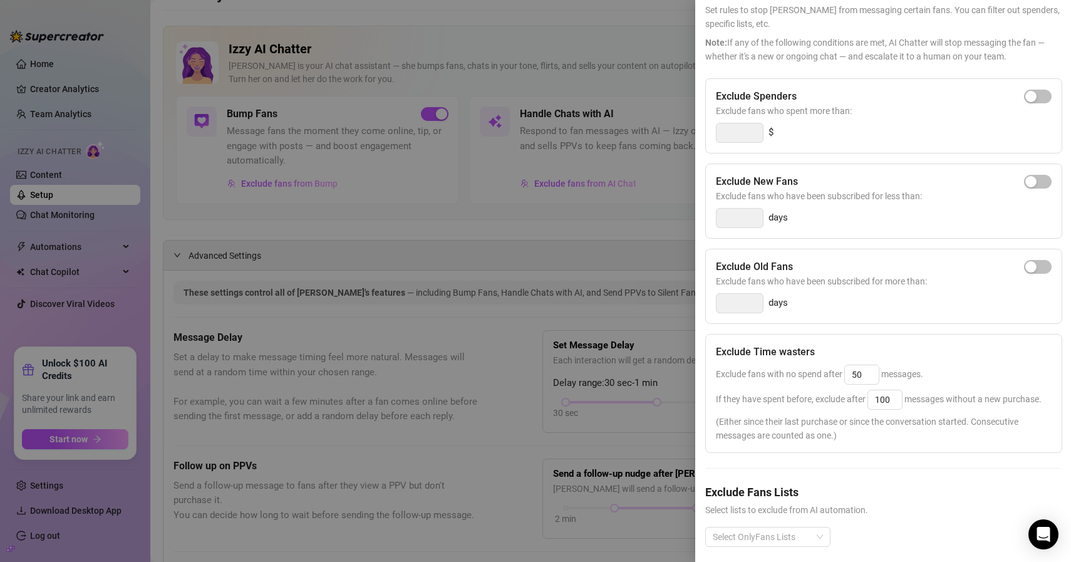
scroll to position [106, 0]
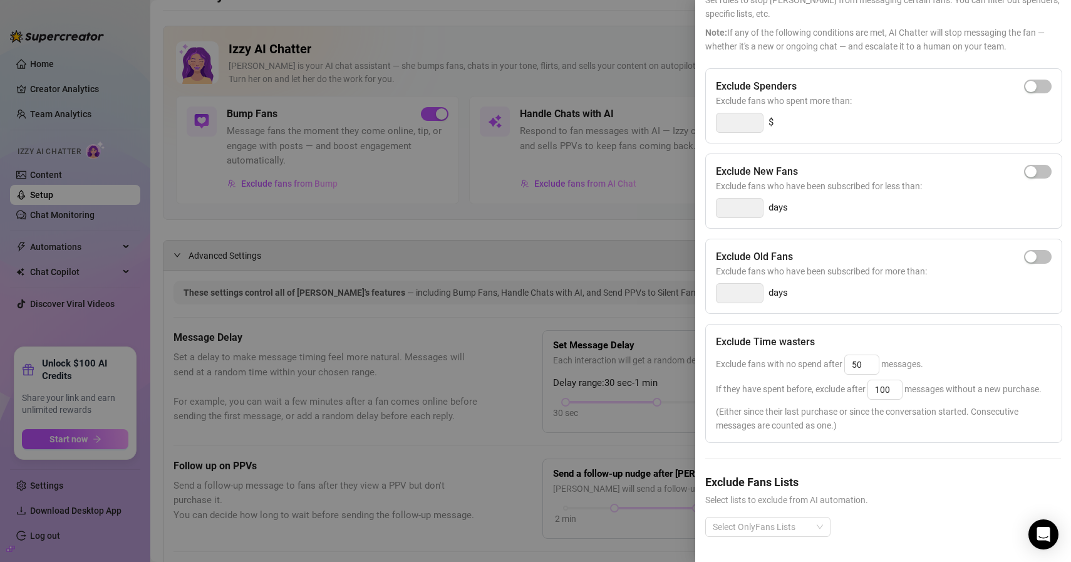
click at [521, 209] on div at bounding box center [535, 281] width 1071 height 562
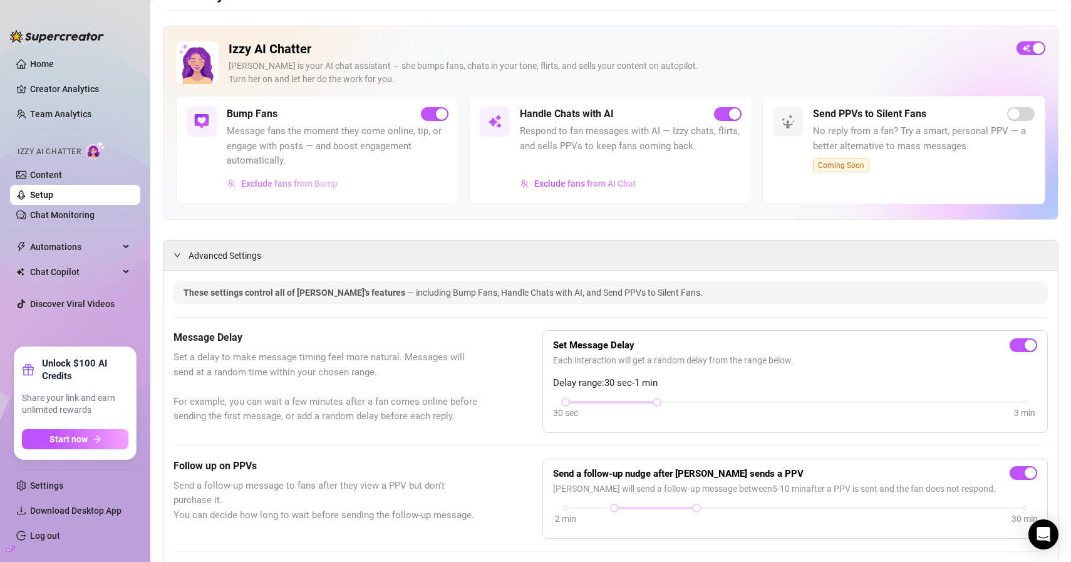
click at [306, 184] on span "Exclude fans from Bump" at bounding box center [289, 184] width 96 height 10
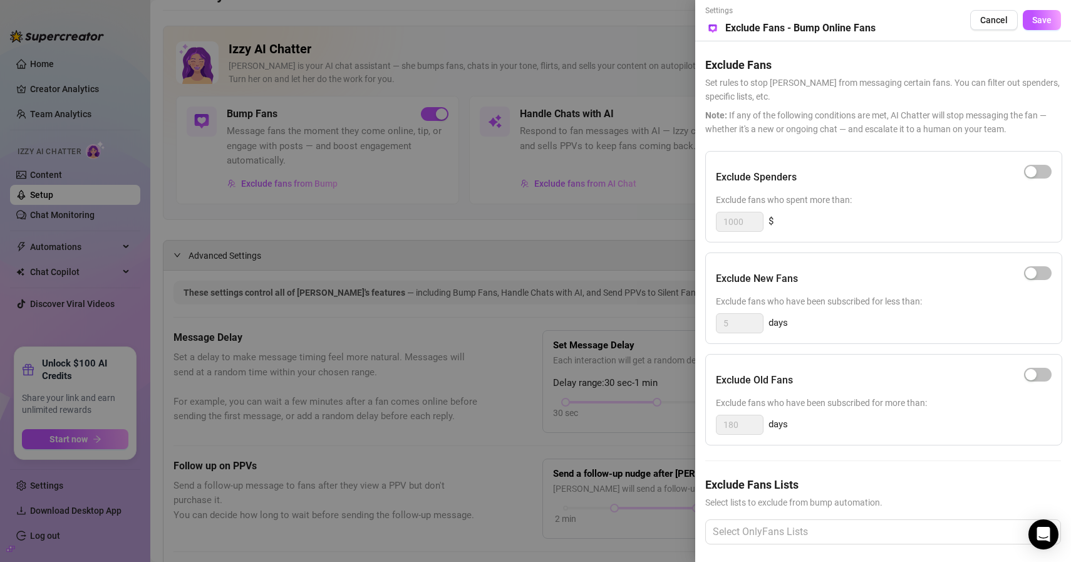
click at [578, 153] on div at bounding box center [535, 281] width 1071 height 562
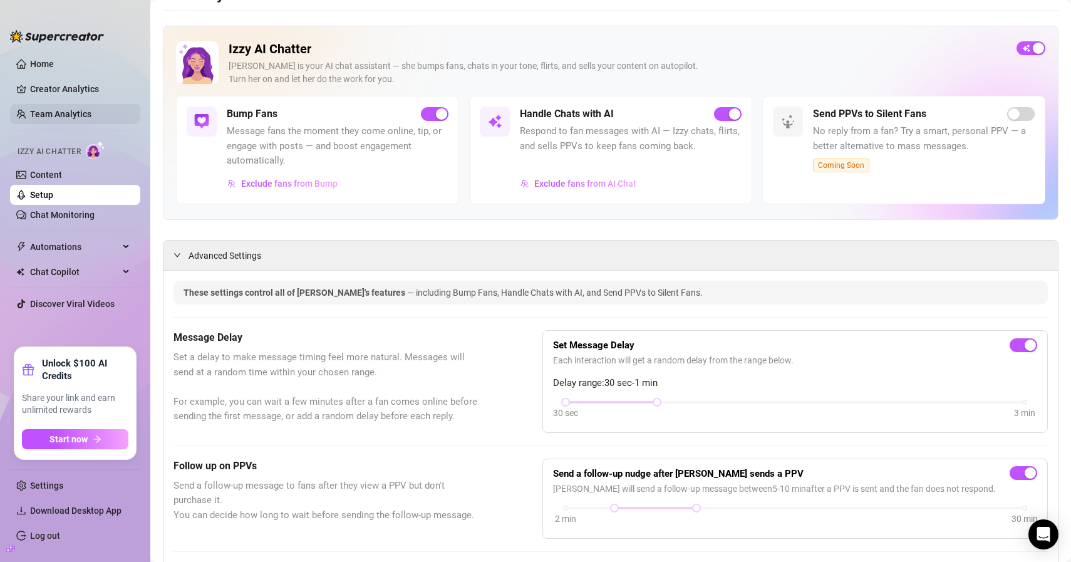
click at [63, 110] on link "Team Analytics" at bounding box center [60, 114] width 61 height 10
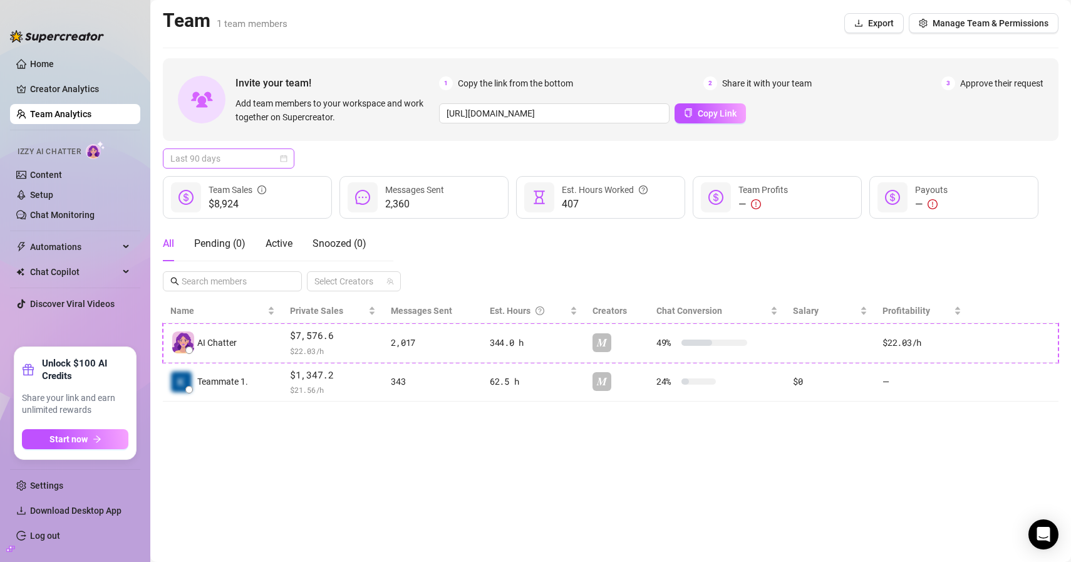
click at [246, 153] on span "Last 90 days" at bounding box center [228, 158] width 117 height 19
click at [213, 203] on div "Last 7 days" at bounding box center [228, 204] width 111 height 14
click at [48, 98] on link "Creator Analytics" at bounding box center [80, 89] width 100 height 20
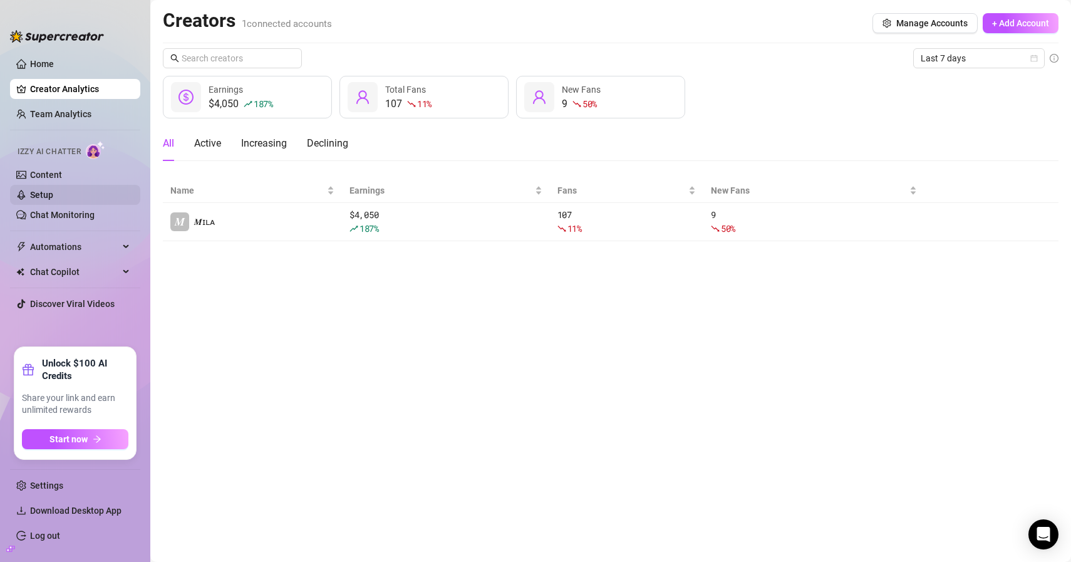
click at [53, 195] on link "Setup" at bounding box center [41, 195] width 23 height 10
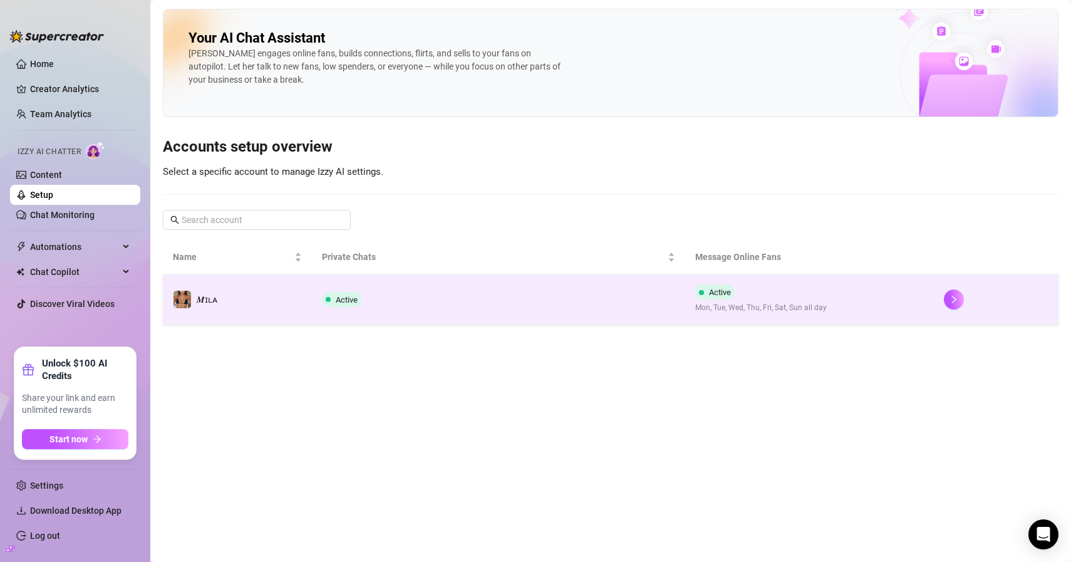
click at [316, 314] on td "Active" at bounding box center [498, 299] width 373 height 50
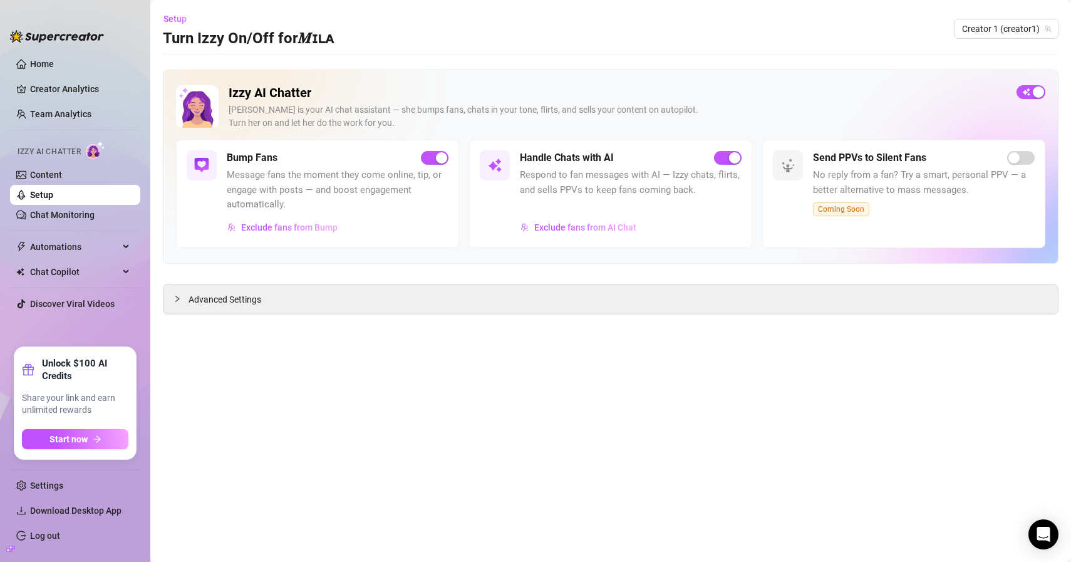
click at [587, 239] on div "Handle Chats with AI Respond to fan messages with AI — Izzy chats, flirts, and …" at bounding box center [610, 194] width 283 height 108
click at [589, 236] on button "Exclude fans from AI Chat" at bounding box center [578, 227] width 117 height 20
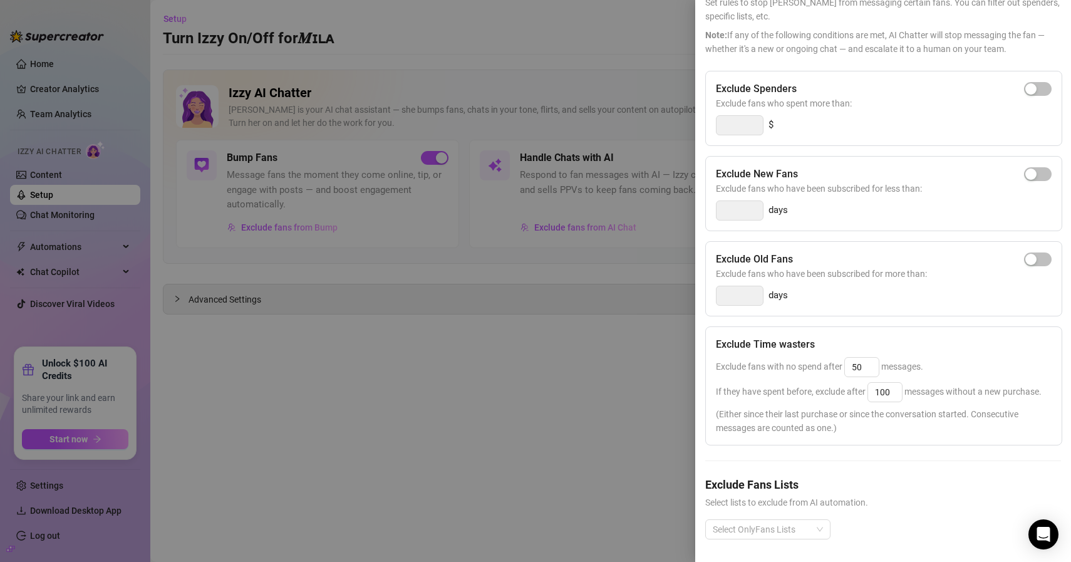
scroll to position [106, 0]
click at [452, 393] on div at bounding box center [535, 281] width 1071 height 562
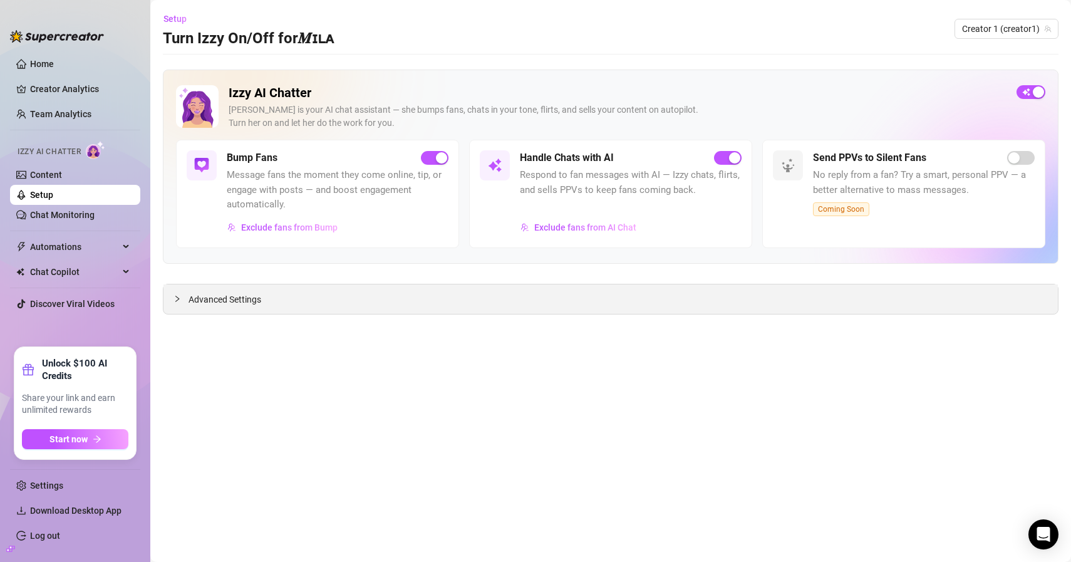
click at [291, 298] on div "Advanced Settings" at bounding box center [610, 298] width 894 height 29
click at [221, 292] on div "Advanced Settings" at bounding box center [610, 298] width 894 height 29
click at [212, 297] on span "Advanced Settings" at bounding box center [225, 300] width 73 height 14
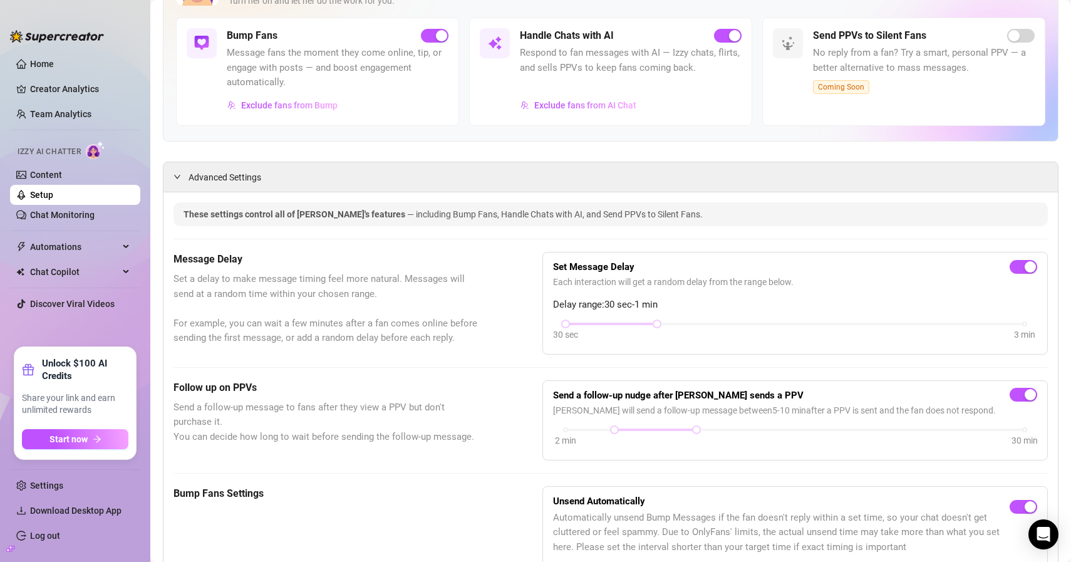
scroll to position [0, 0]
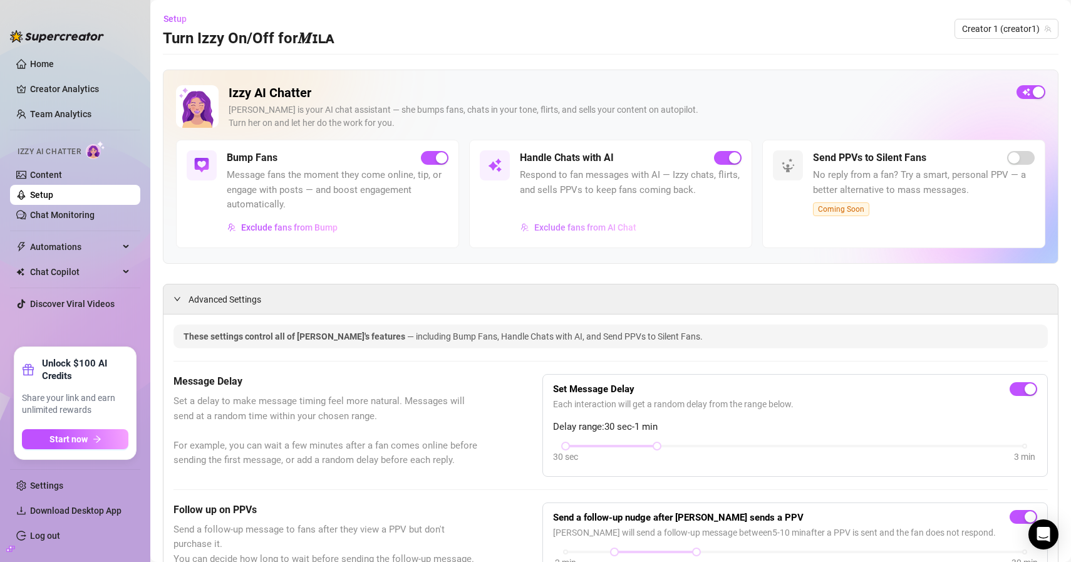
click at [563, 225] on span "Exclude fans from AI Chat" at bounding box center [585, 227] width 102 height 10
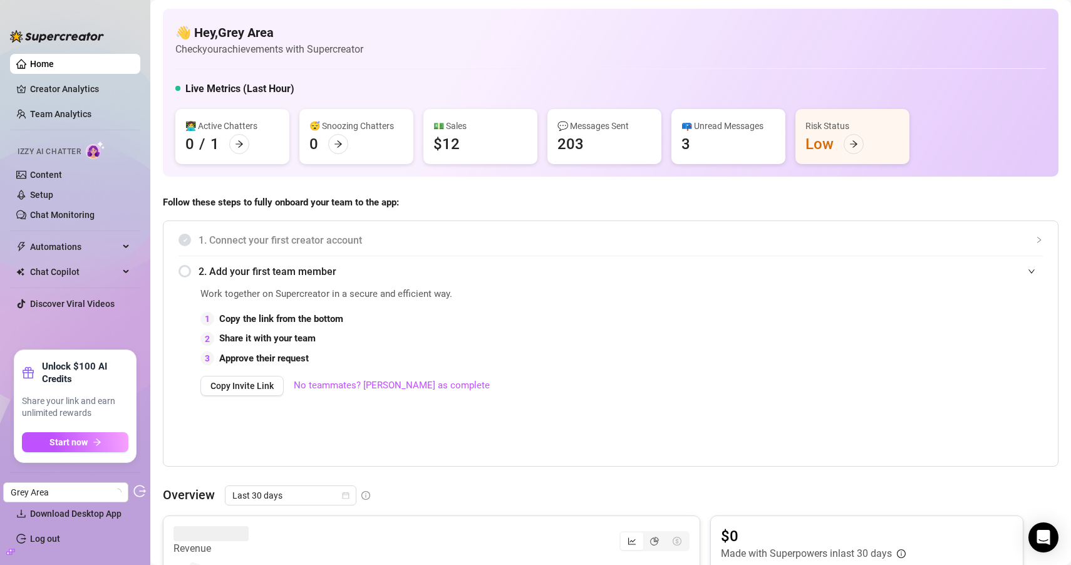
click at [9, 551] on icon "build" at bounding box center [10, 552] width 9 height 6
click at [56, 491] on link "Settings" at bounding box center [46, 489] width 33 height 10
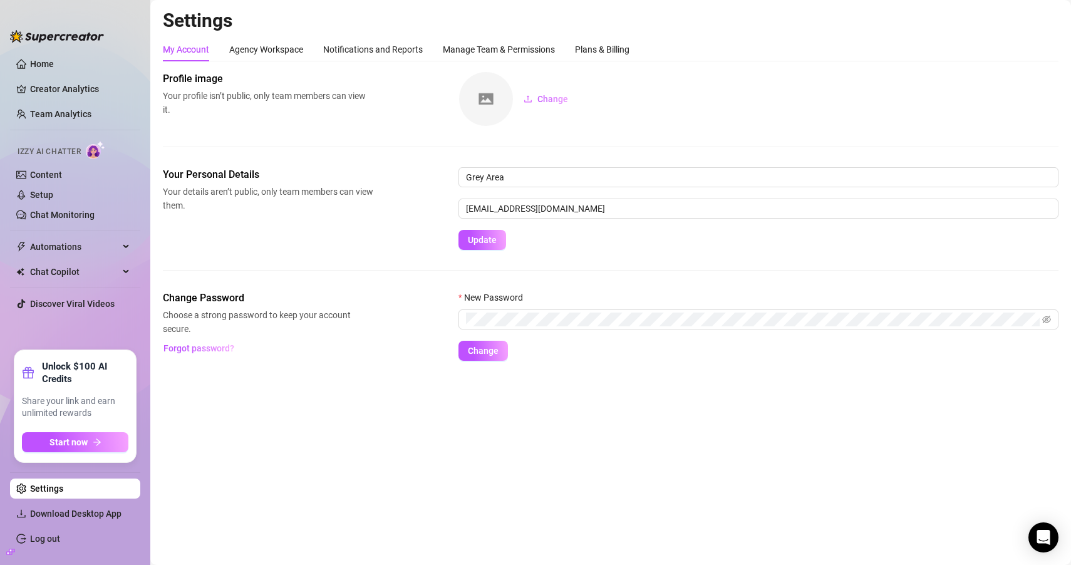
click at [602, 33] on div "Settings My Account Agency Workspace Notifications and Reports Manage Team & Pe…" at bounding box center [611, 192] width 896 height 367
click at [601, 38] on div "Plans & Billing" at bounding box center [602, 50] width 54 height 24
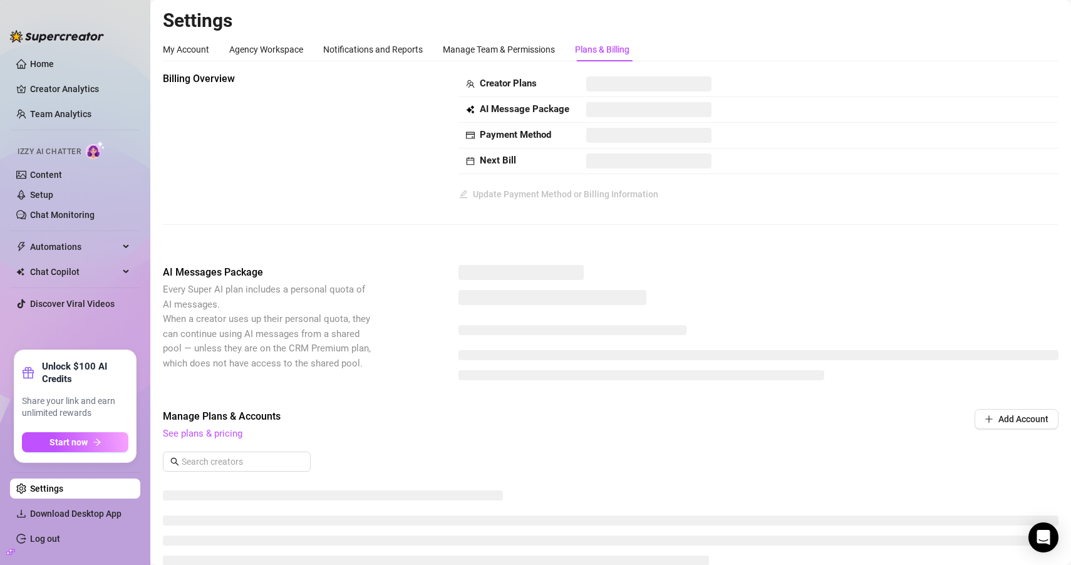
click at [602, 44] on div "Plans & Billing" at bounding box center [602, 50] width 54 height 14
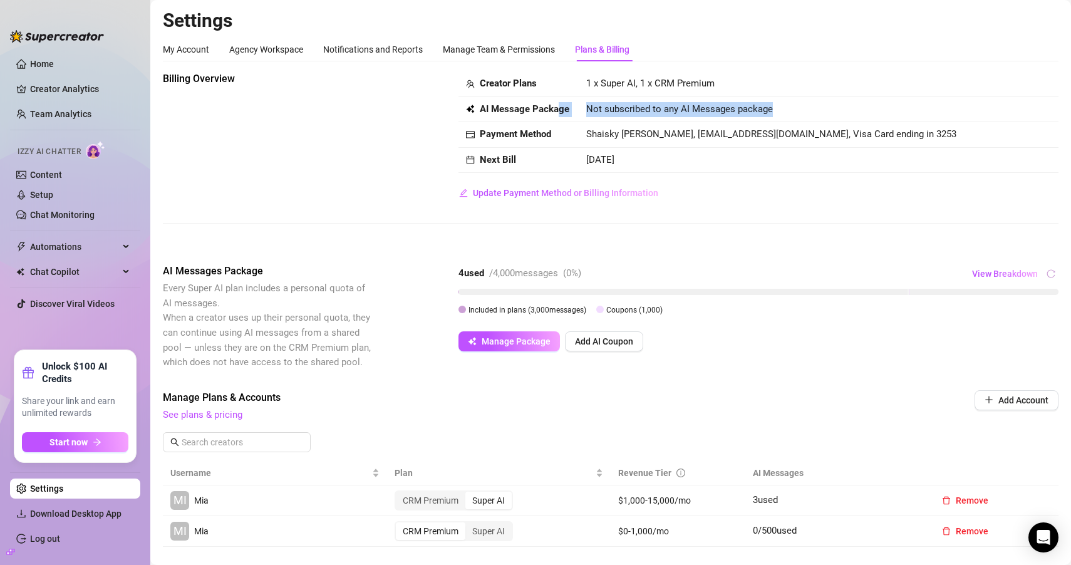
drag, startPoint x: 570, startPoint y: 104, endPoint x: 782, endPoint y: 119, distance: 212.3
click at [782, 119] on tr "AI Message Package Not subscribed to any AI Messages package" at bounding box center [759, 110] width 600 height 26
click at [782, 119] on td "Not subscribed to any AI Messages package" at bounding box center [819, 110] width 480 height 26
drag, startPoint x: 618, startPoint y: 135, endPoint x: 818, endPoint y: 175, distance: 204.5
click at [817, 168] on tbody "Creator Plans 1 x Super AI, 1 x CRM Premium AI Message Package Not subscribed t…" at bounding box center [759, 121] width 600 height 101
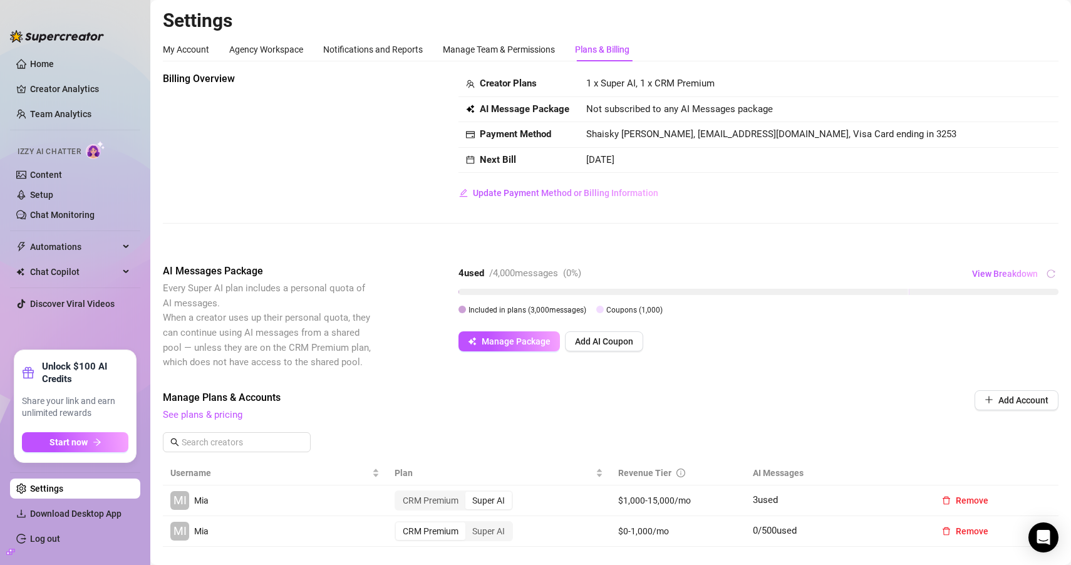
click at [739, 160] on td "[DATE]" at bounding box center [819, 161] width 480 height 26
